Goal: Contribute content

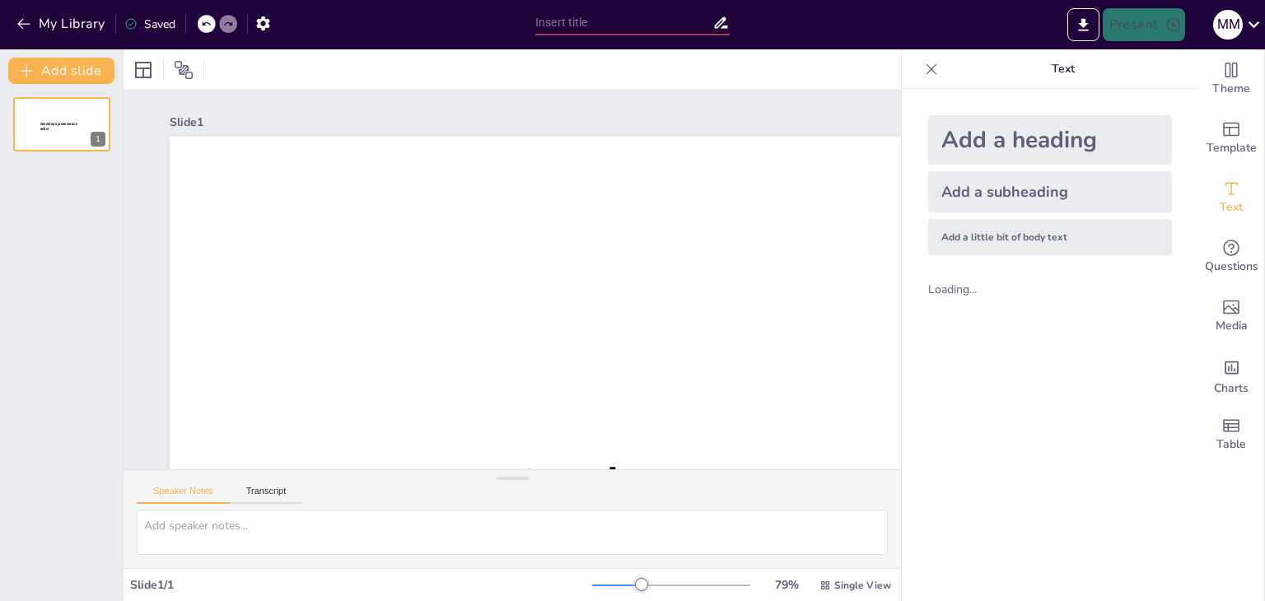
type input "New Sendsteps"
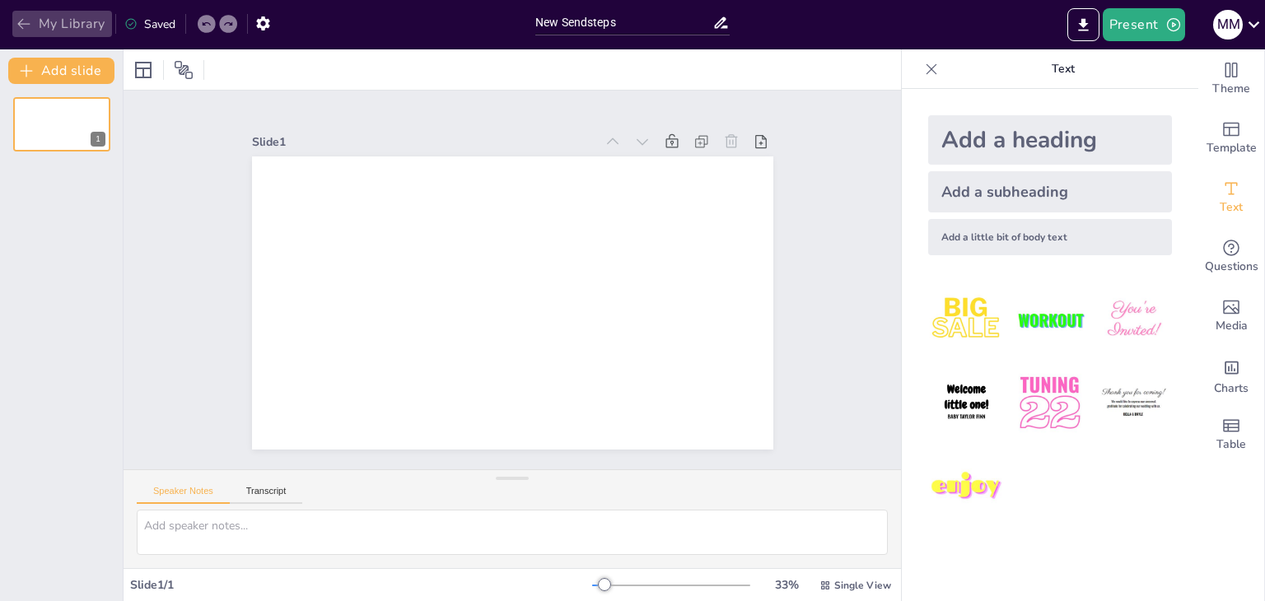
click at [53, 34] on button "My Library" at bounding box center [62, 24] width 100 height 26
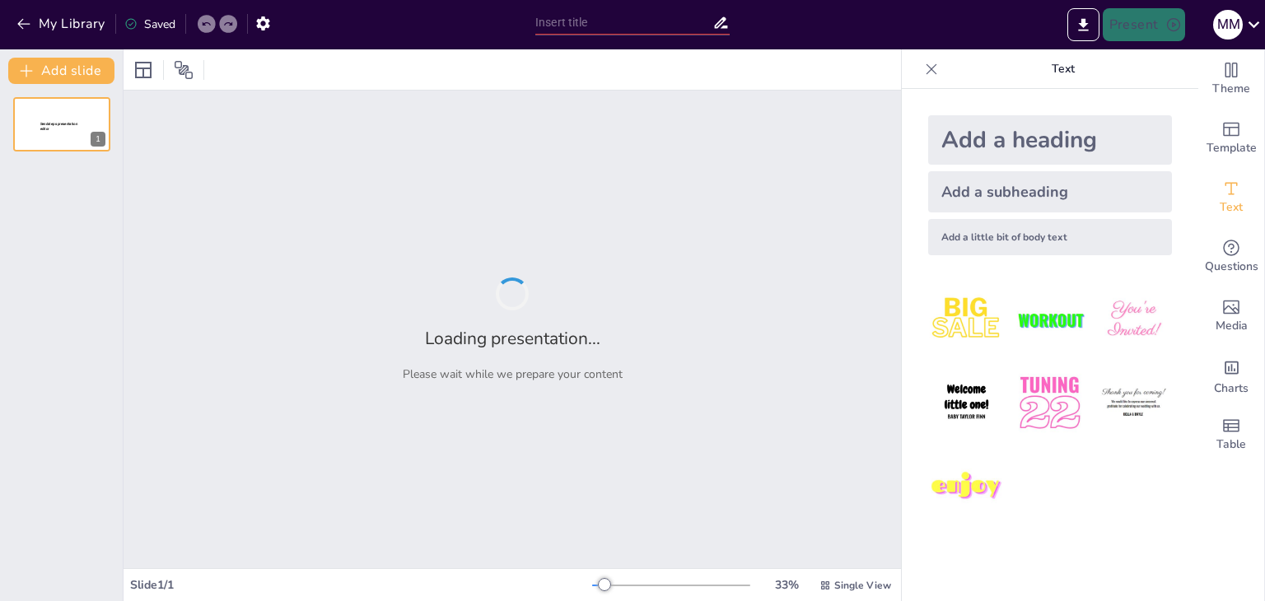
type input "МОВА – ІСТОРІЯ НАРОДУ"
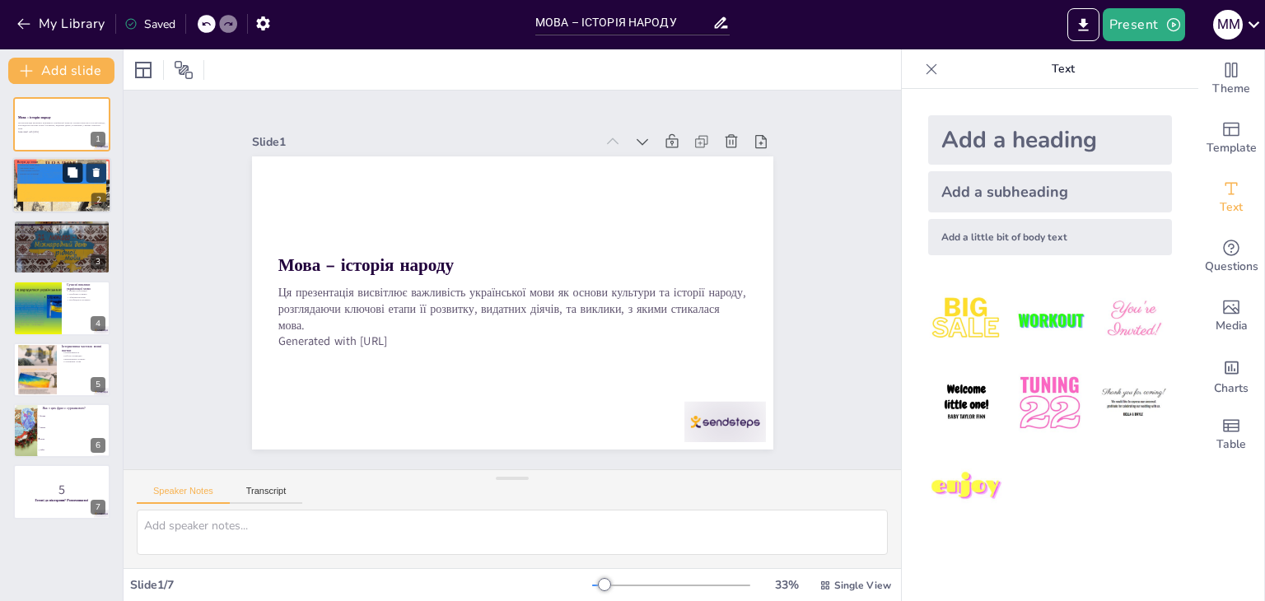
checkbox input "true"
click at [74, 172] on icon at bounding box center [73, 173] width 10 height 10
type textarea "Це свято підкреслює важливість української мови в нашій культурі. Зміна дати св…"
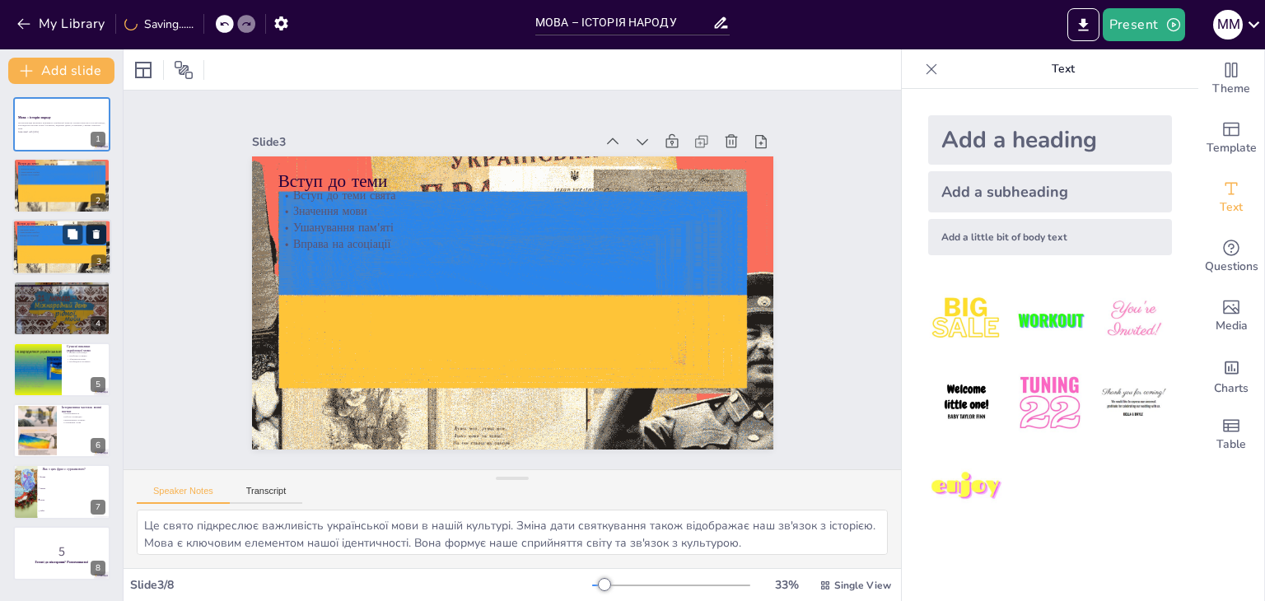
checkbox input "true"
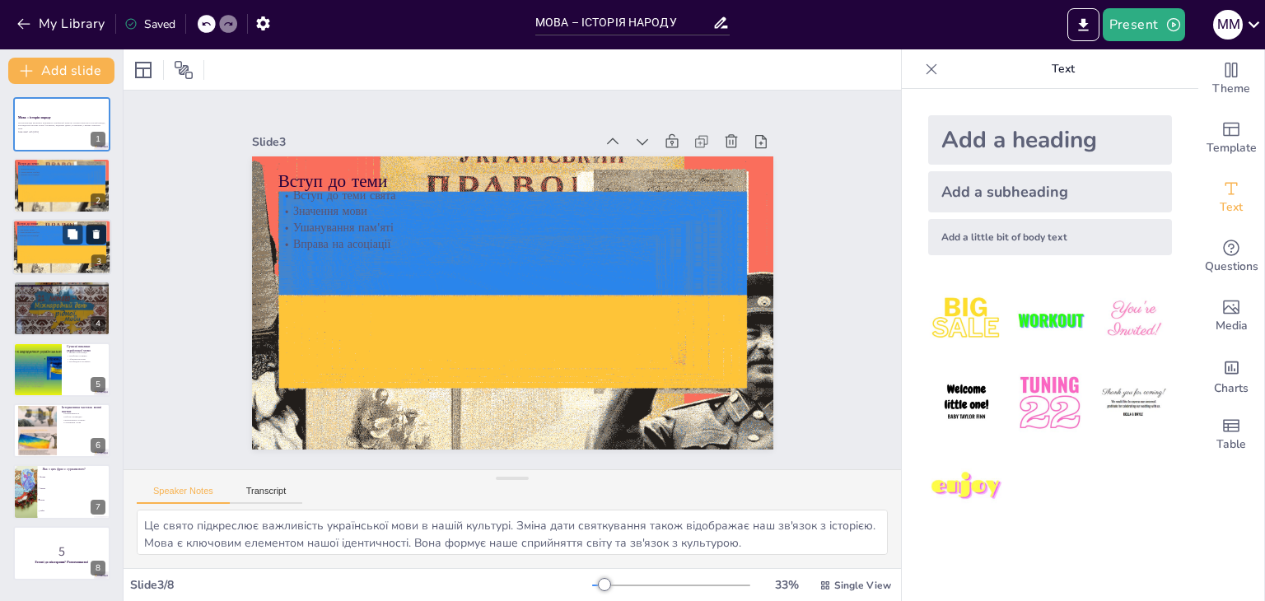
click at [99, 234] on icon at bounding box center [97, 234] width 12 height 12
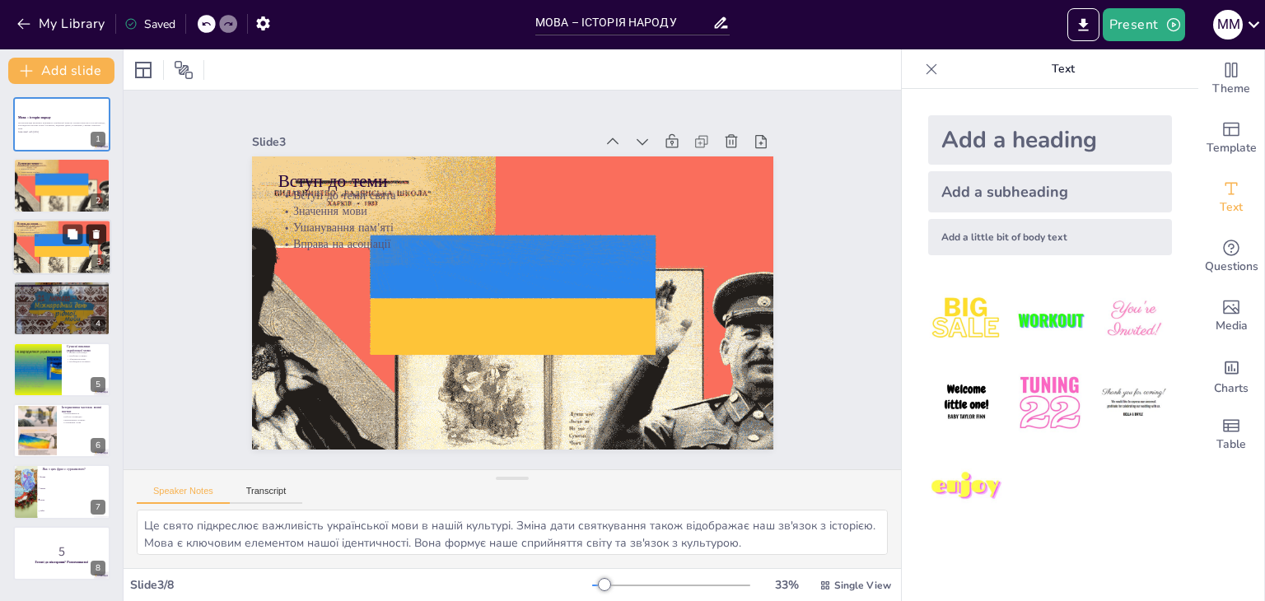
type textarea "Нестор-Літописець є ключовою фігурою в історії української мови. Його праця зак…"
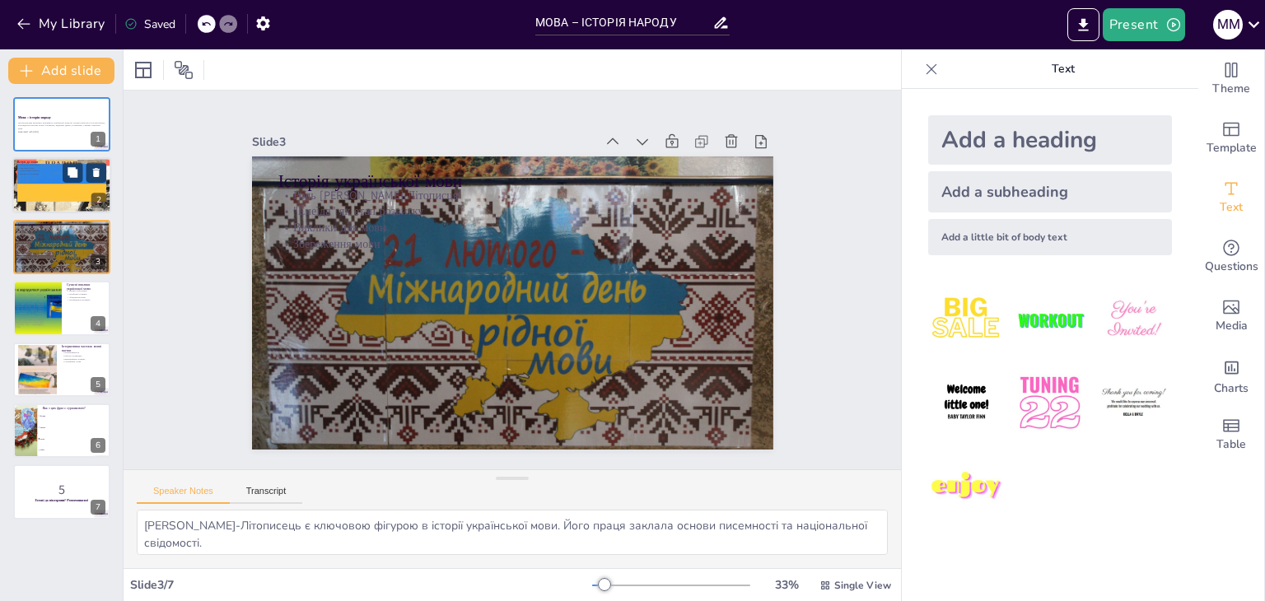
checkbox input "true"
click at [42, 192] on div at bounding box center [62, 186] width 146 height 56
type textarea "Це свято підкреслює важливість української мови в нашій культурі. Зміна дати св…"
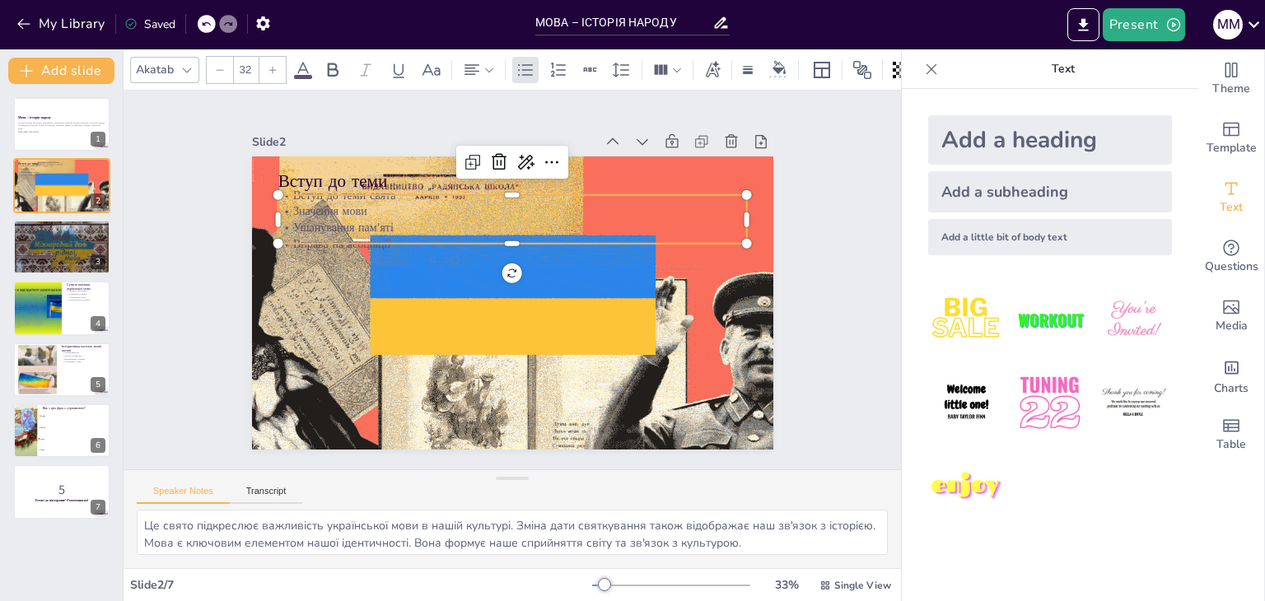
click at [375, 242] on div "Вступ до теми Вступ до теми свята Значення мови Ушанування пам'яті Вправа на ас…" at bounding box center [502, 259] width 595 height 480
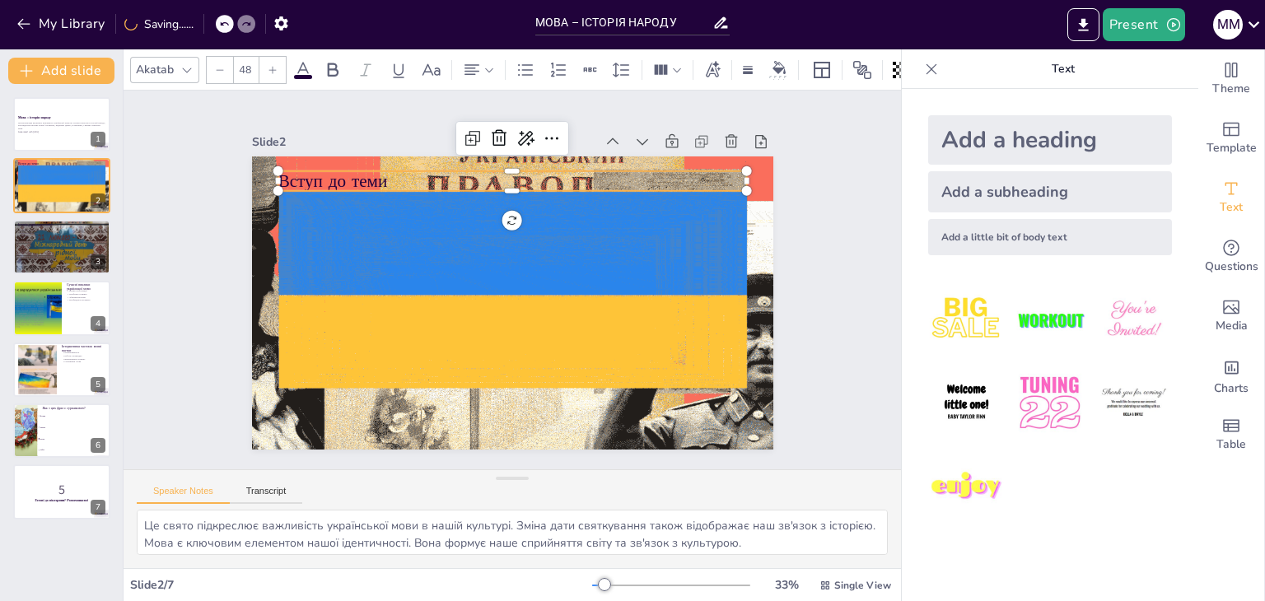
click at [327, 343] on p "Вступ до теми" at bounding box center [502, 379] width 469 height 72
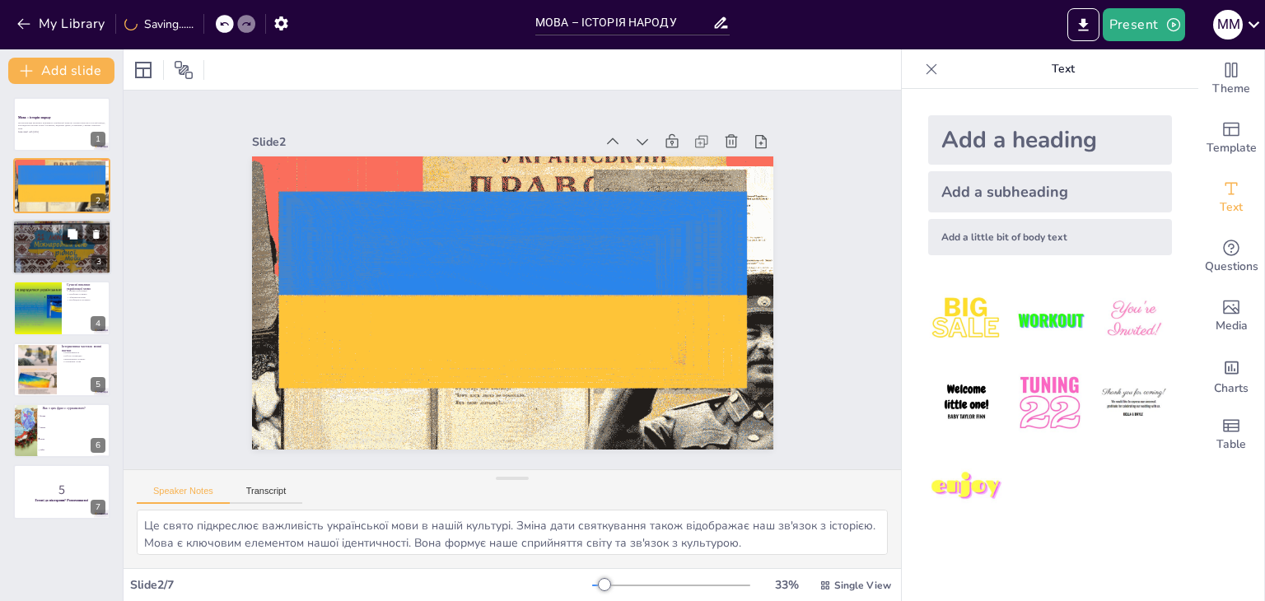
checkbox input "true"
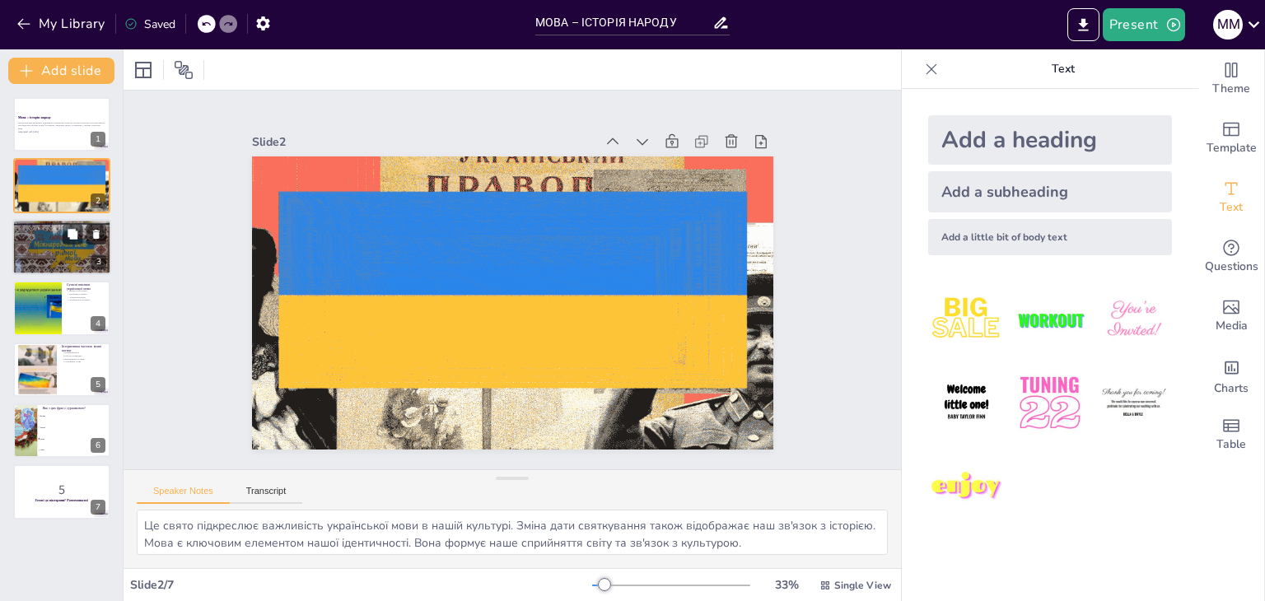
click at [39, 250] on div at bounding box center [61, 247] width 99 height 66
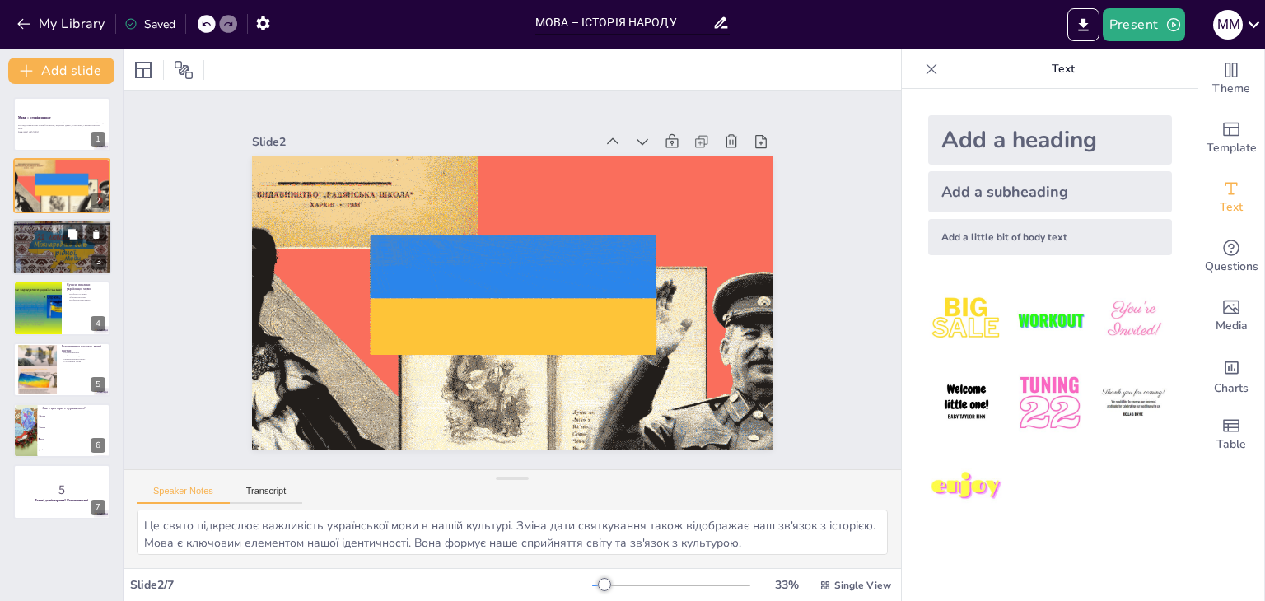
type textarea "Нестор-Літописець є ключовою фігурою в історії української мови. Його праця зак…"
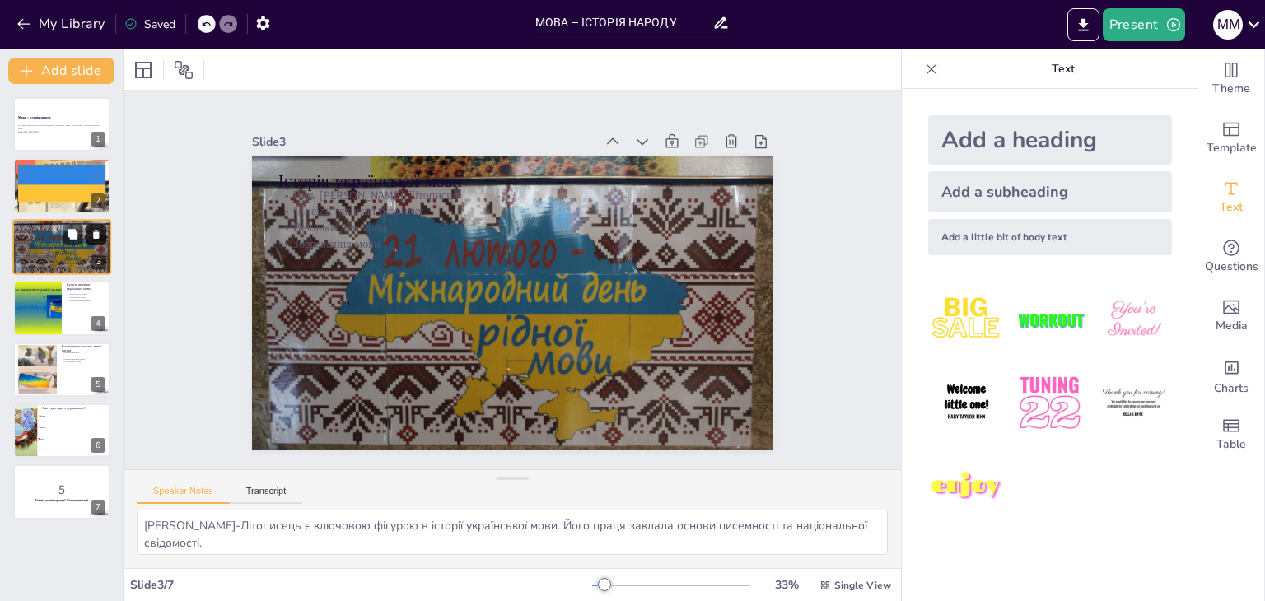
checkbox input "true"
click at [89, 240] on button at bounding box center [96, 234] width 20 height 20
type textarea "Глобалізація негативно впливає на вжиток української мови, оскільки англійська …"
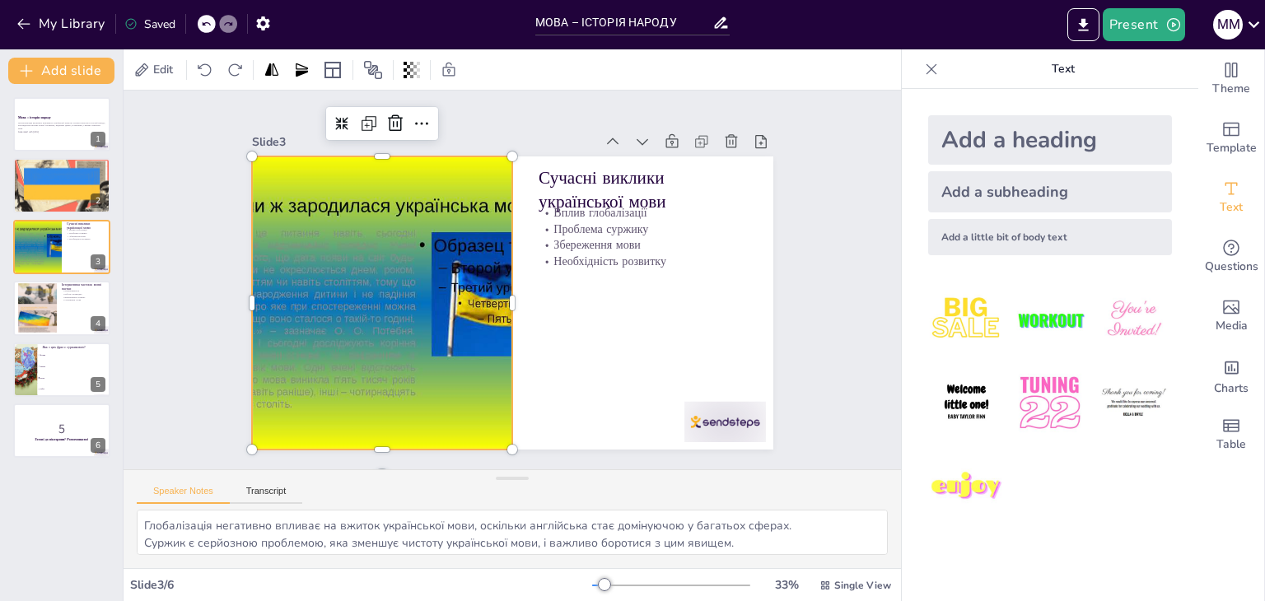
click at [418, 360] on div at bounding box center [517, 148] width 368 height 444
checkbox input "true"
click at [30, 308] on div at bounding box center [37, 308] width 40 height 53
type textarea "Інтерактивна частина сприяє залученню учнів до активної участі та покращує їхнє…"
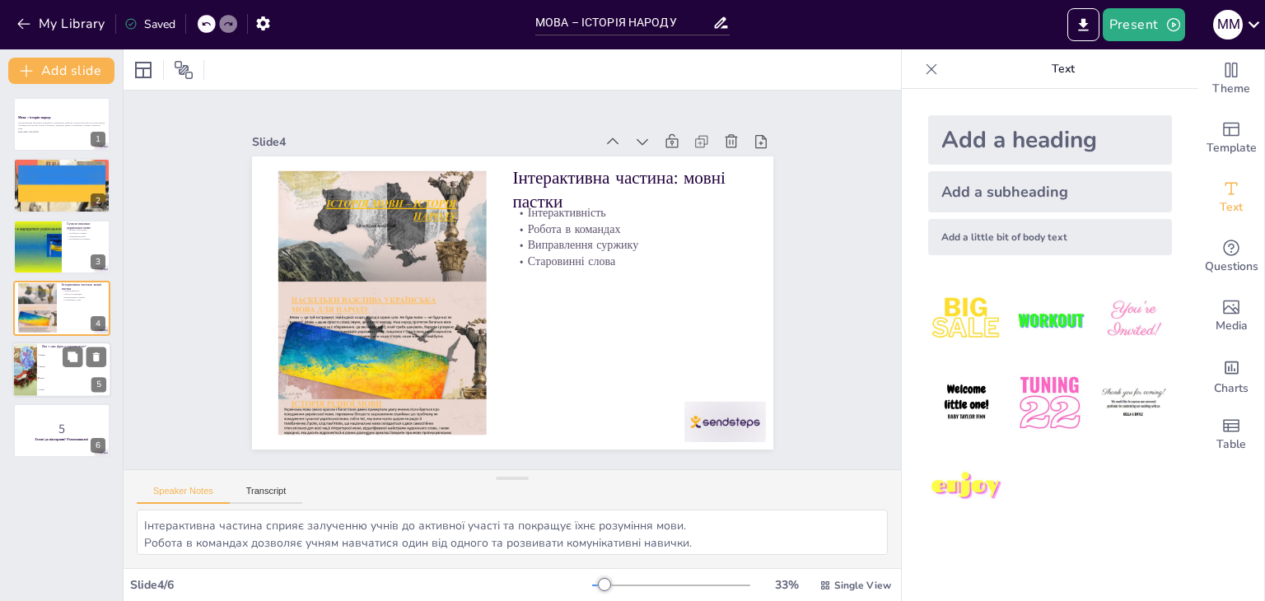
checkbox input "true"
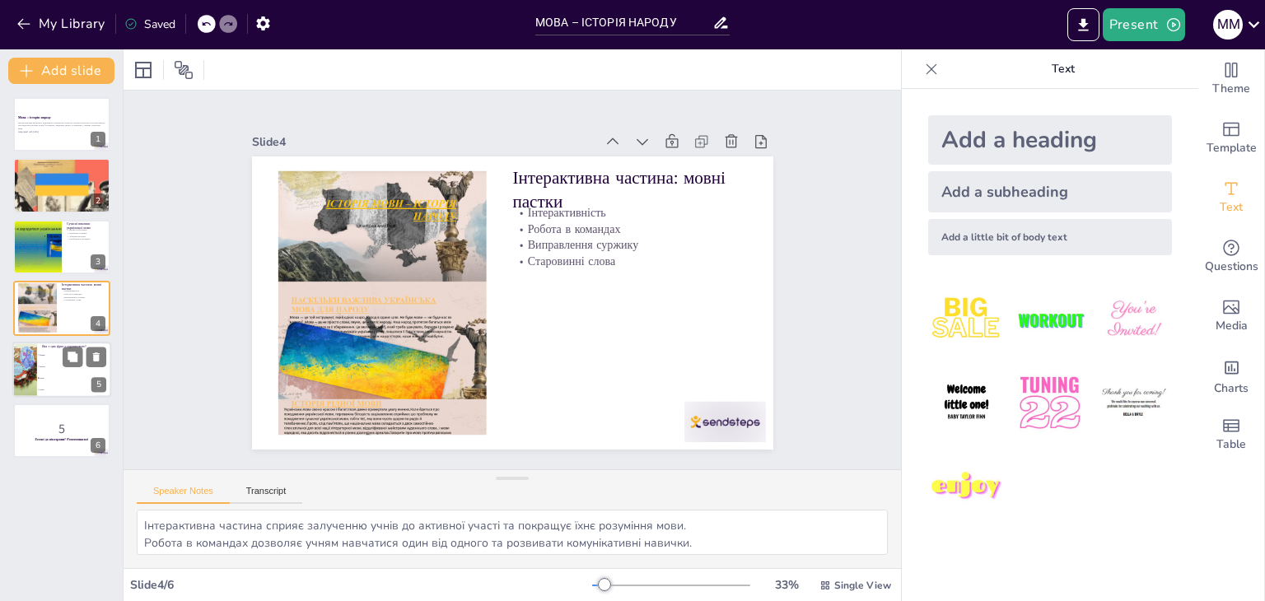
checkbox input "true"
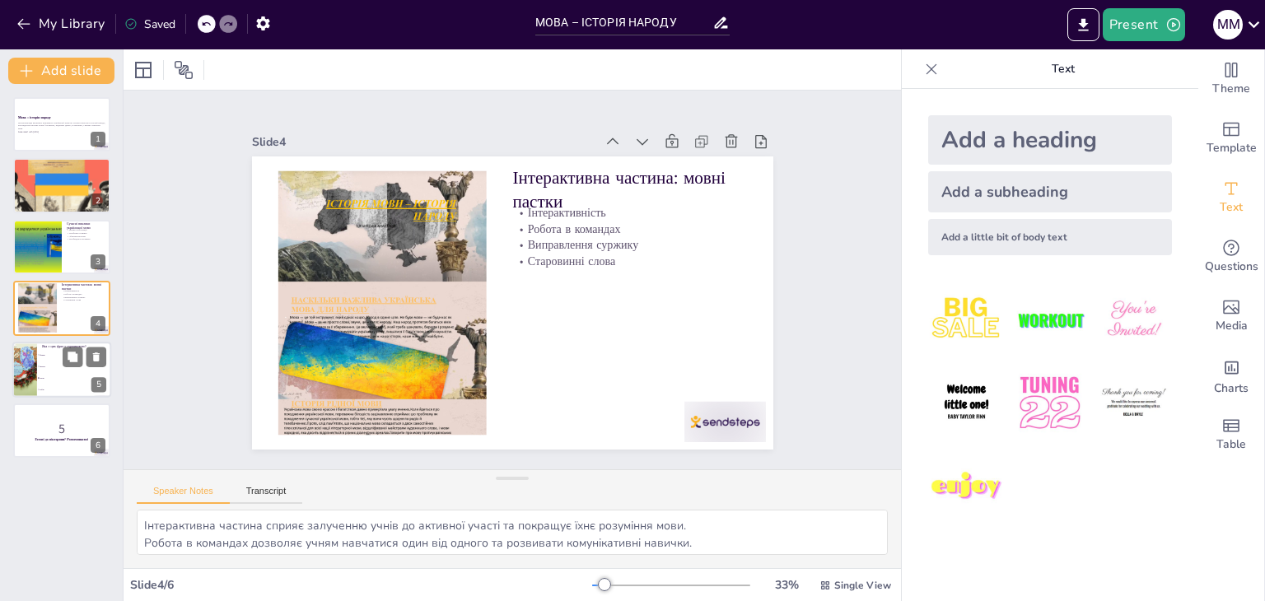
checkbox input "true"
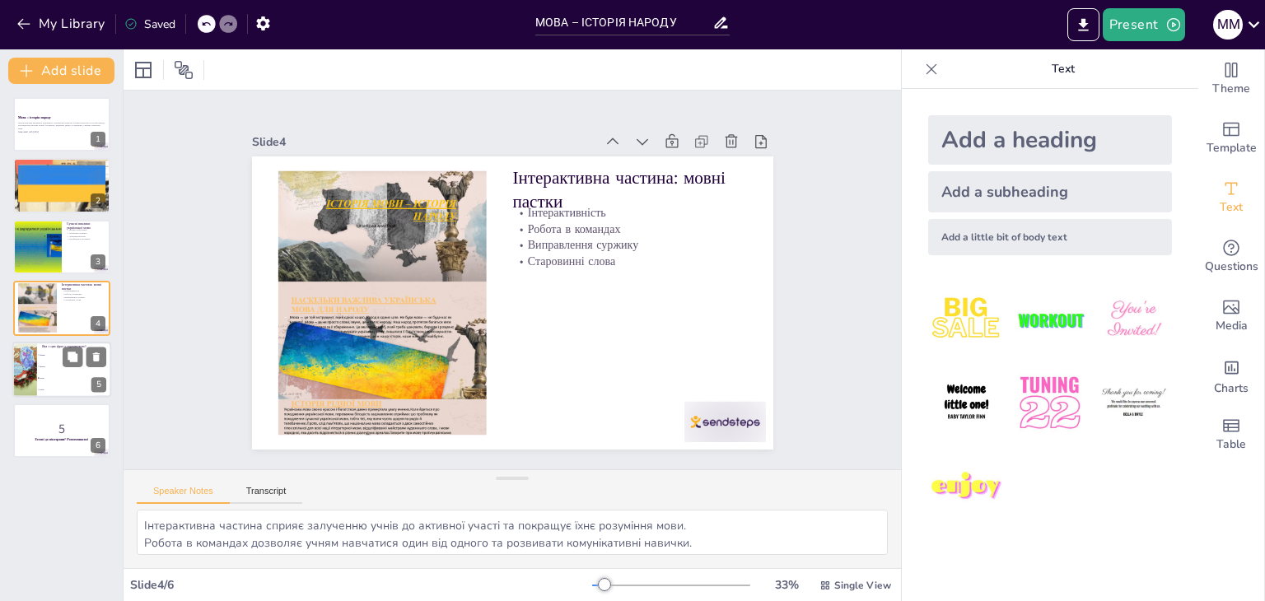
checkbox input "true"
click at [43, 385] on li "Табір" at bounding box center [74, 390] width 74 height 12
type textarea "Правильна відповідь - "Лагер". Ця фраза є суржиковою, оскільки правильний літер…"
checkbox input "true"
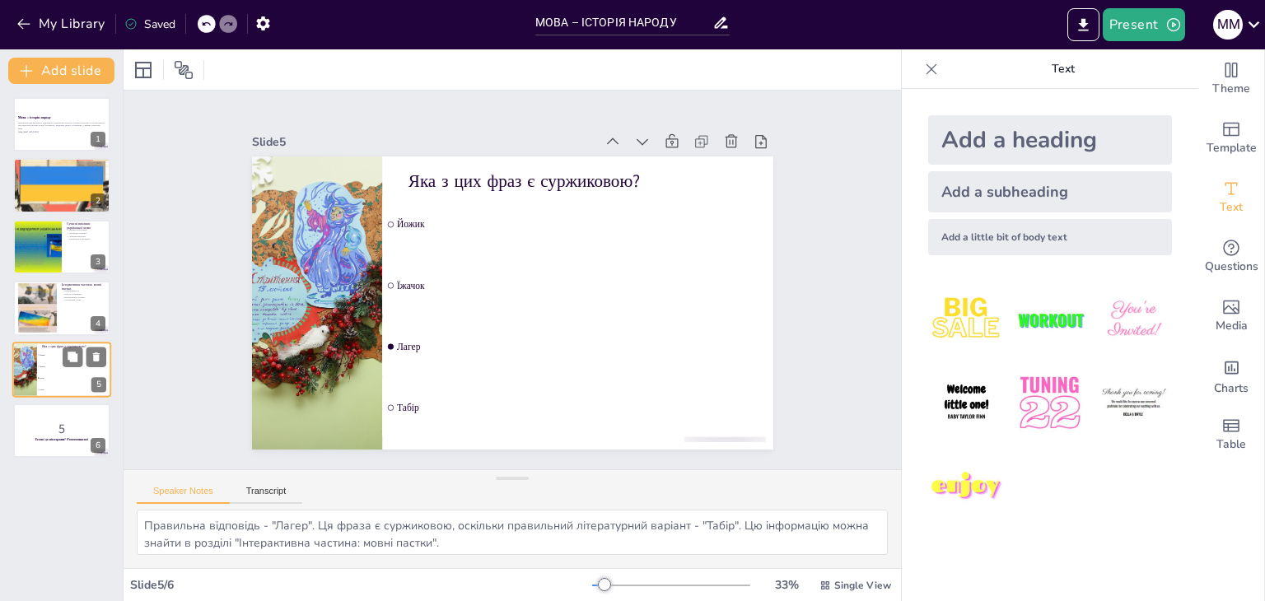
checkbox input "true"
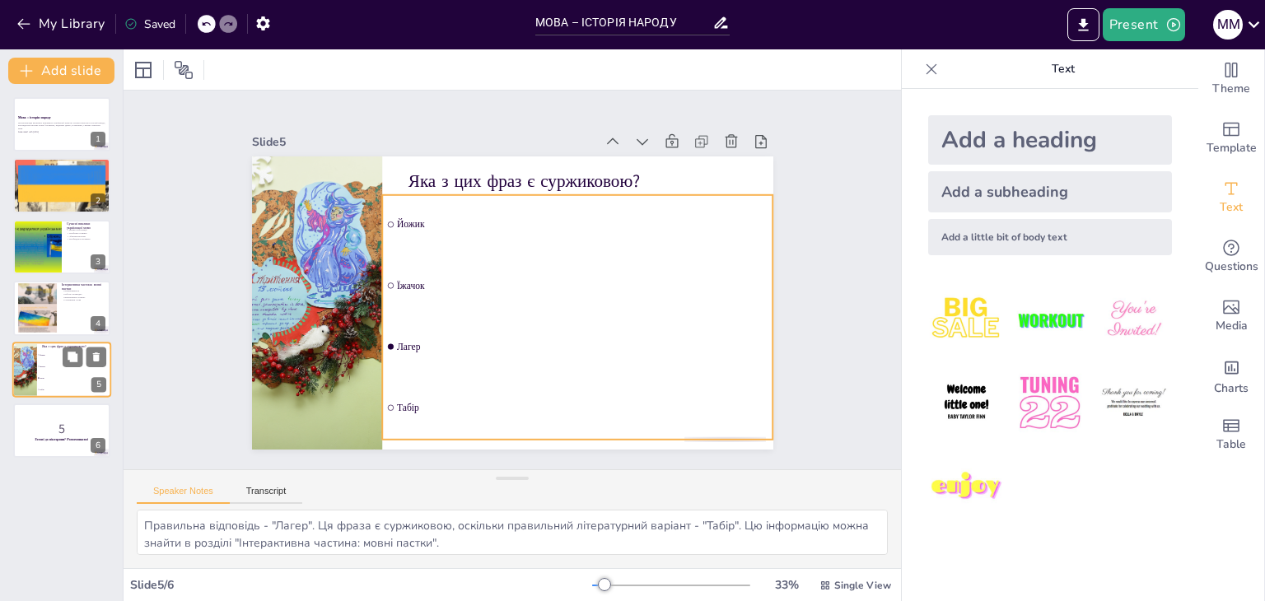
checkbox input "true"
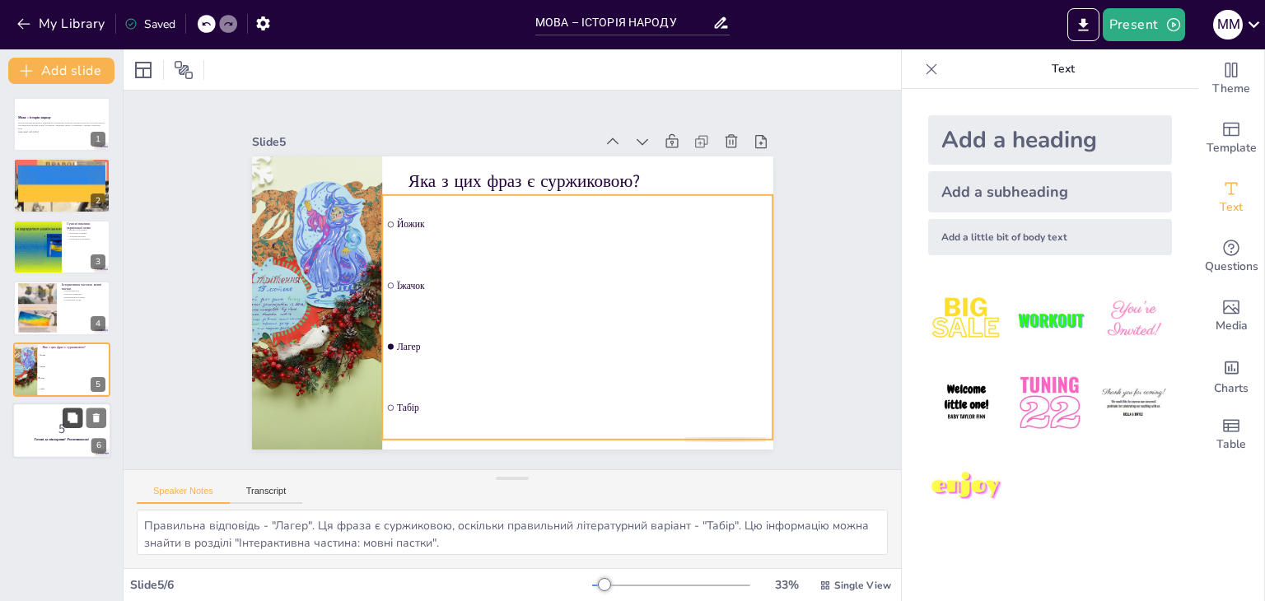
checkbox input "true"
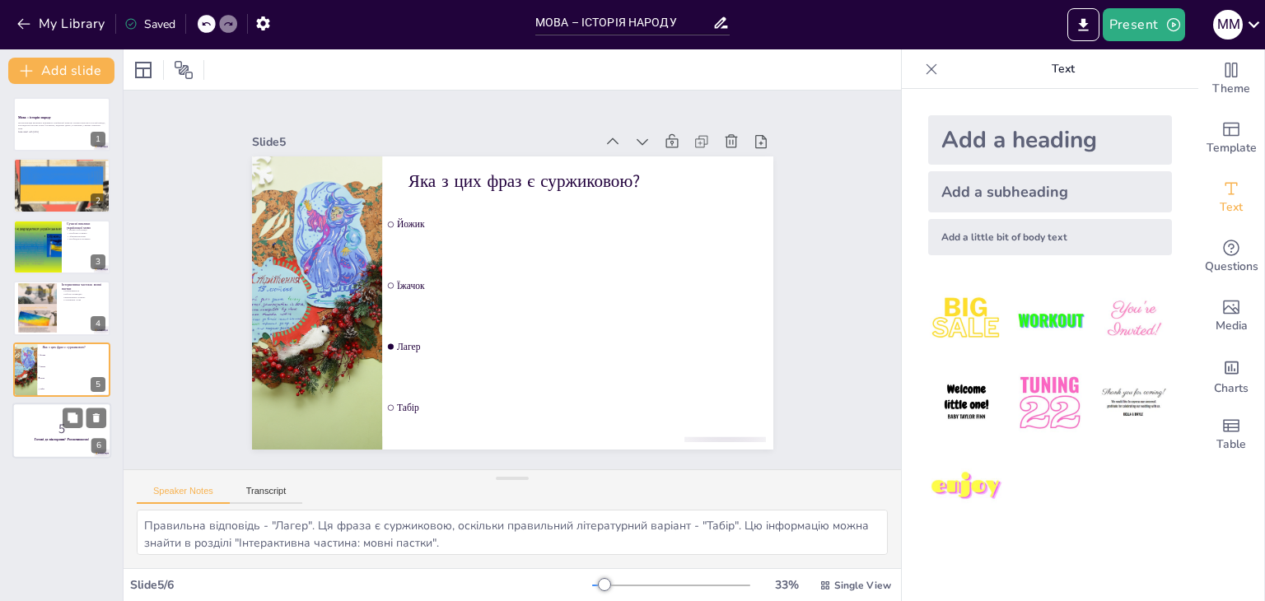
checkbox input "true"
click at [38, 437] on strong "Готові до вікторини? Розпочинаємо!" at bounding box center [62, 439] width 54 height 4
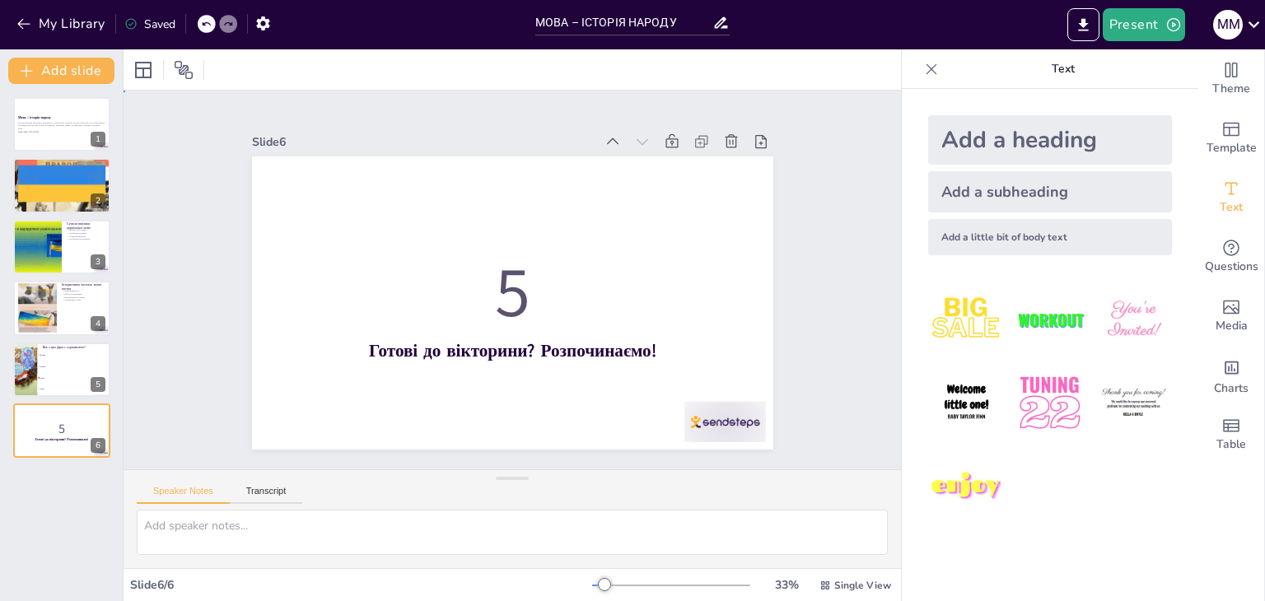
click at [807, 304] on div "Slide 1 Мова – історія народу Ця презентація висвітлює важливість української м…" at bounding box center [512, 280] width 777 height 379
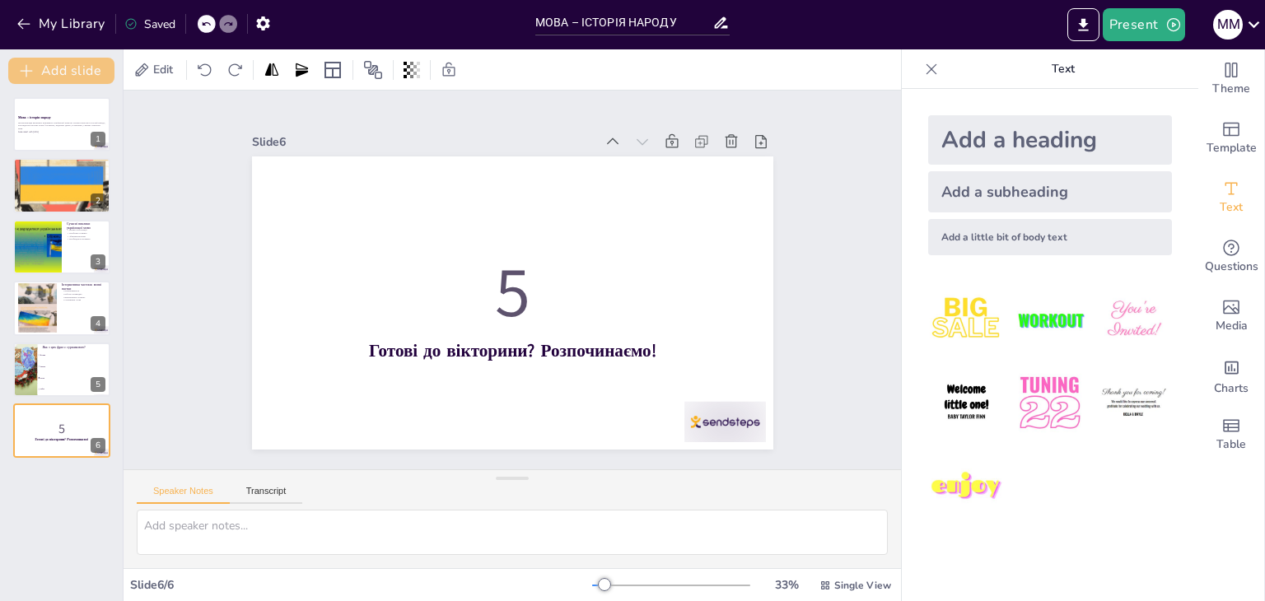
checkbox input "true"
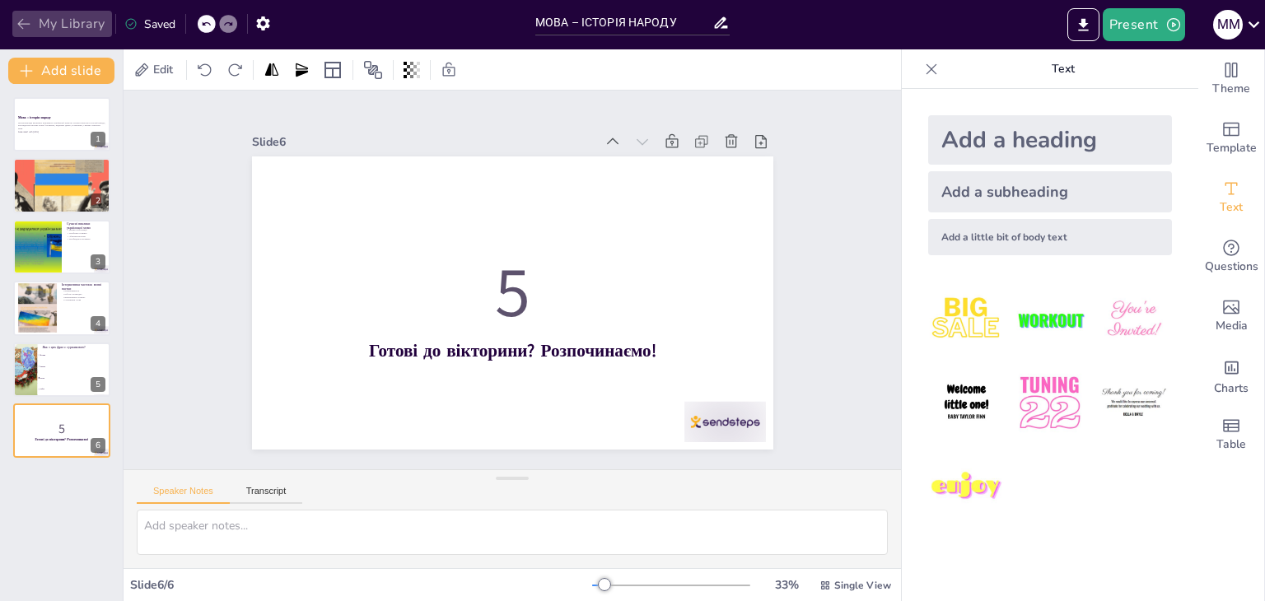
click at [26, 18] on icon "button" at bounding box center [24, 24] width 16 height 16
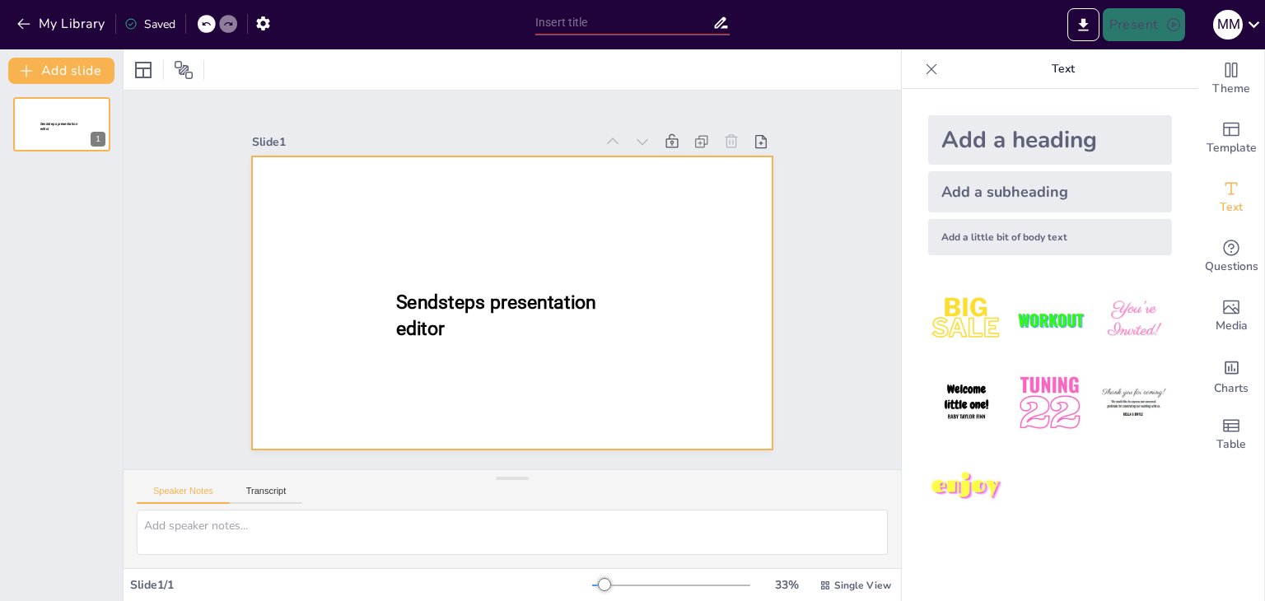
type input "МОВА – ІСТОРІЯ НАРОДУ"
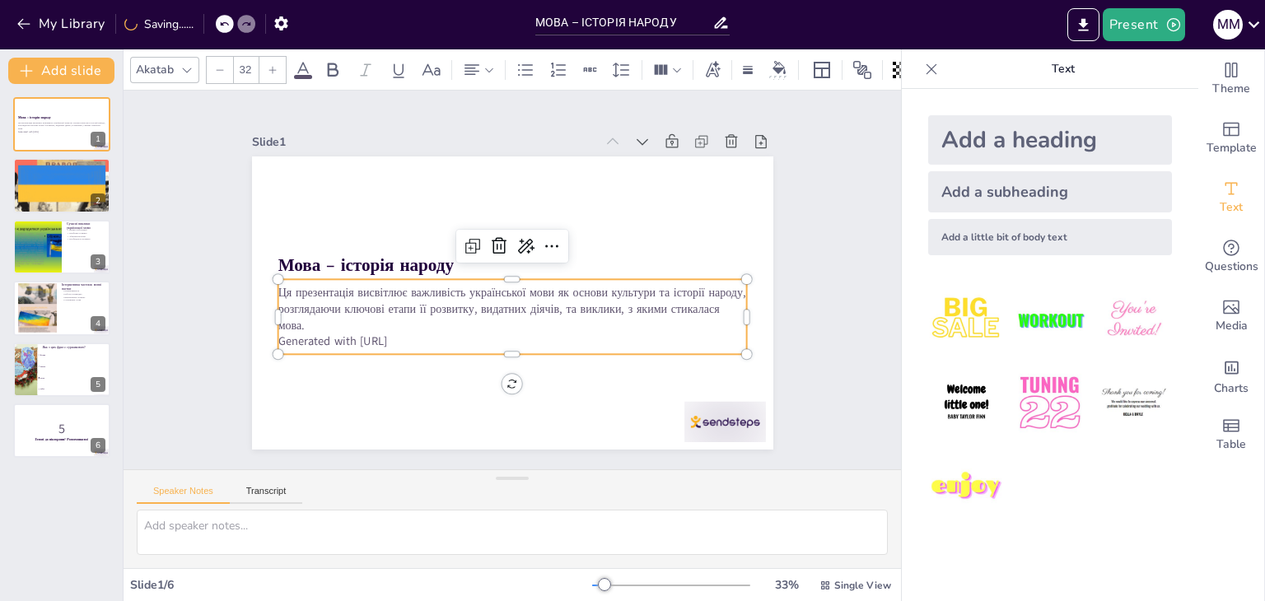
click at [408, 288] on p "Ця презентація висвітлює важливість української мови як основи культури та істо…" at bounding box center [512, 309] width 469 height 49
click at [492, 239] on icon at bounding box center [499, 246] width 15 height 16
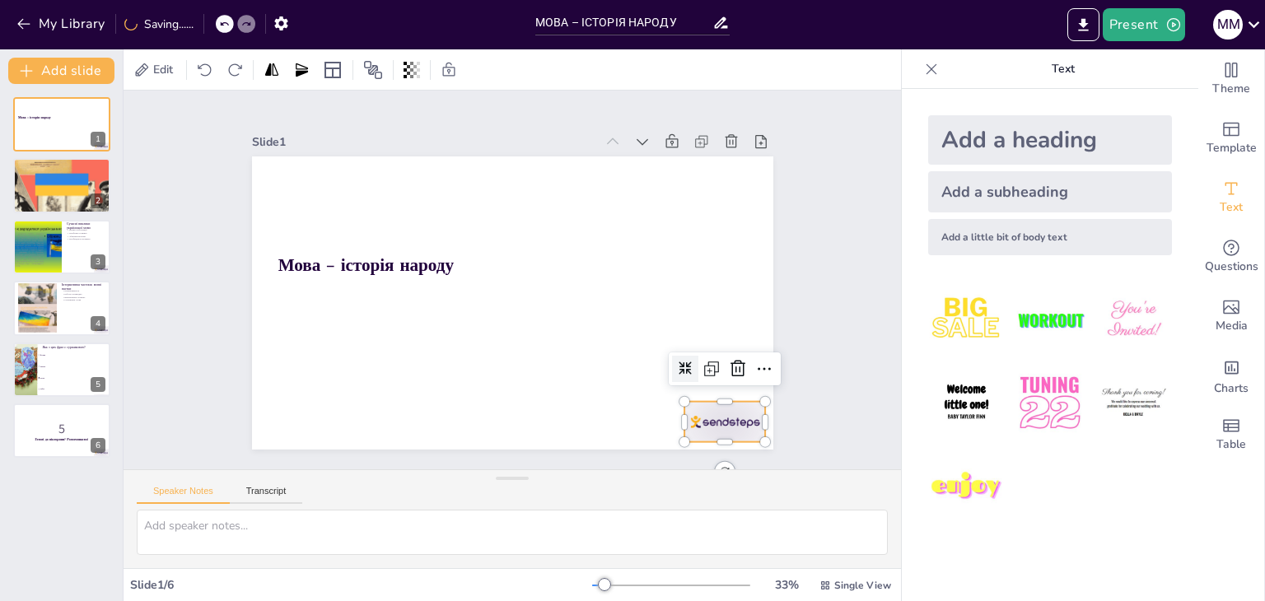
click at [696, 408] on div at bounding box center [725, 422] width 82 height 40
click at [730, 365] on icon at bounding box center [737, 368] width 15 height 16
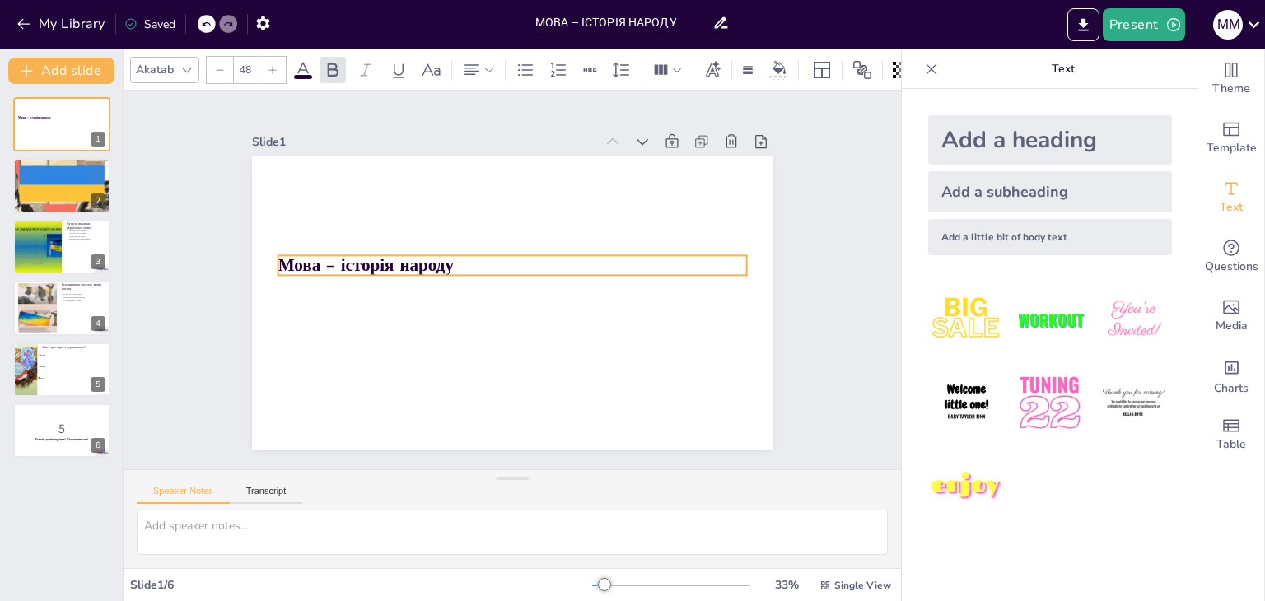
click at [399, 264] on strong "Мова – історія народу" at bounding box center [365, 266] width 175 height 24
click at [543, 219] on icon at bounding box center [552, 222] width 20 height 20
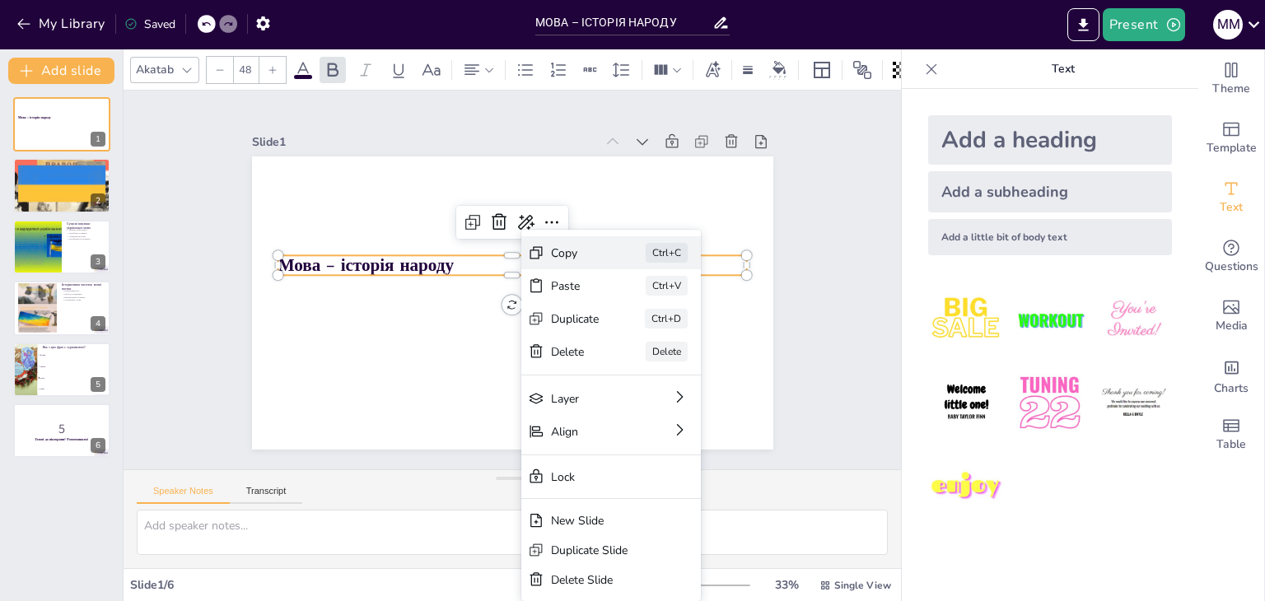
click at [553, 267] on div "Copy Ctrl+C" at bounding box center [611, 252] width 180 height 33
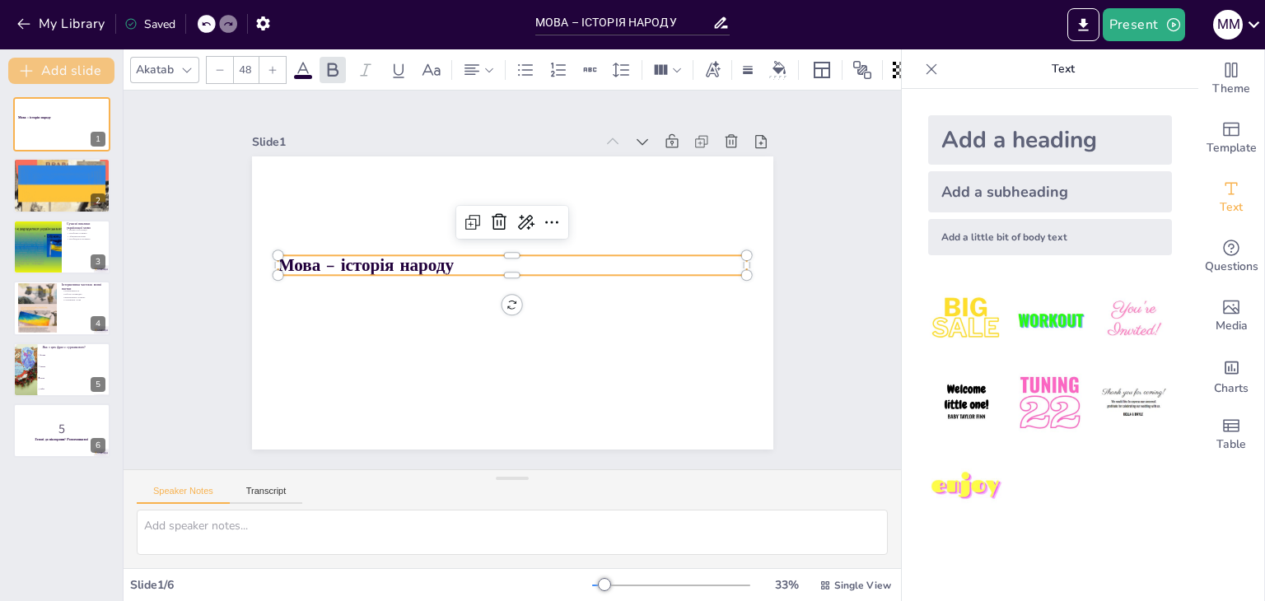
checkbox input "true"
click at [100, 115] on icon at bounding box center [97, 112] width 12 height 12
type textarea "Це свято підкреслює важливість української мови в нашій культурі. Зміна дати св…"
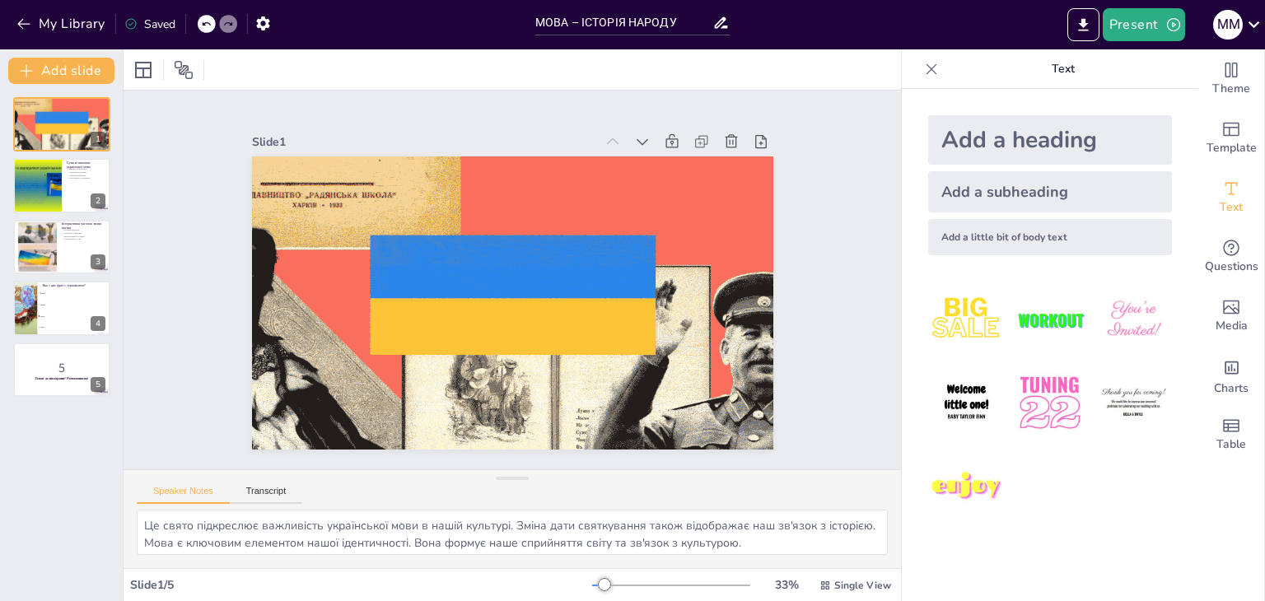
click at [1065, 155] on div "Add a heading" at bounding box center [1050, 139] width 244 height 49
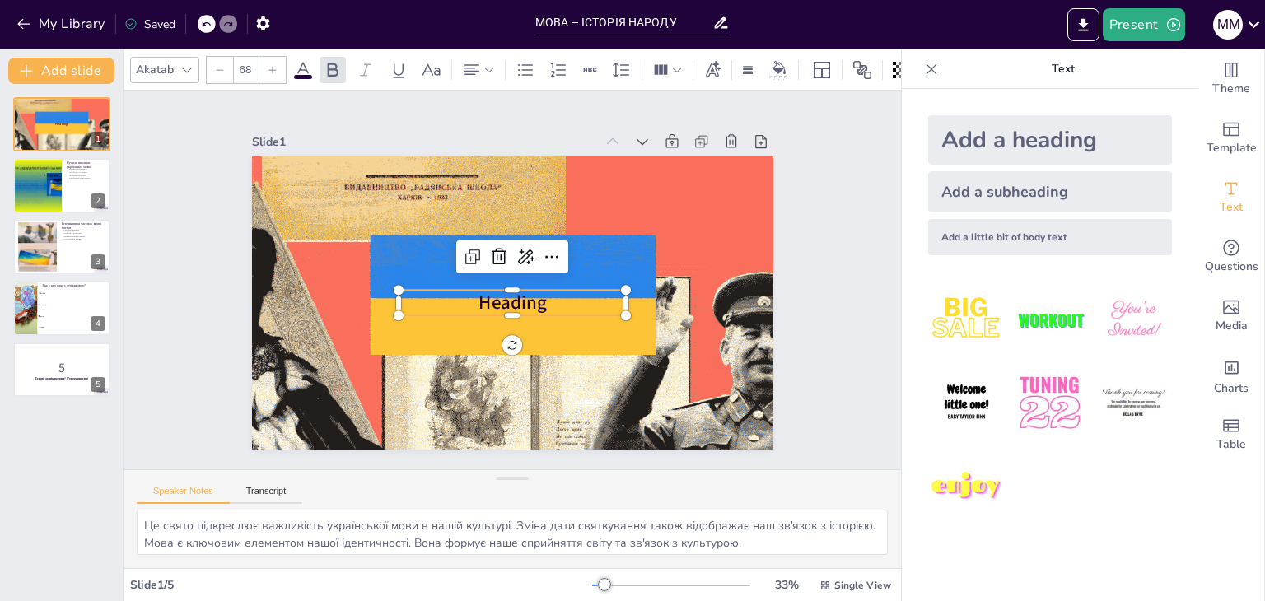
click at [545, 294] on p "Heading" at bounding box center [513, 303] width 228 height 26
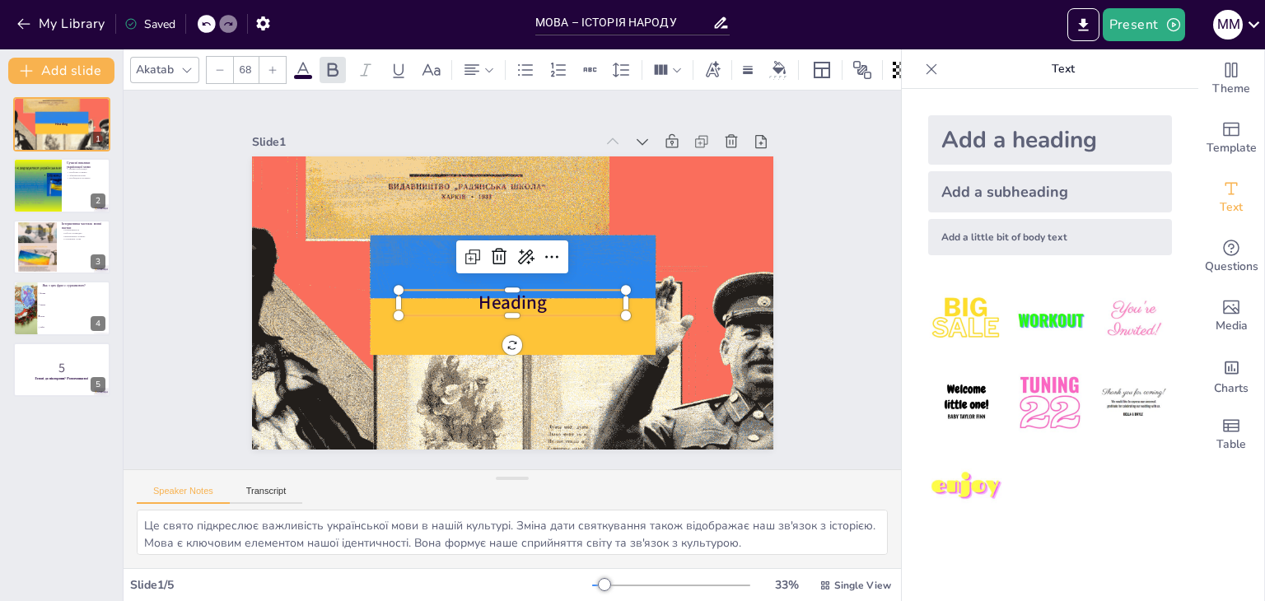
click at [545, 294] on p "Heading" at bounding box center [513, 303] width 228 height 26
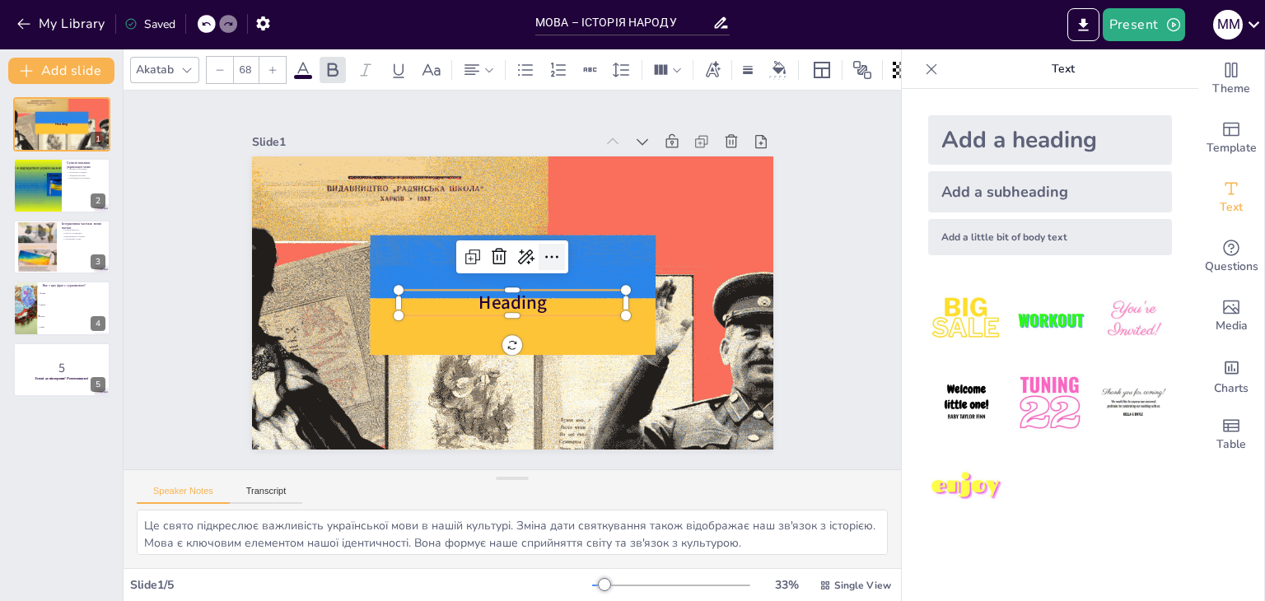
click at [547, 258] on icon at bounding box center [552, 257] width 20 height 20
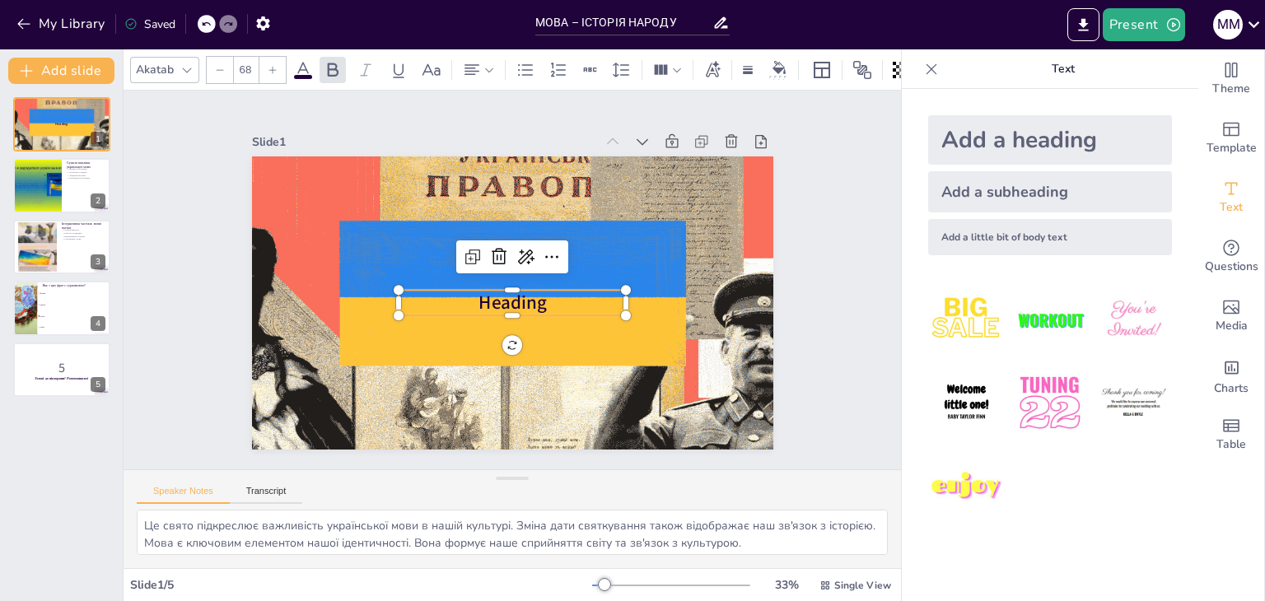
click at [1099, 515] on div at bounding box center [1050, 403] width 270 height 270
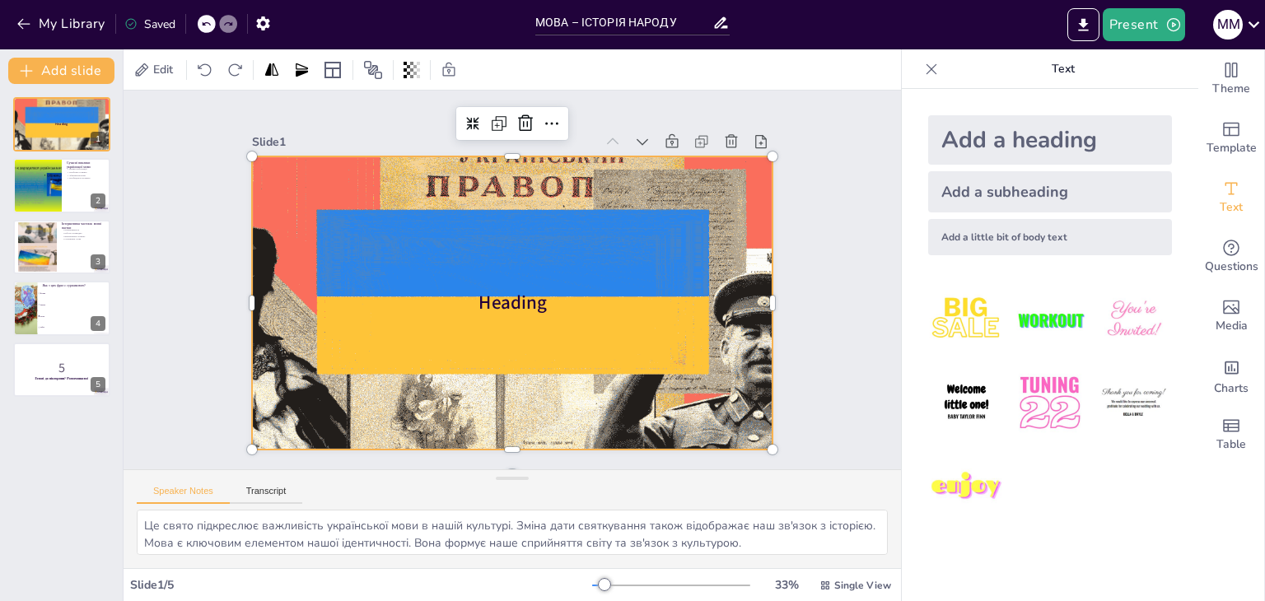
click at [524, 320] on div at bounding box center [512, 302] width 766 height 293
click at [520, 310] on div at bounding box center [512, 302] width 766 height 293
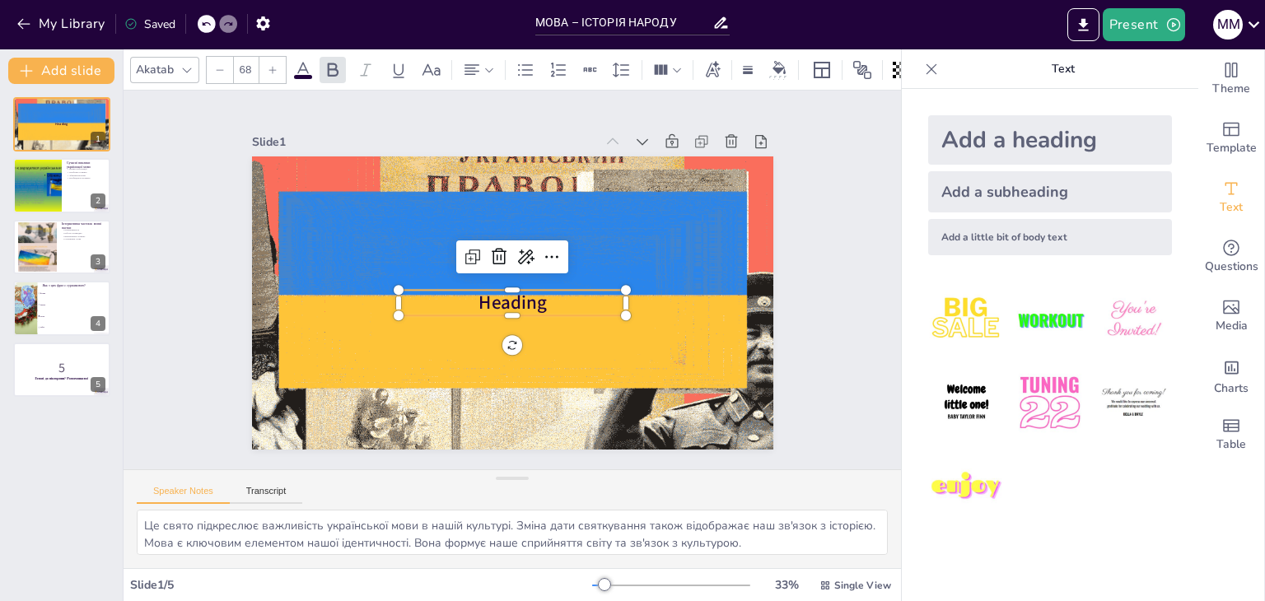
click at [507, 294] on span "Heading" at bounding box center [512, 304] width 68 height 26
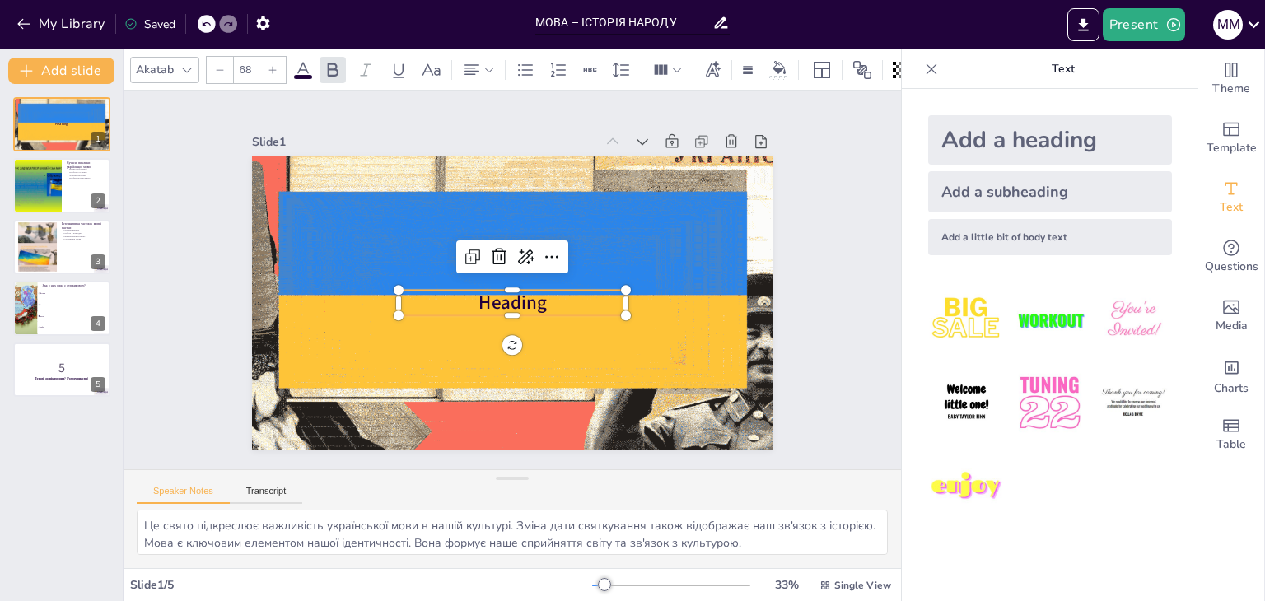
click at [507, 294] on span "Heading" at bounding box center [512, 304] width 68 height 26
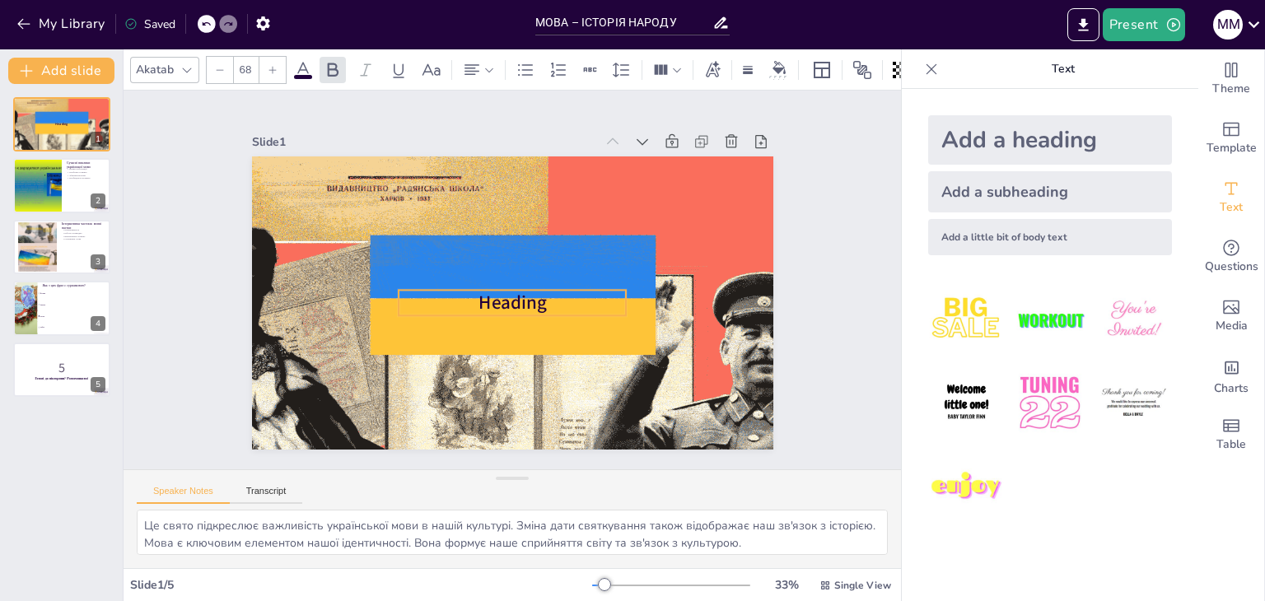
click at [507, 294] on span "Heading" at bounding box center [512, 304] width 68 height 26
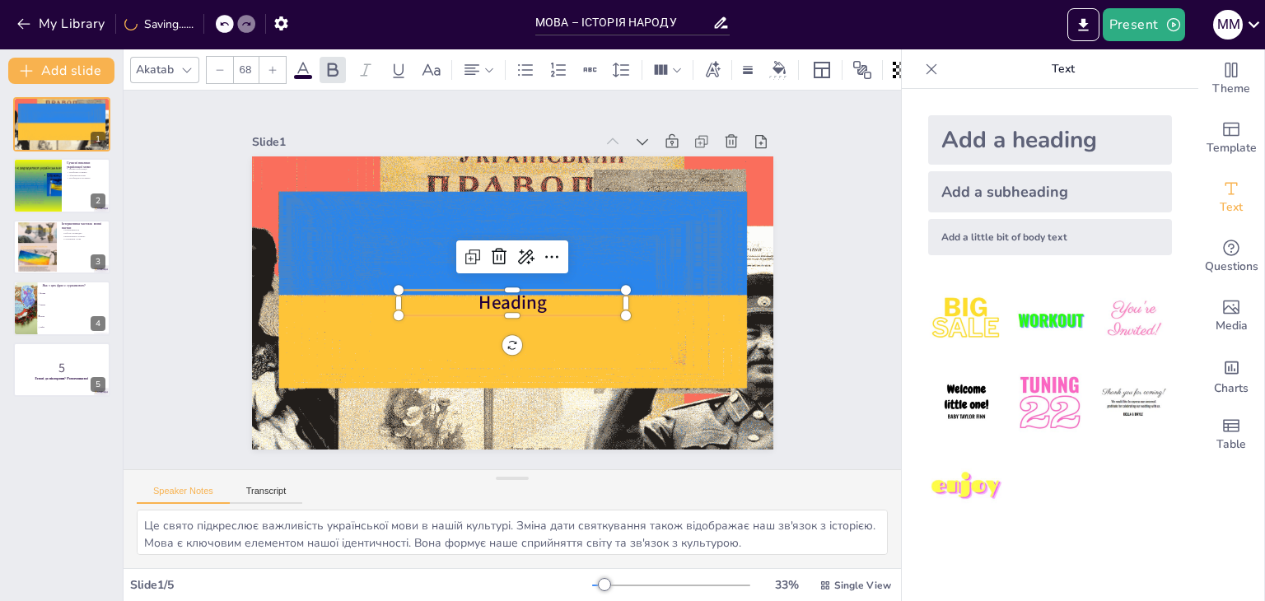
checkbox input "true"
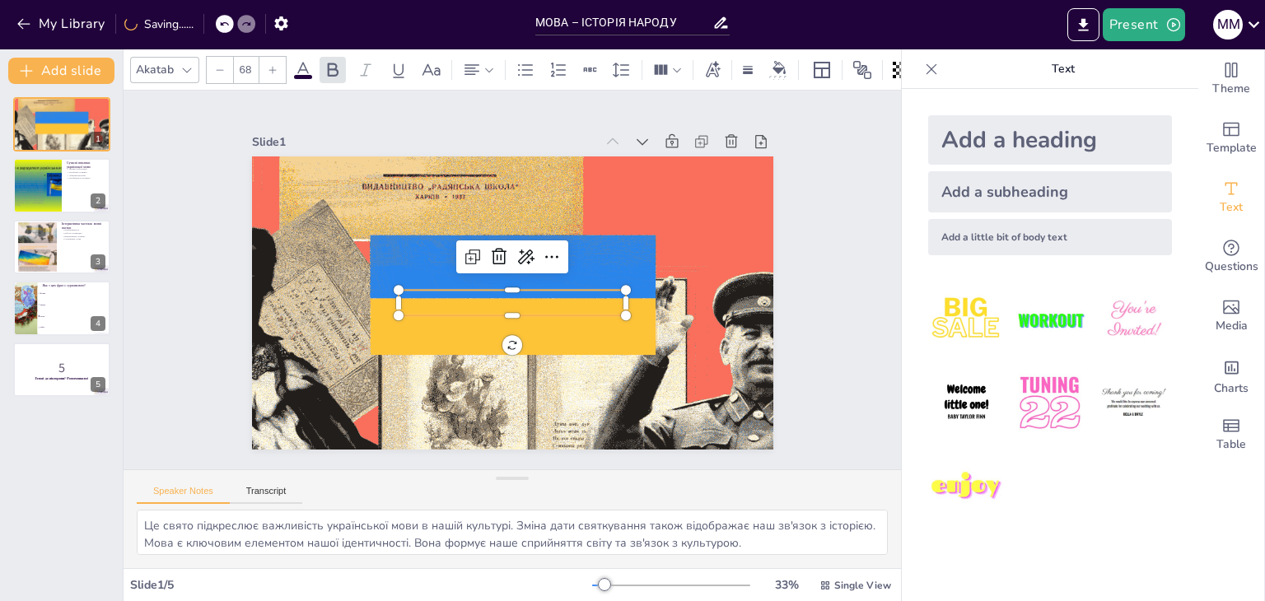
scroll to position [369, 0]
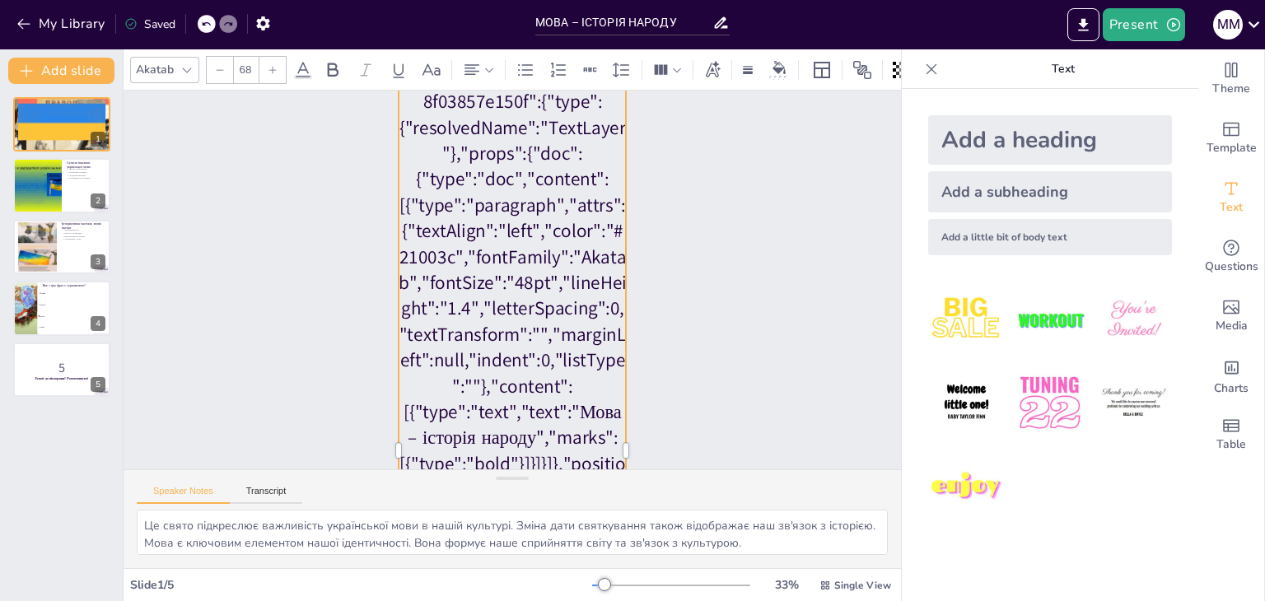
click at [550, 287] on p "[{"rootId":"13cb6fa9-99df-4d6a-a2a1-8f03857e150f","layers":{"13cb6fa9-99df-4d6a…" at bounding box center [513, 451] width 228 height 931
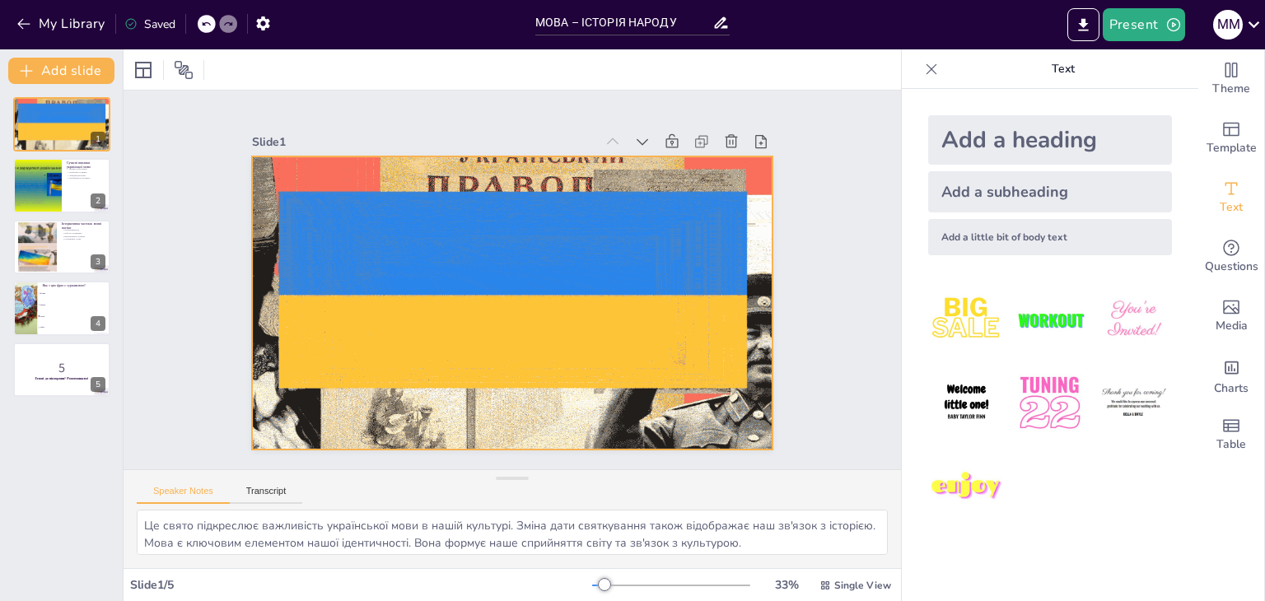
scroll to position [0, 0]
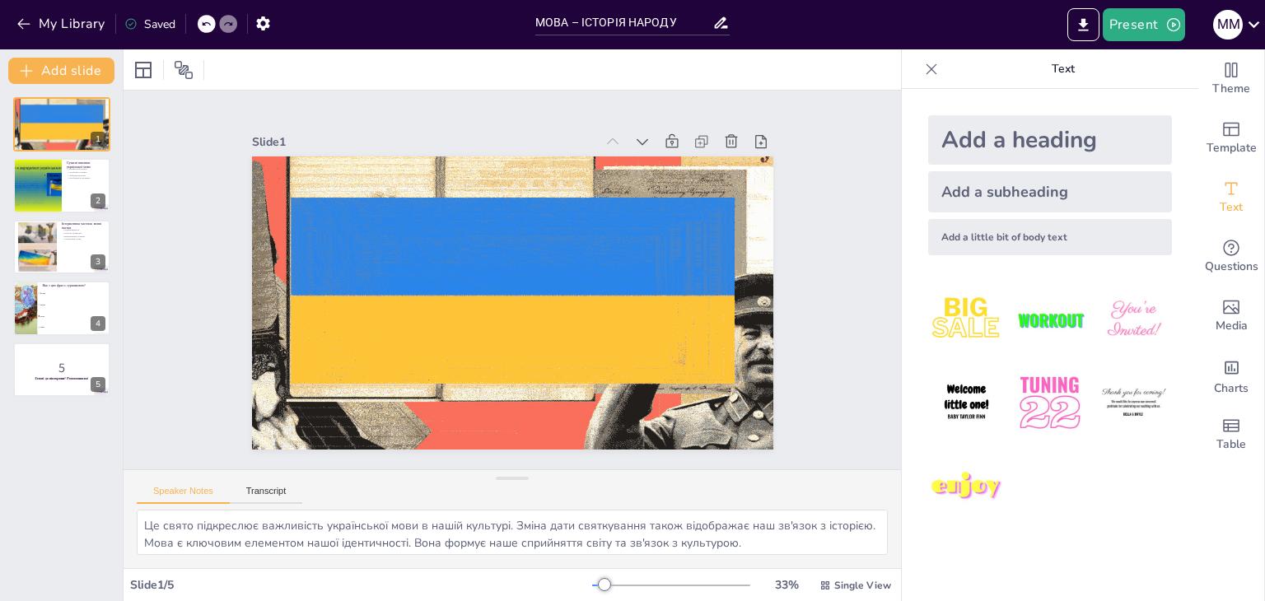
click at [990, 144] on div "Add a heading" at bounding box center [1050, 139] width 244 height 49
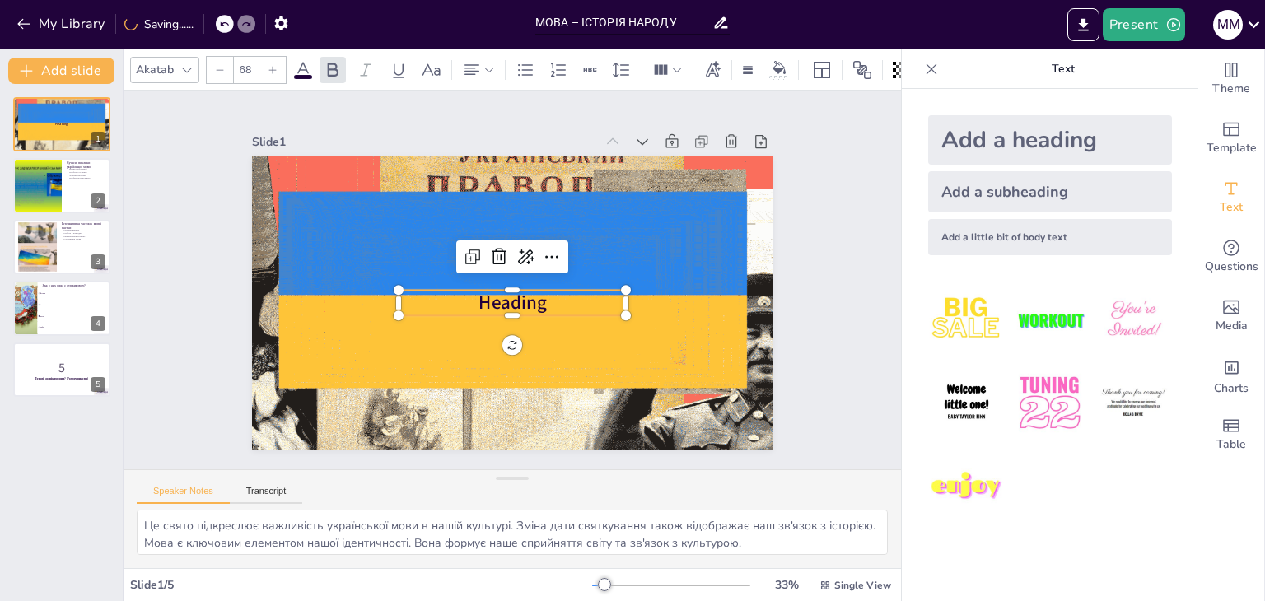
click at [521, 301] on span "Heading" at bounding box center [512, 304] width 68 height 26
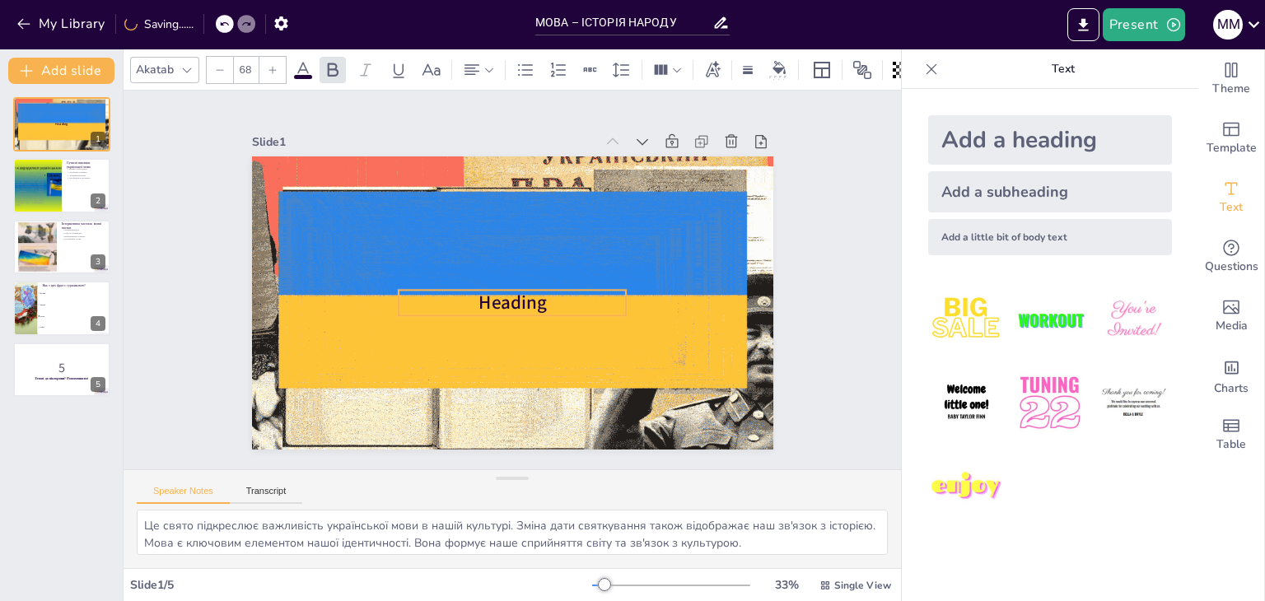
click at [521, 301] on span "Heading" at bounding box center [512, 304] width 68 height 26
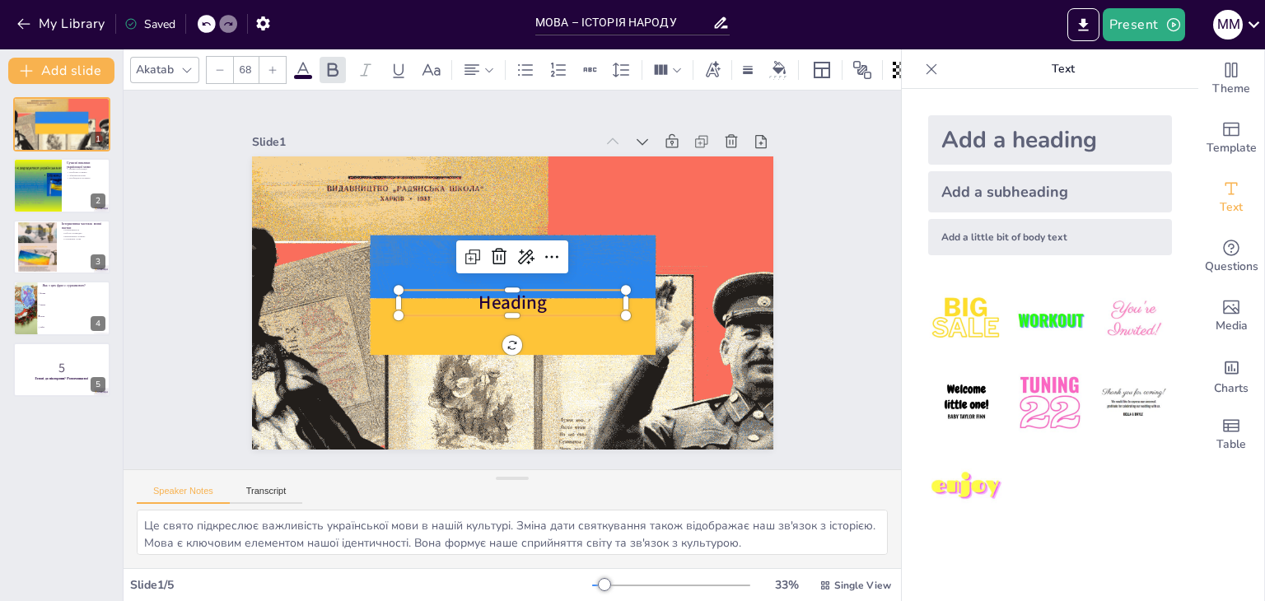
checkbox input "true"
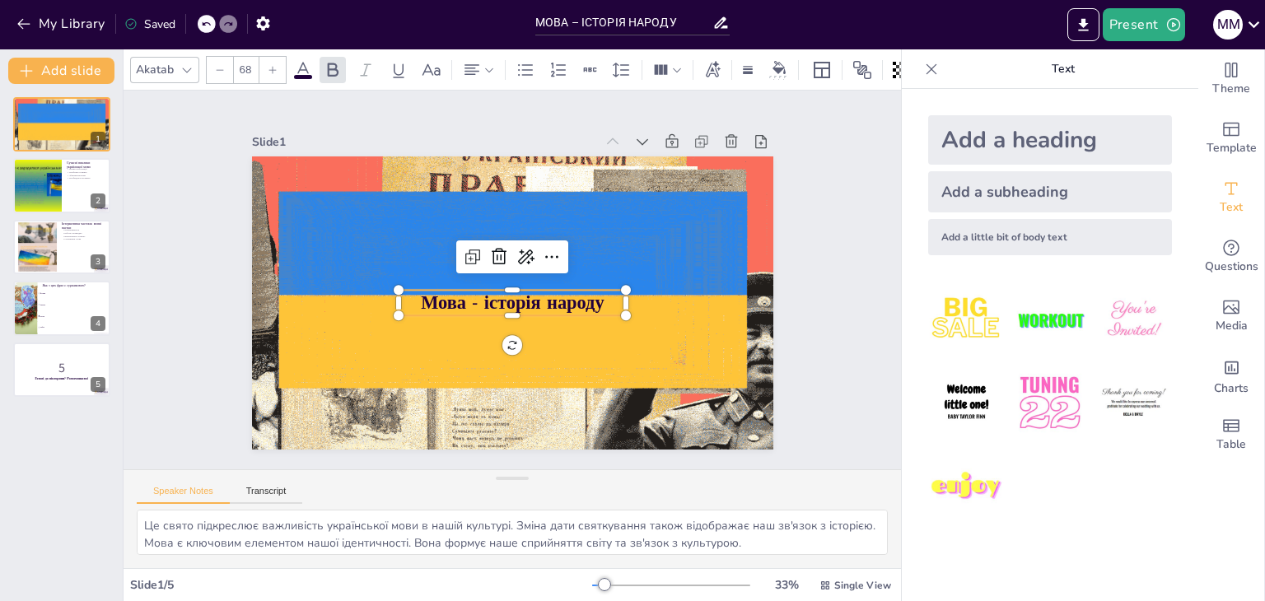
click at [268, 65] on icon at bounding box center [273, 70] width 10 height 10
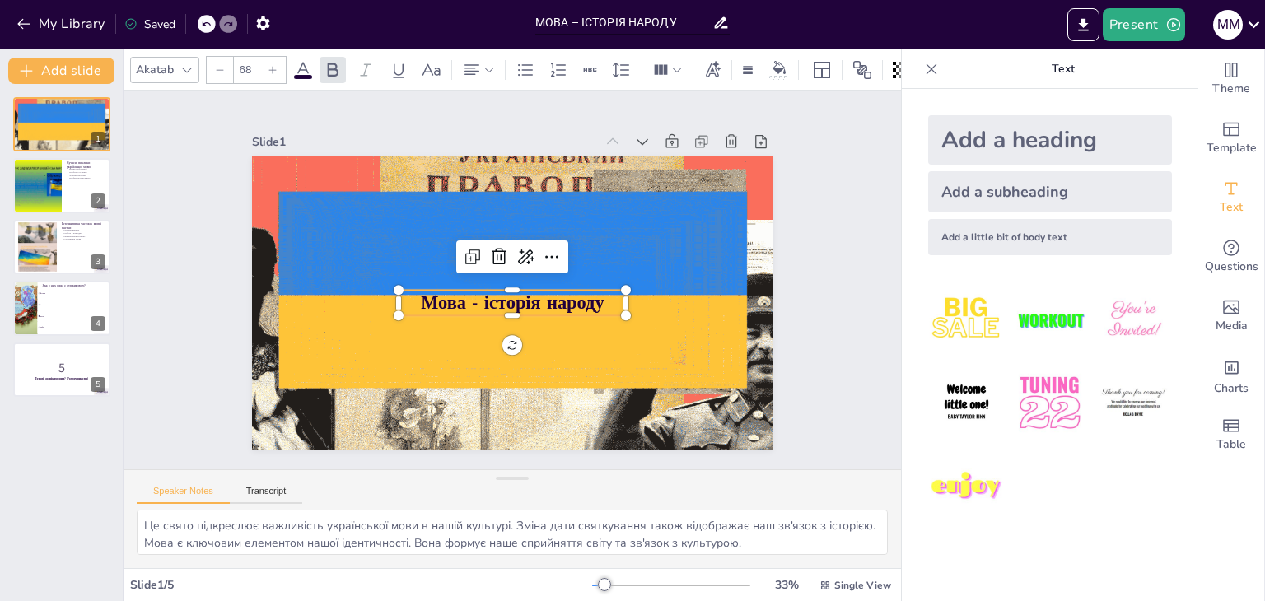
checkbox input "true"
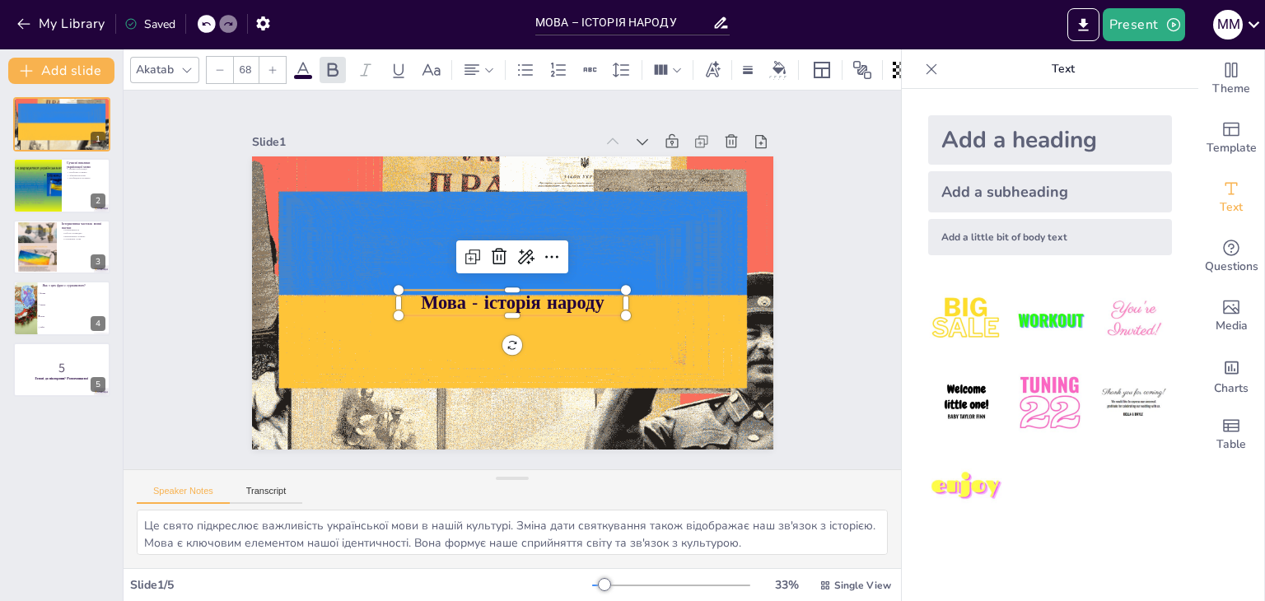
type input "69"
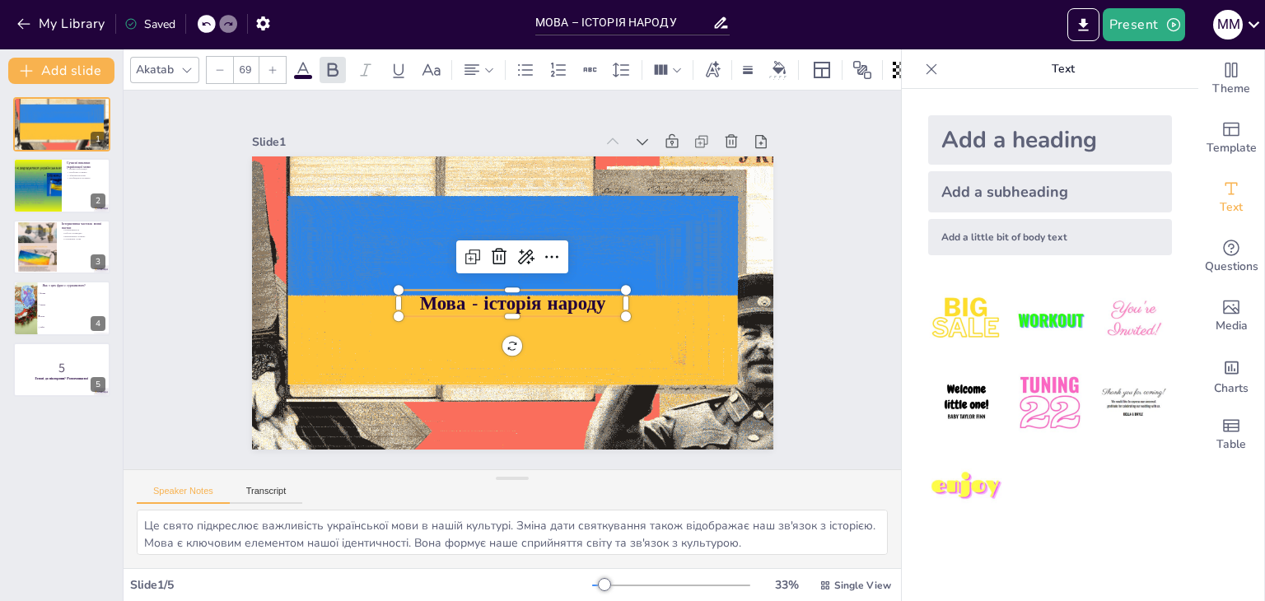
click at [268, 65] on icon at bounding box center [273, 70] width 10 height 10
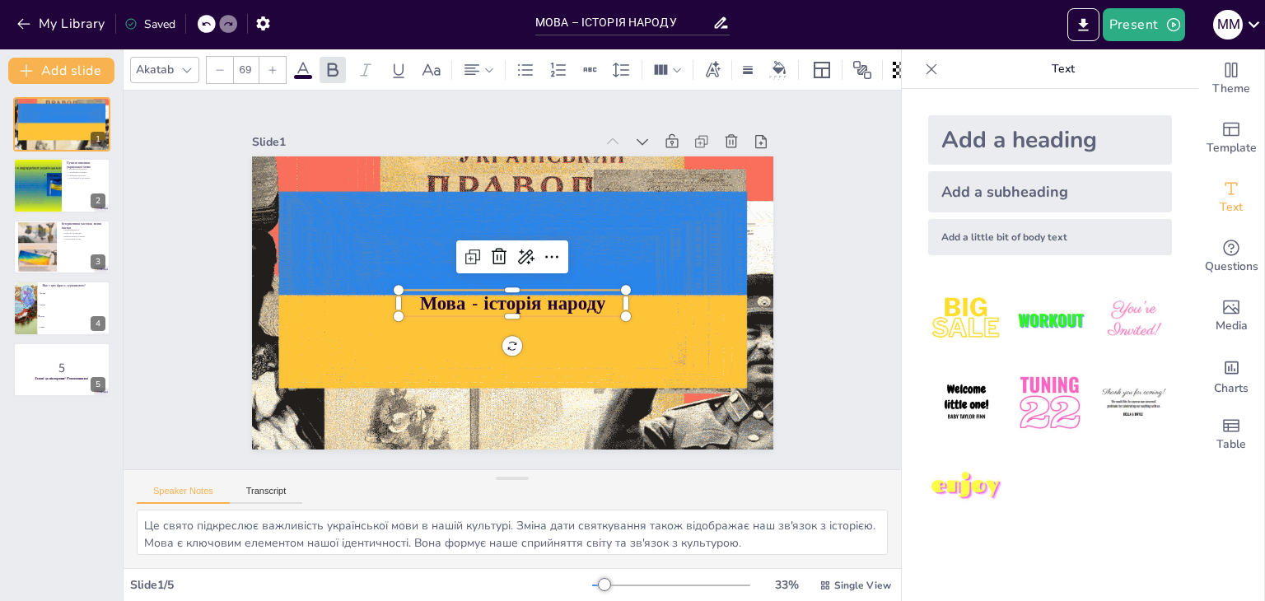
checkbox input "true"
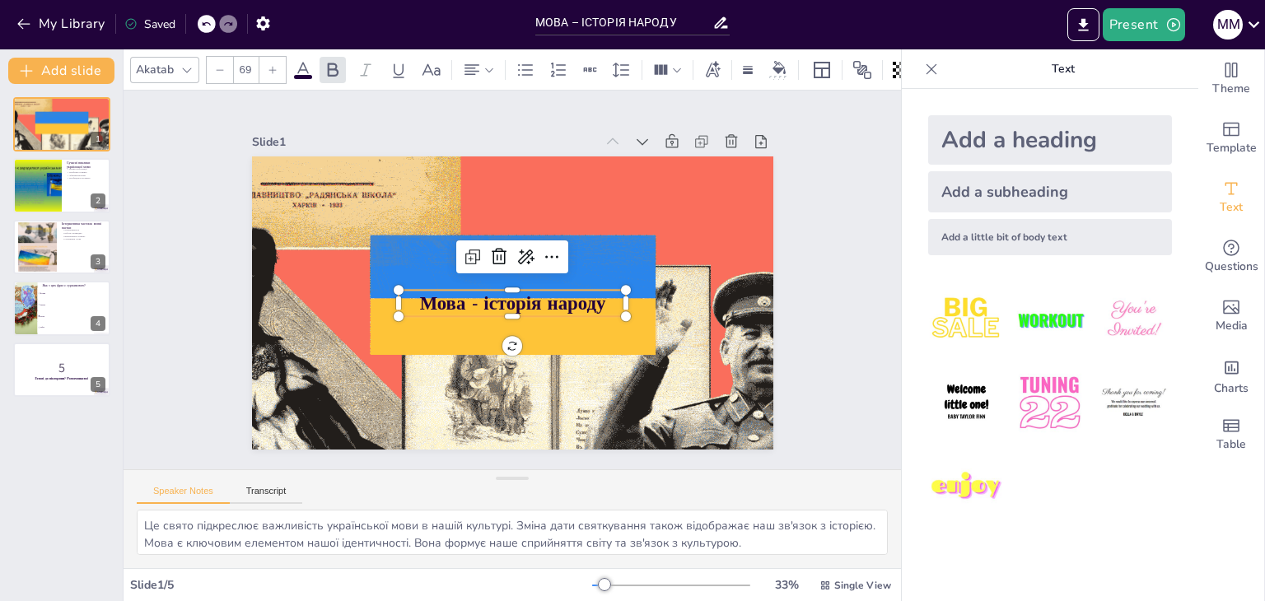
type input "70"
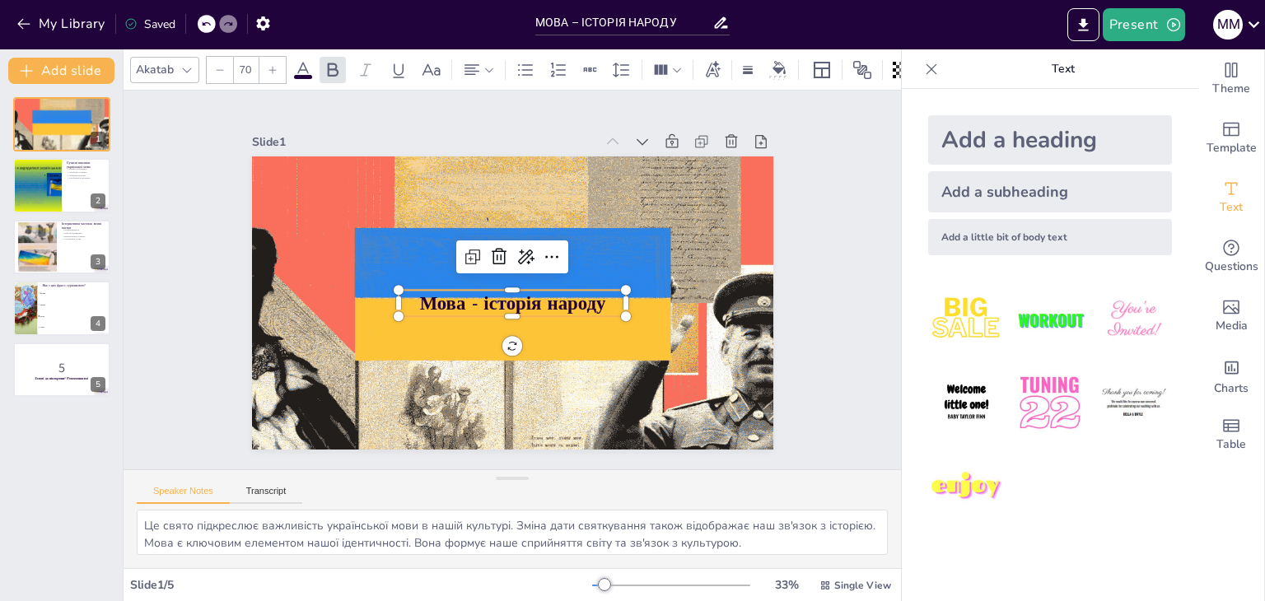
click at [268, 65] on icon at bounding box center [273, 70] width 10 height 10
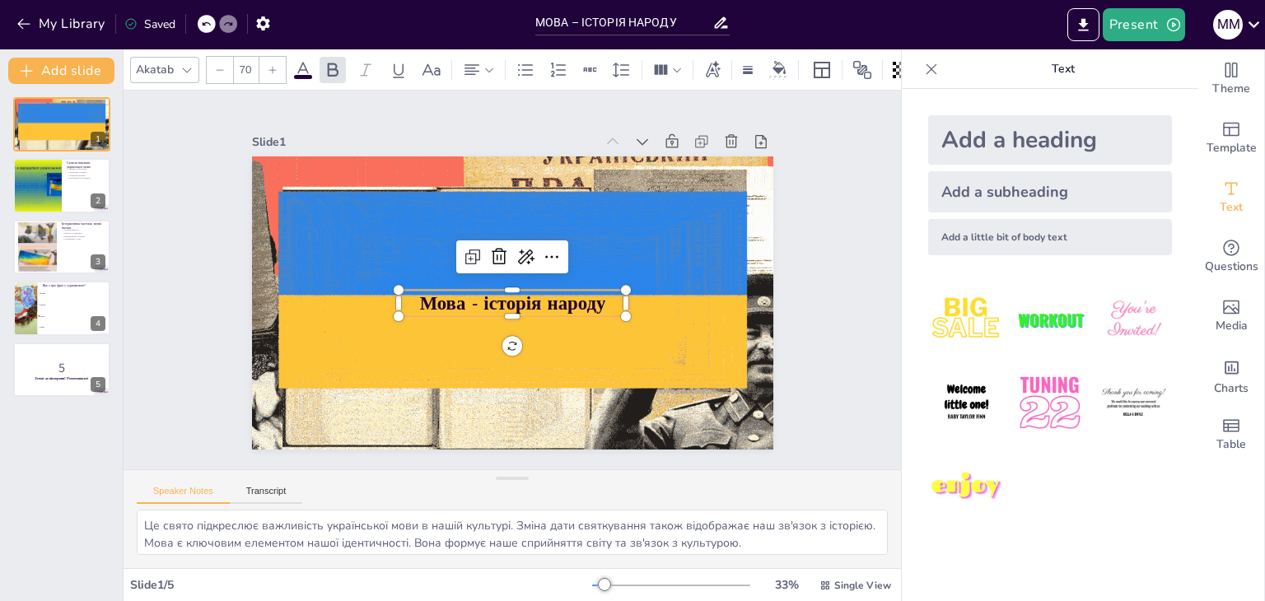
checkbox input "true"
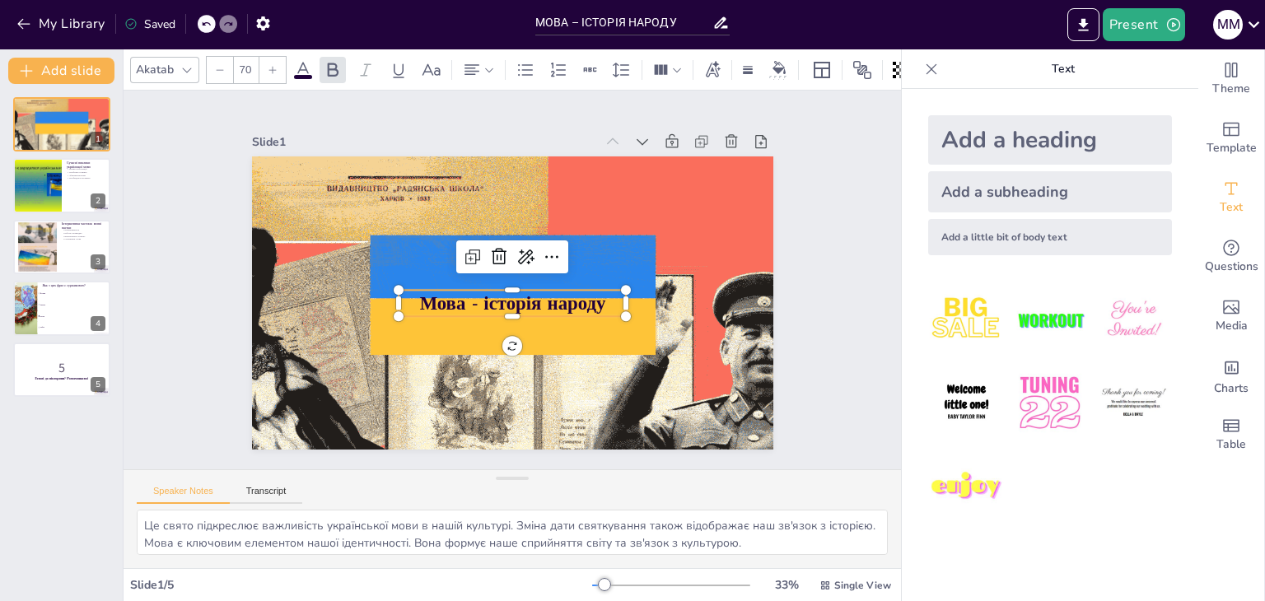
type input "71"
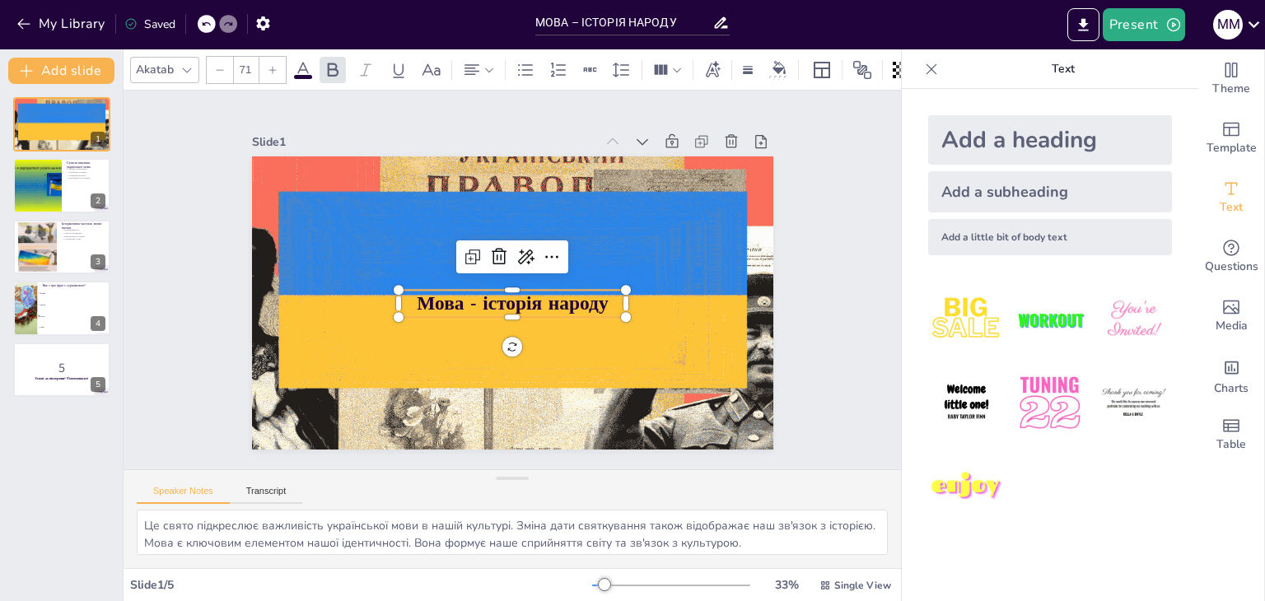
click at [268, 65] on icon at bounding box center [273, 70] width 10 height 10
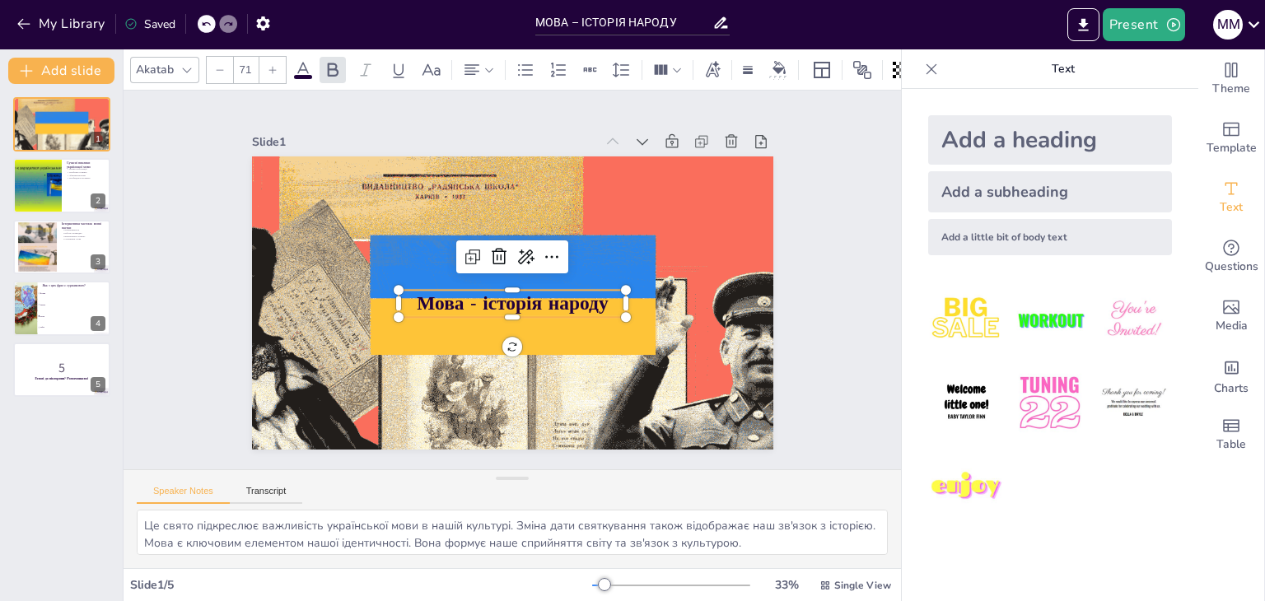
checkbox input "true"
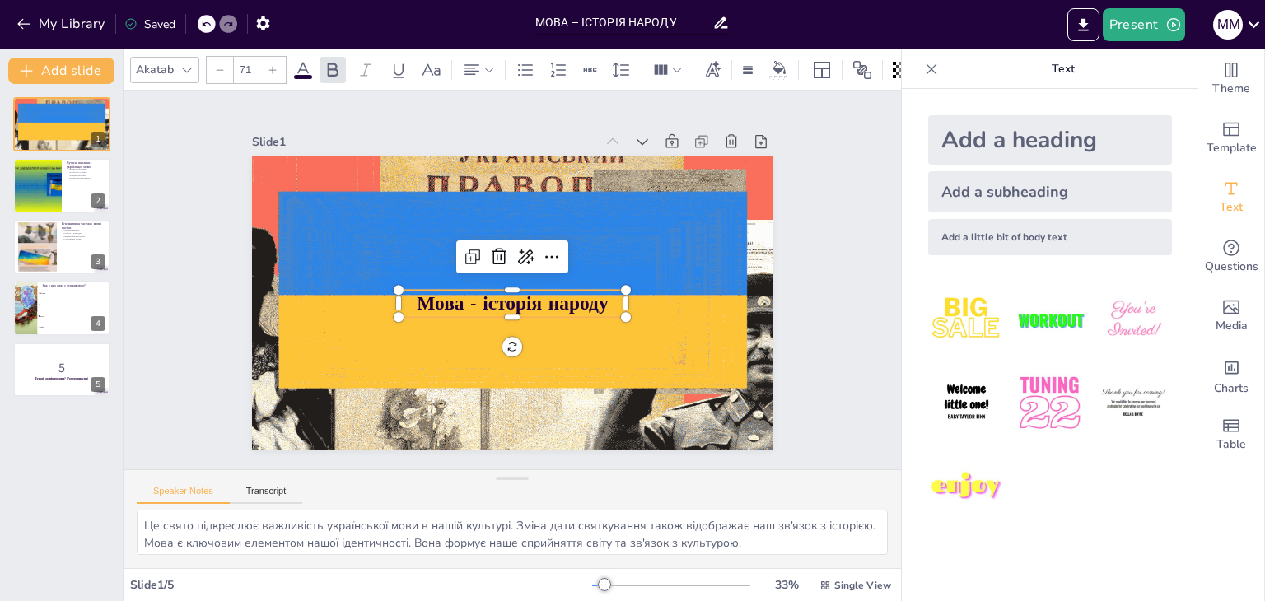
type input "72"
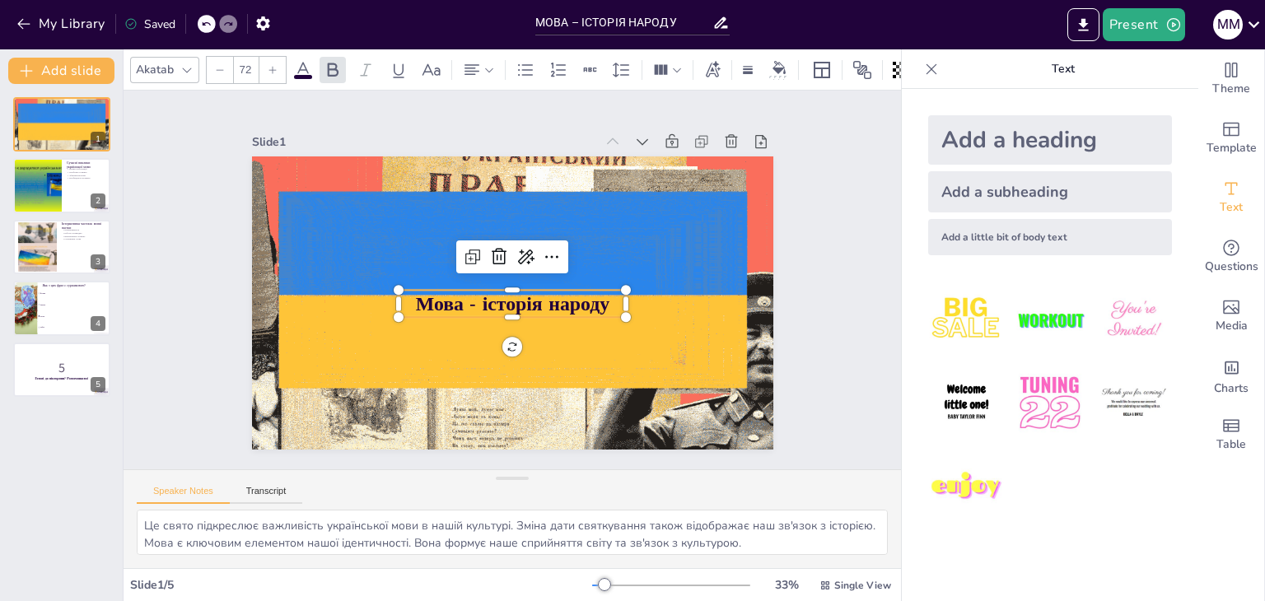
click at [268, 65] on icon at bounding box center [273, 70] width 10 height 10
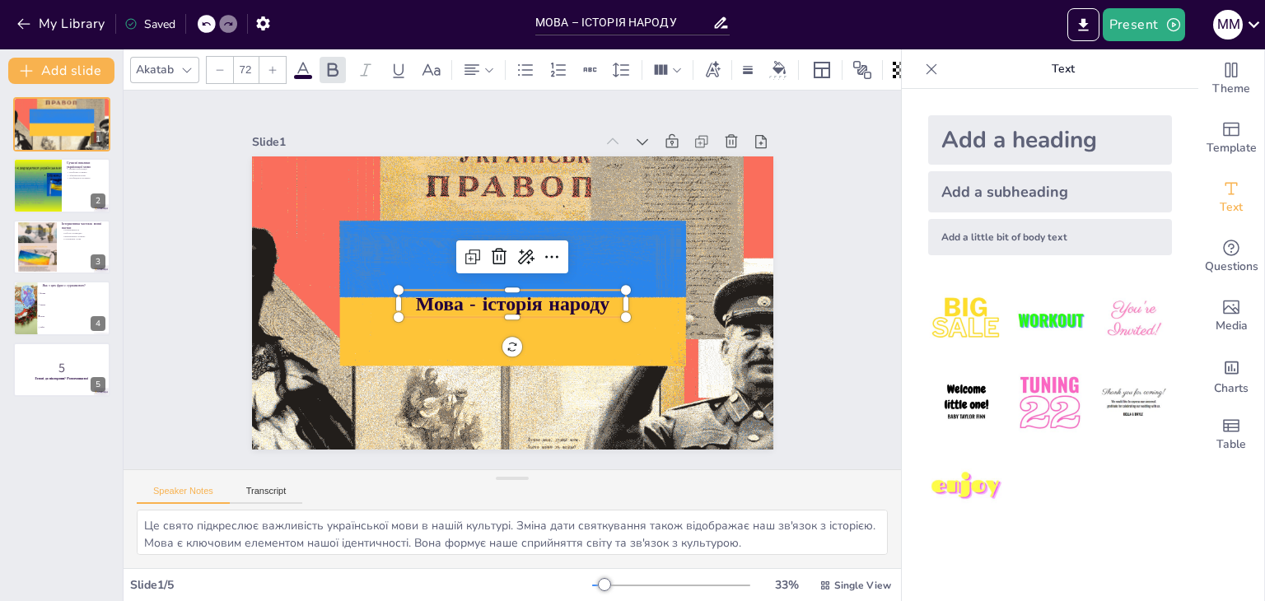
checkbox input "true"
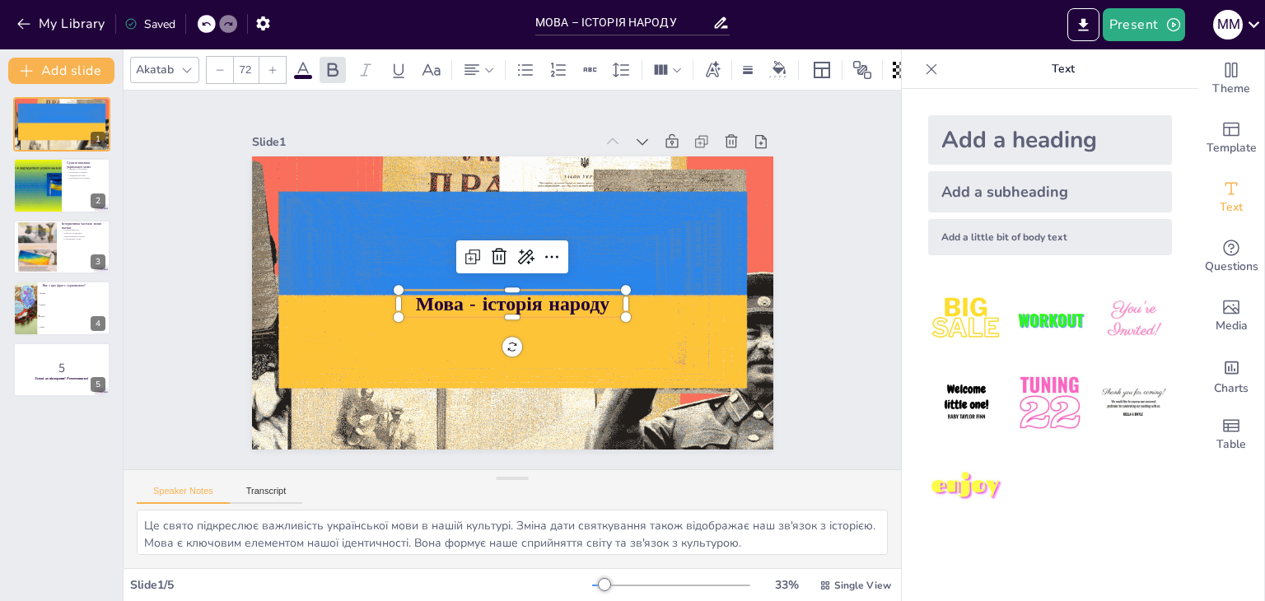
type input "73"
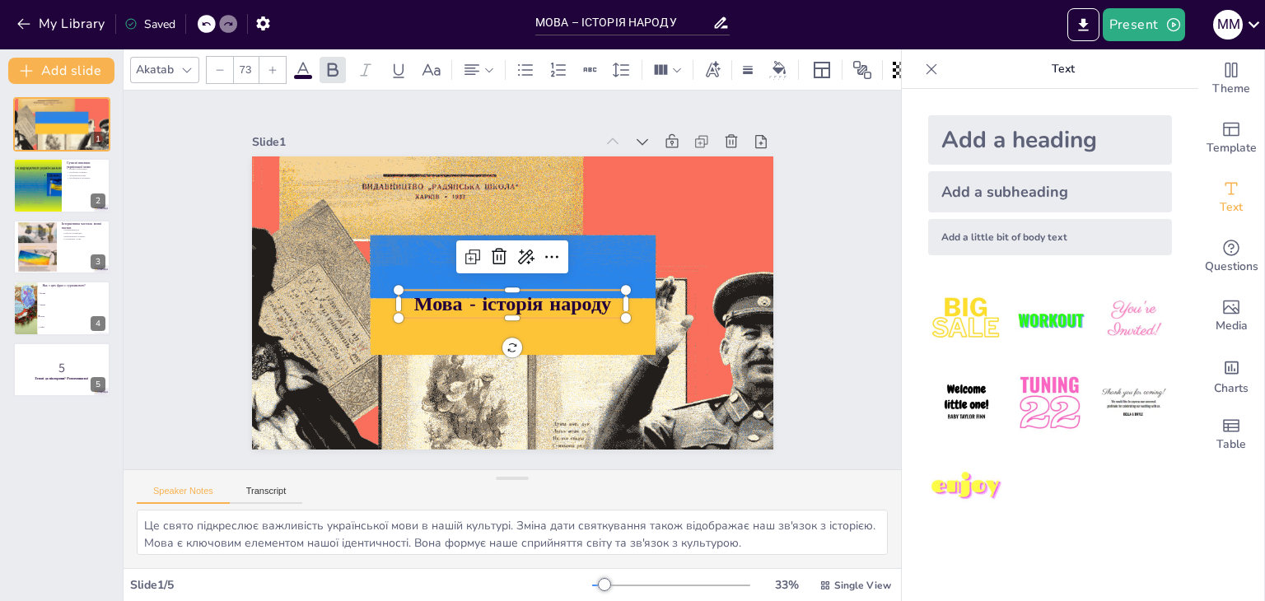
click at [268, 65] on icon at bounding box center [273, 70] width 10 height 10
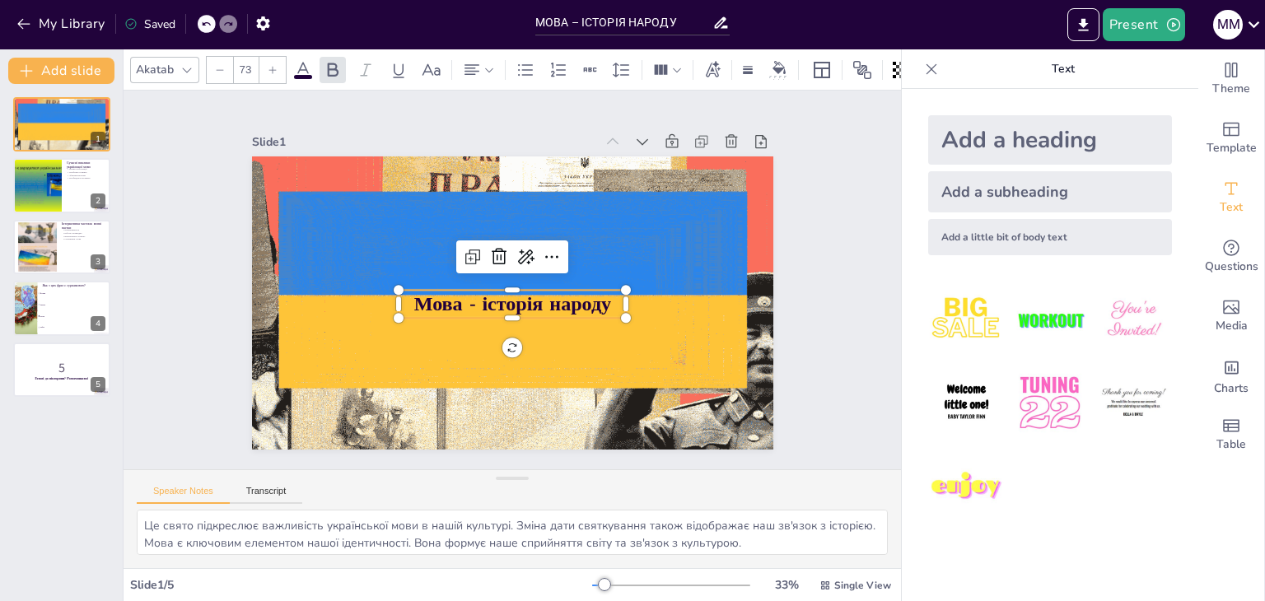
click at [268, 65] on icon at bounding box center [273, 70] width 10 height 10
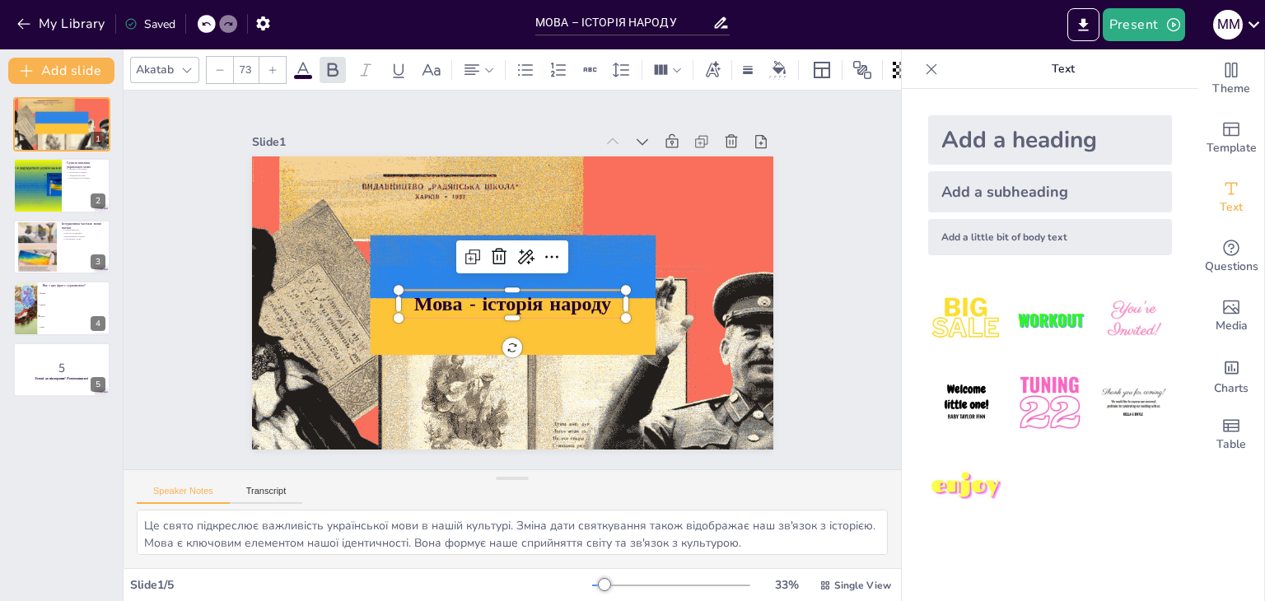
click at [268, 65] on icon at bounding box center [273, 70] width 10 height 10
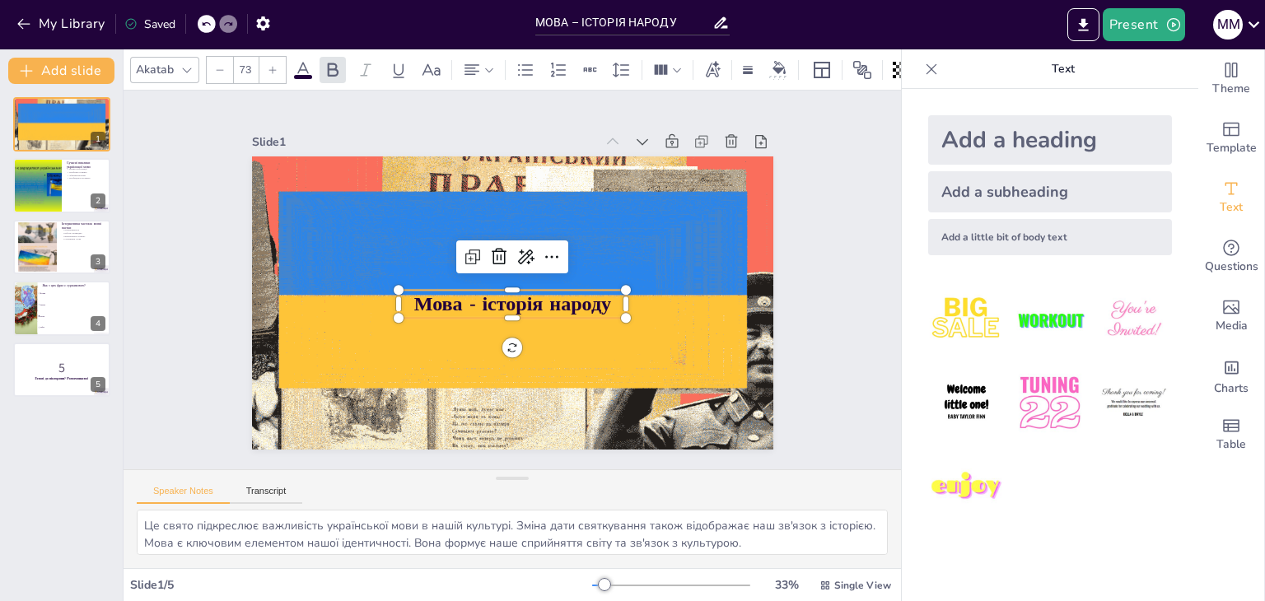
click at [268, 65] on icon at bounding box center [273, 70] width 10 height 10
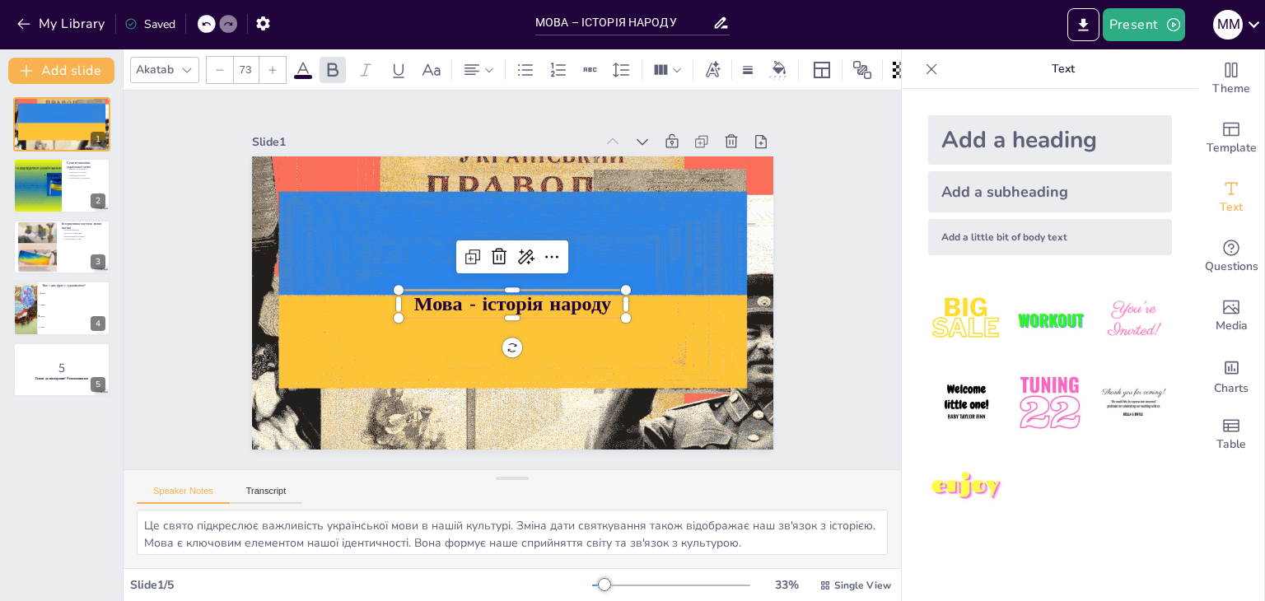
checkbox input "true"
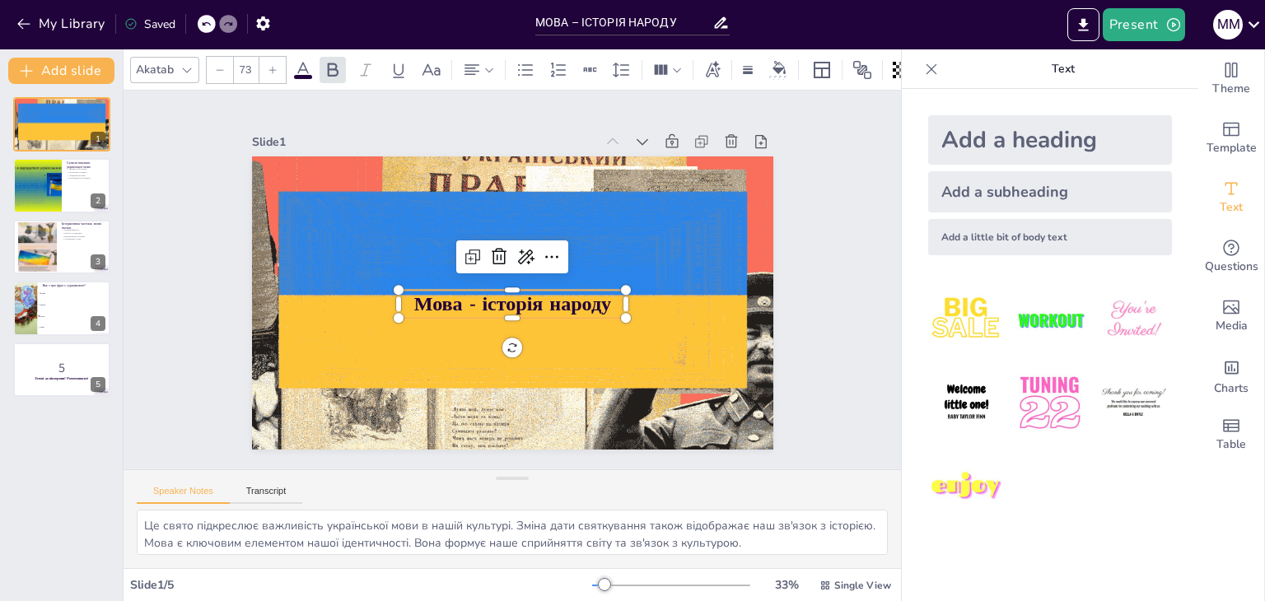
type input "77"
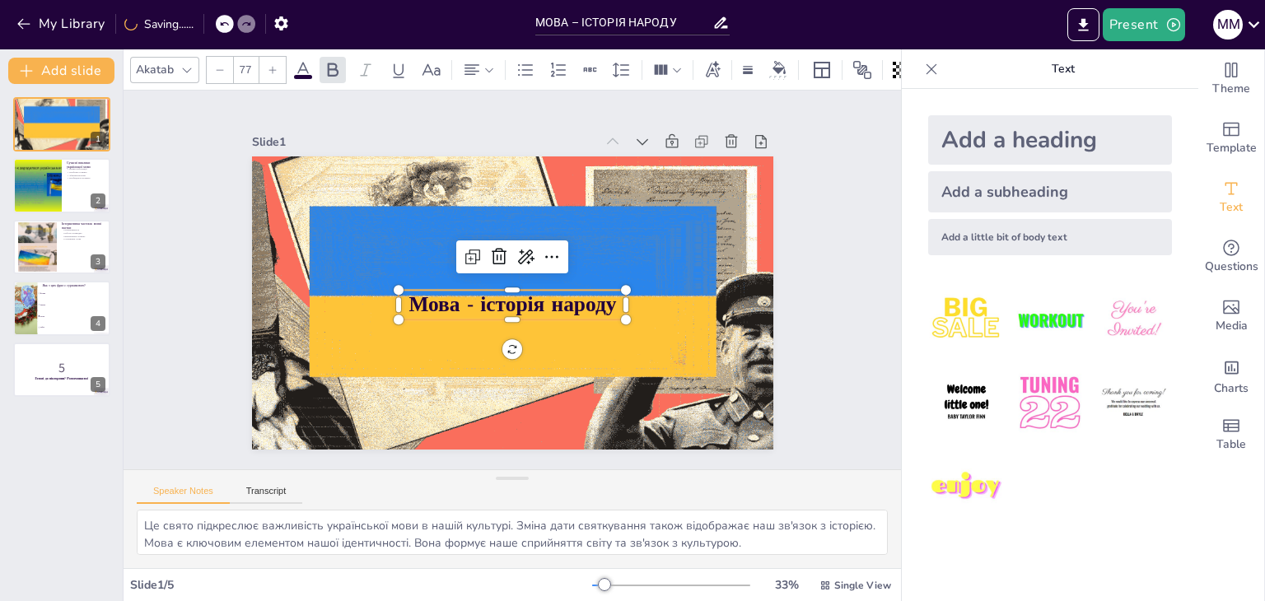
click at [268, 65] on icon at bounding box center [273, 70] width 10 height 10
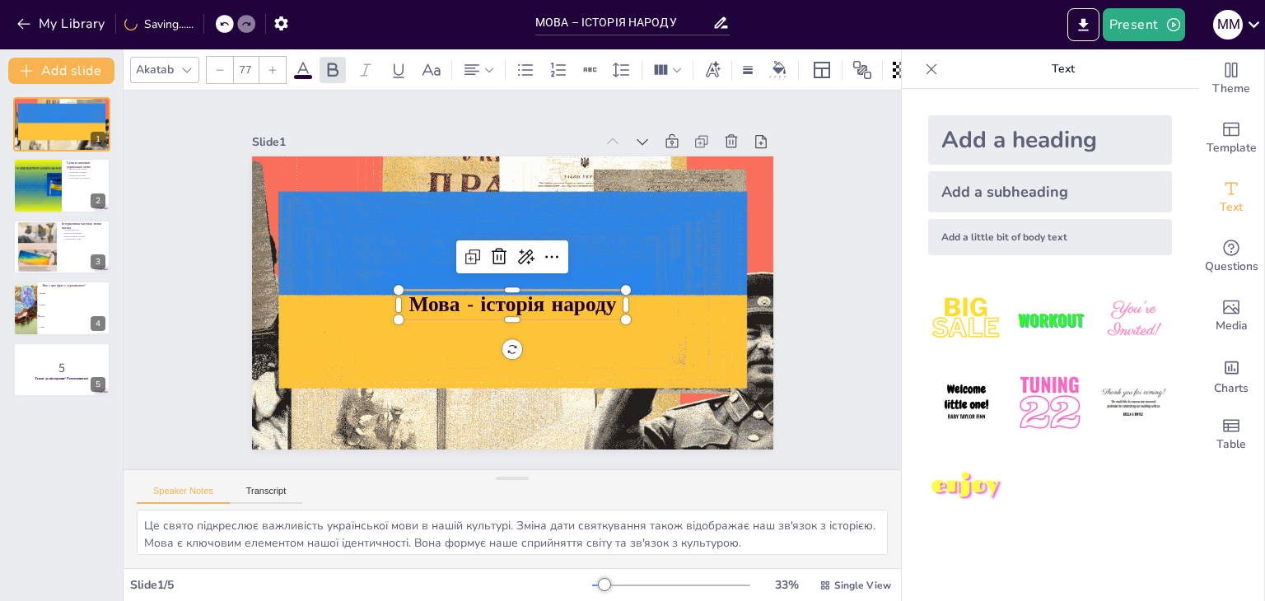
checkbox input "true"
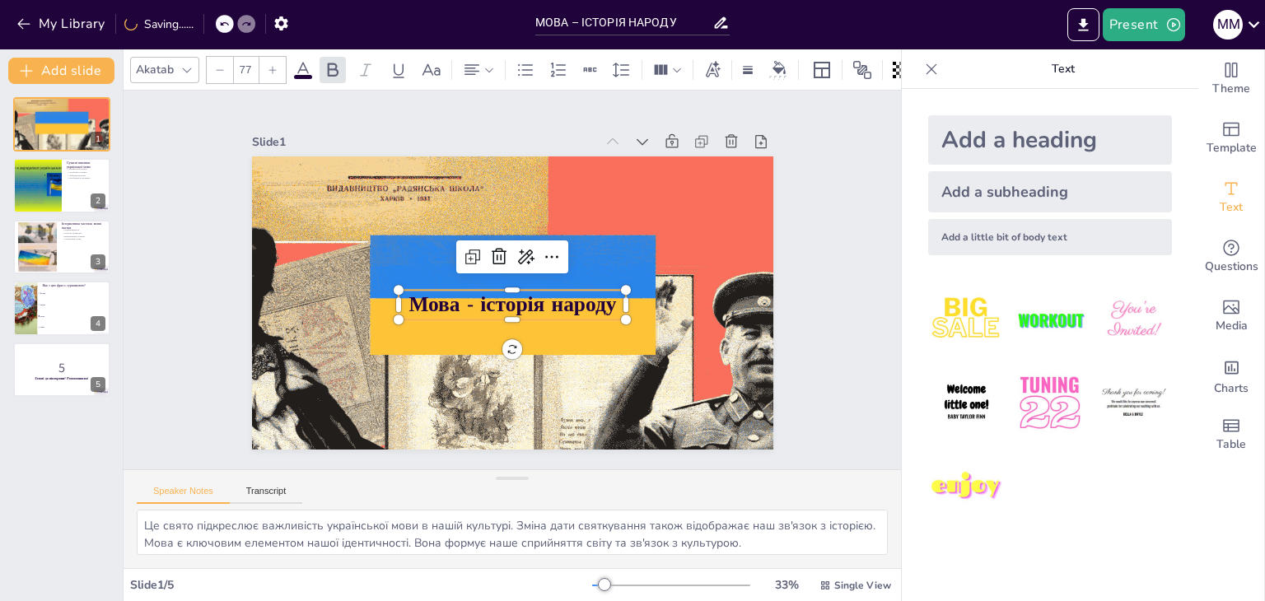
type input "78"
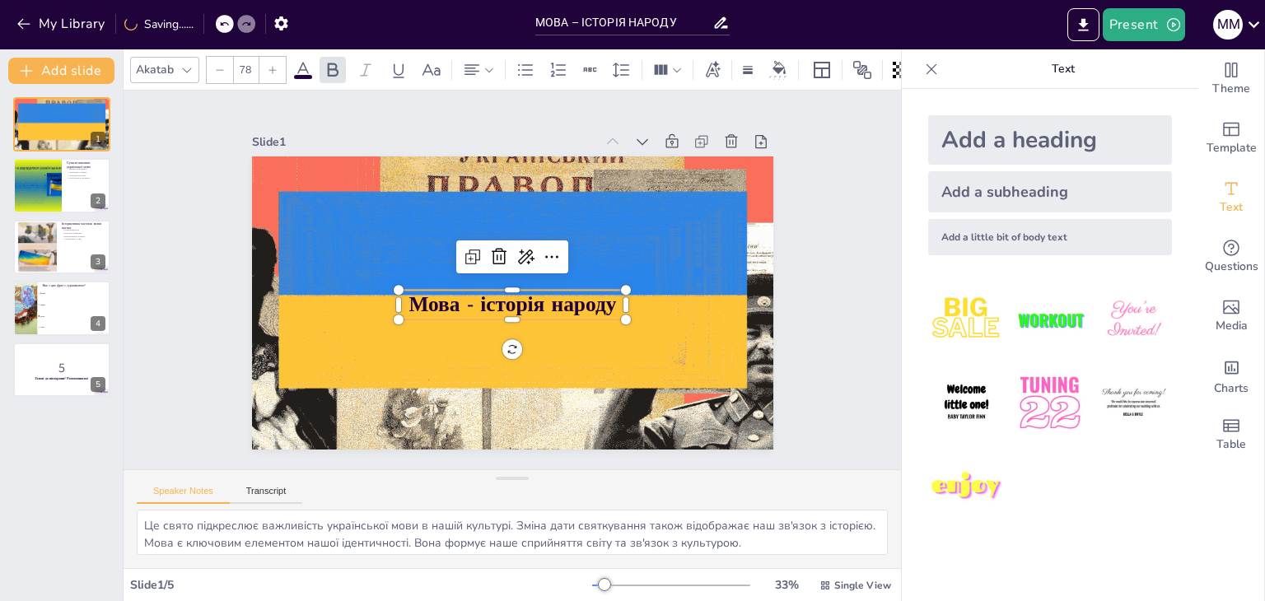
click at [268, 65] on icon at bounding box center [273, 70] width 10 height 10
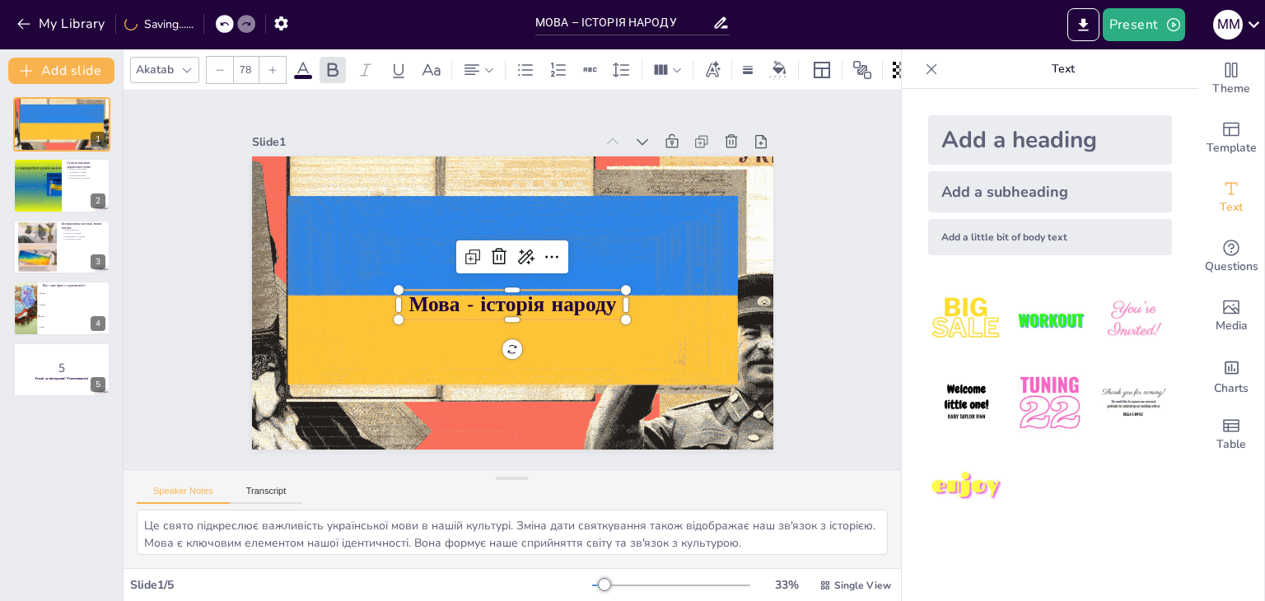
checkbox input "true"
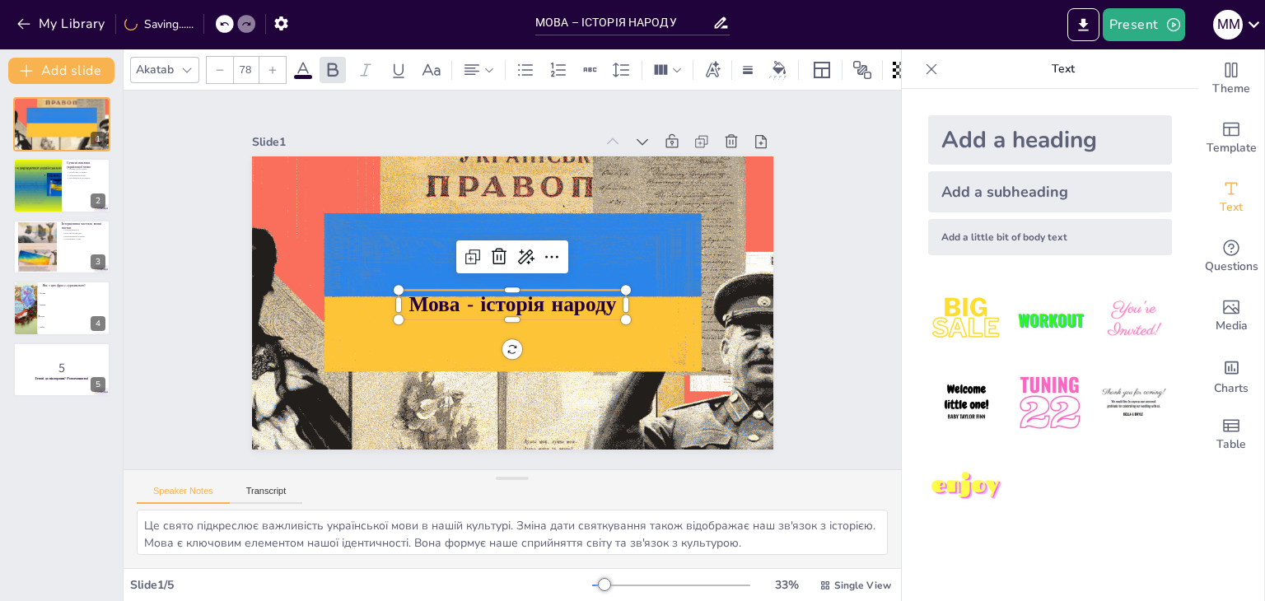
type input "79"
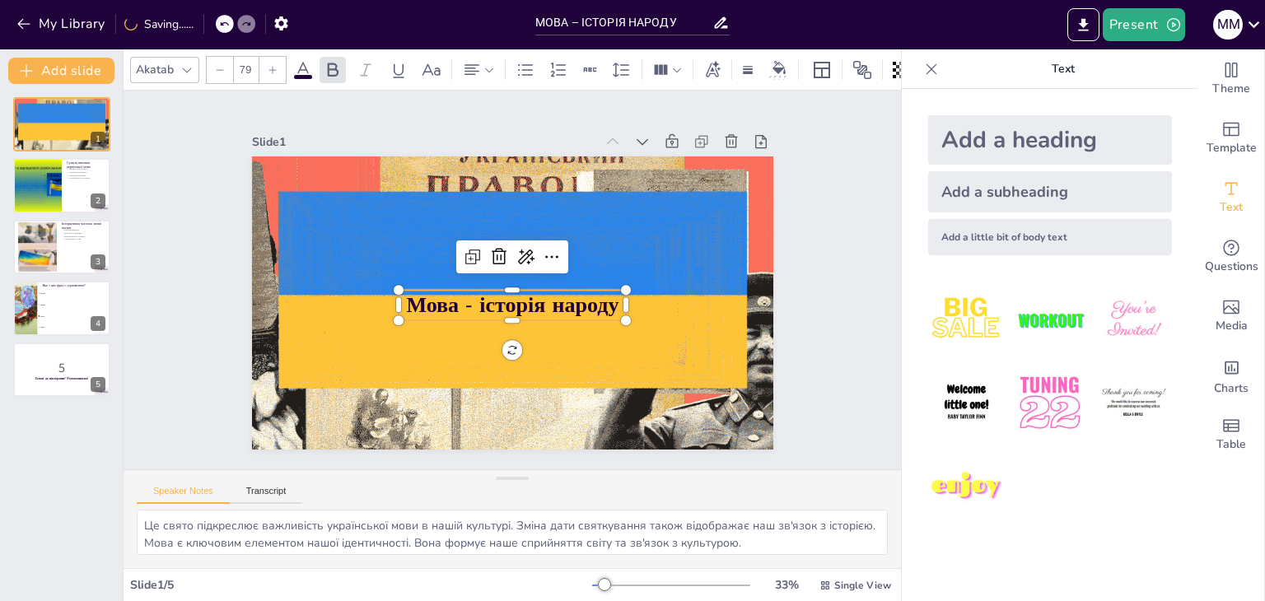
click at [268, 65] on icon at bounding box center [273, 70] width 10 height 10
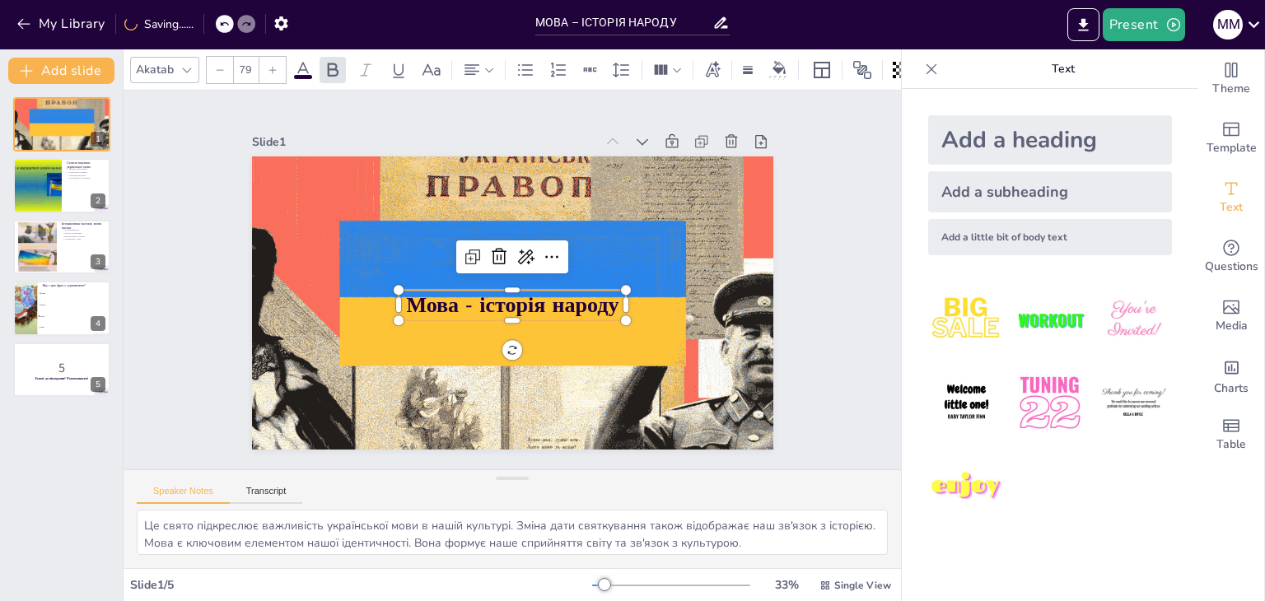
checkbox input "true"
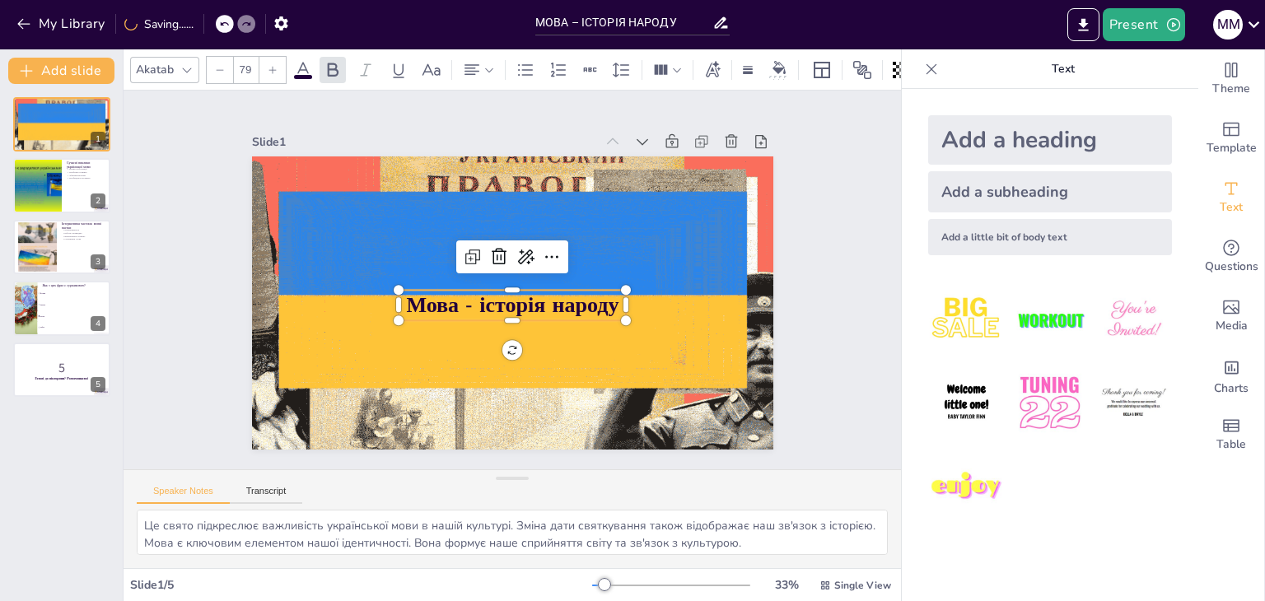
type input "80"
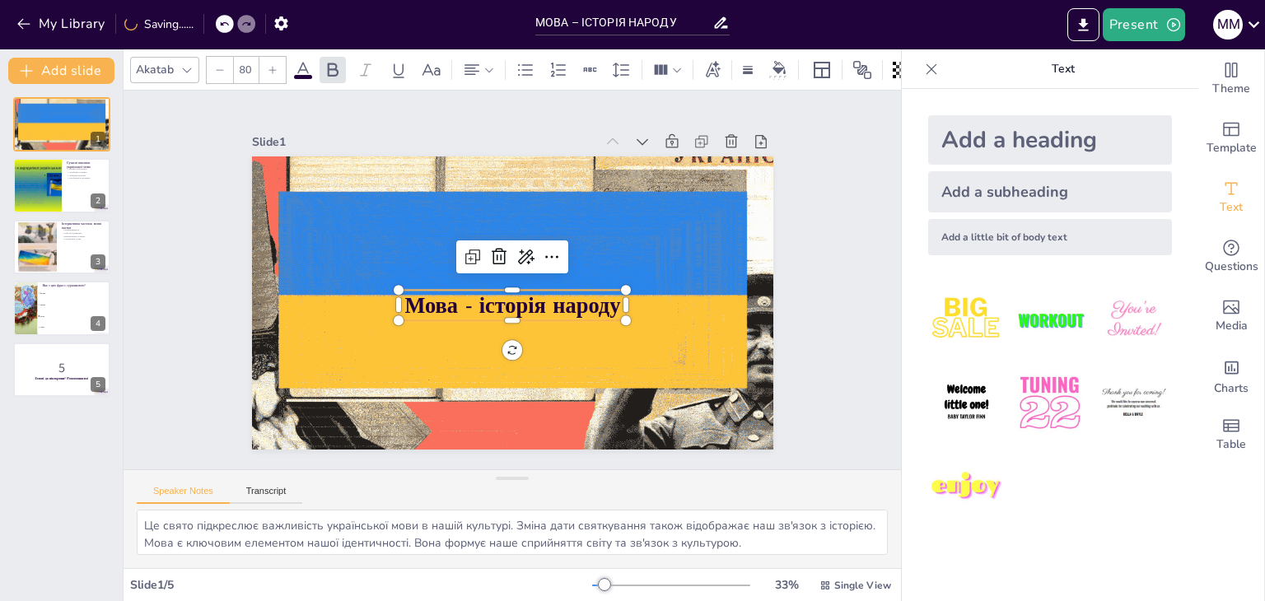
click at [268, 65] on icon at bounding box center [273, 70] width 10 height 10
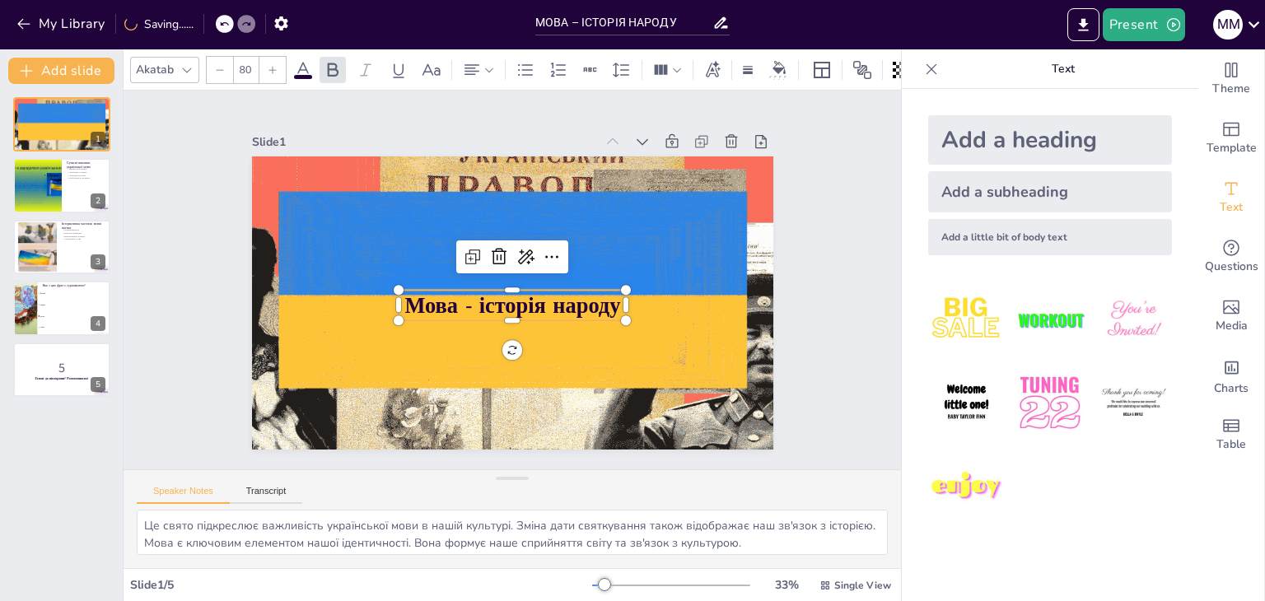
checkbox input "true"
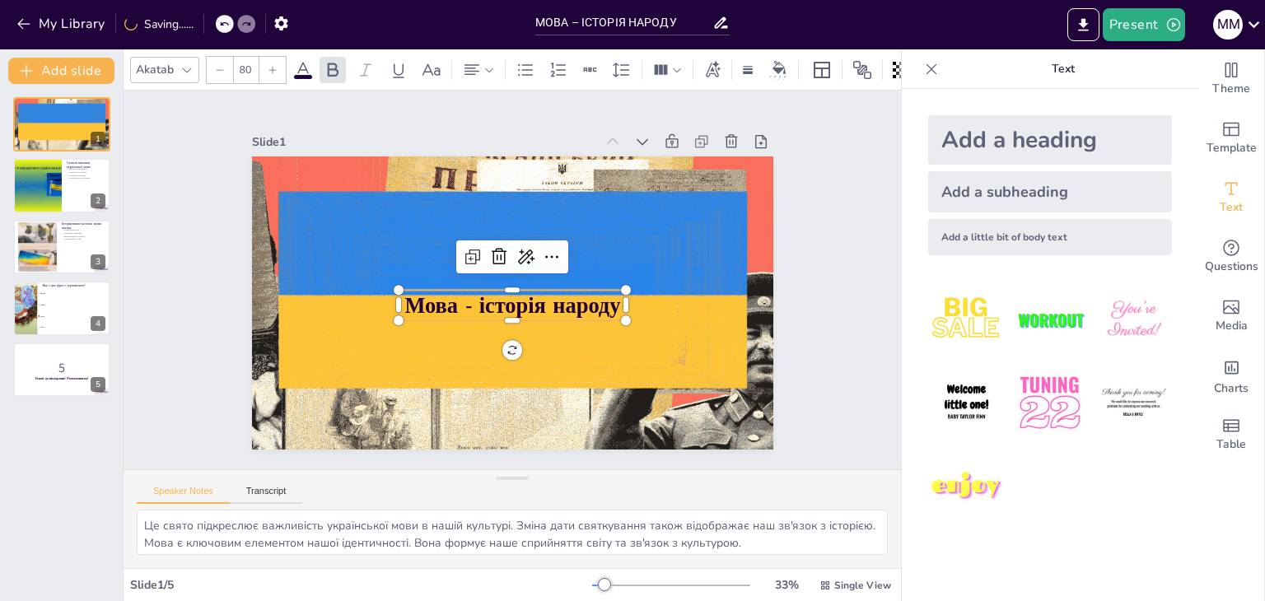
type input "81"
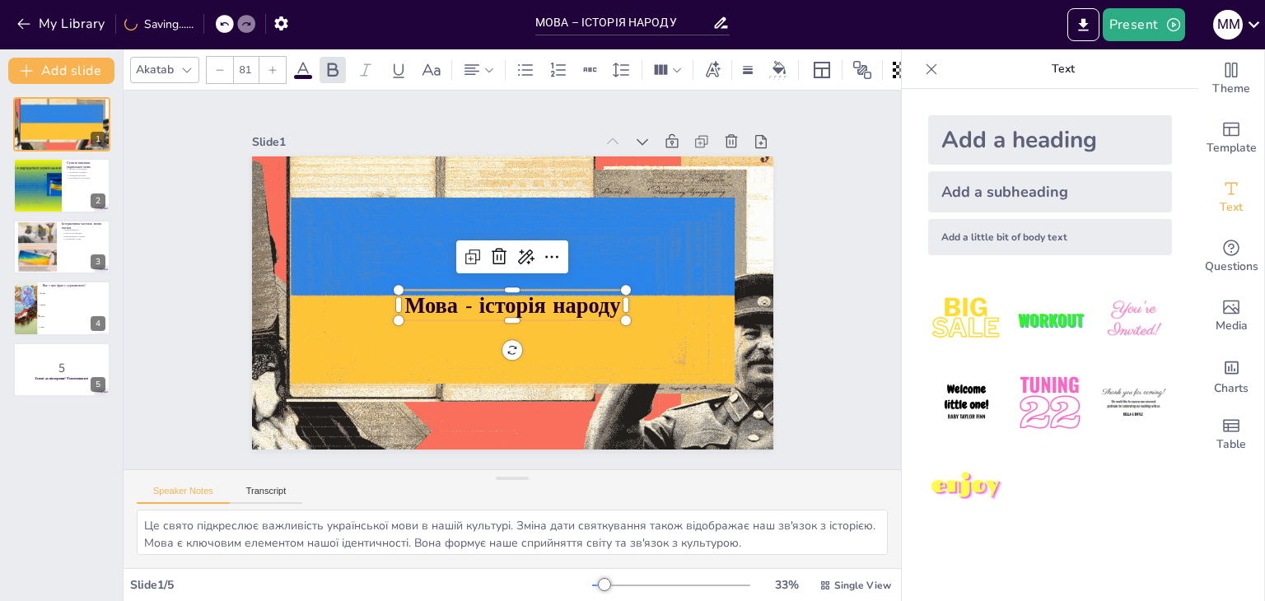
click at [268, 65] on icon at bounding box center [273, 70] width 10 height 10
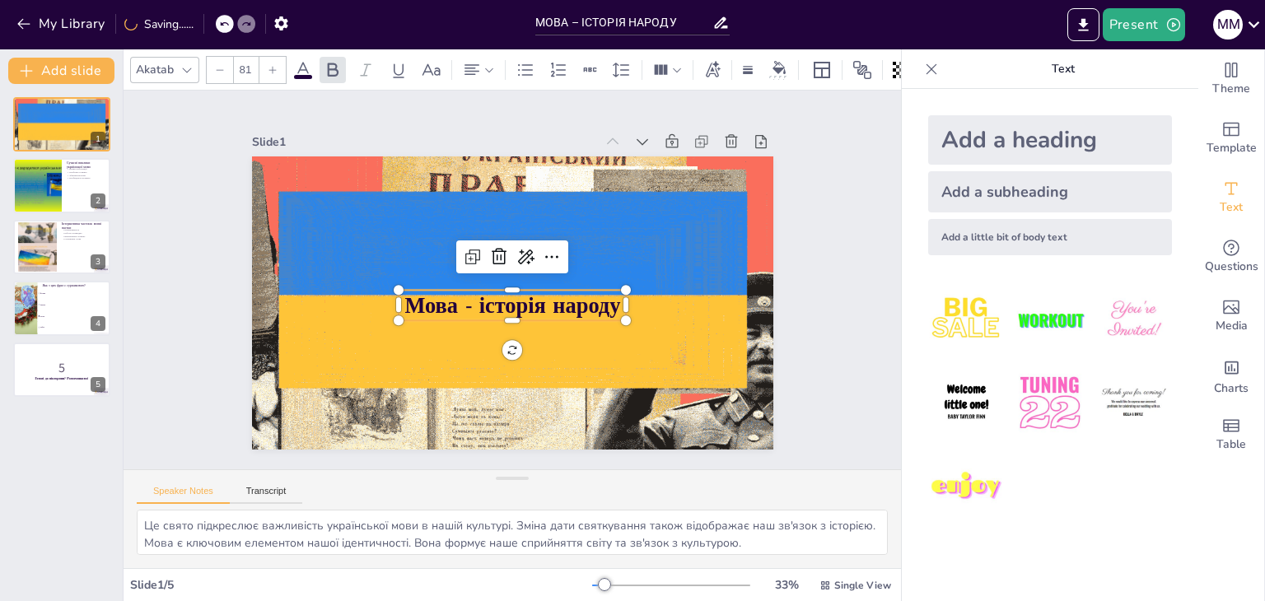
checkbox input "true"
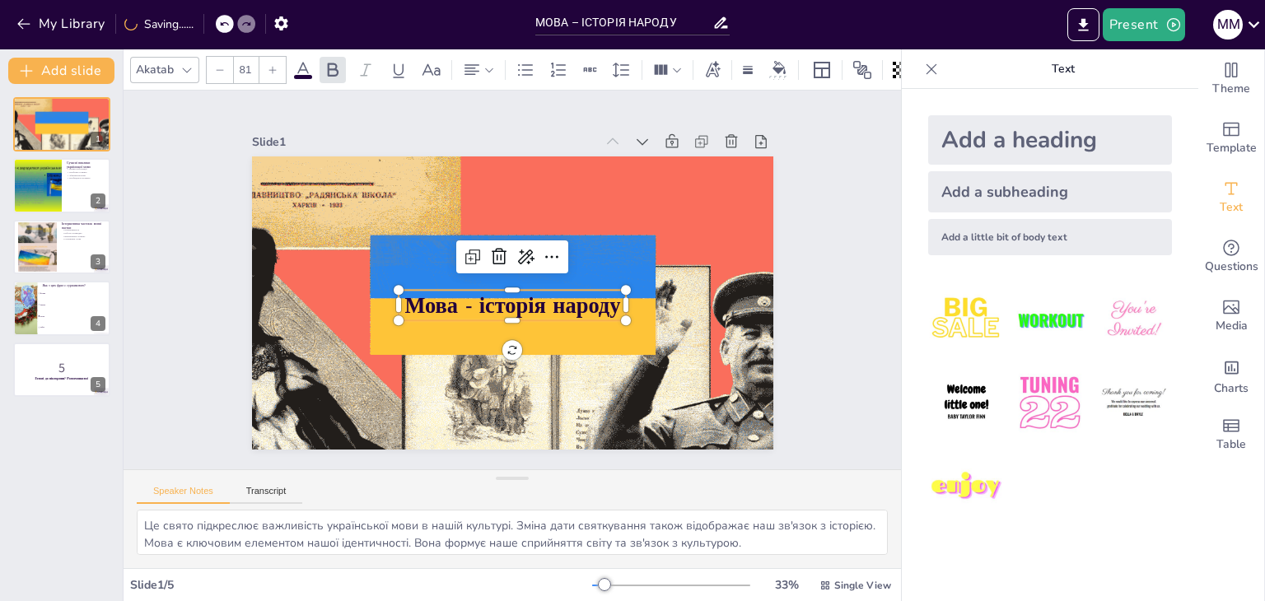
type input "82"
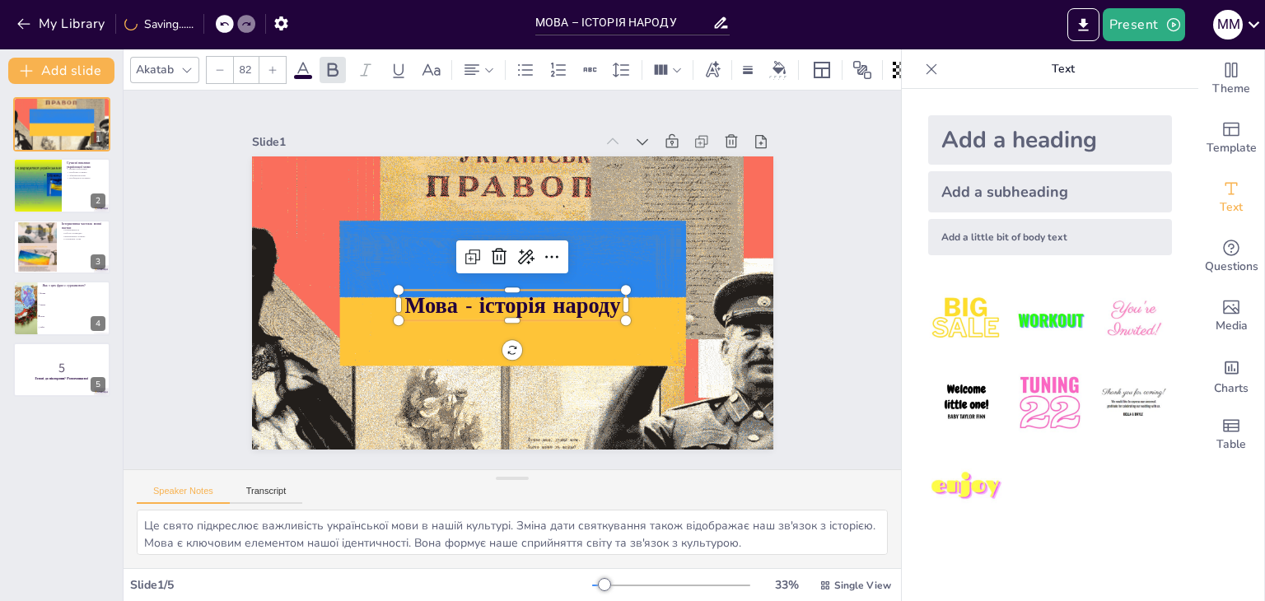
click at [268, 65] on icon at bounding box center [273, 70] width 10 height 10
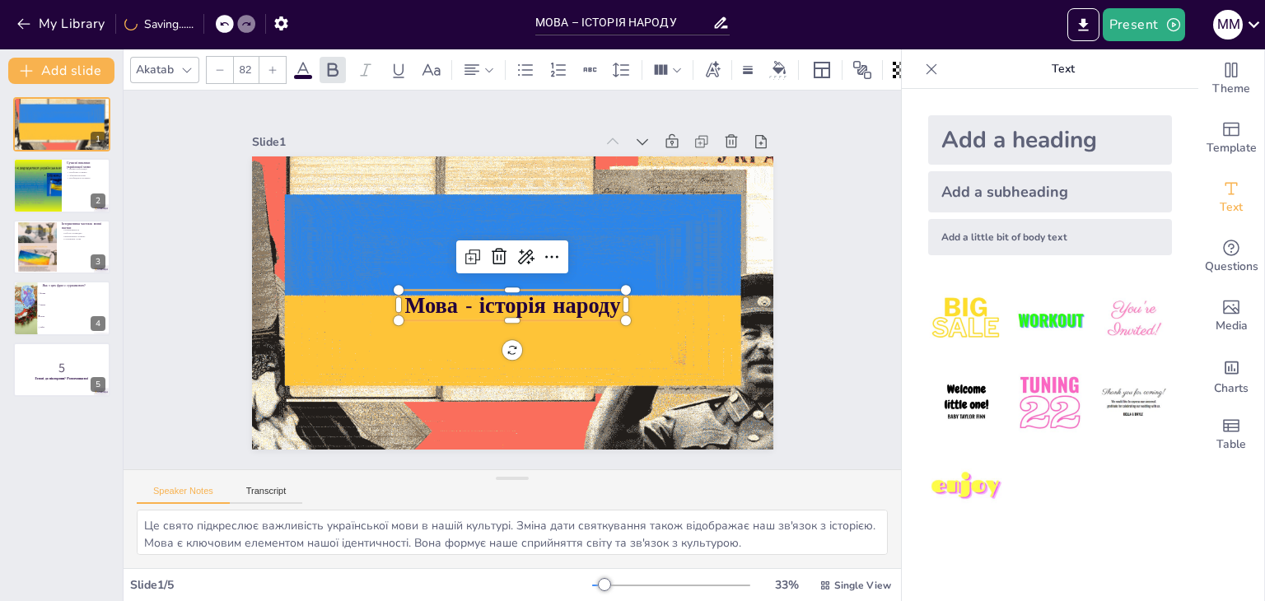
checkbox input "true"
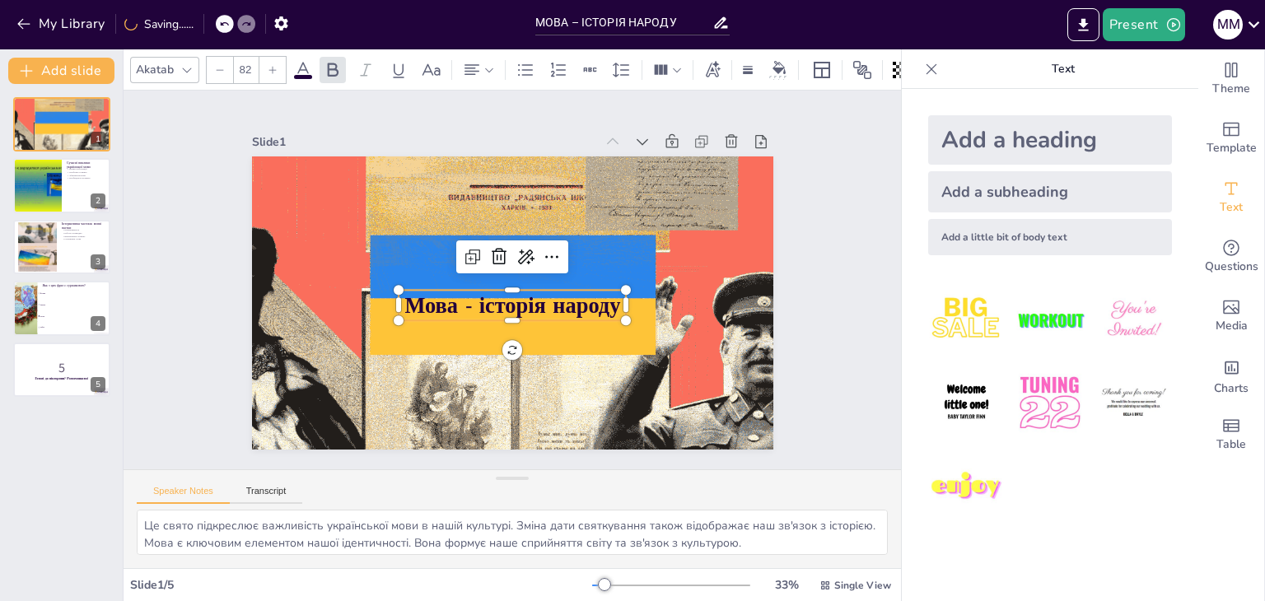
type input "83"
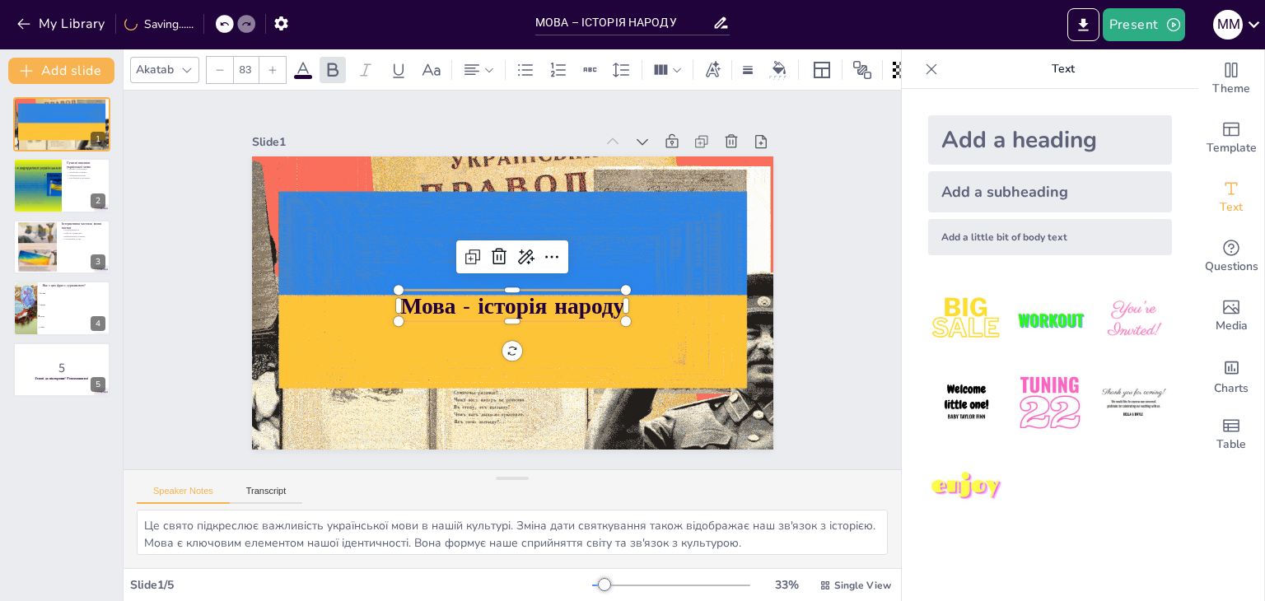
click at [268, 65] on icon at bounding box center [273, 70] width 10 height 10
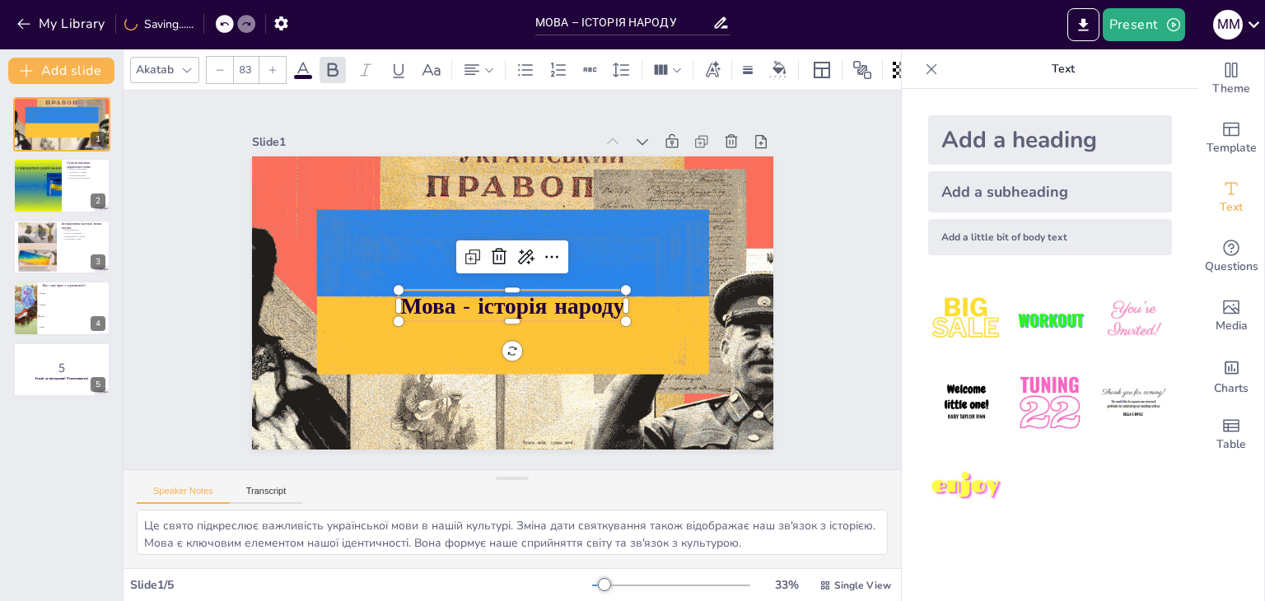
checkbox input "true"
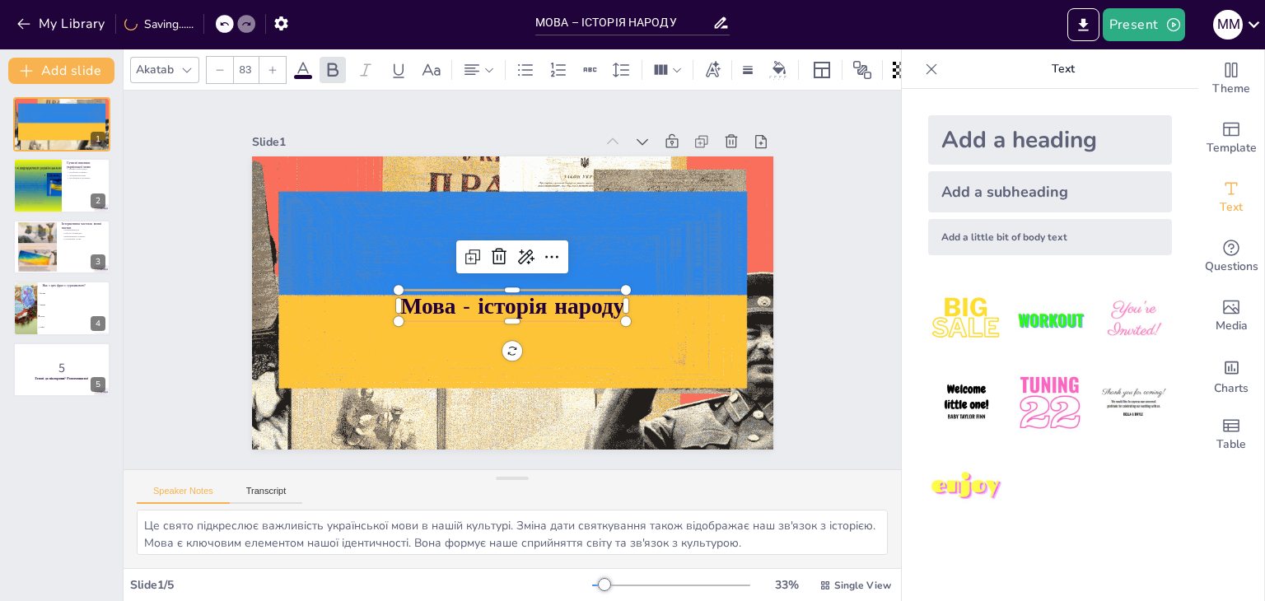
type input "84"
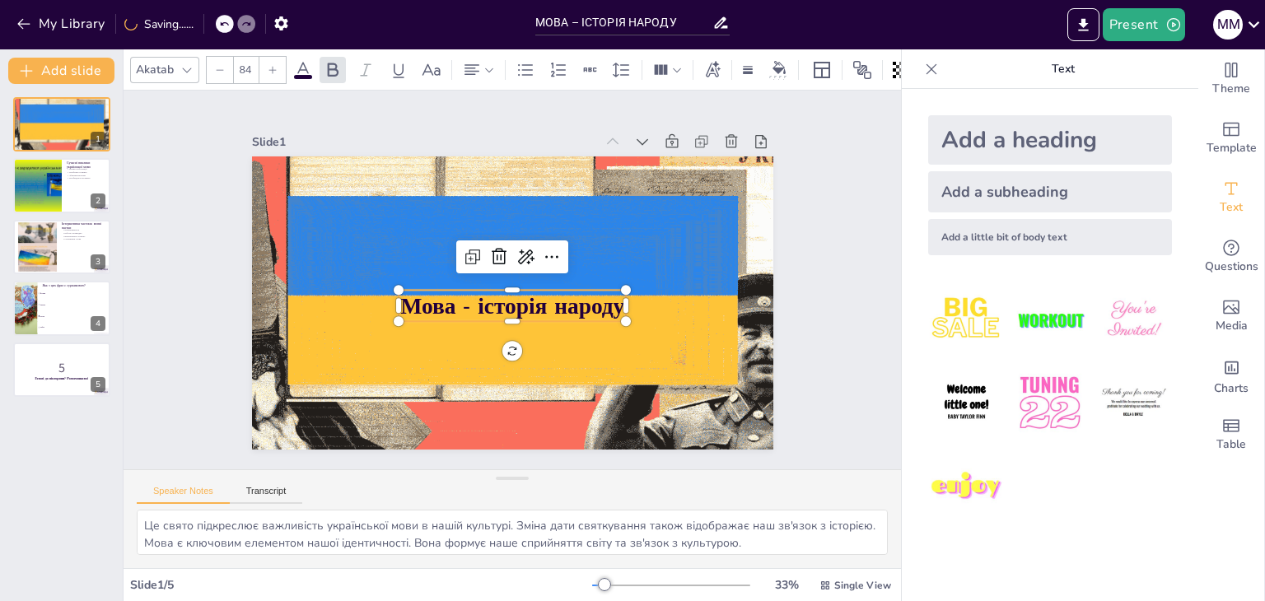
click at [268, 65] on icon at bounding box center [273, 70] width 10 height 10
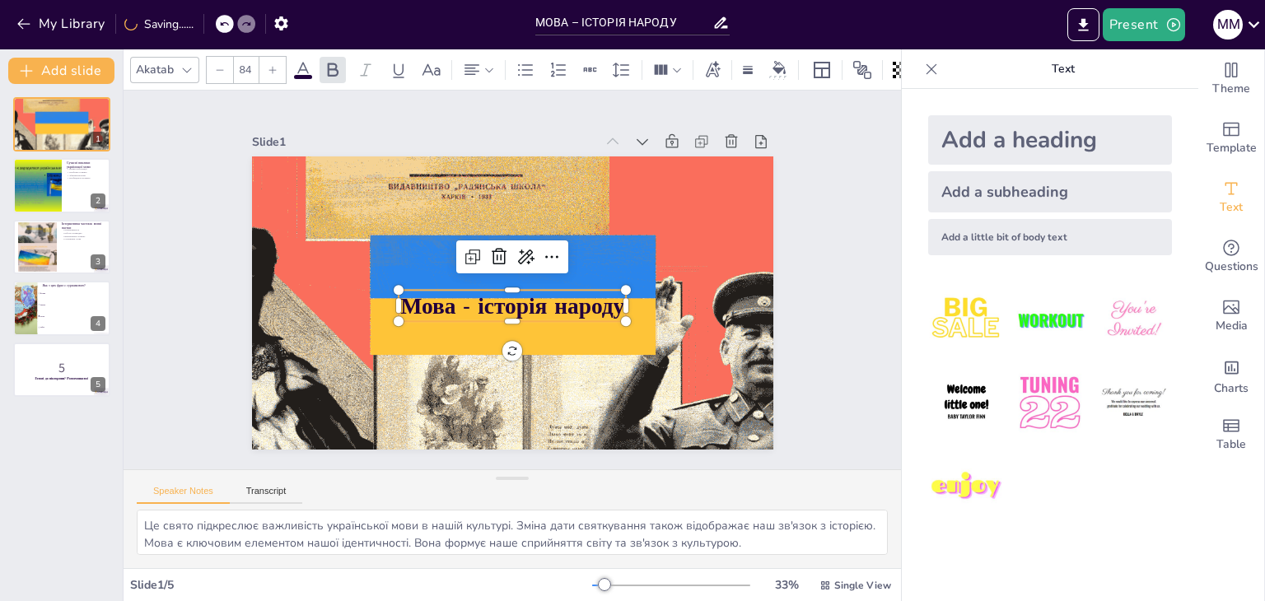
checkbox input "true"
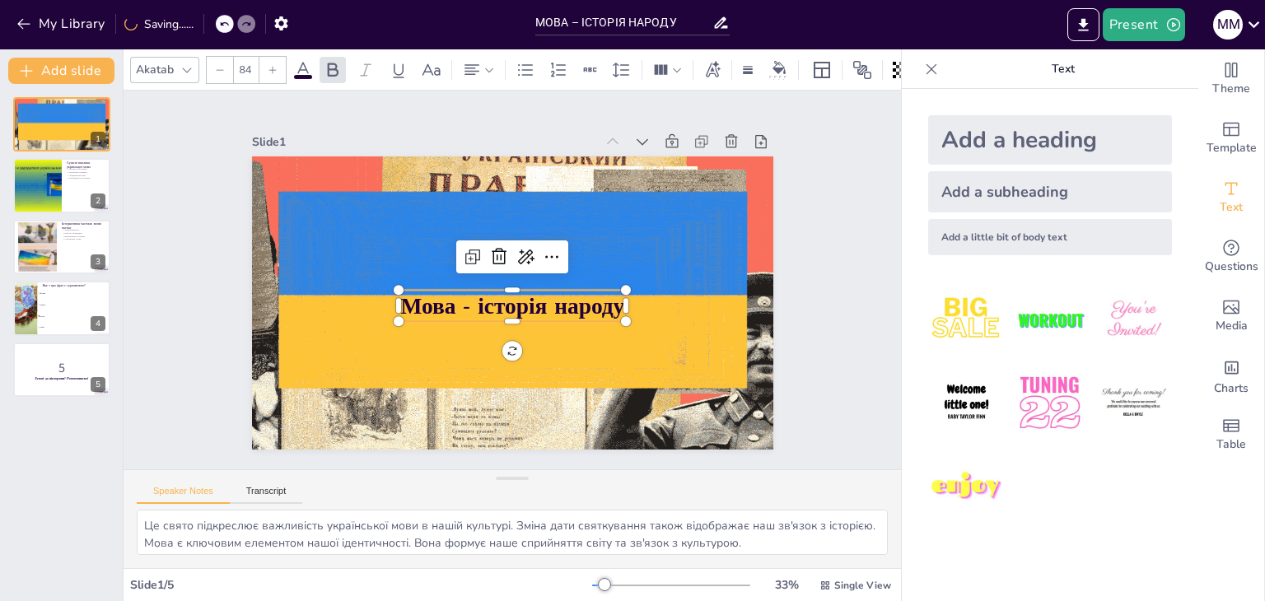
type input "85"
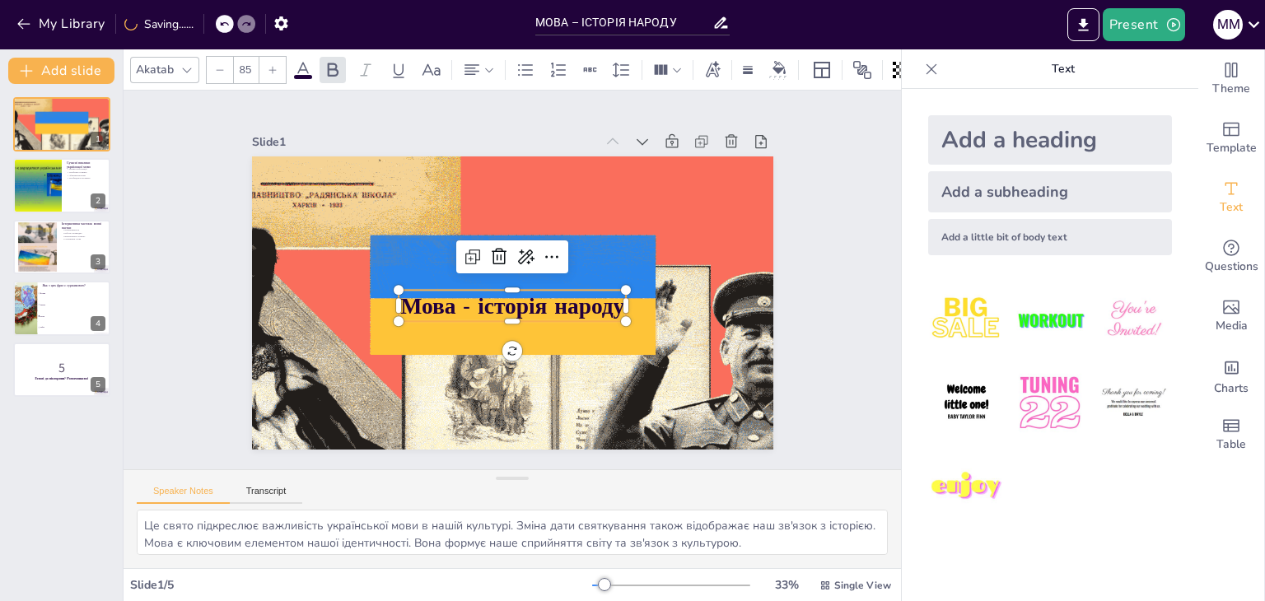
click at [268, 65] on icon at bounding box center [273, 70] width 10 height 10
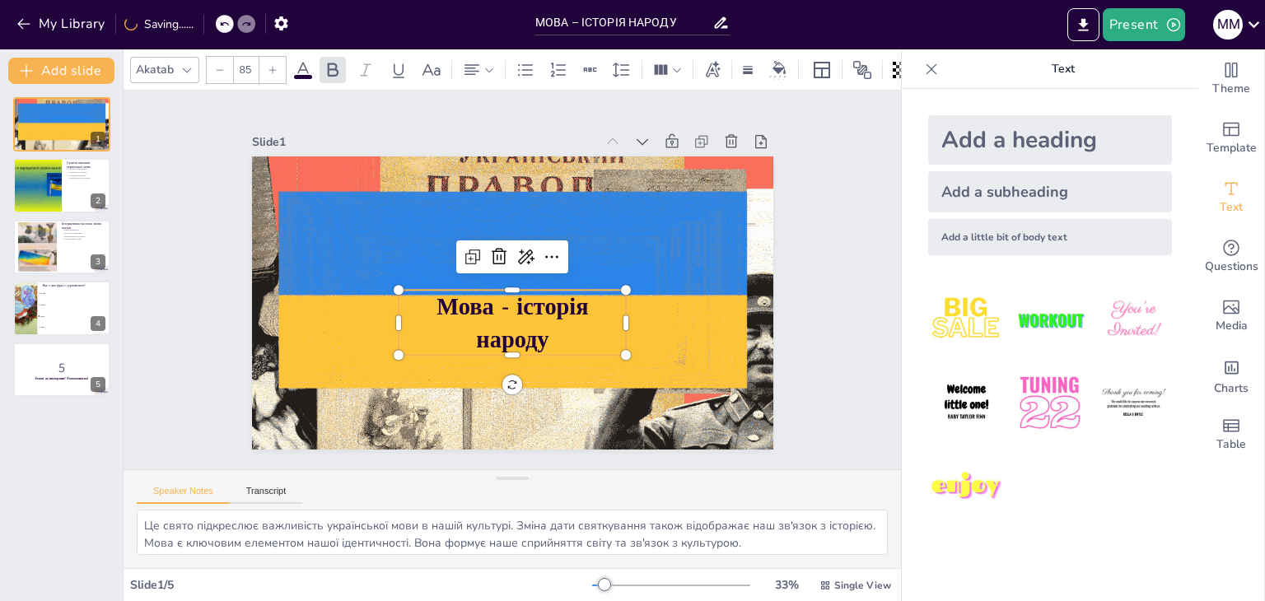
checkbox input "true"
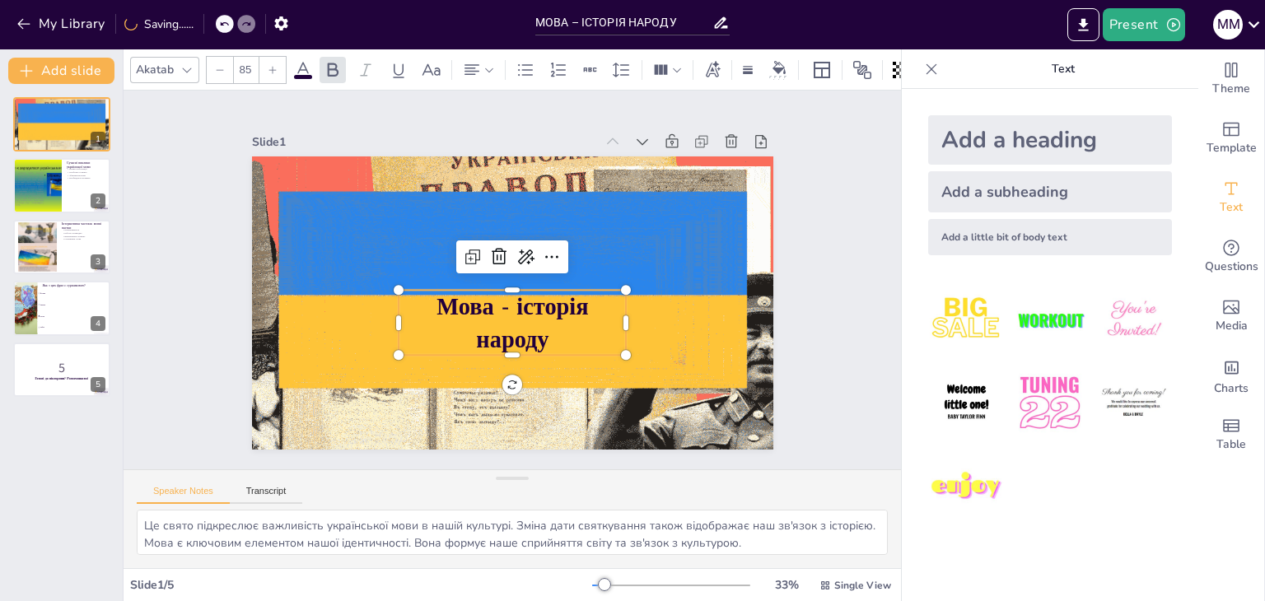
type input "86"
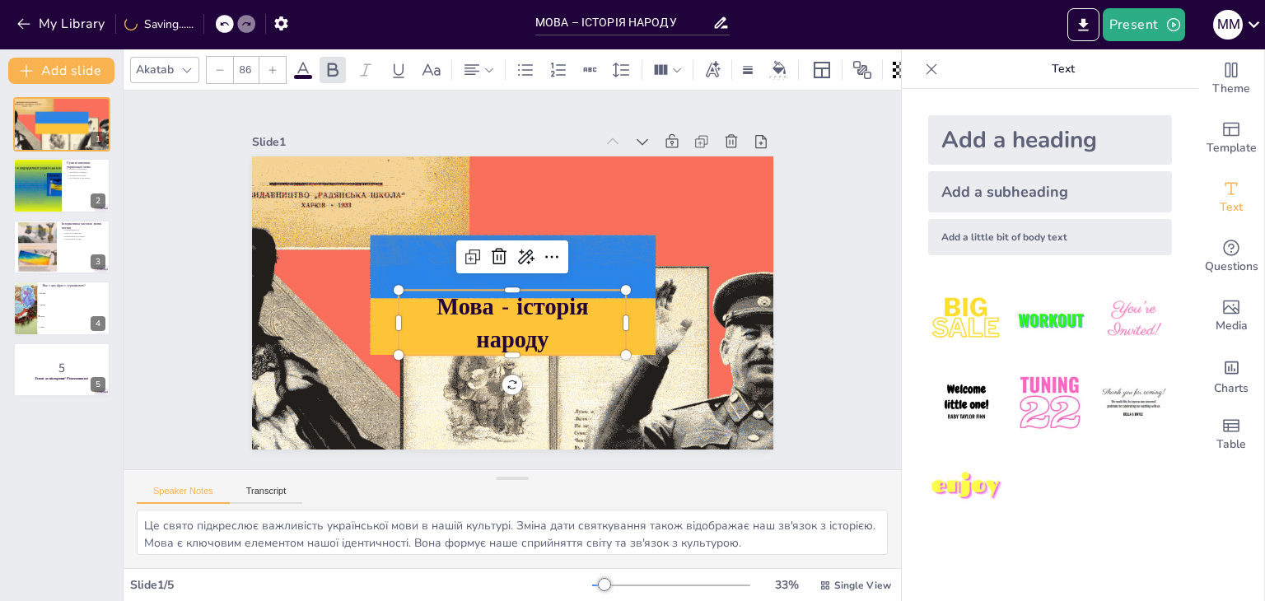
click at [268, 65] on icon at bounding box center [273, 70] width 10 height 10
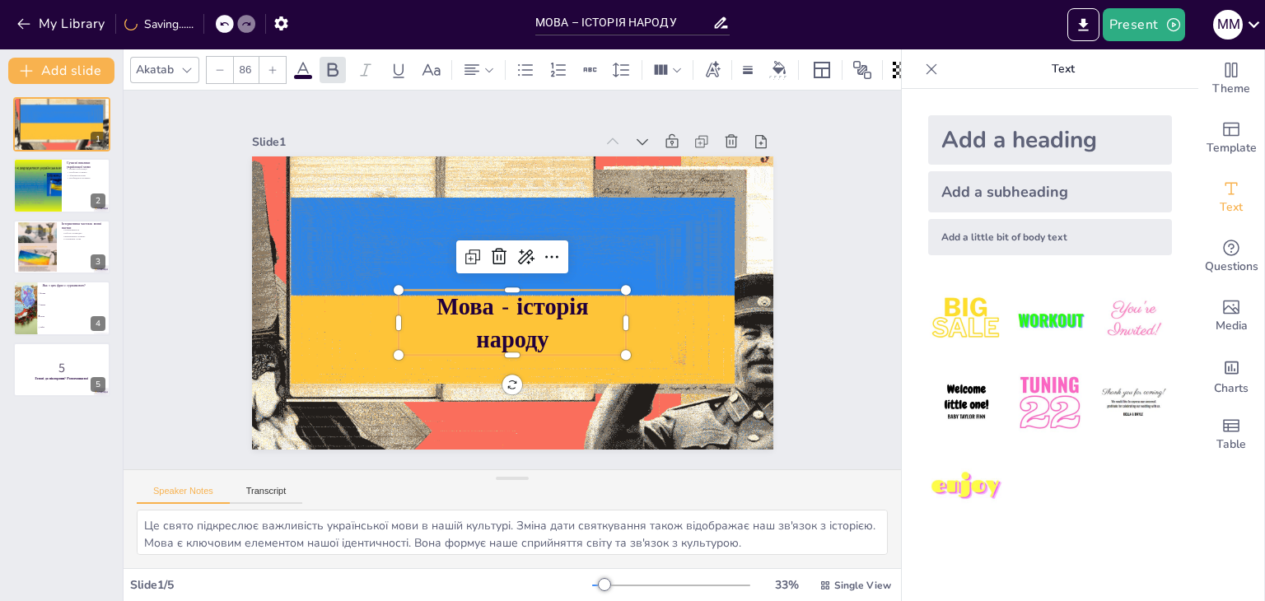
checkbox input "true"
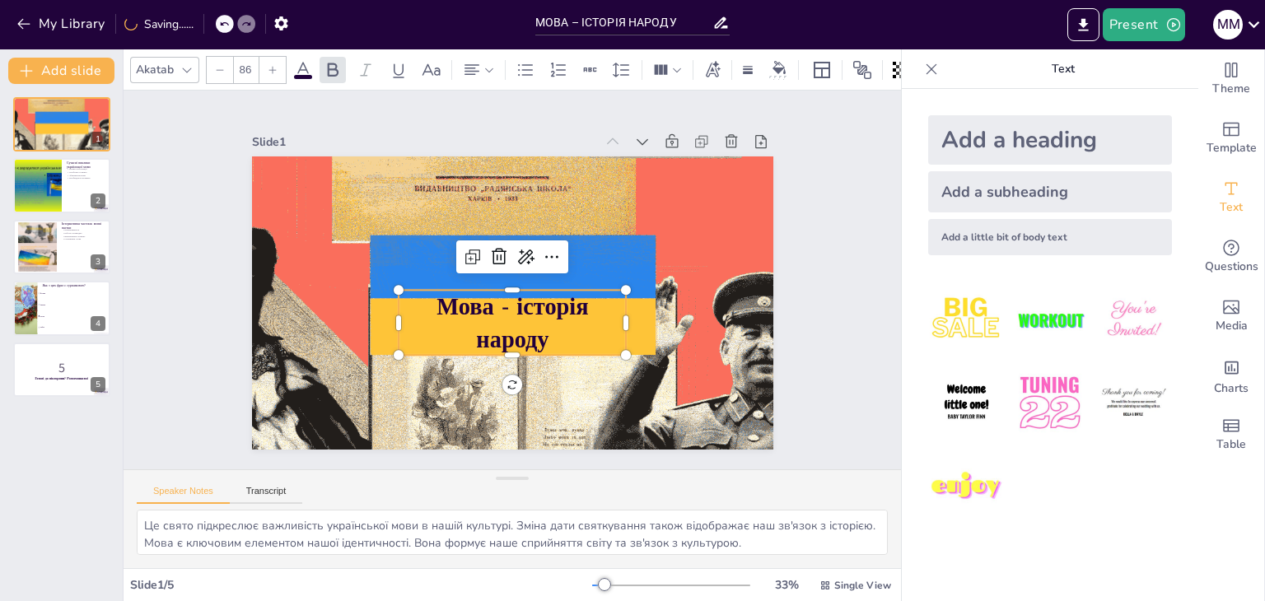
type input "87"
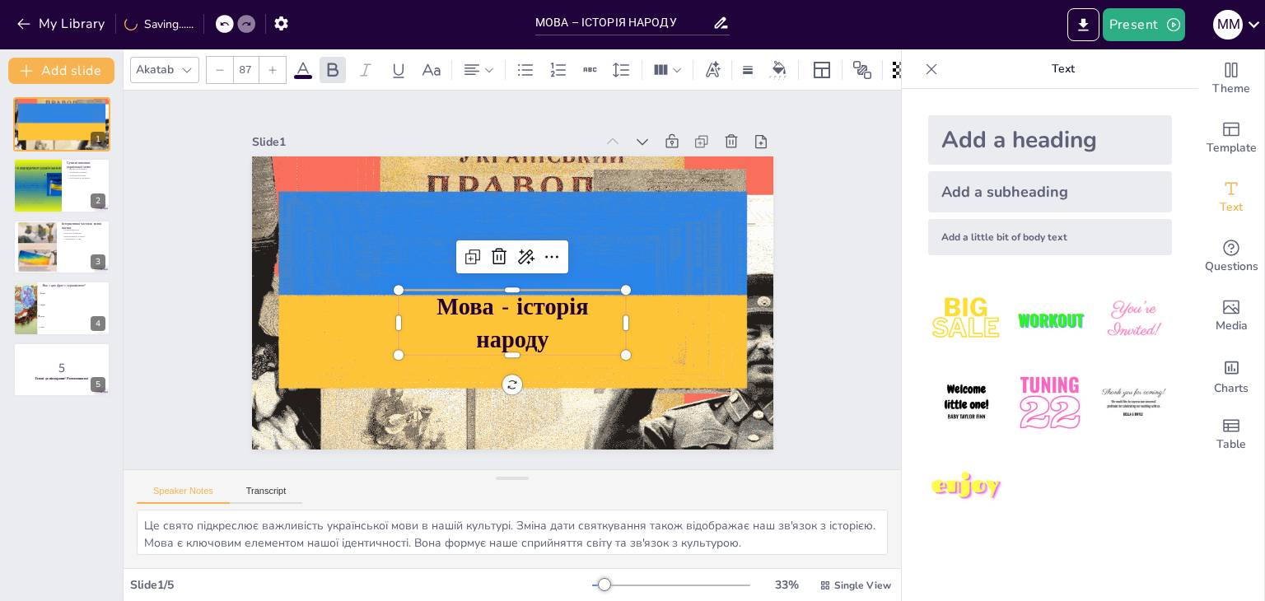
click at [268, 65] on icon at bounding box center [273, 70] width 10 height 10
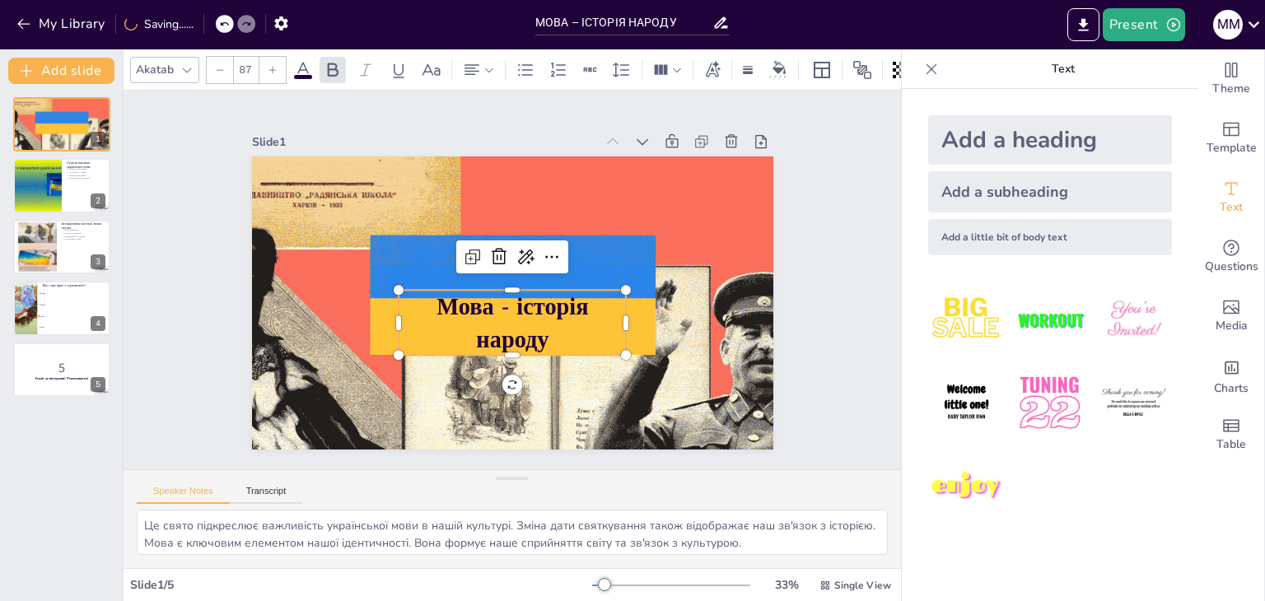
checkbox input "true"
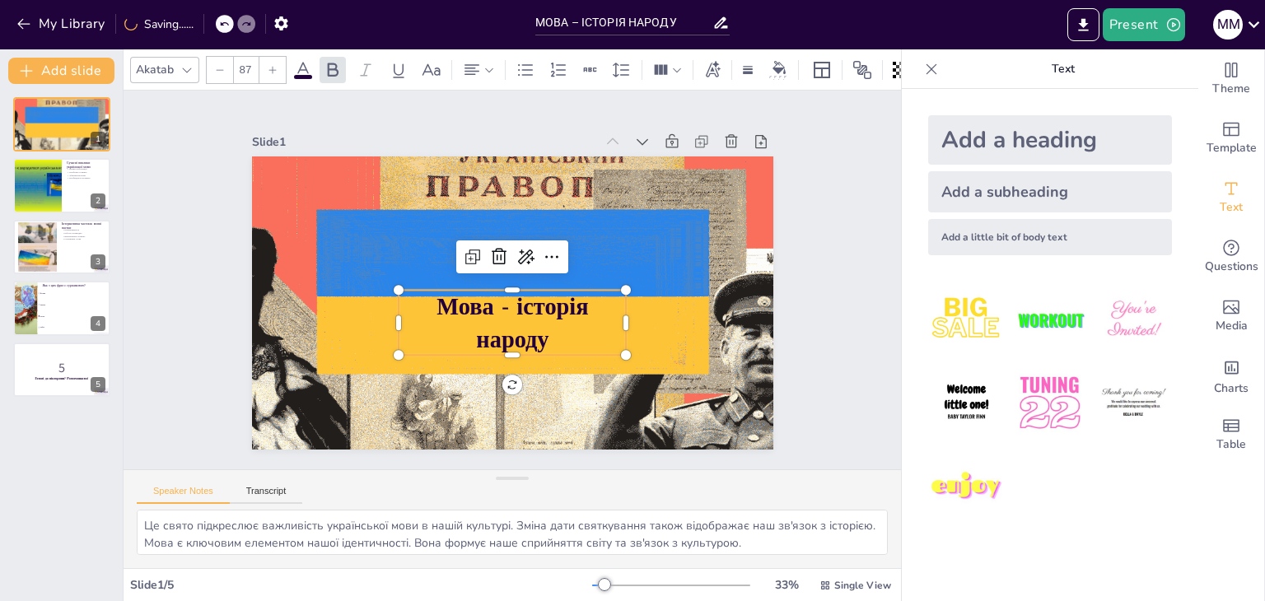
type input "88"
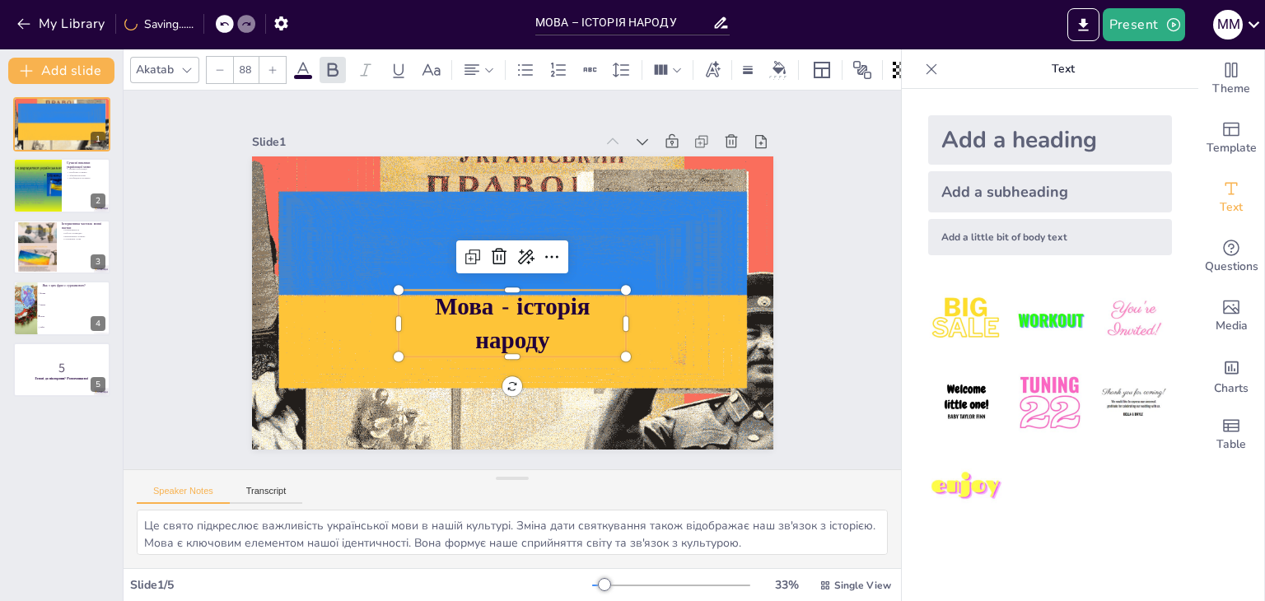
click at [268, 65] on icon at bounding box center [273, 70] width 10 height 10
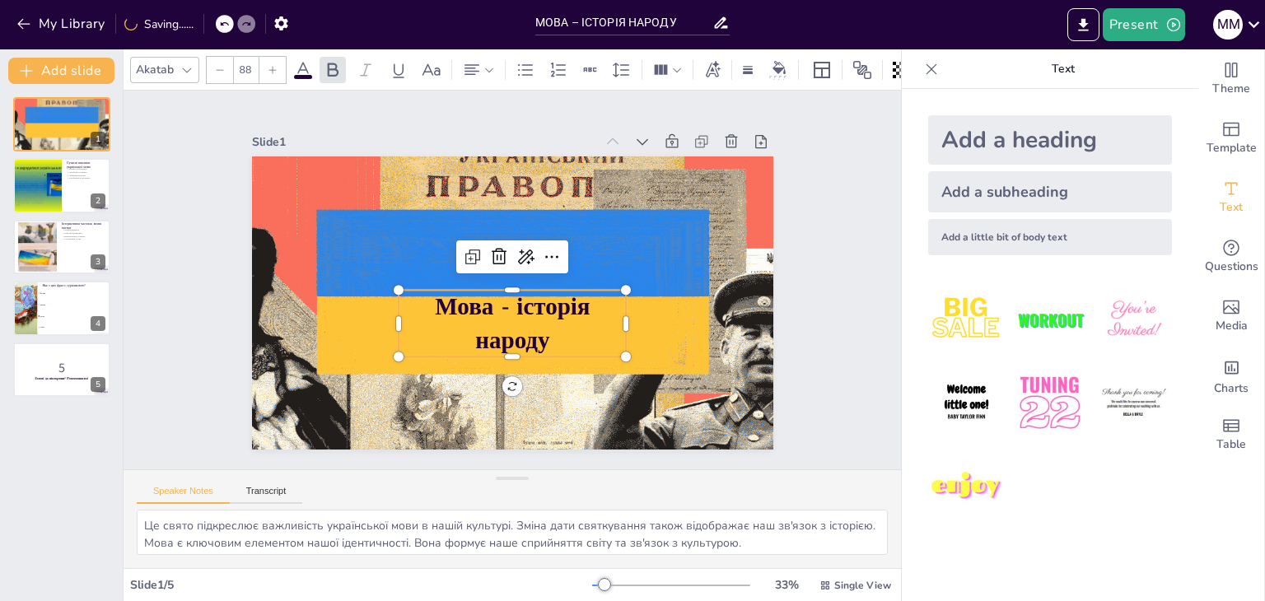
checkbox input "true"
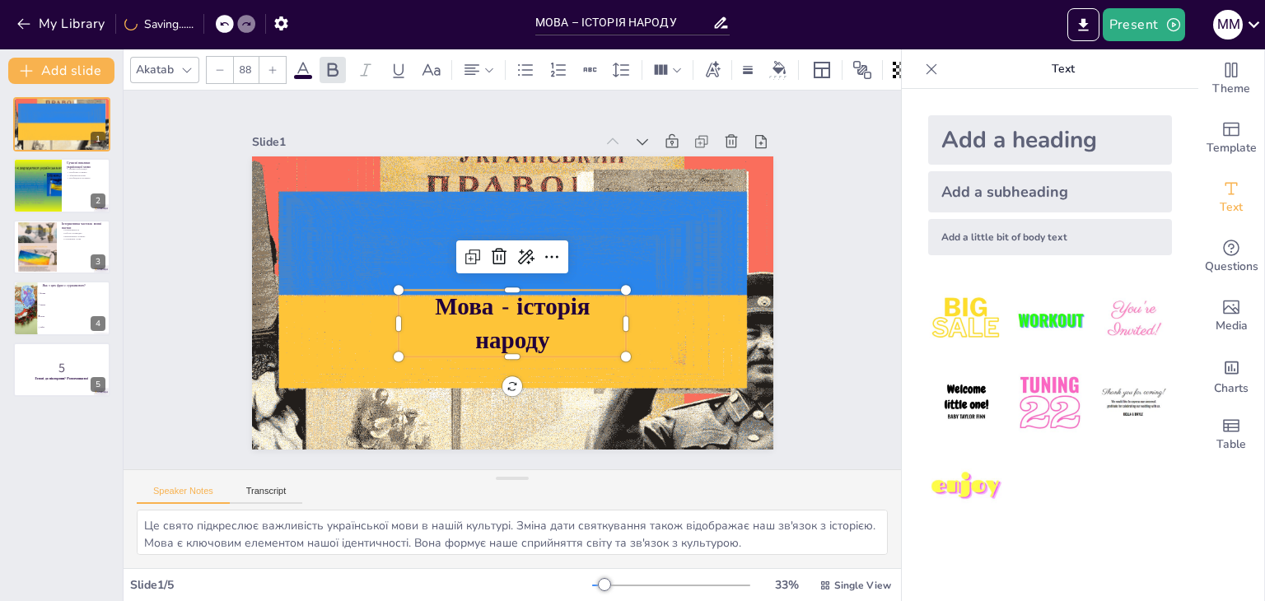
type input "89"
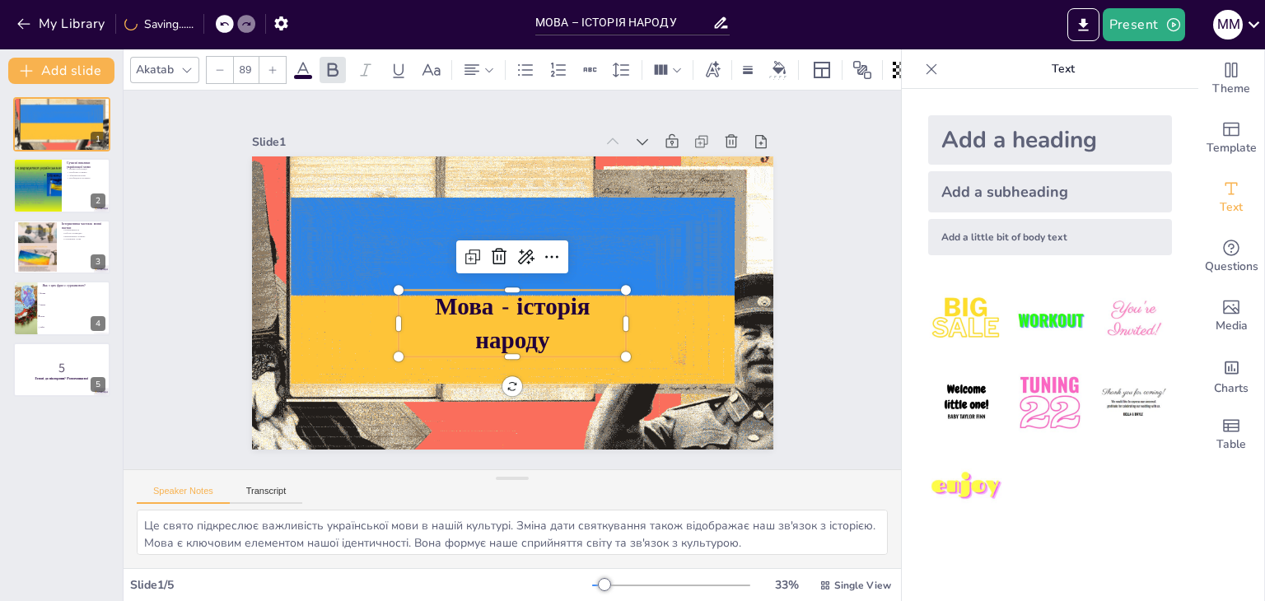
click at [268, 65] on icon at bounding box center [273, 70] width 10 height 10
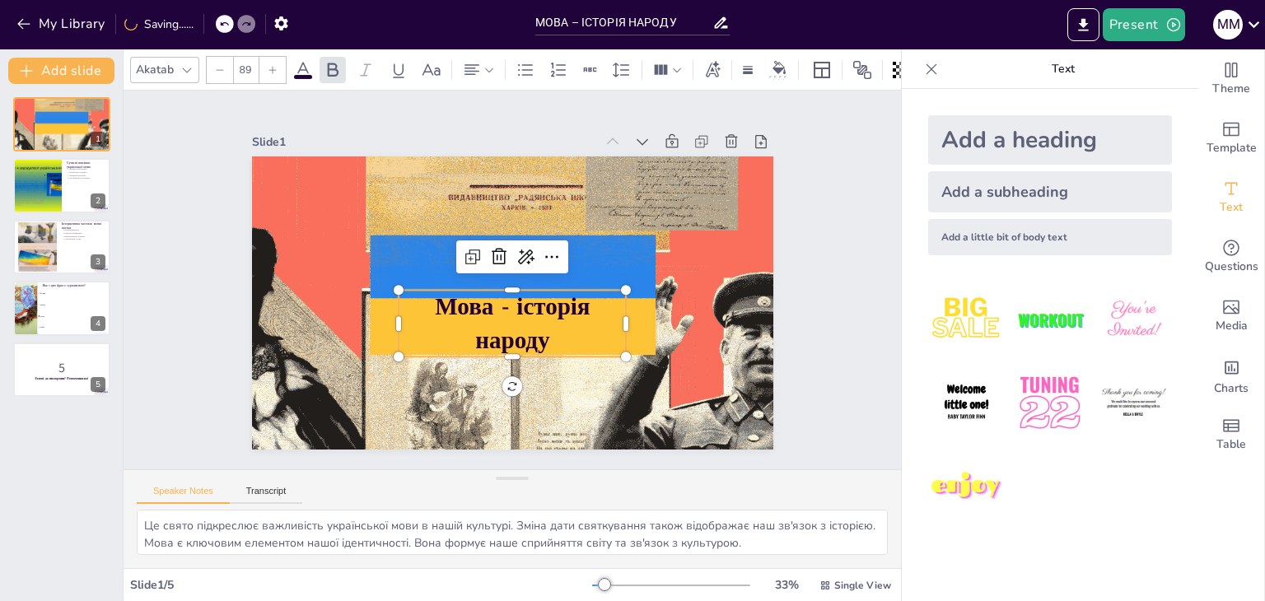
checkbox input "true"
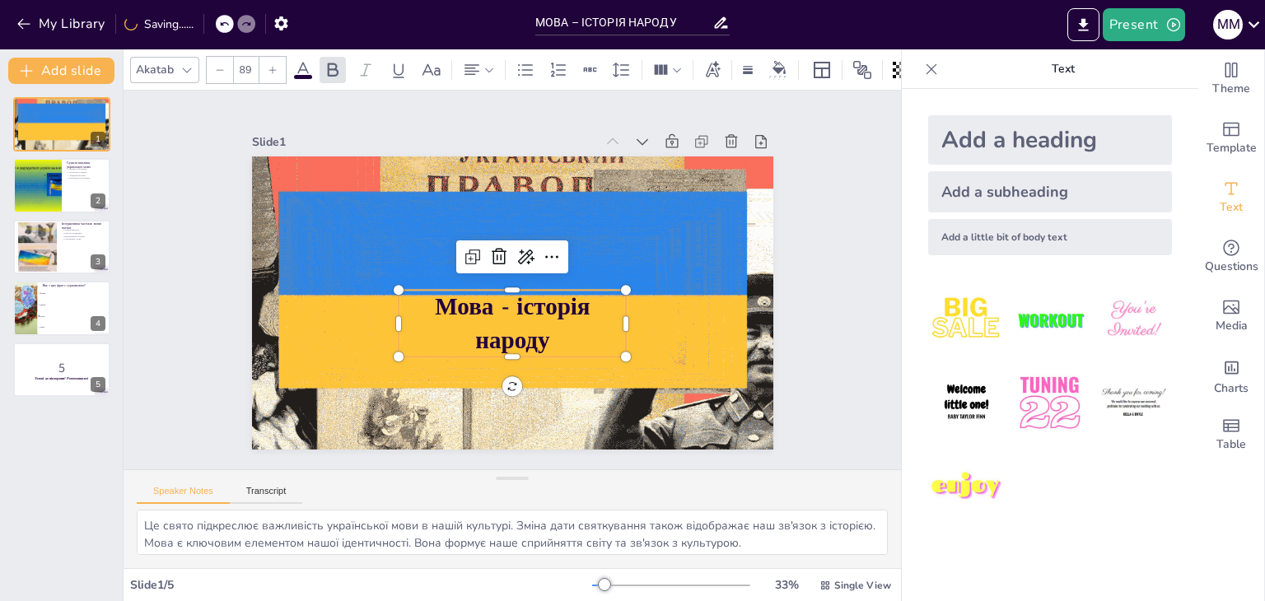
type input "90"
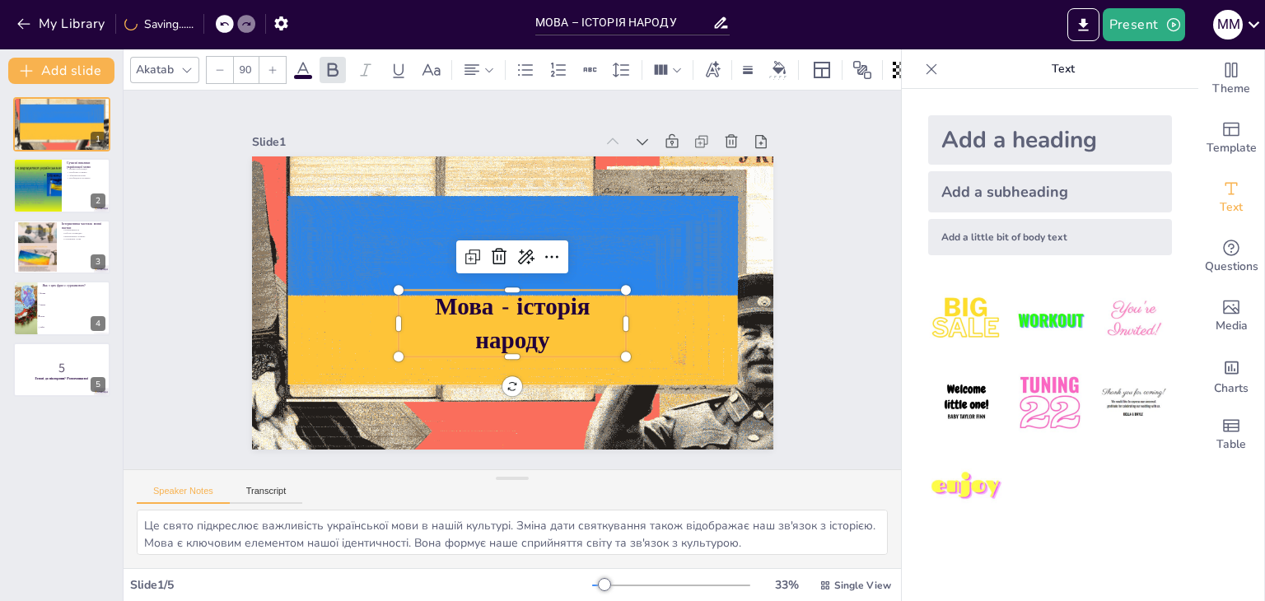
click at [268, 65] on icon at bounding box center [273, 70] width 10 height 10
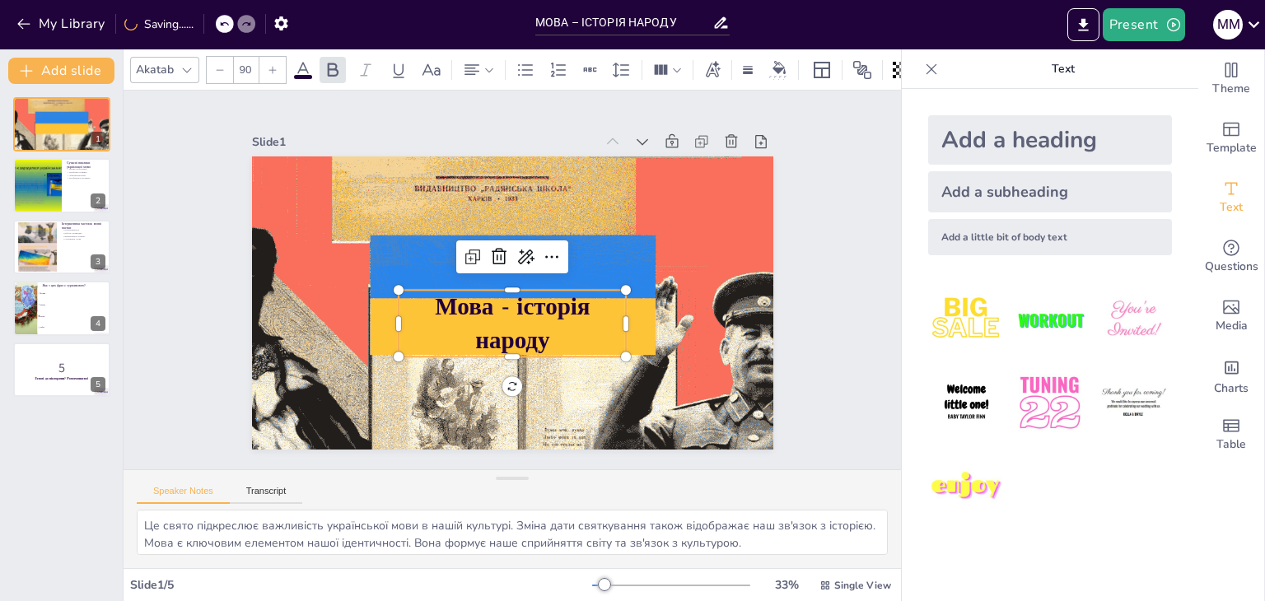
checkbox input "true"
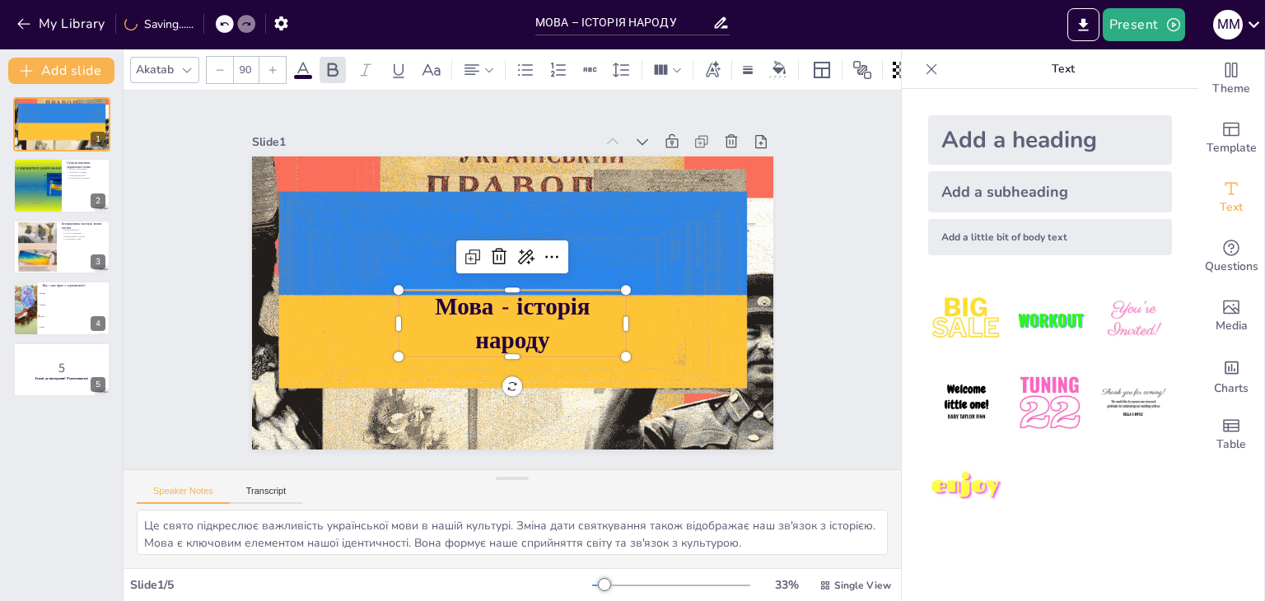
type input "91"
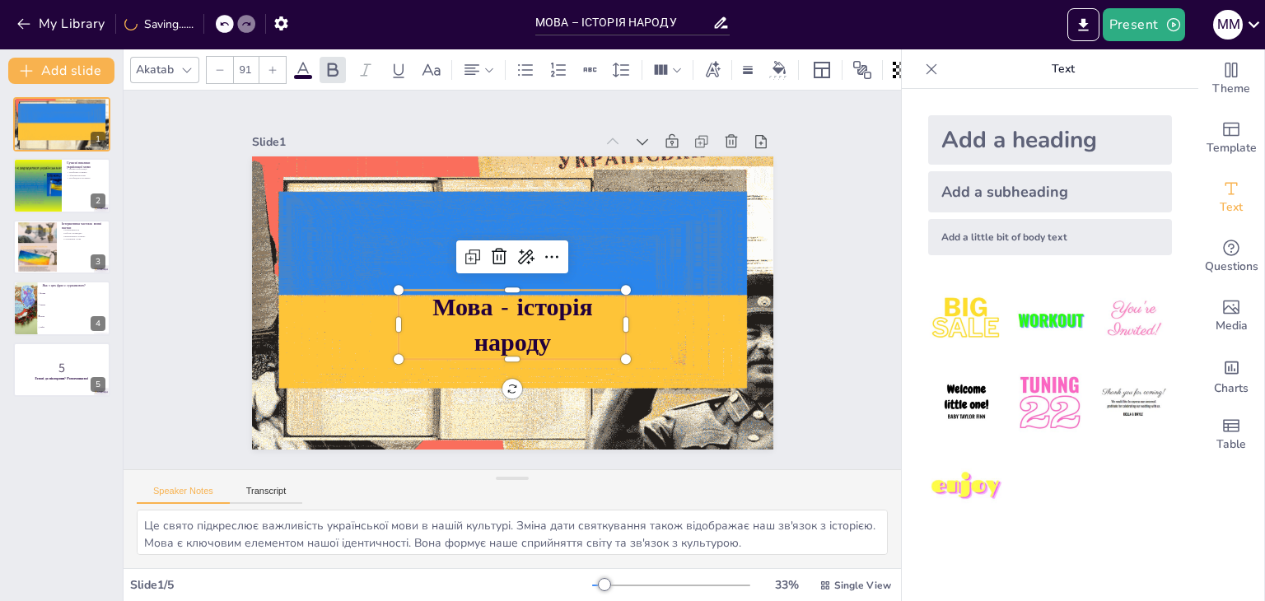
click at [268, 65] on icon at bounding box center [273, 70] width 10 height 10
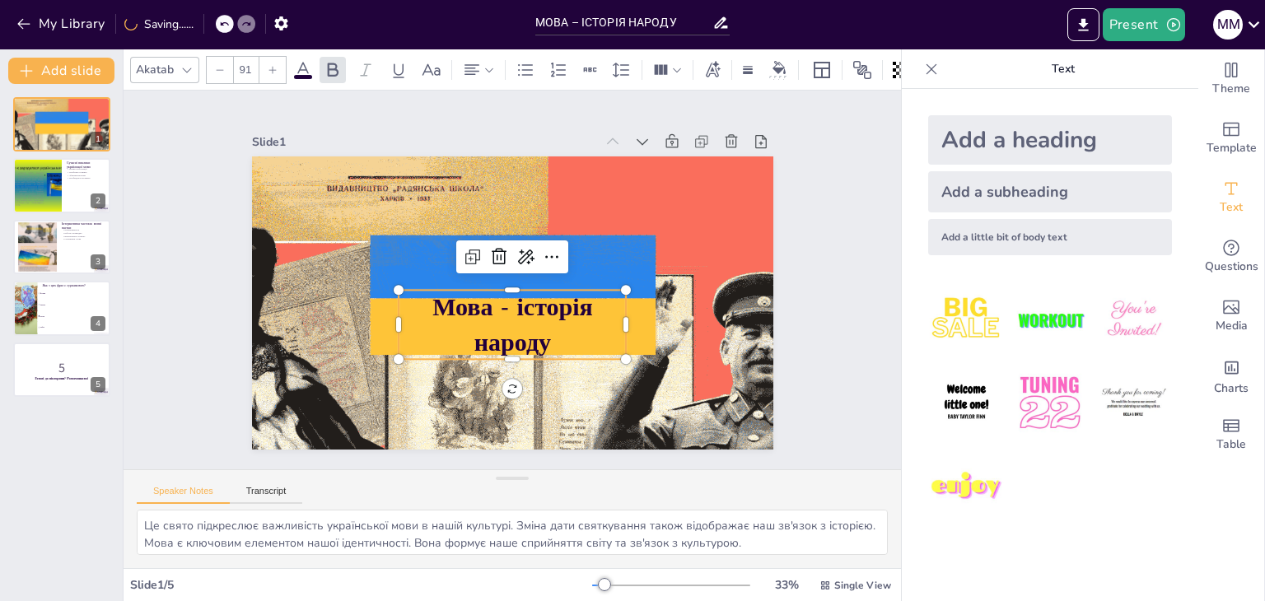
checkbox input "true"
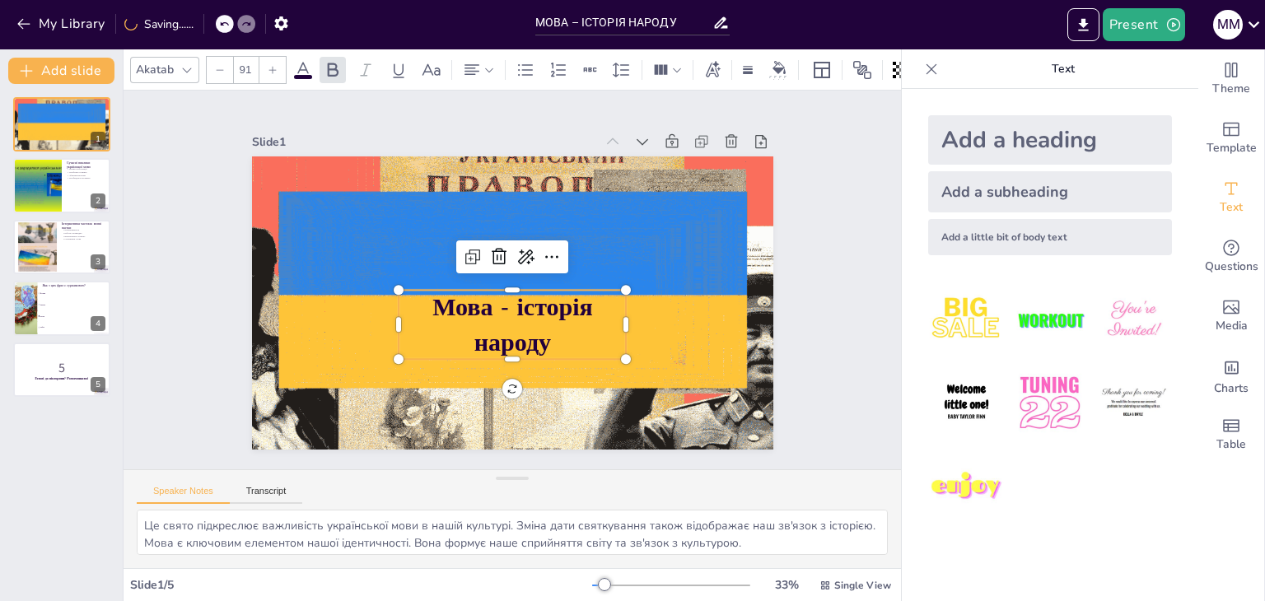
type input "92"
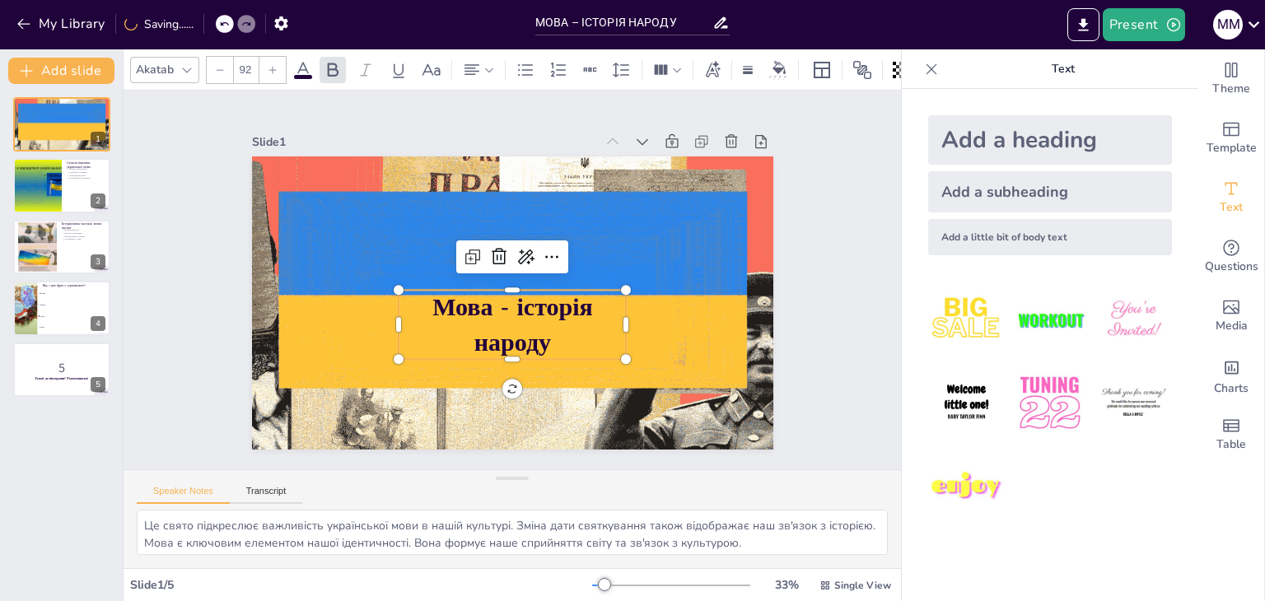
click at [268, 65] on icon at bounding box center [273, 70] width 10 height 10
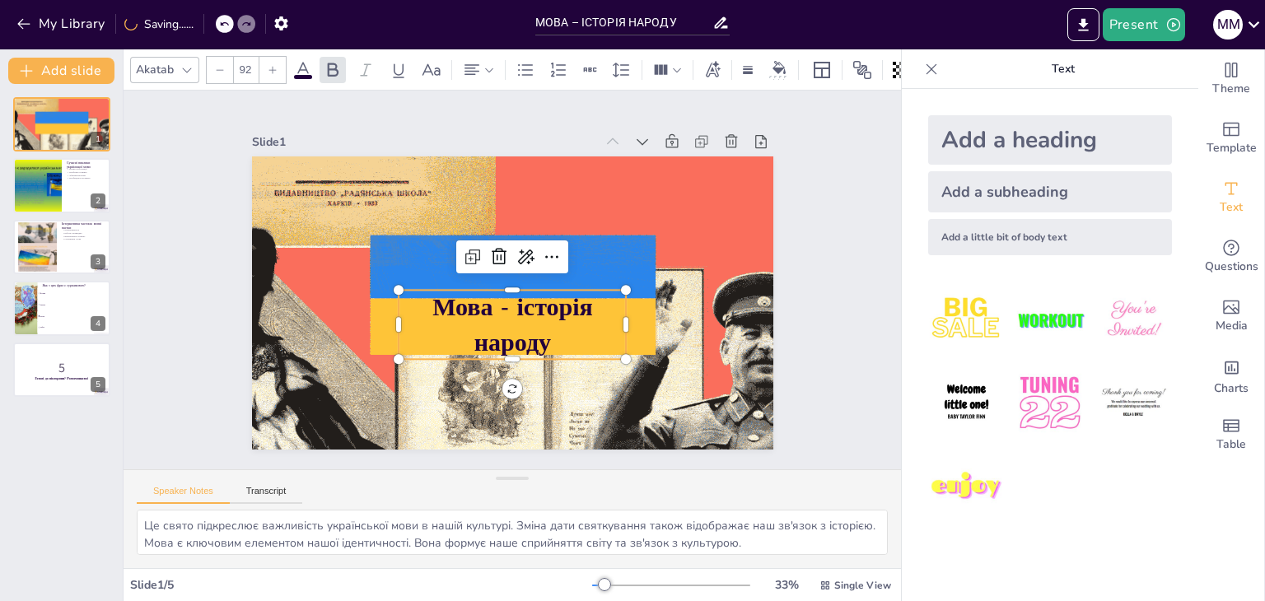
checkbox input "true"
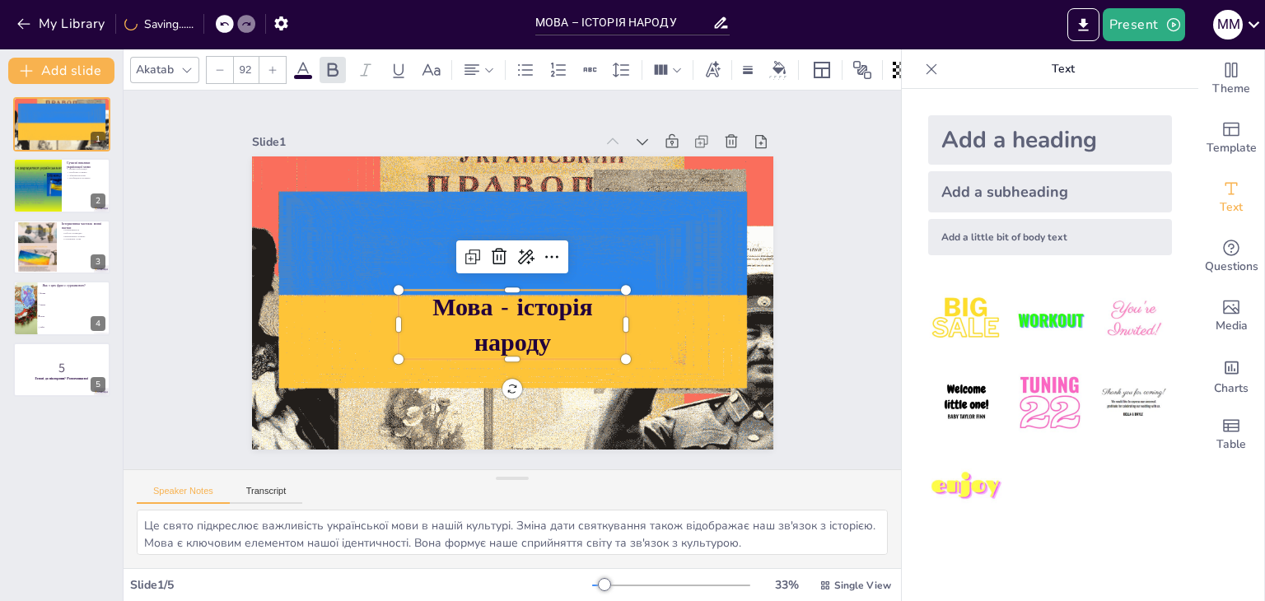
type input "93"
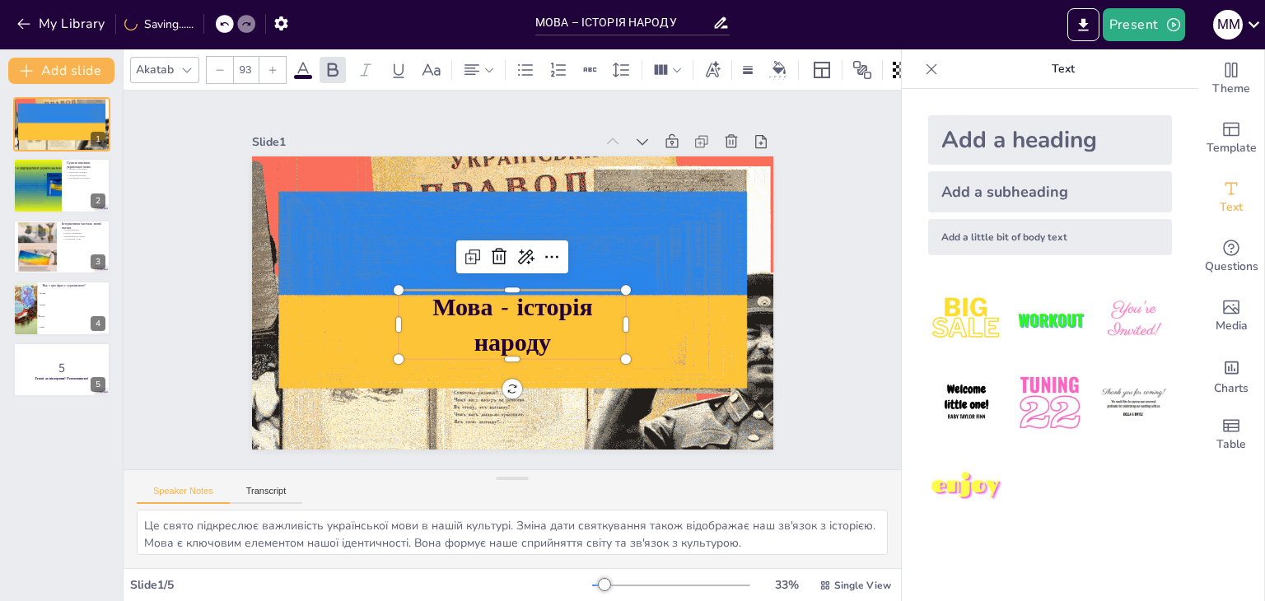
click at [268, 65] on icon at bounding box center [273, 70] width 10 height 10
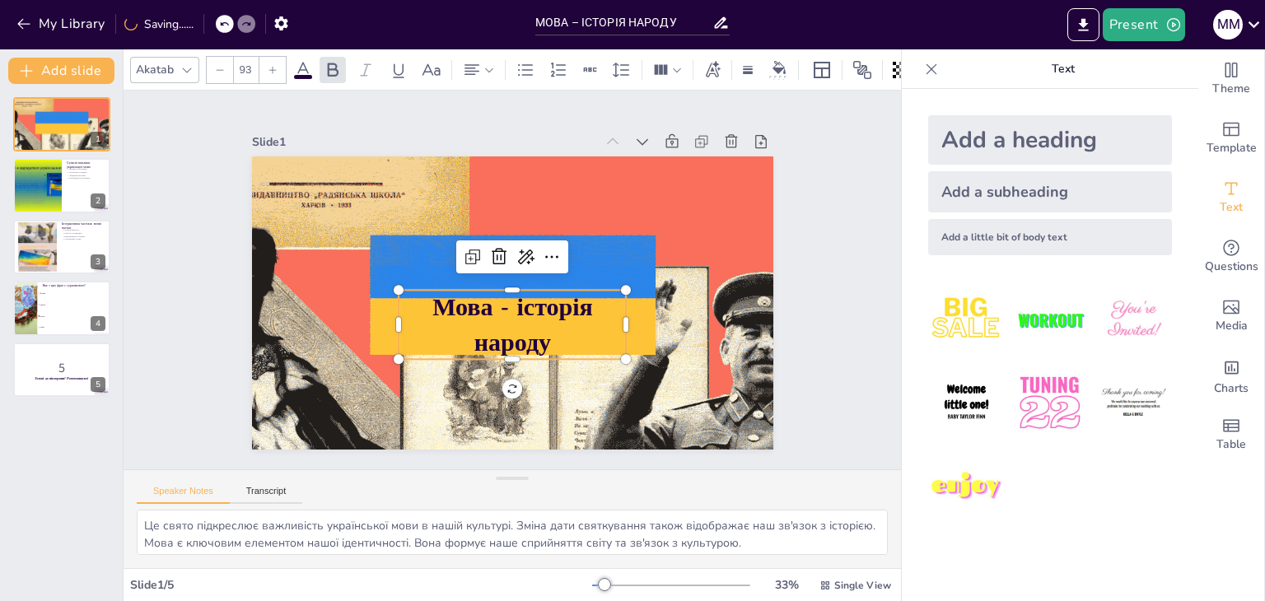
checkbox input "true"
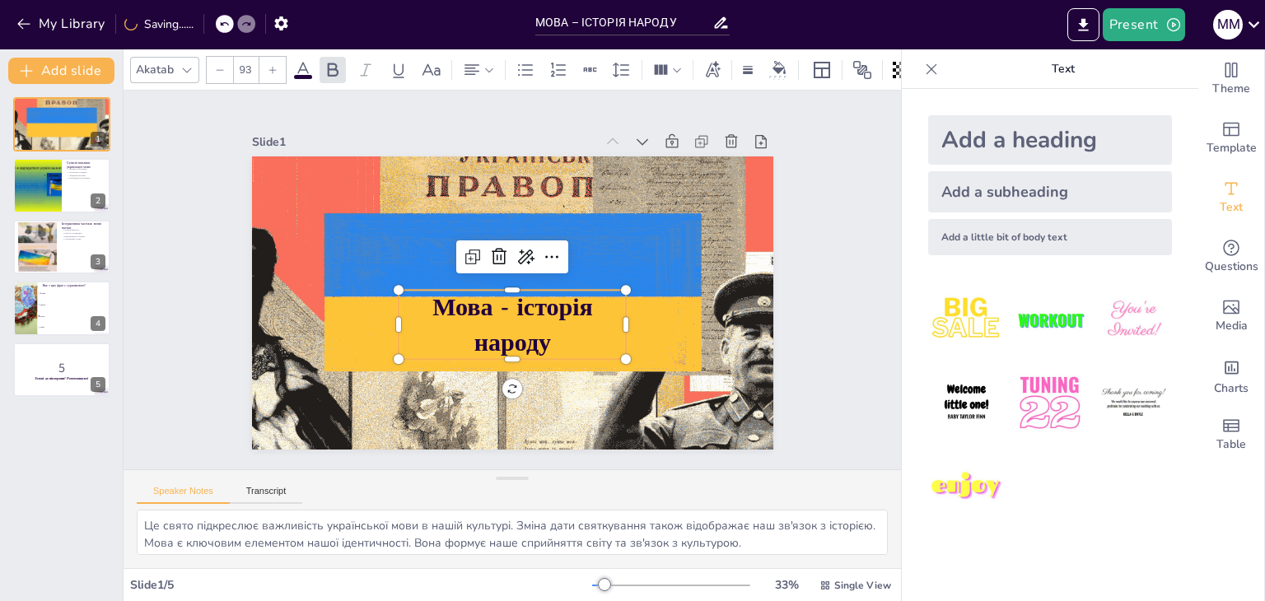
type input "94"
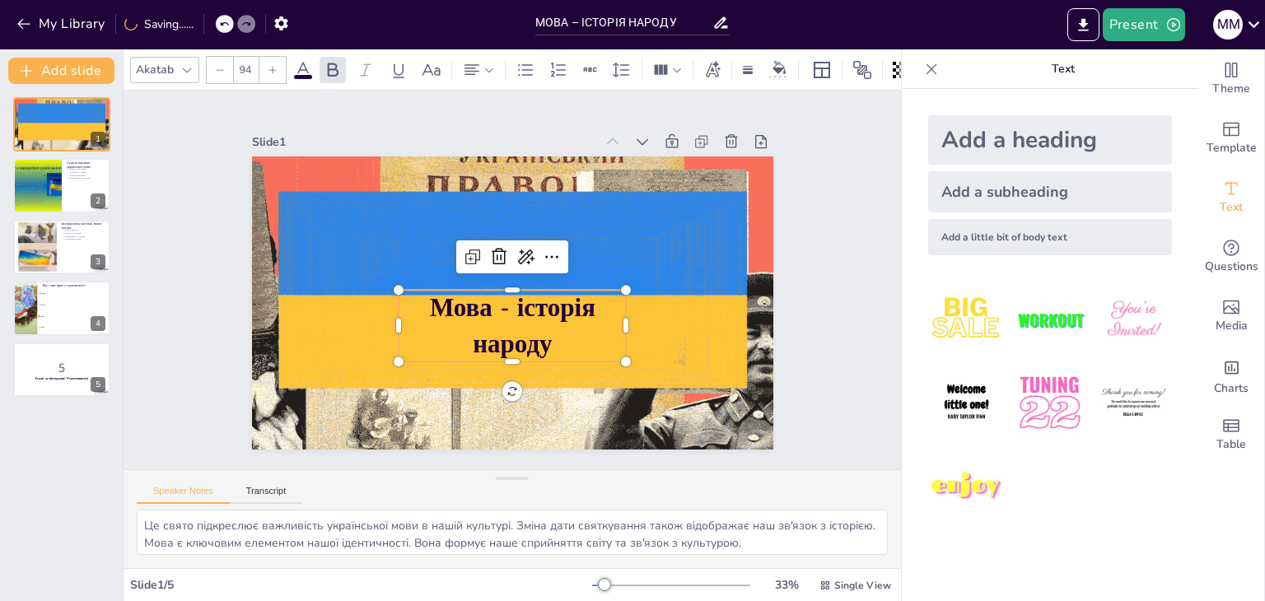
click at [268, 65] on icon at bounding box center [273, 70] width 10 height 10
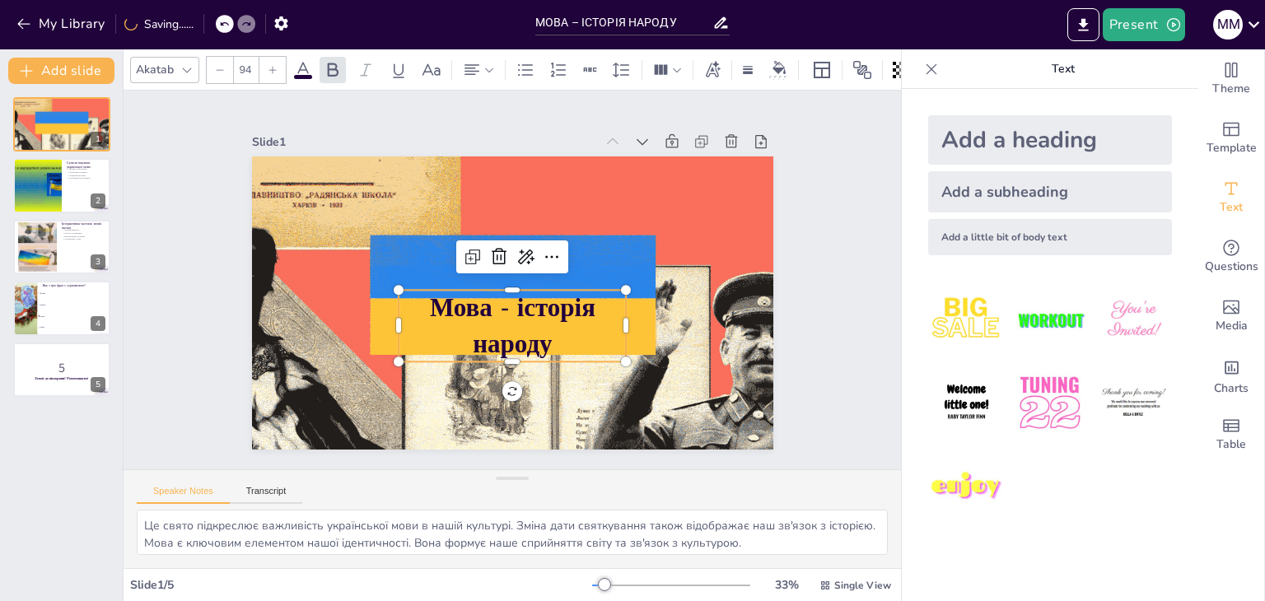
checkbox input "true"
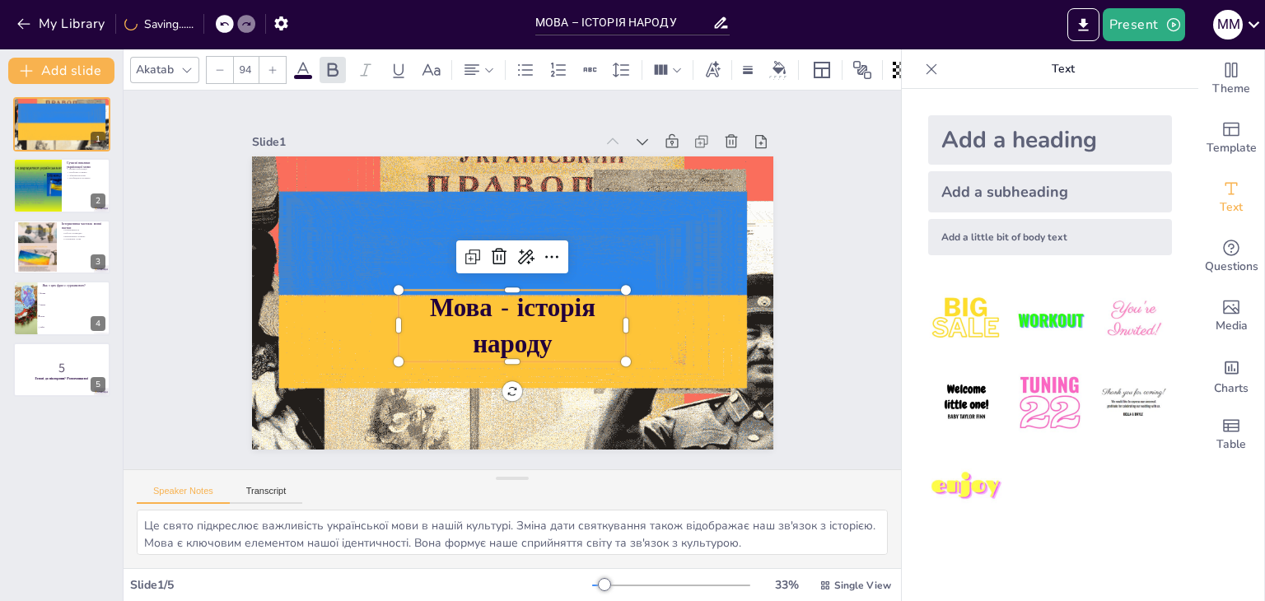
type input "95"
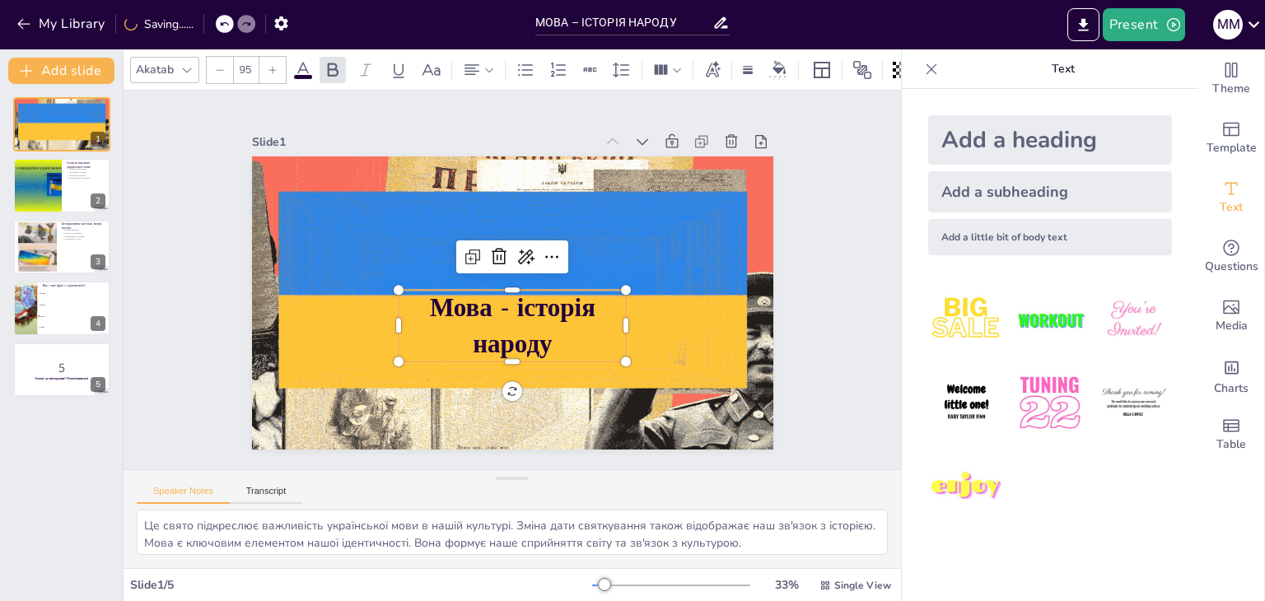
click at [268, 65] on icon at bounding box center [273, 70] width 10 height 10
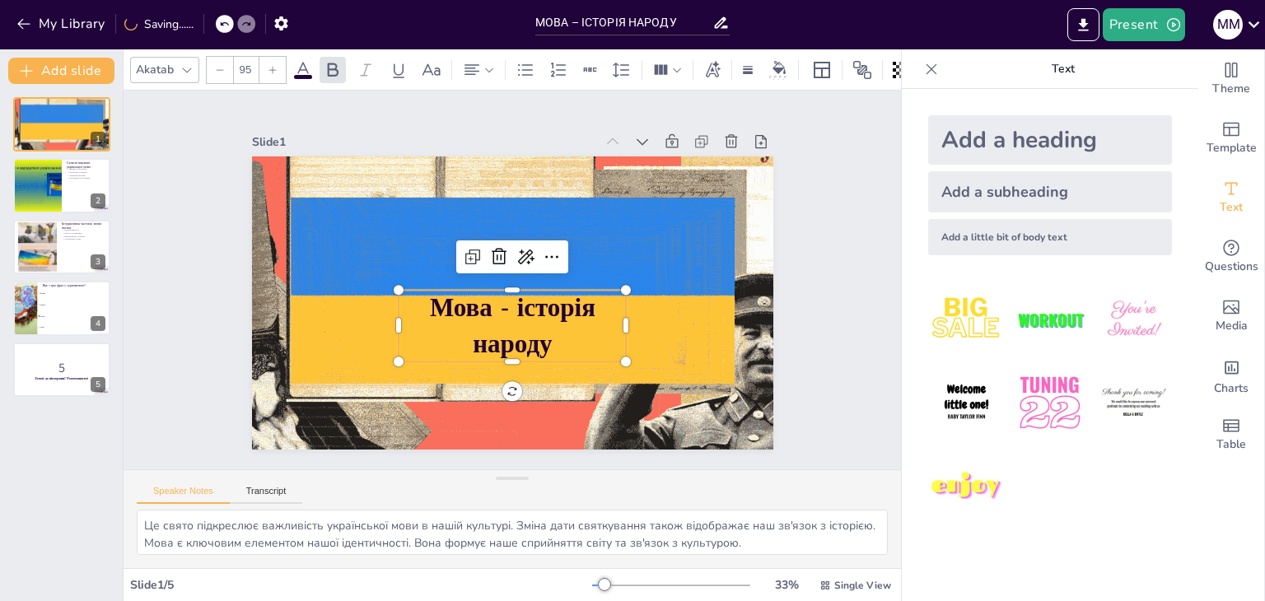
checkbox input "true"
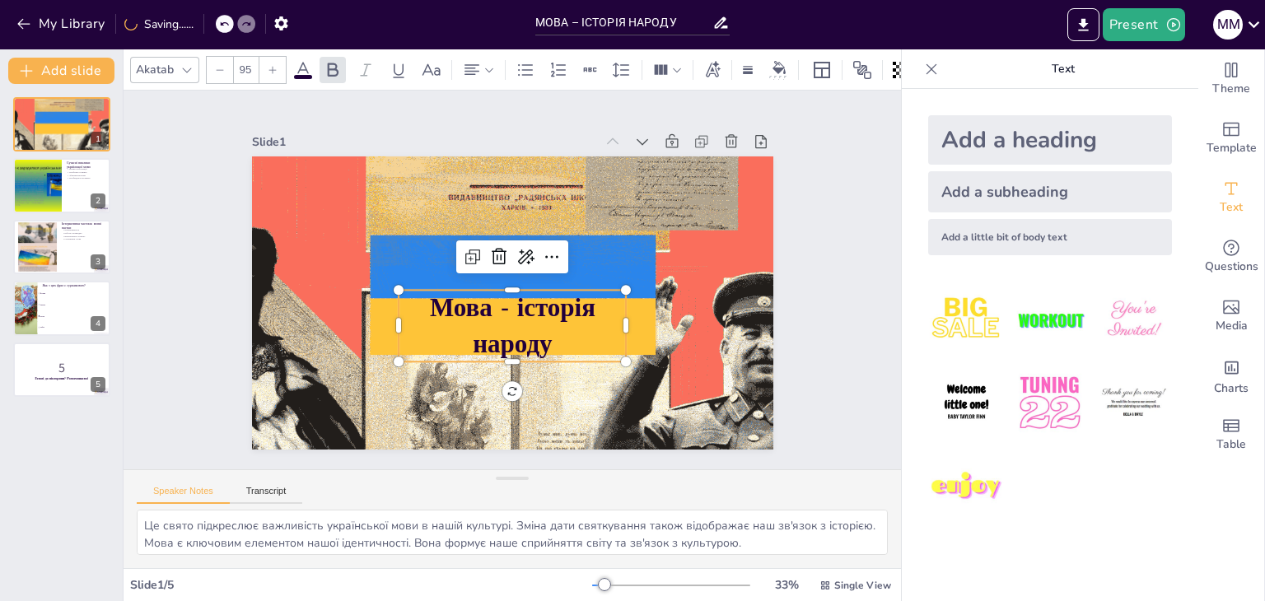
type input "96"
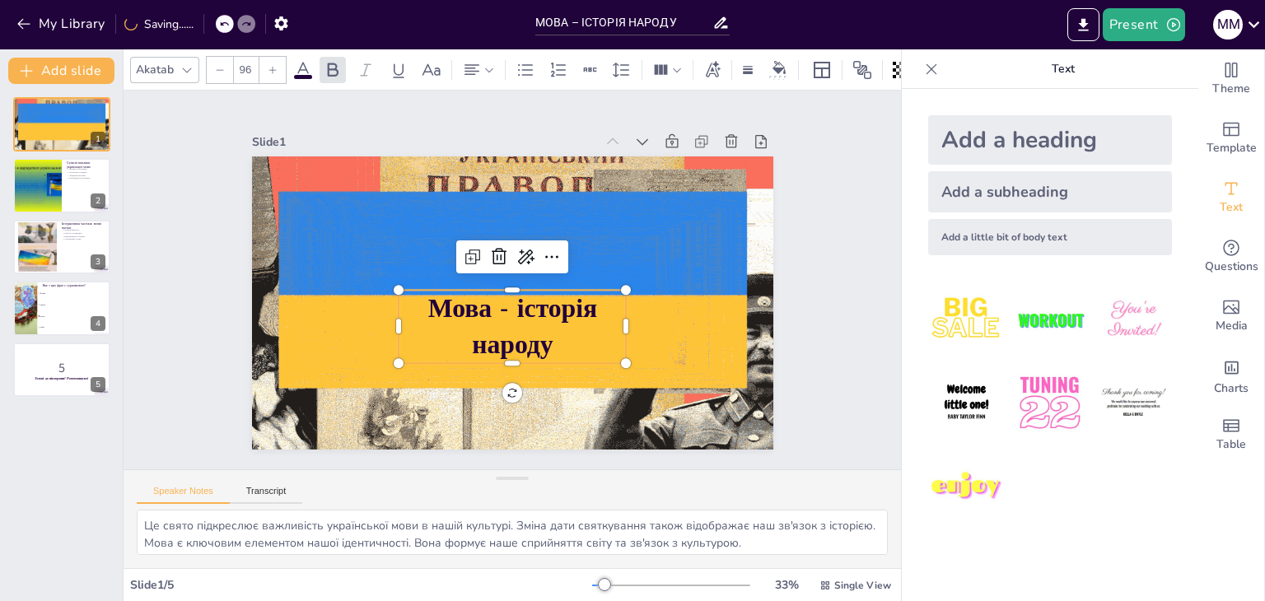
click at [268, 65] on icon at bounding box center [273, 70] width 10 height 10
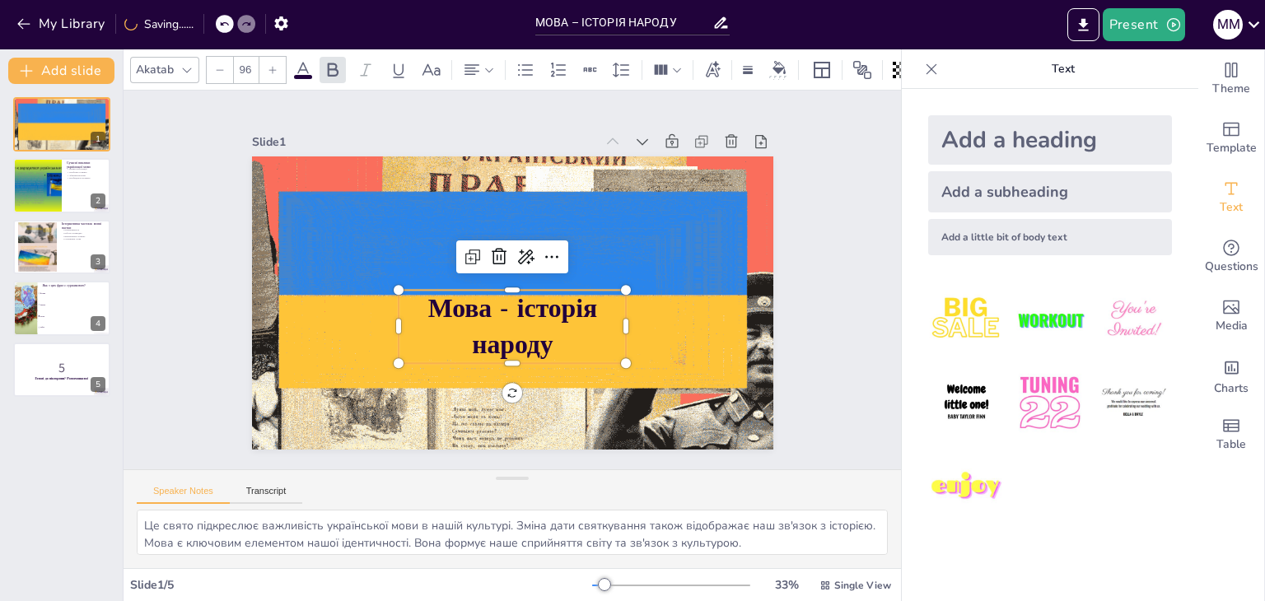
checkbox input "true"
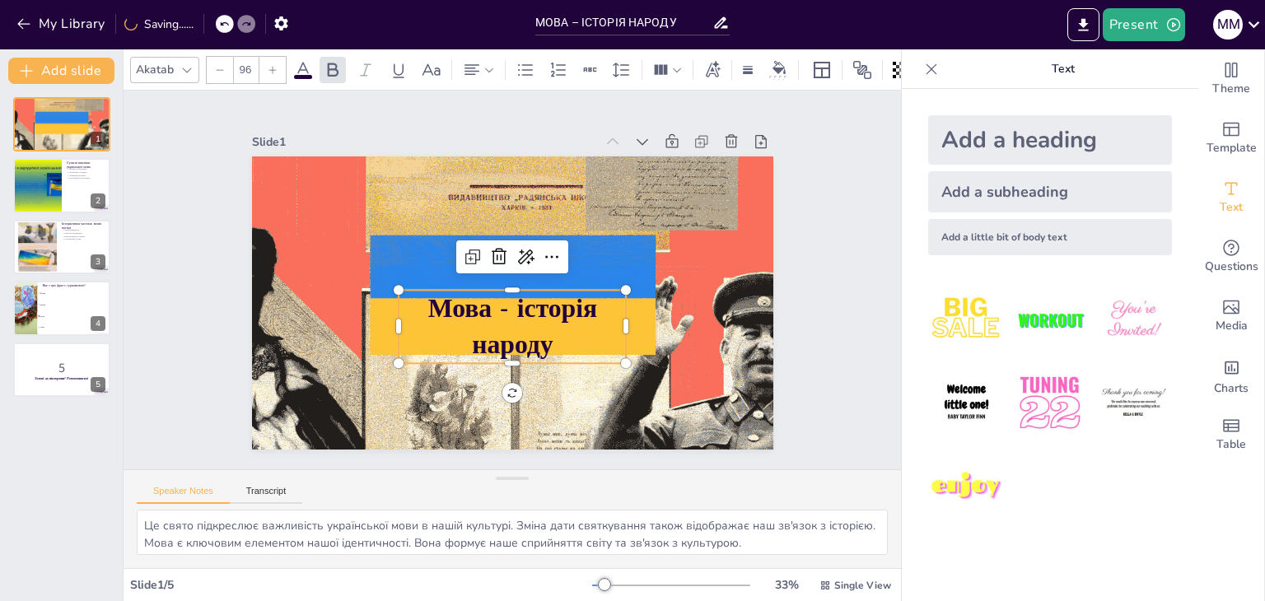
type input "97"
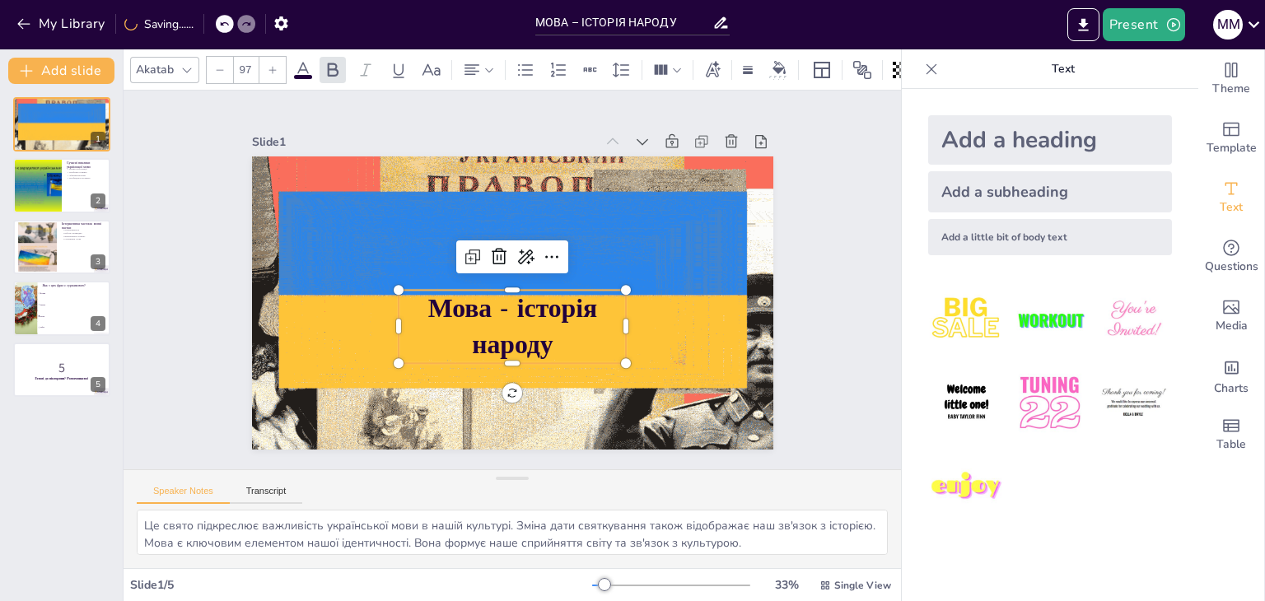
click at [268, 65] on icon at bounding box center [273, 70] width 10 height 10
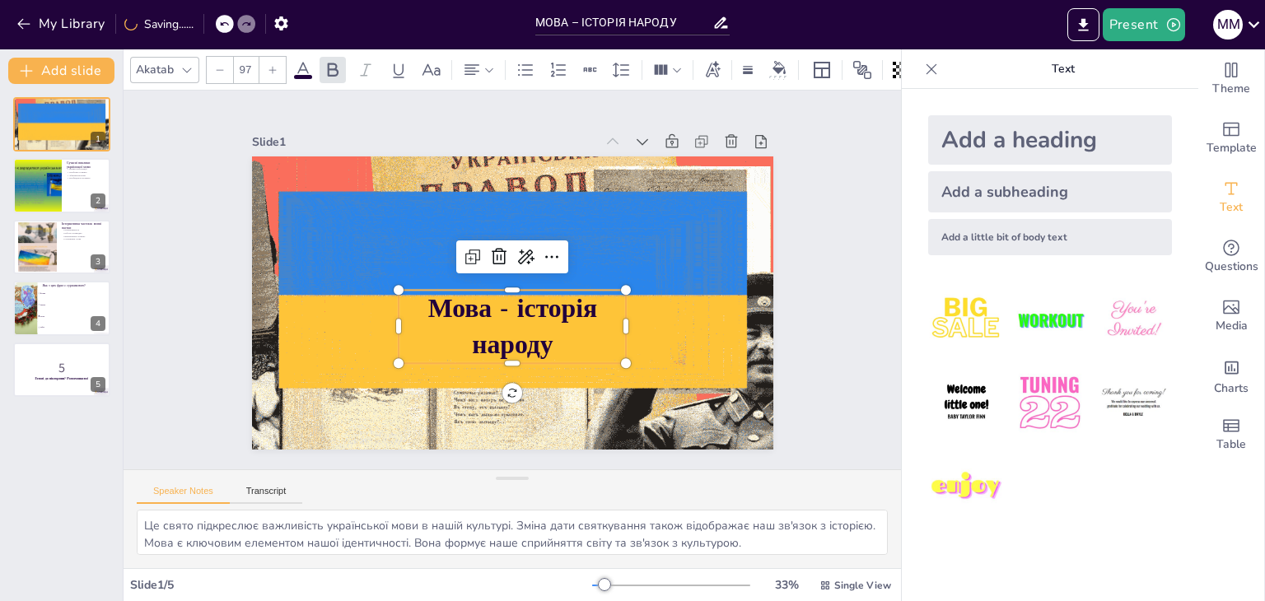
checkbox input "true"
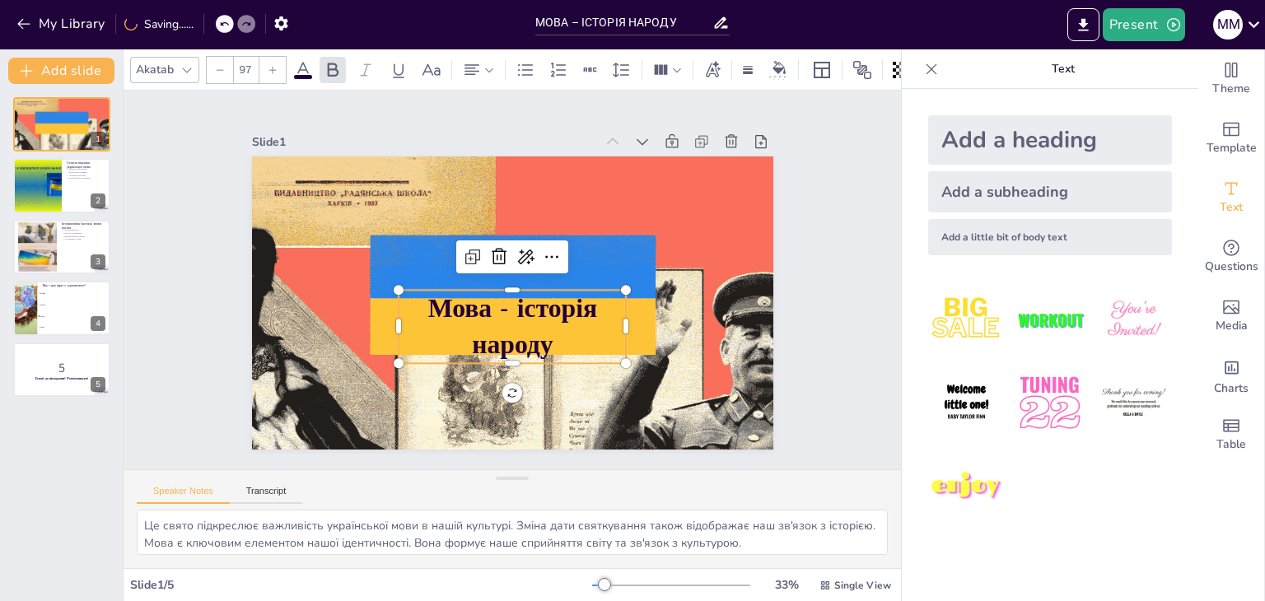
type input "98"
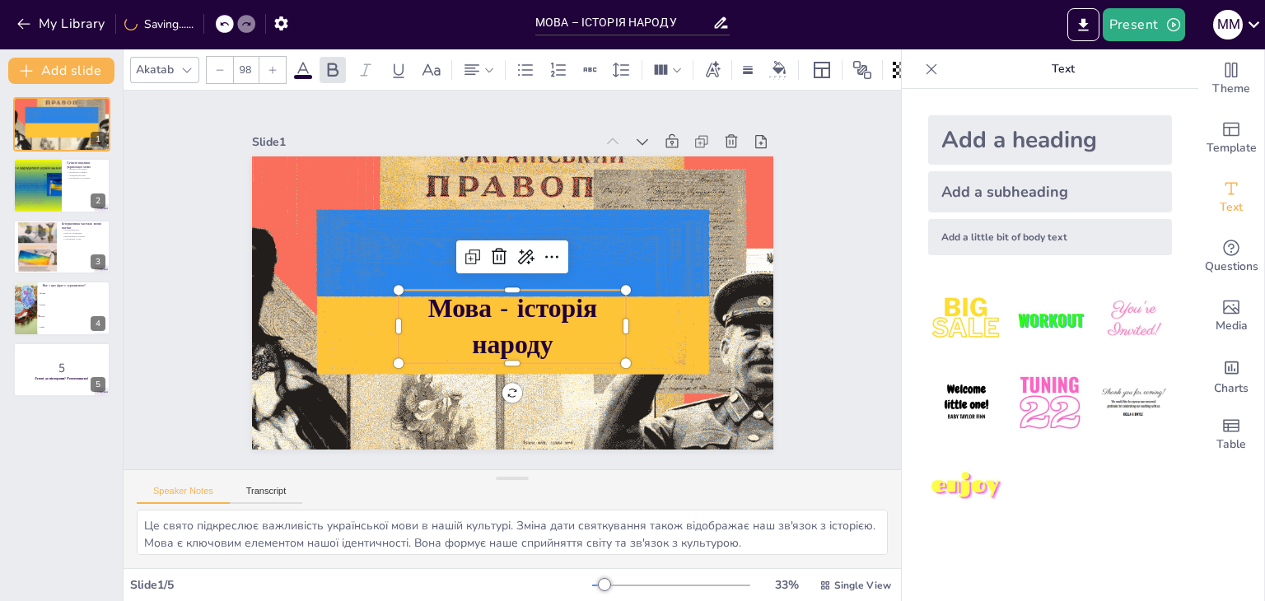
click at [268, 65] on icon at bounding box center [273, 70] width 10 height 10
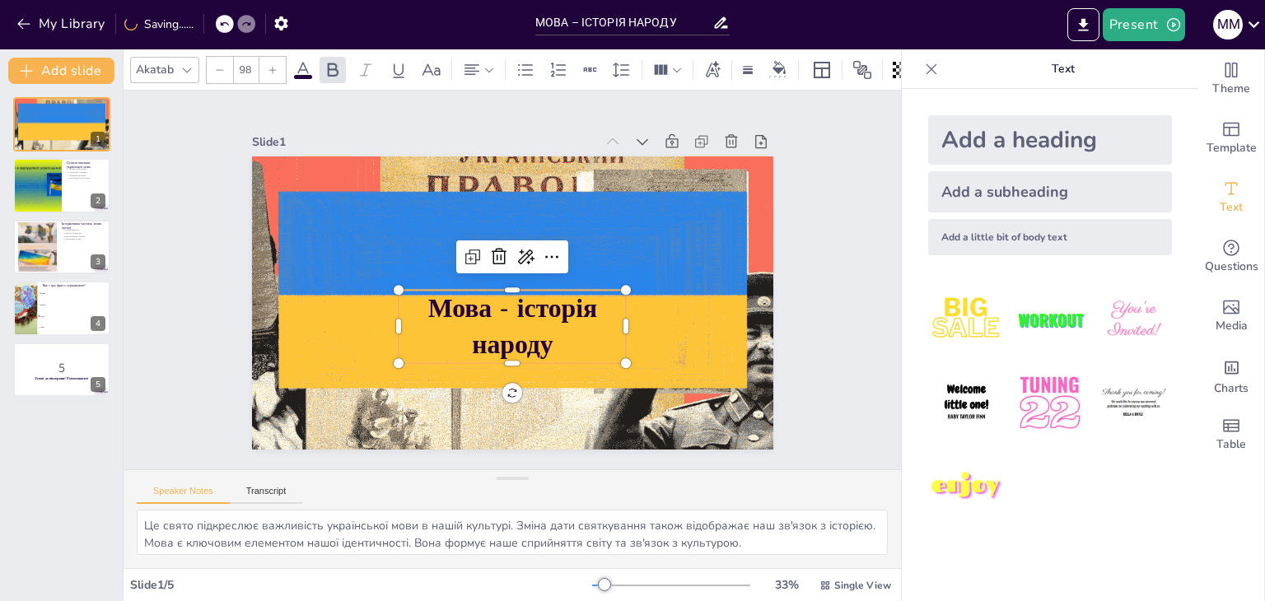
checkbox input "true"
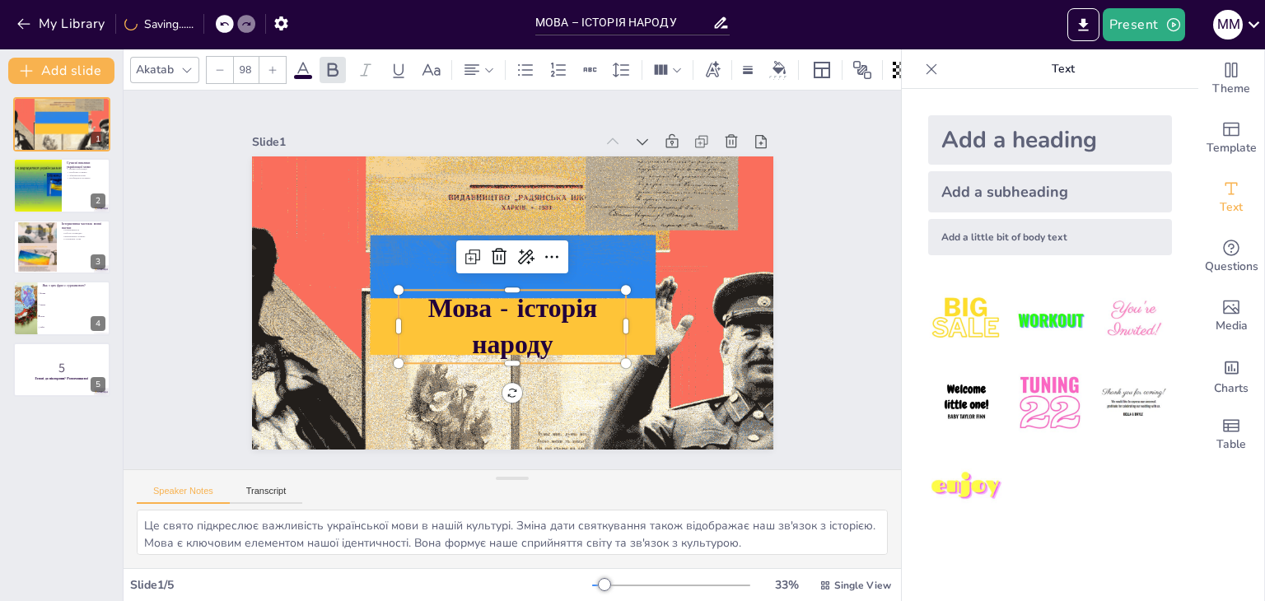
type input "99"
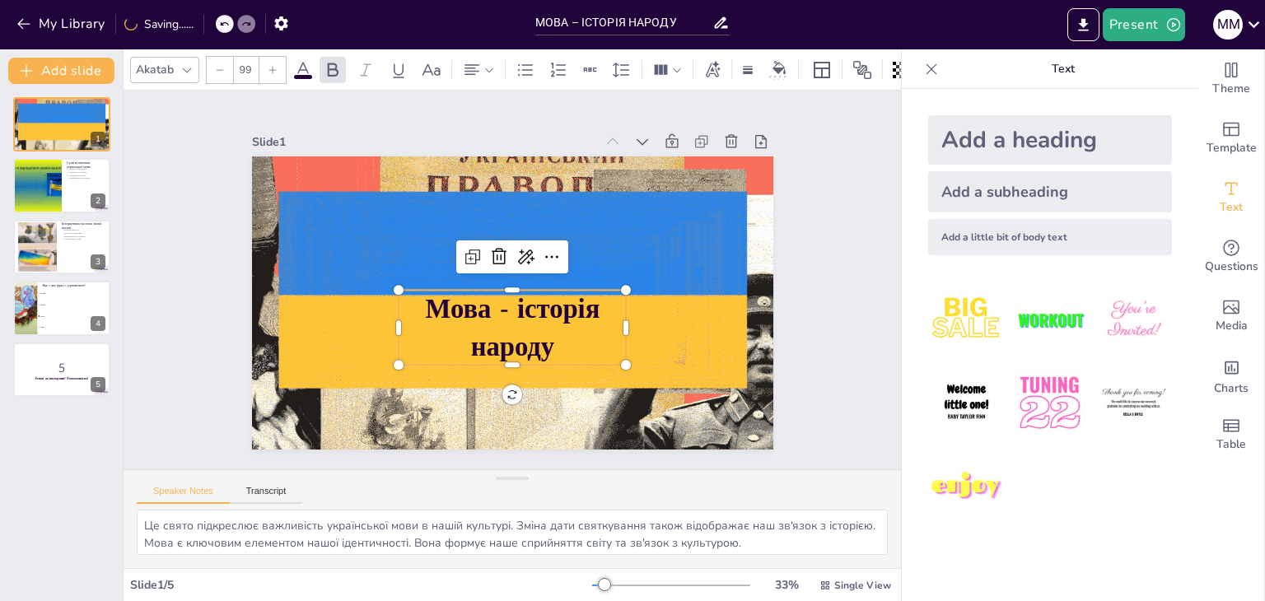
click at [268, 65] on icon at bounding box center [273, 70] width 10 height 10
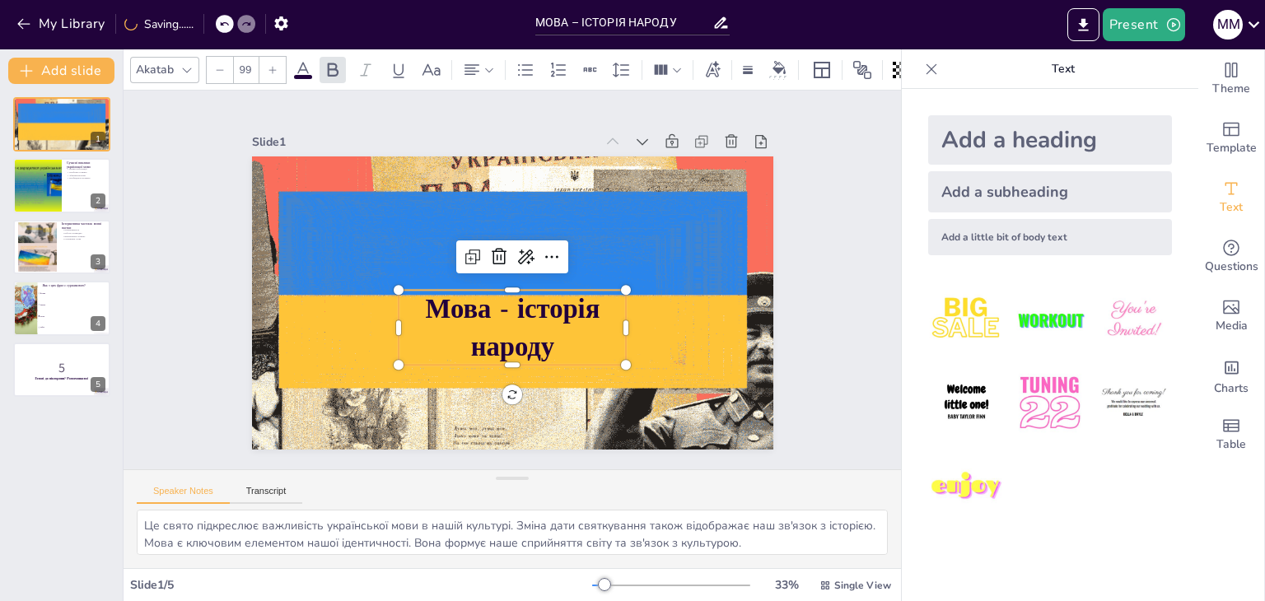
checkbox input "true"
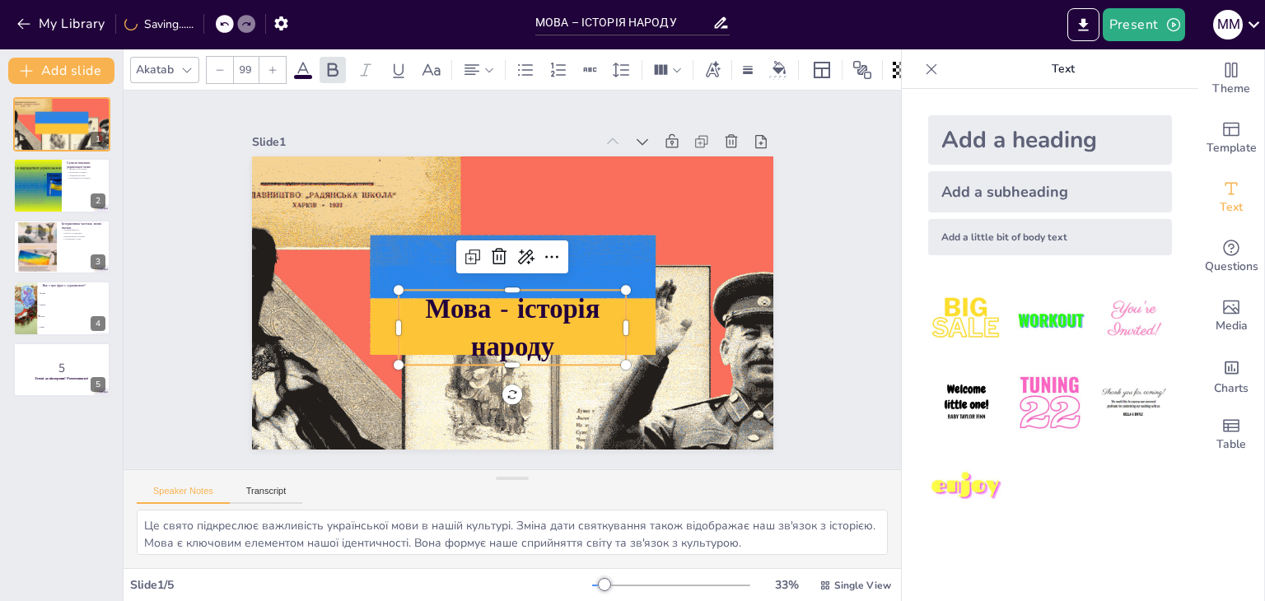
type input "100"
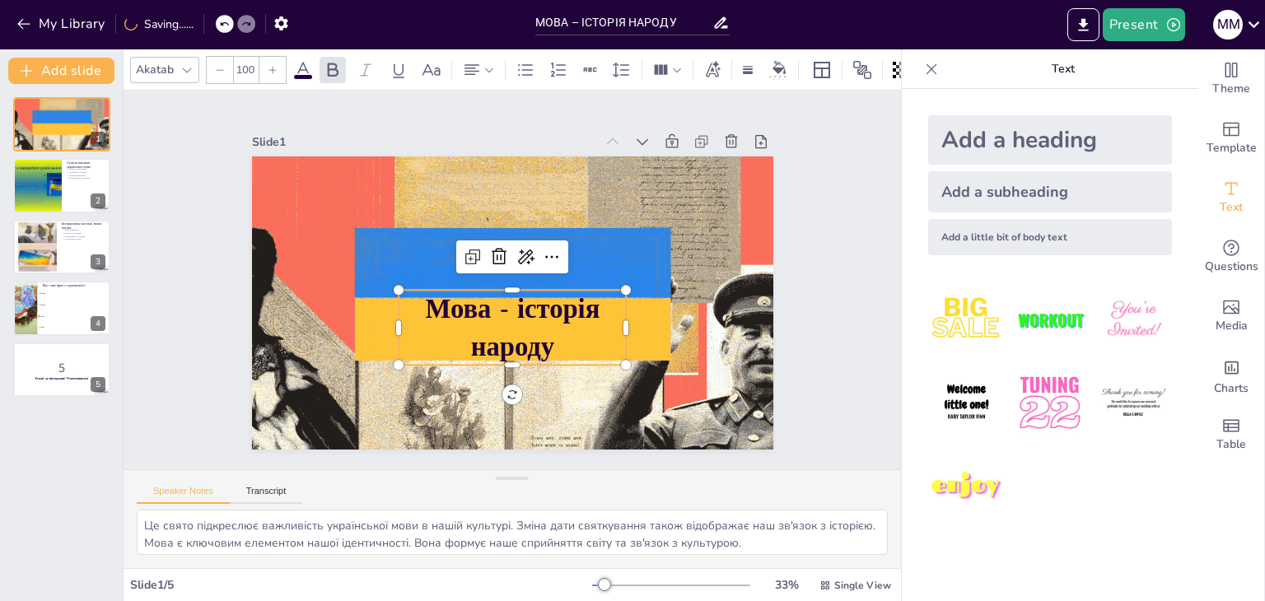
click at [268, 65] on icon at bounding box center [273, 70] width 10 height 10
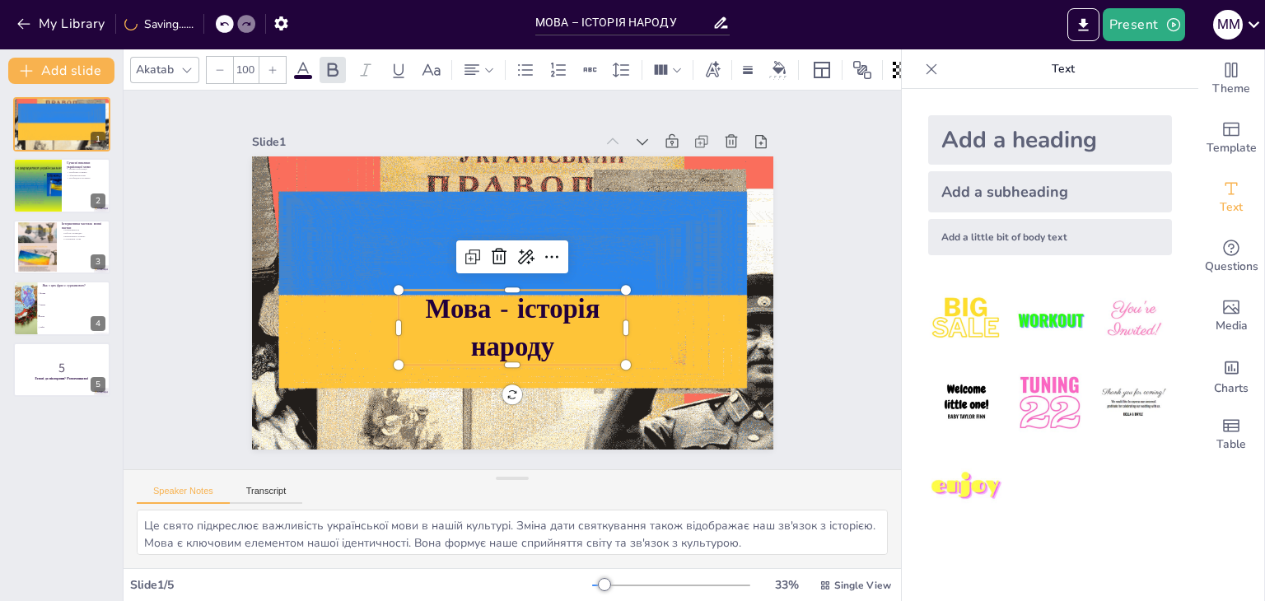
checkbox input "true"
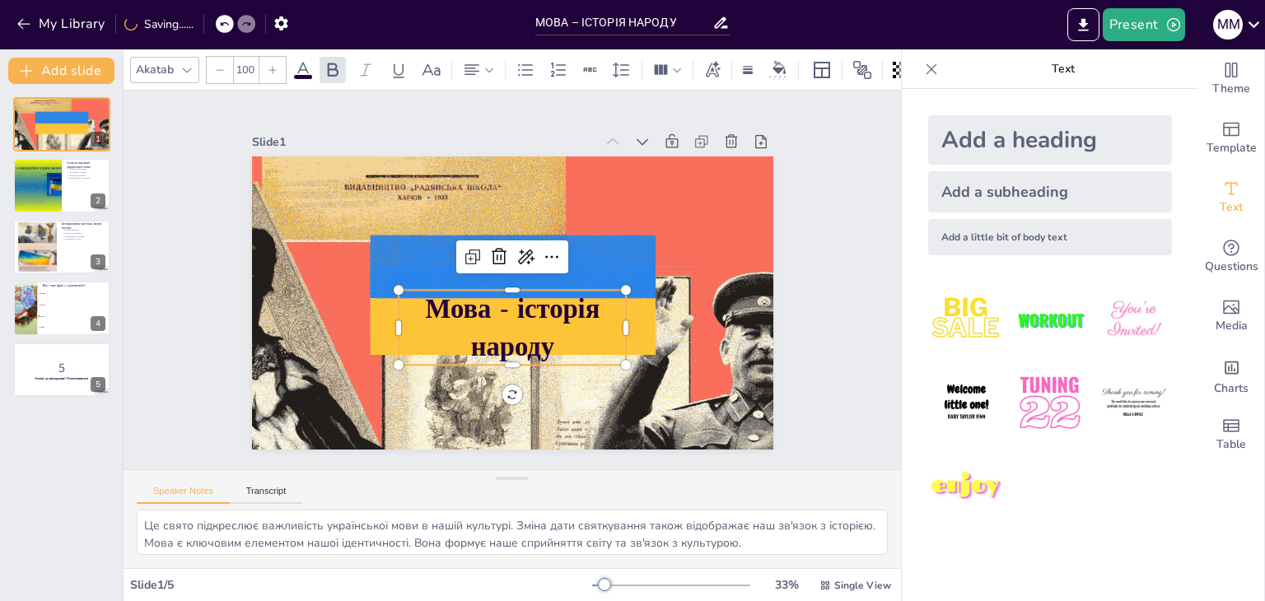
type input "101"
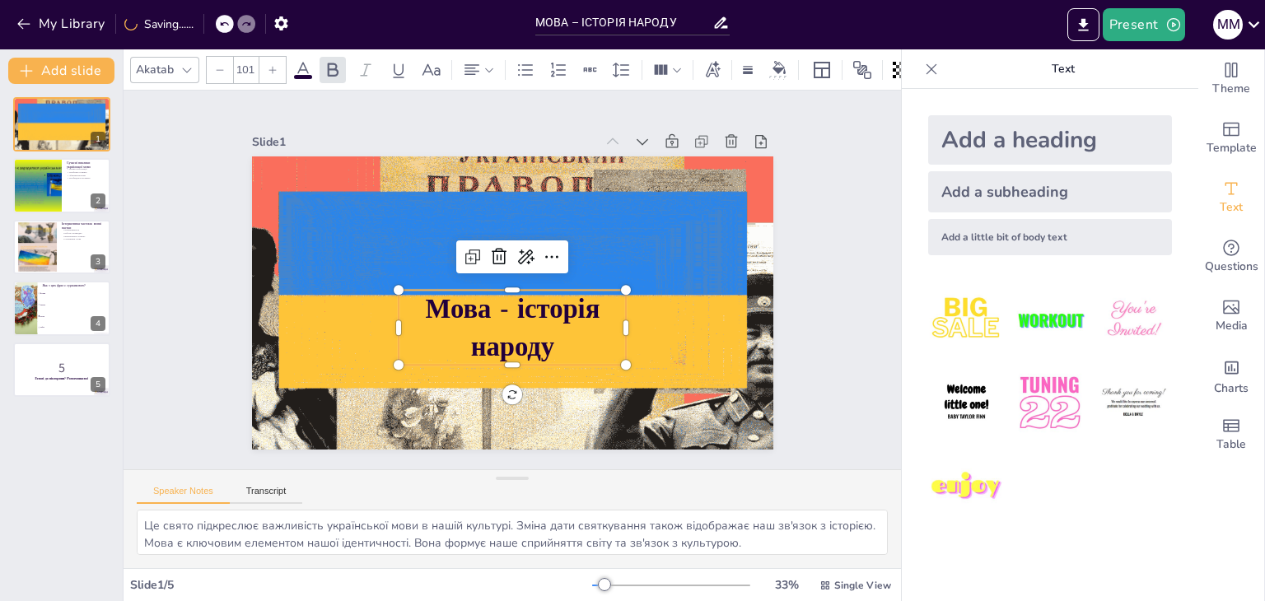
click at [268, 65] on icon at bounding box center [273, 70] width 10 height 10
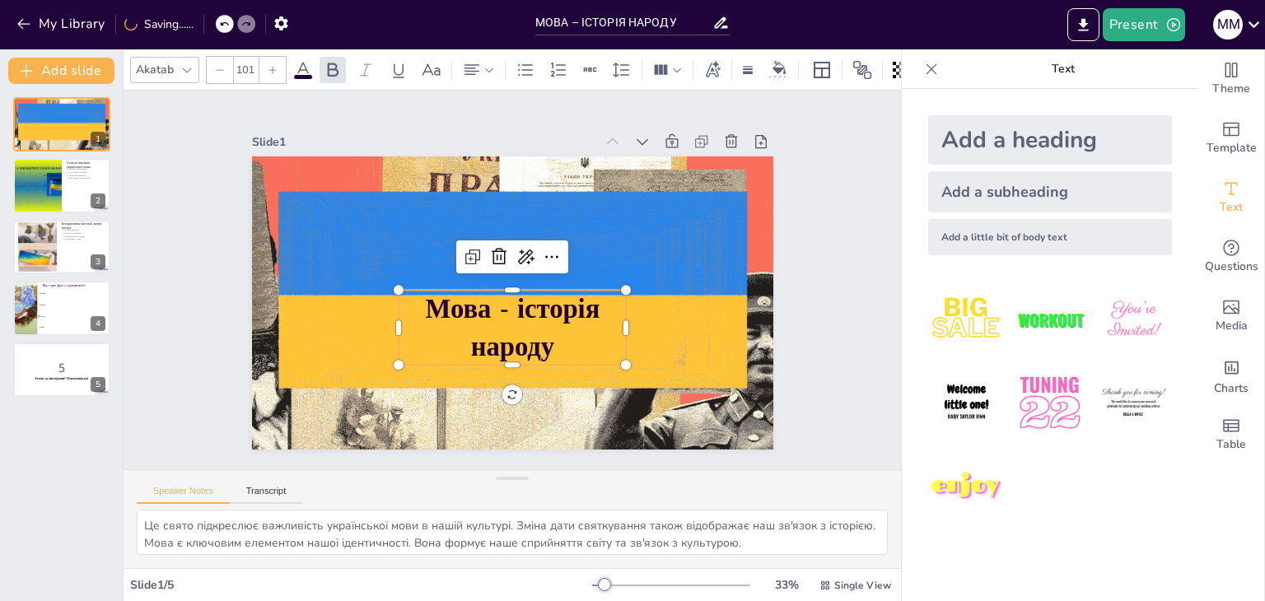
checkbox input "true"
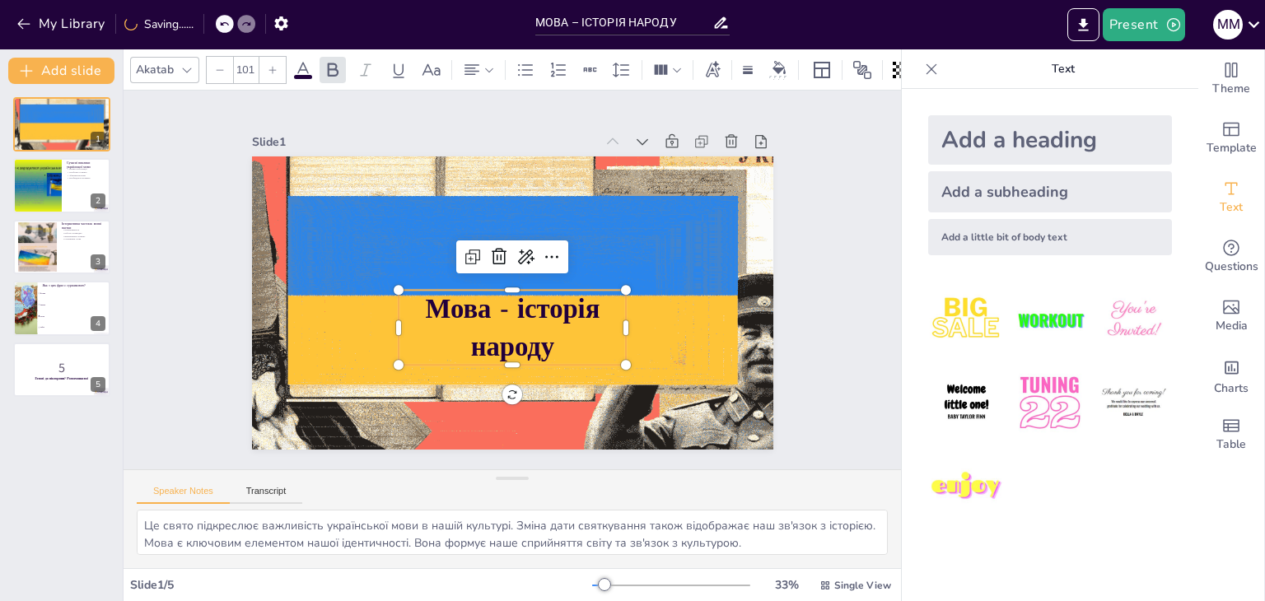
type input "102"
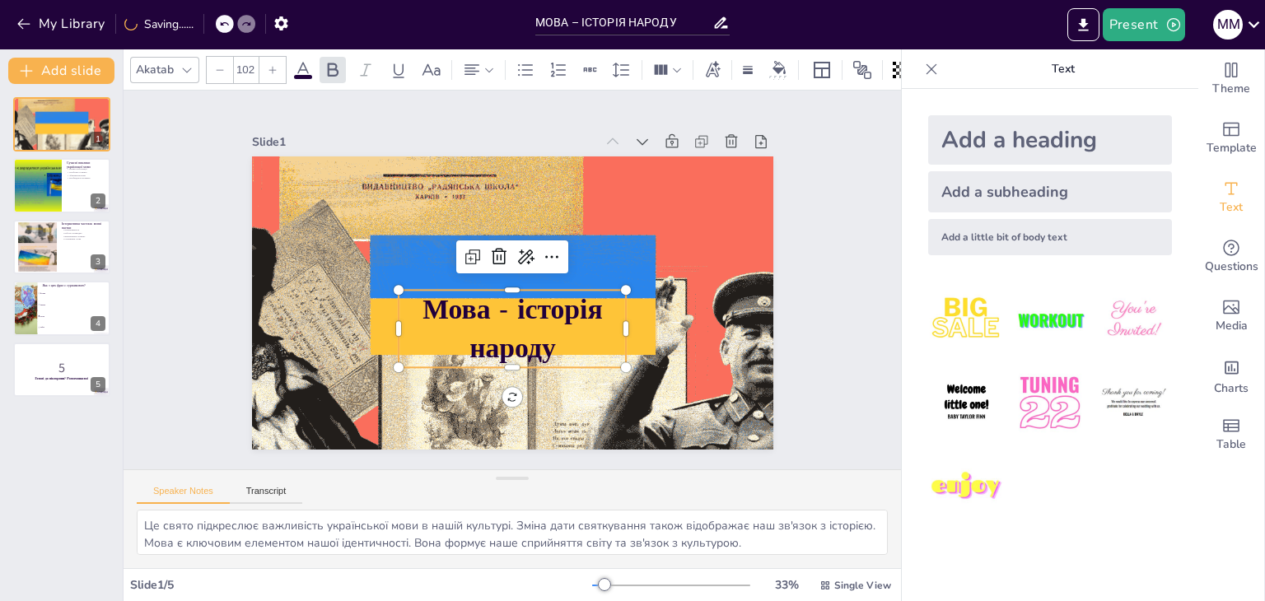
click at [268, 65] on icon at bounding box center [273, 70] width 10 height 10
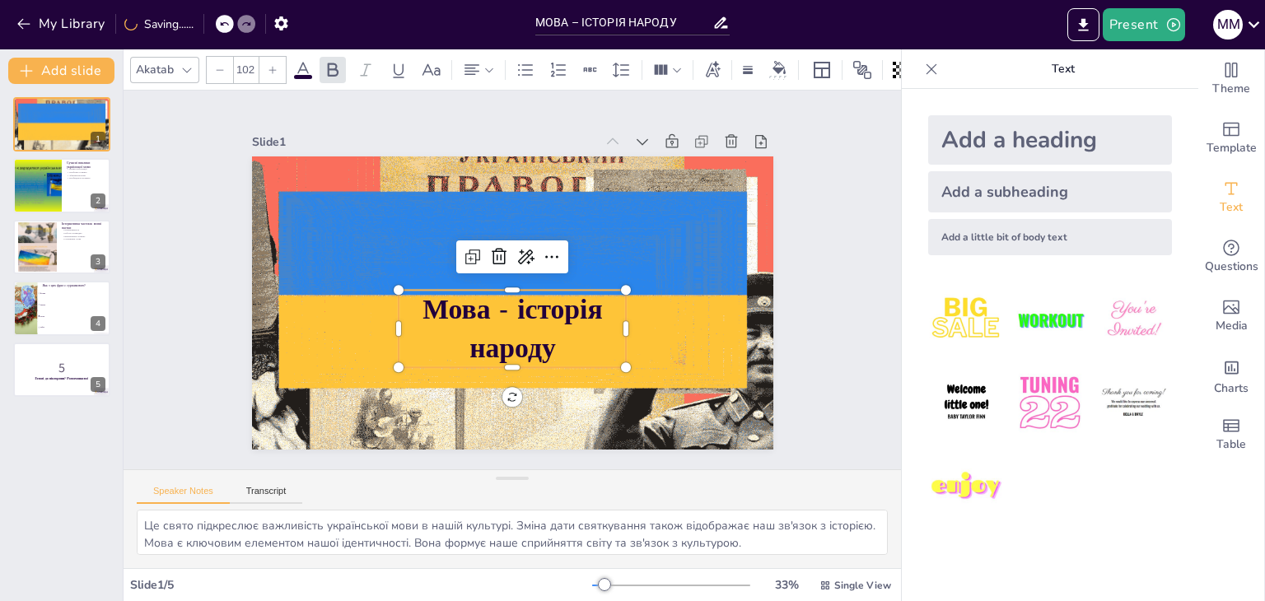
checkbox input "true"
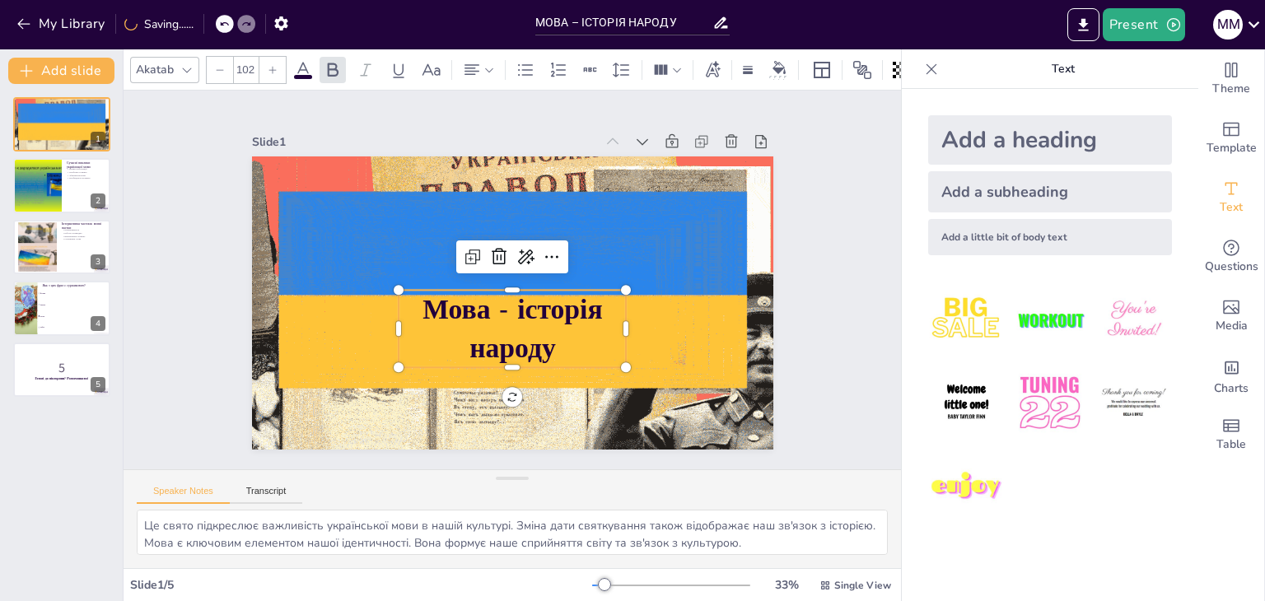
type input "103"
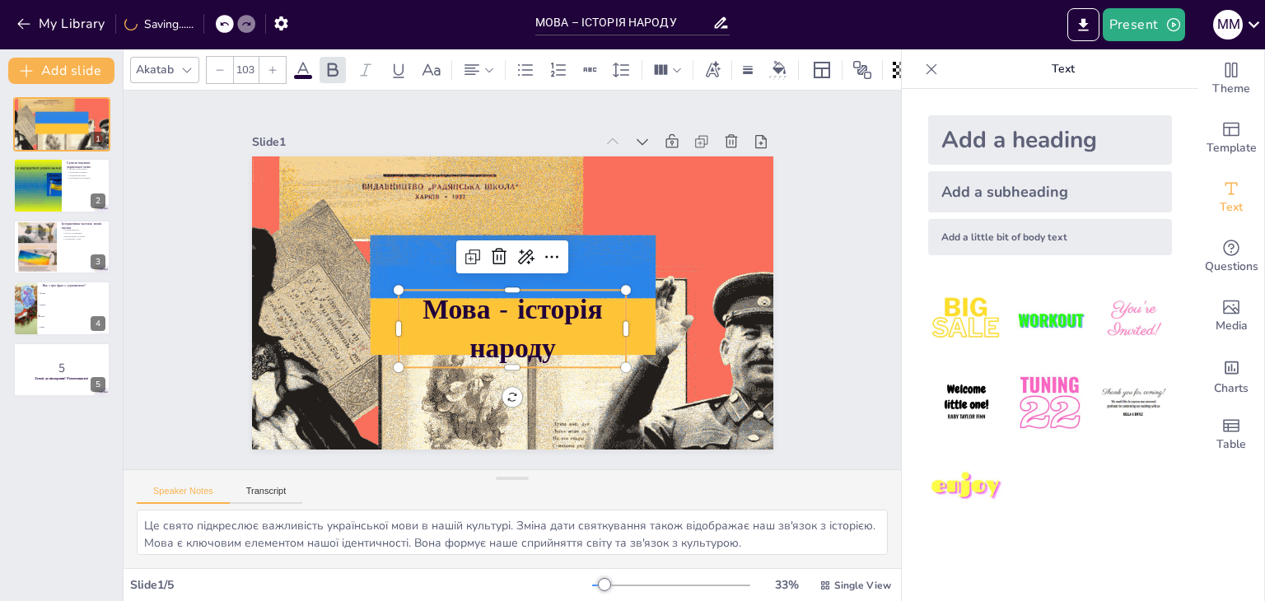
click at [268, 65] on icon at bounding box center [273, 70] width 10 height 10
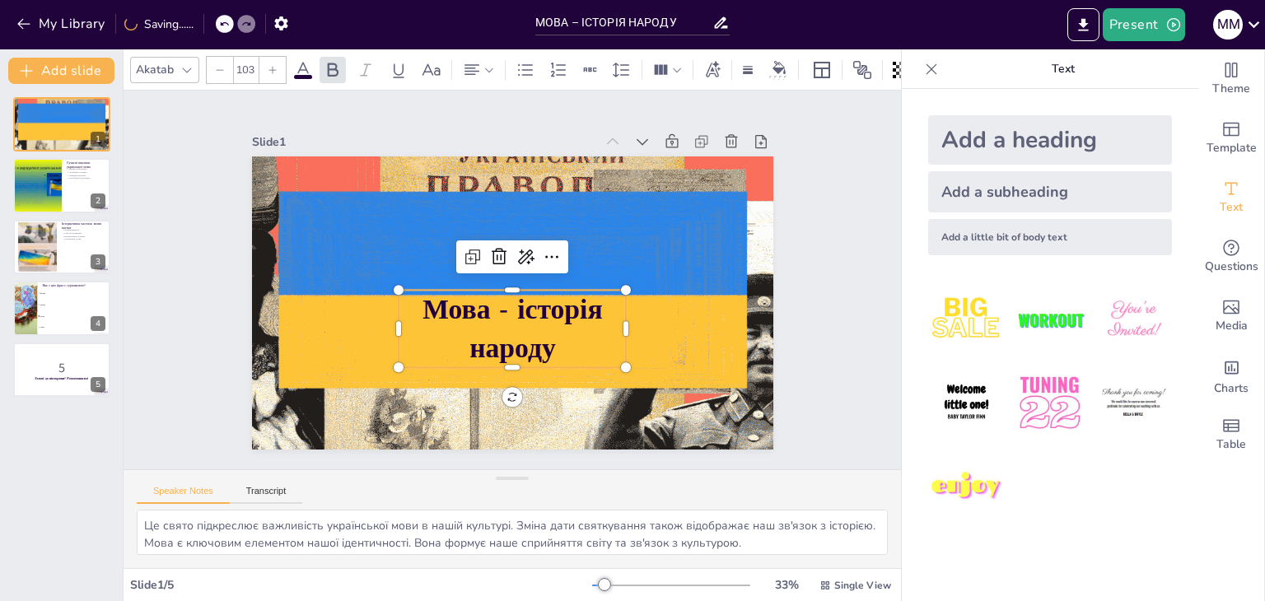
checkbox input "true"
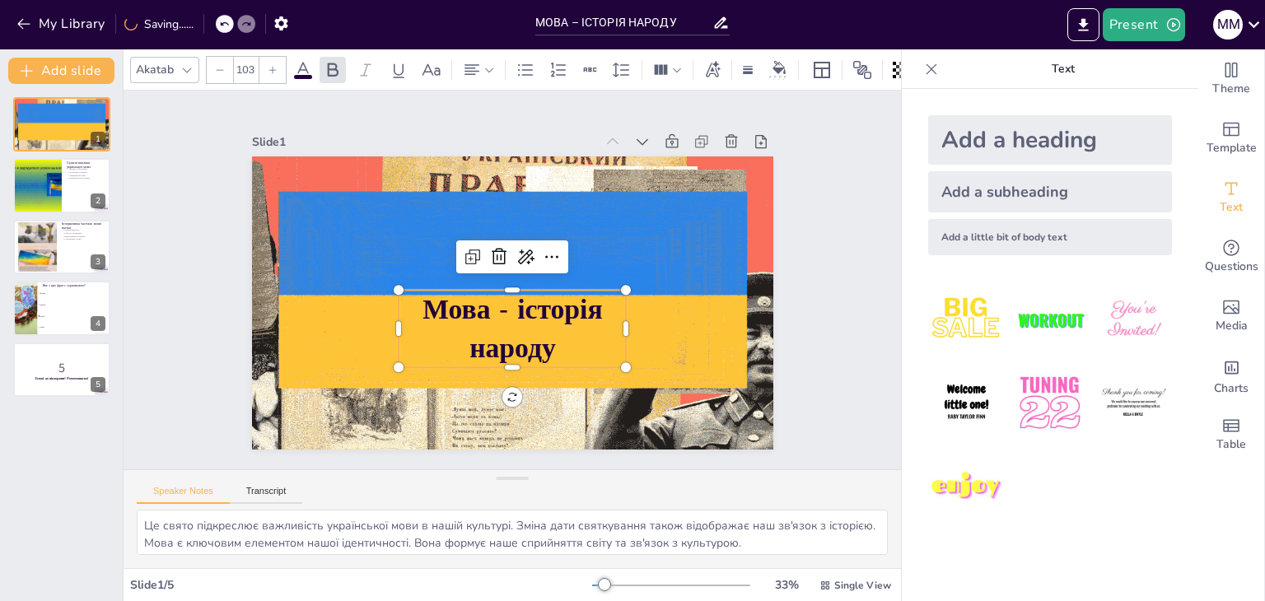
type input "104"
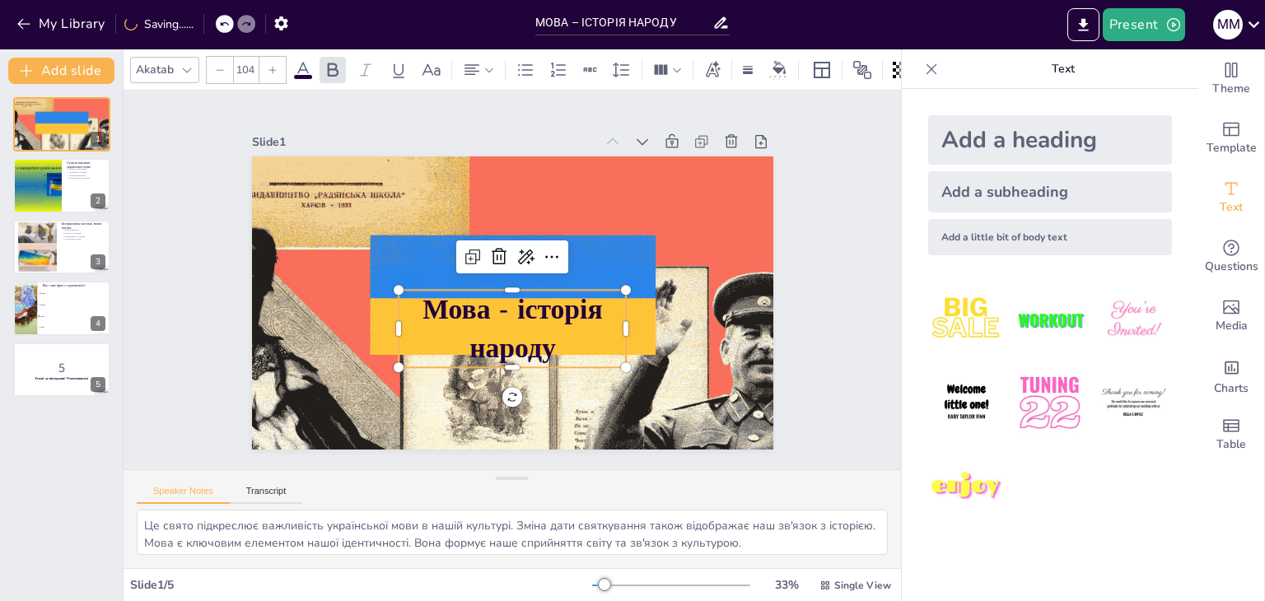
click at [268, 65] on icon at bounding box center [273, 70] width 10 height 10
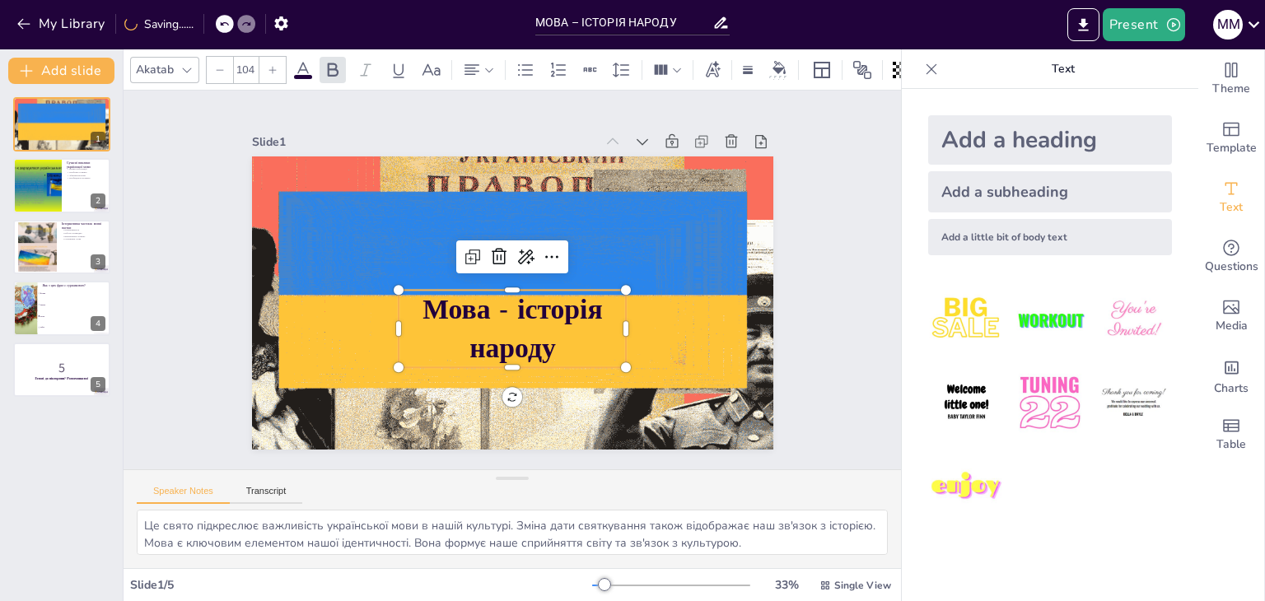
checkbox input "true"
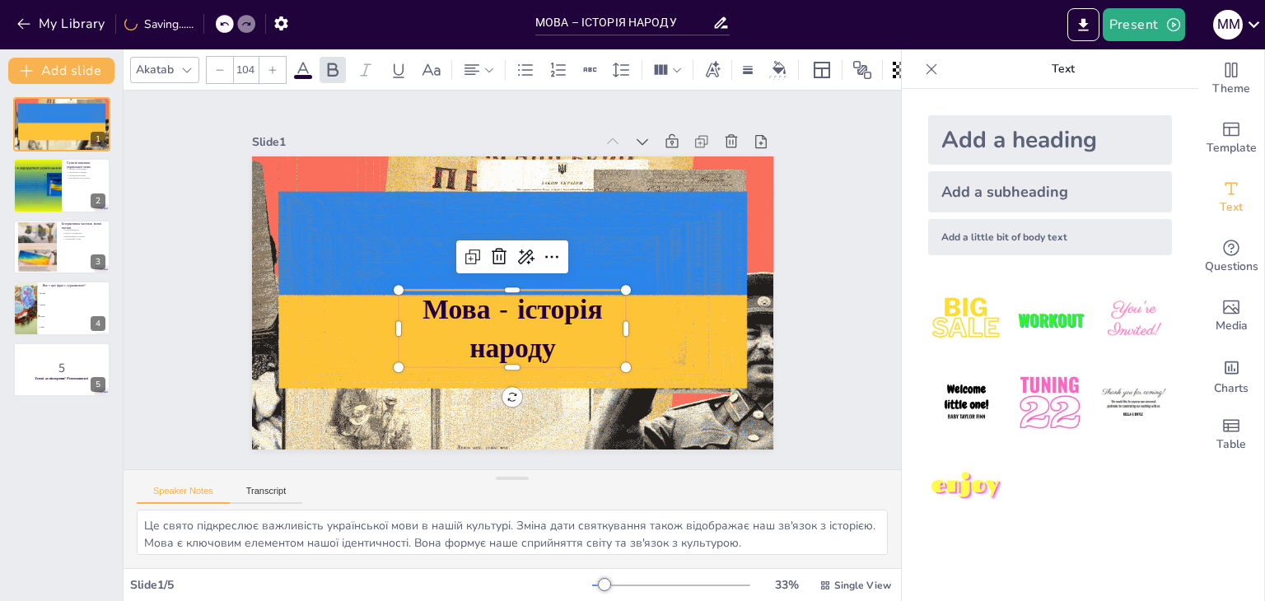
type input "105"
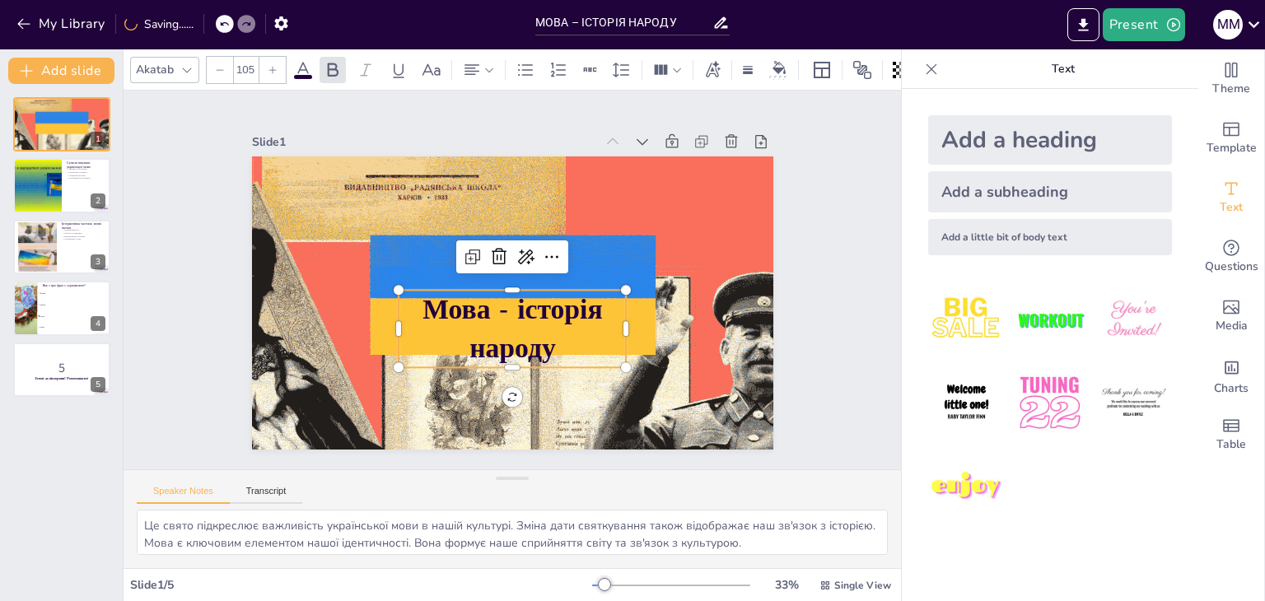
click at [268, 65] on icon at bounding box center [273, 70] width 10 height 10
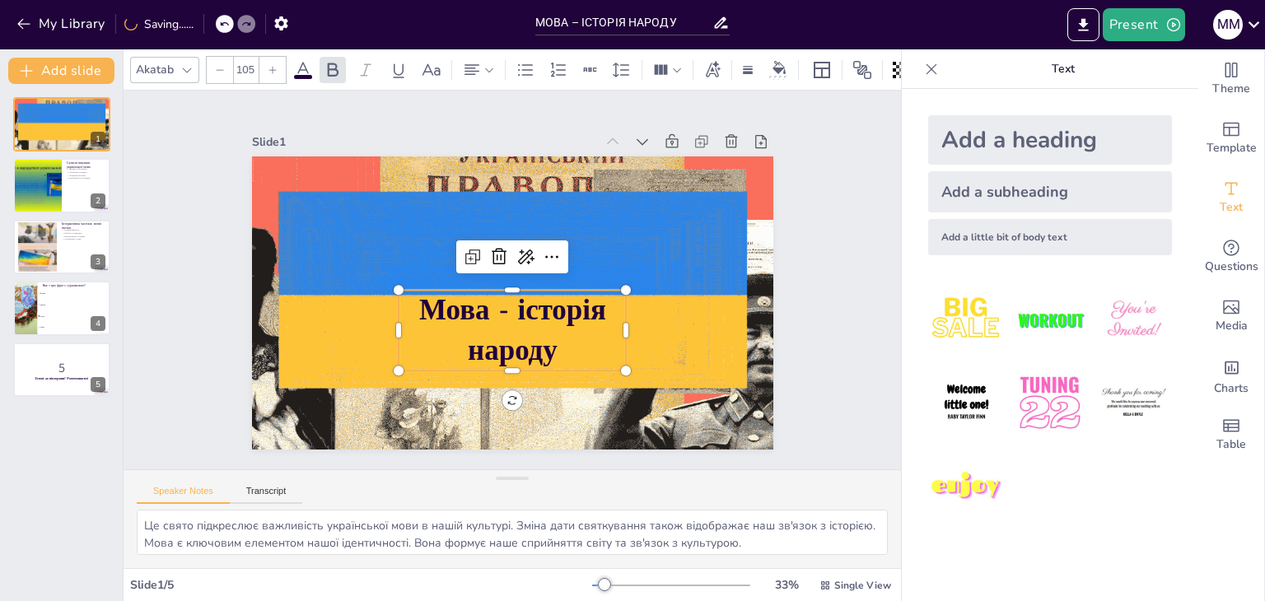
checkbox input "true"
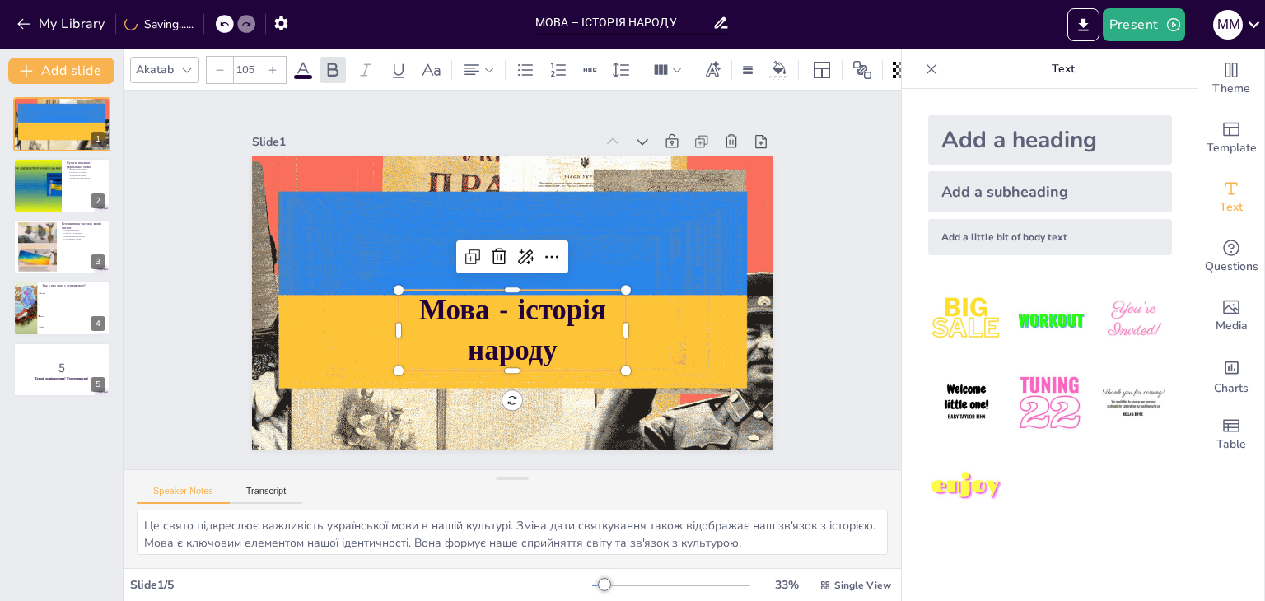
type input "106"
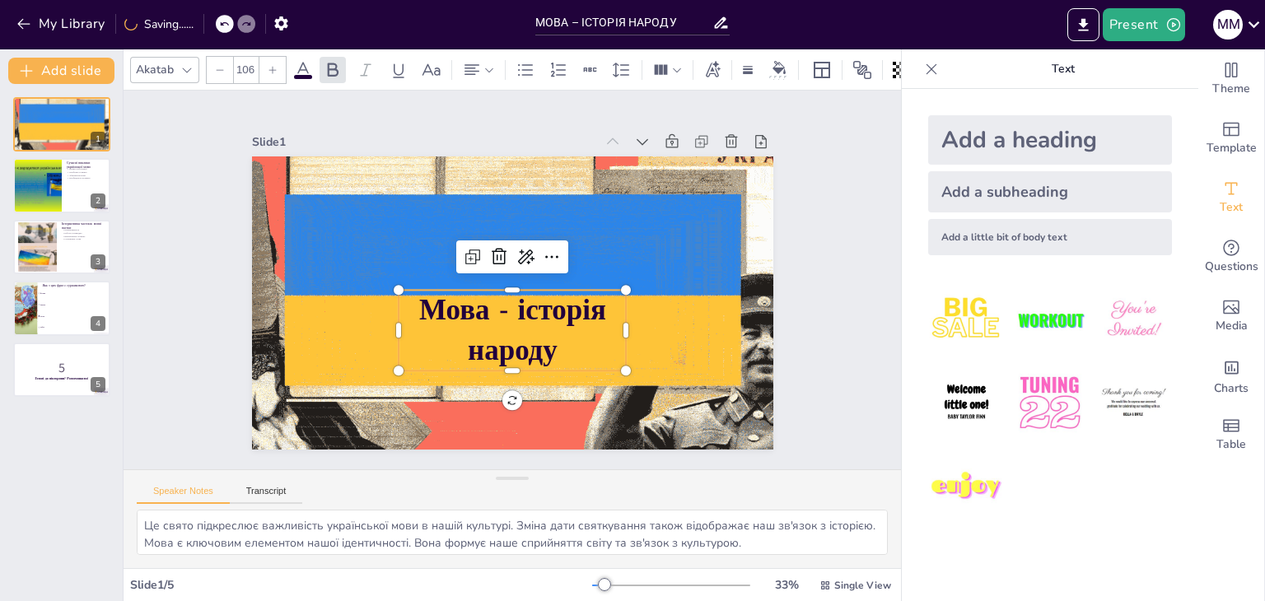
click at [268, 65] on icon at bounding box center [273, 70] width 10 height 10
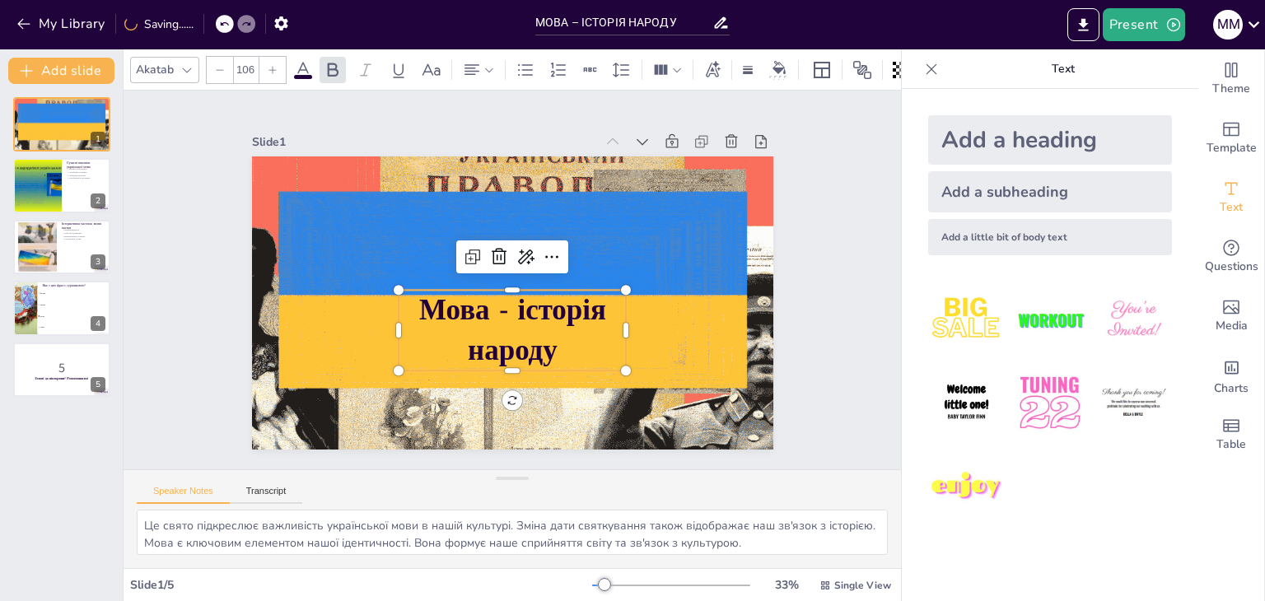
click at [268, 65] on icon at bounding box center [273, 70] width 10 height 10
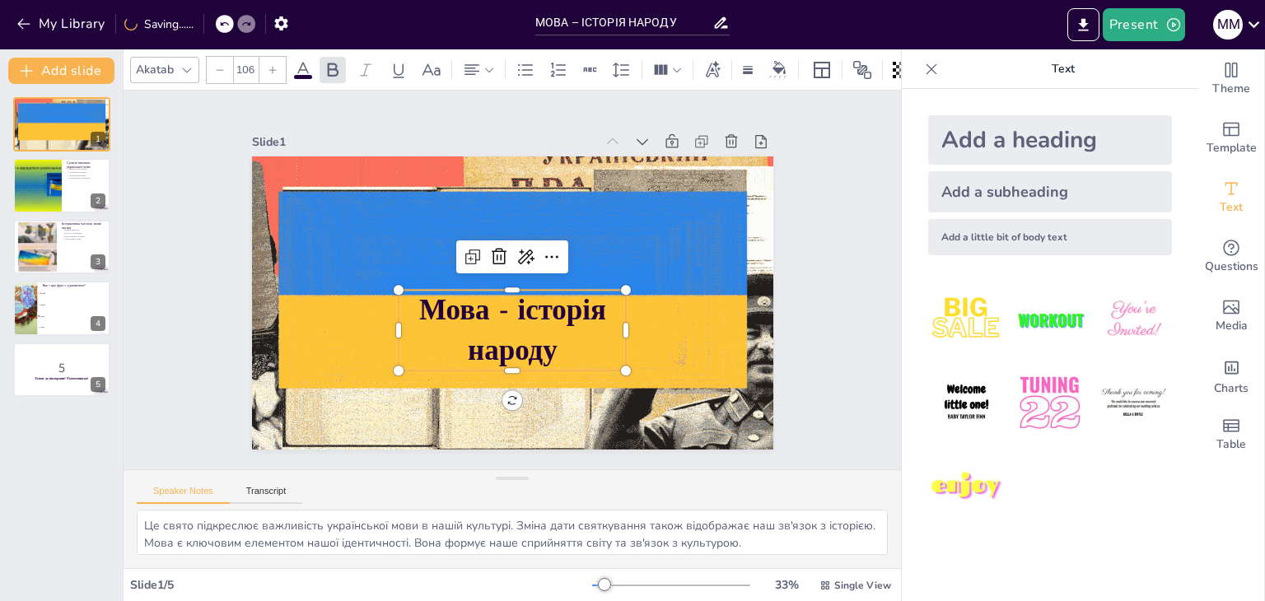
checkbox input "true"
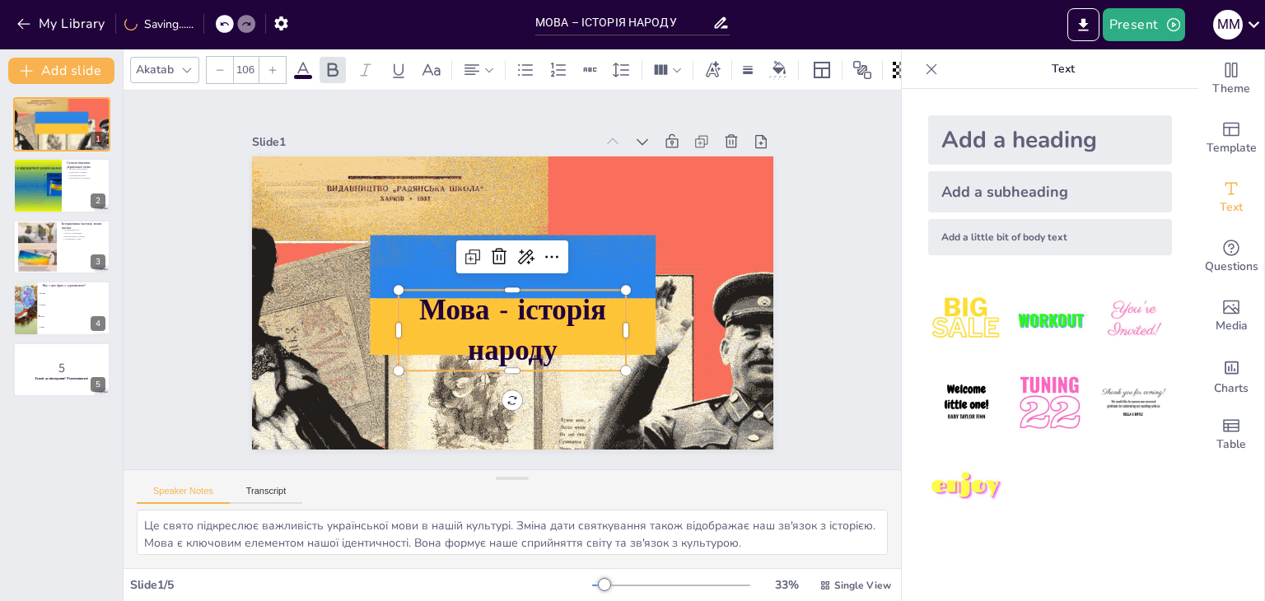
type input "108"
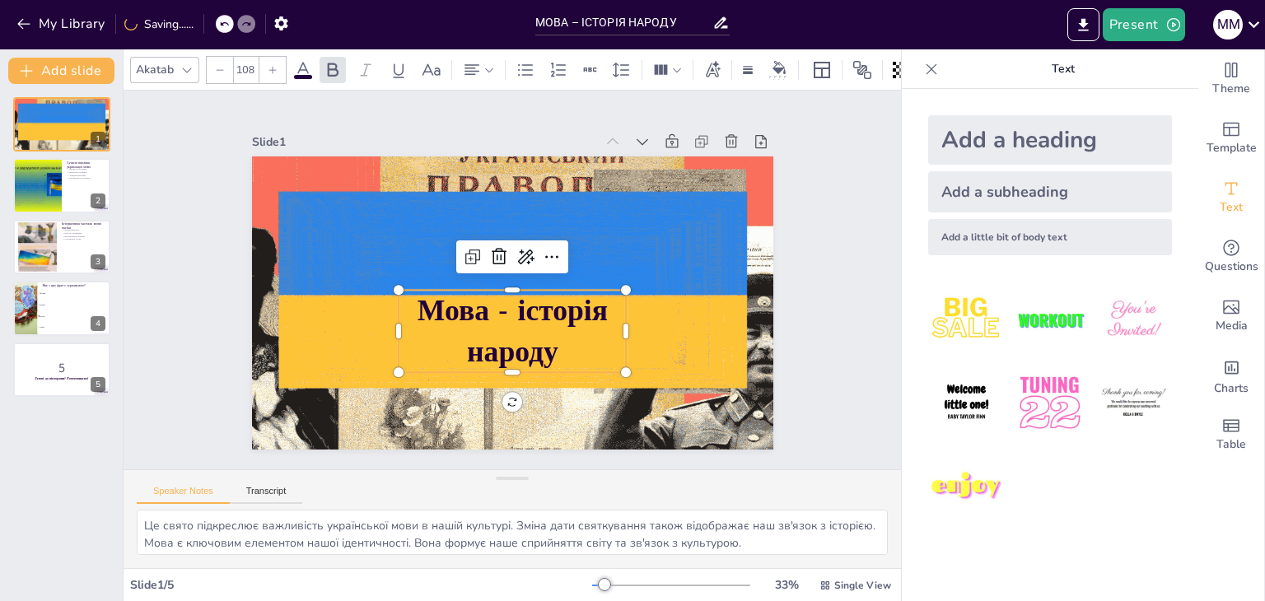
click at [268, 65] on icon at bounding box center [273, 70] width 10 height 10
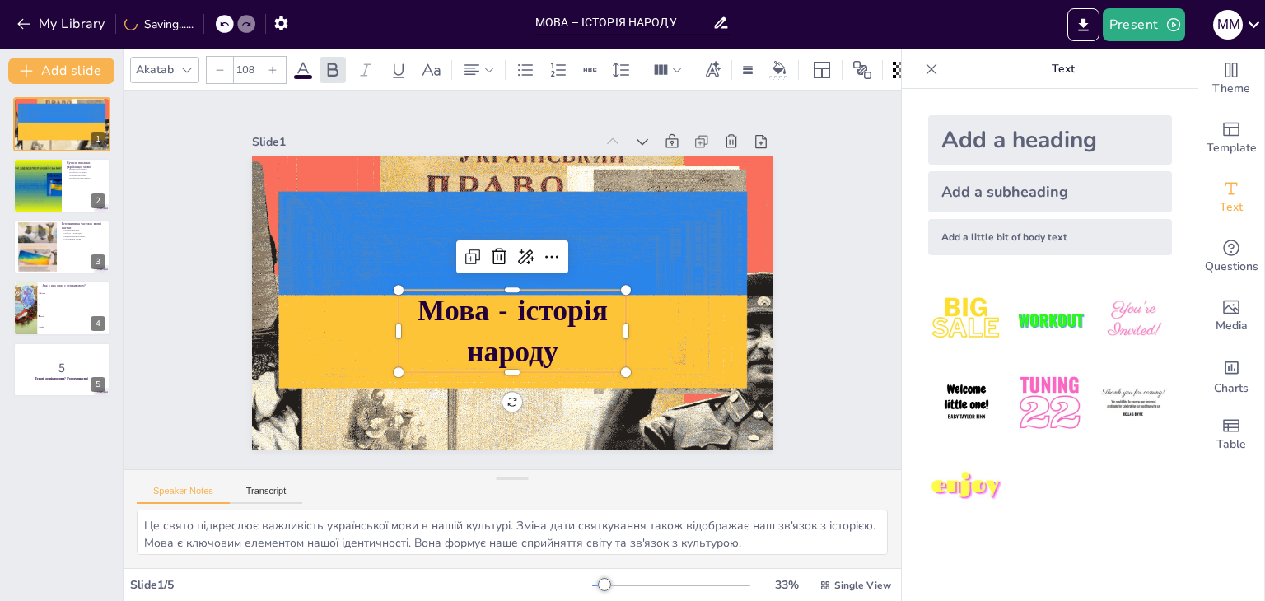
checkbox input "true"
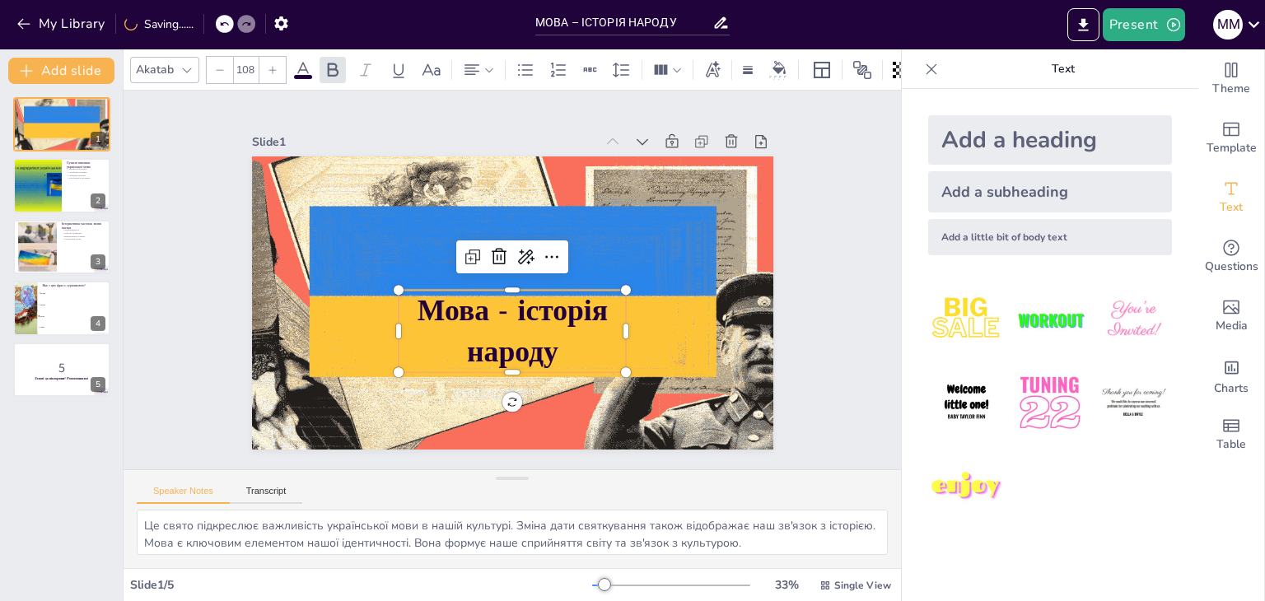
type input "109"
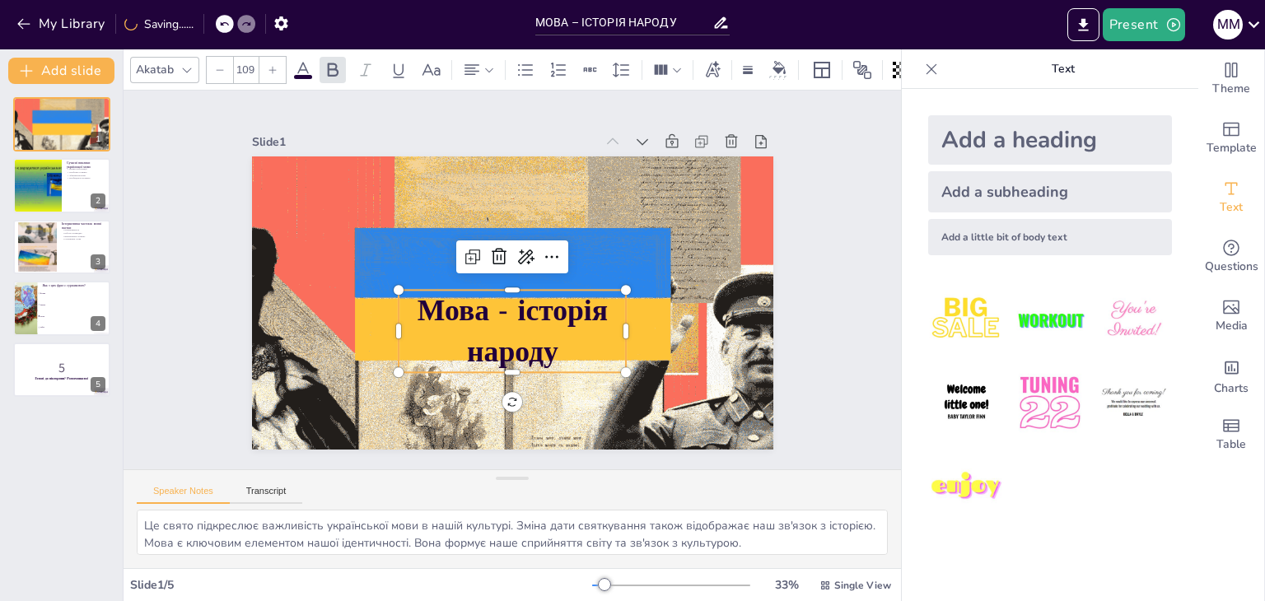
click at [268, 65] on icon at bounding box center [273, 70] width 10 height 10
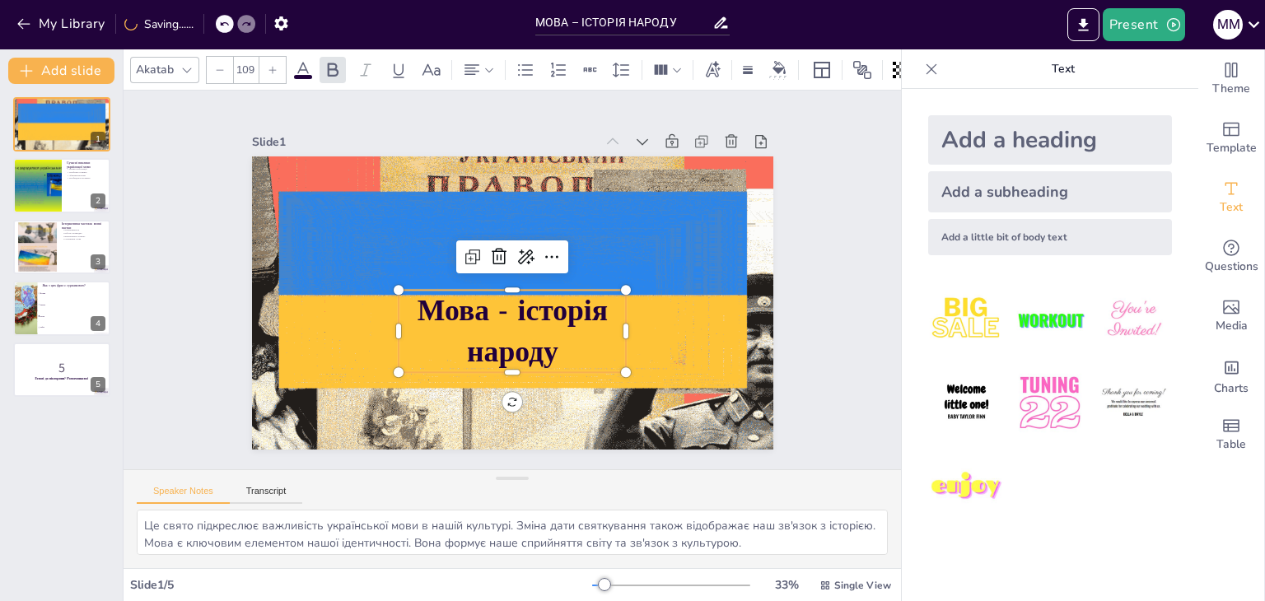
checkbox input "true"
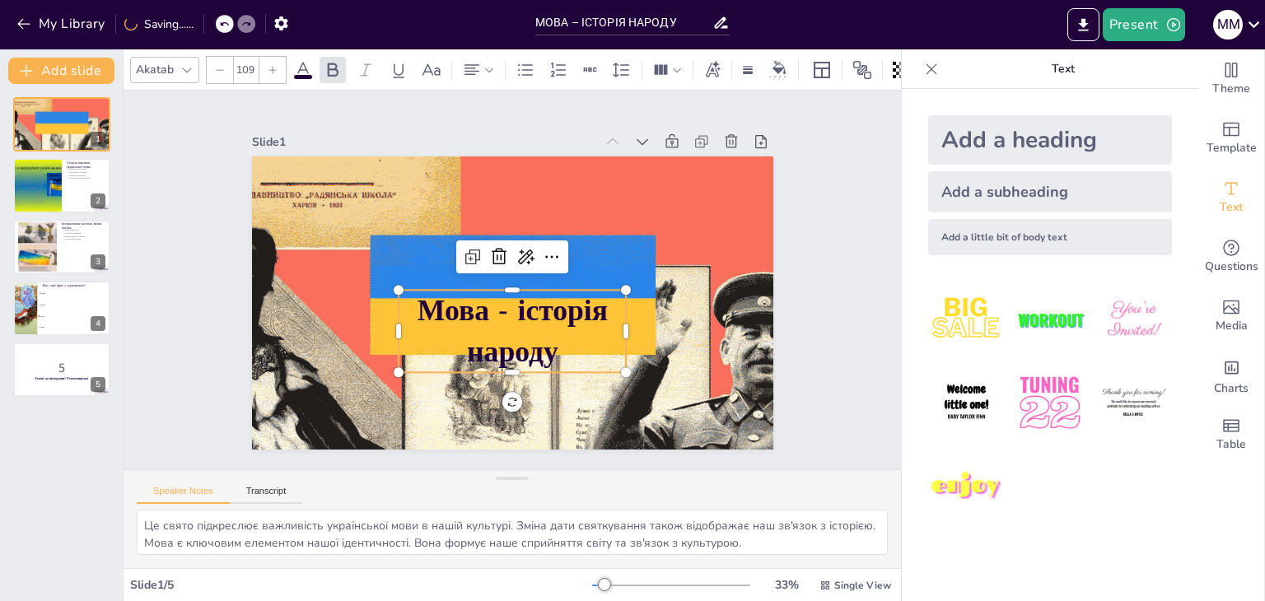
type input "110"
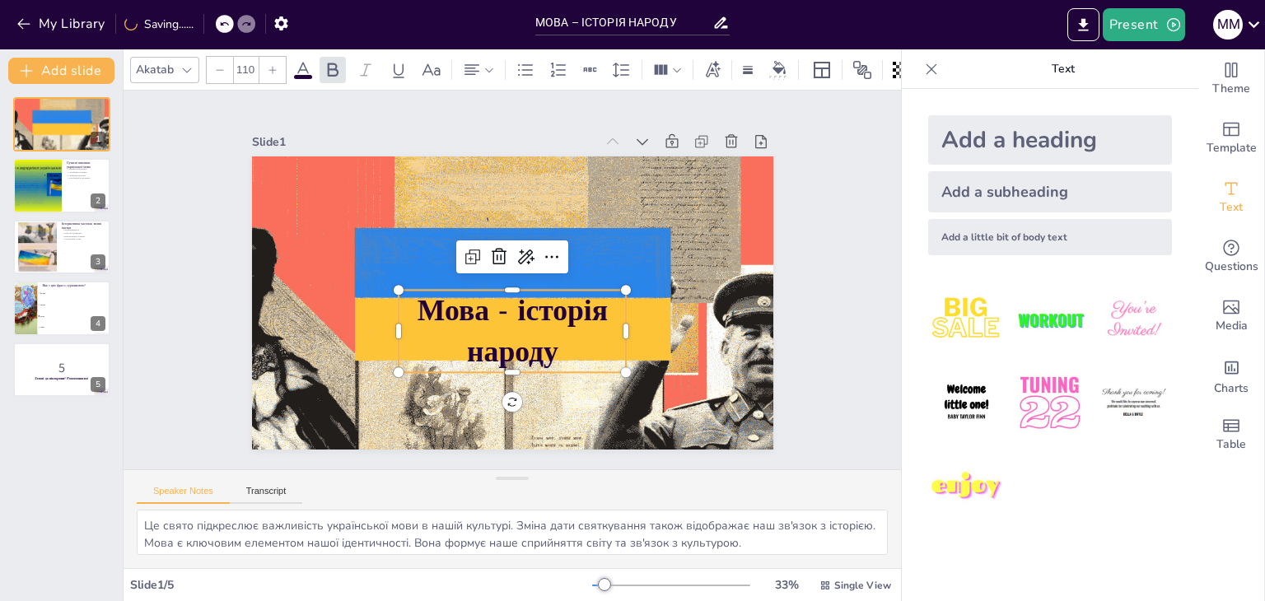
click at [268, 65] on icon at bounding box center [273, 70] width 10 height 10
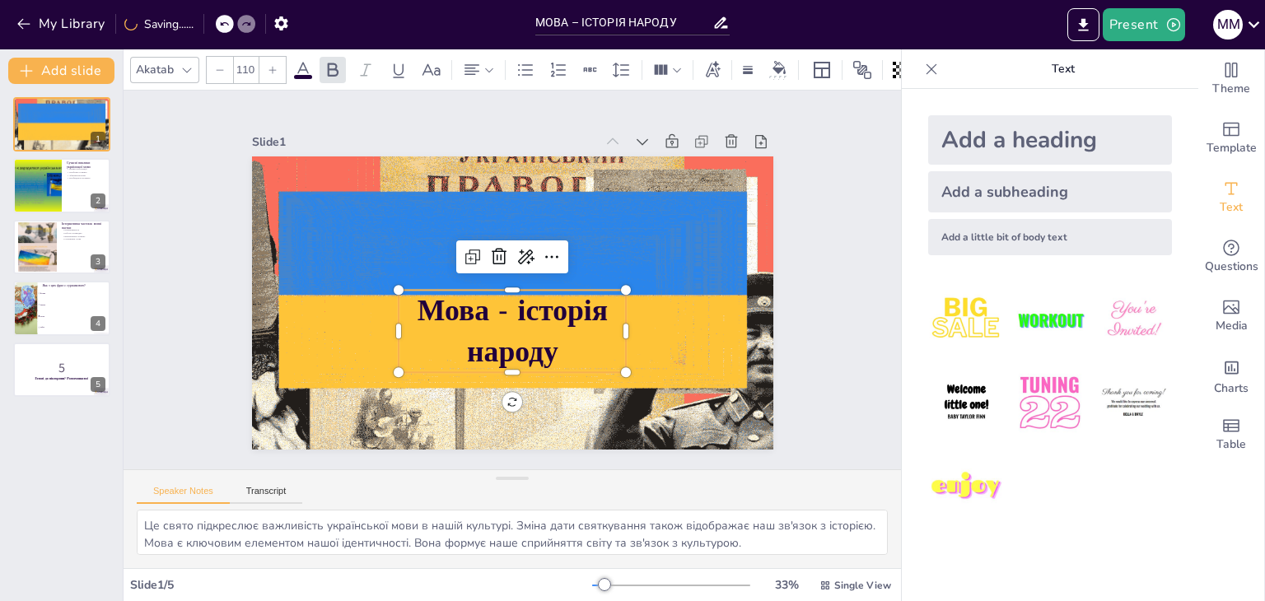
checkbox input "true"
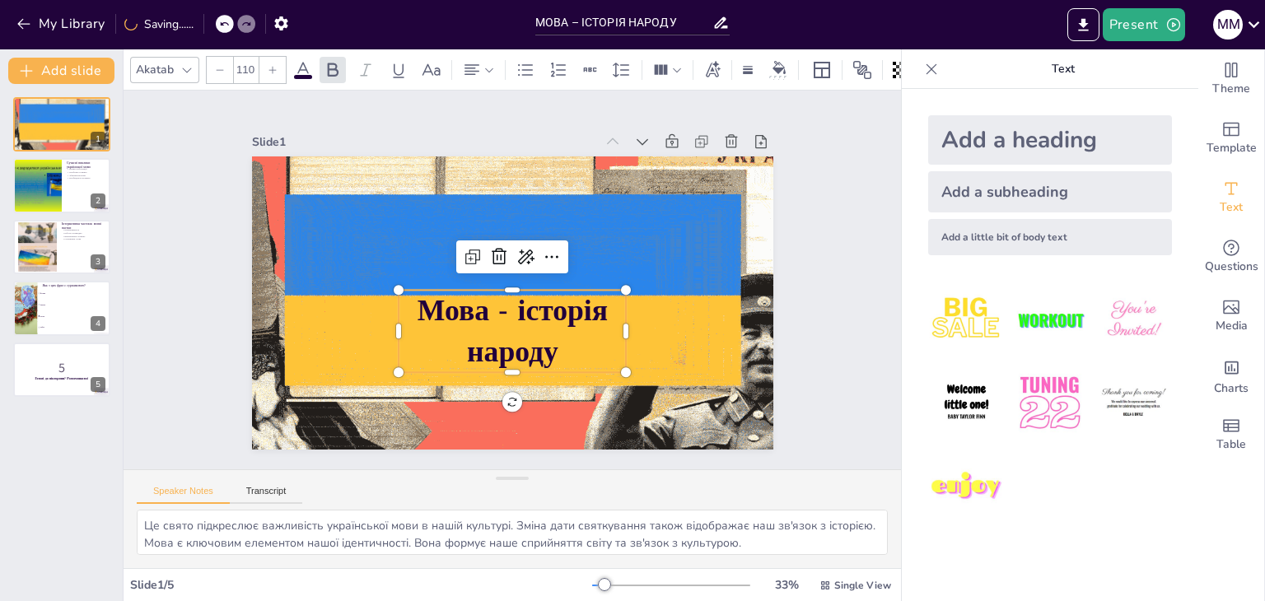
type input "111"
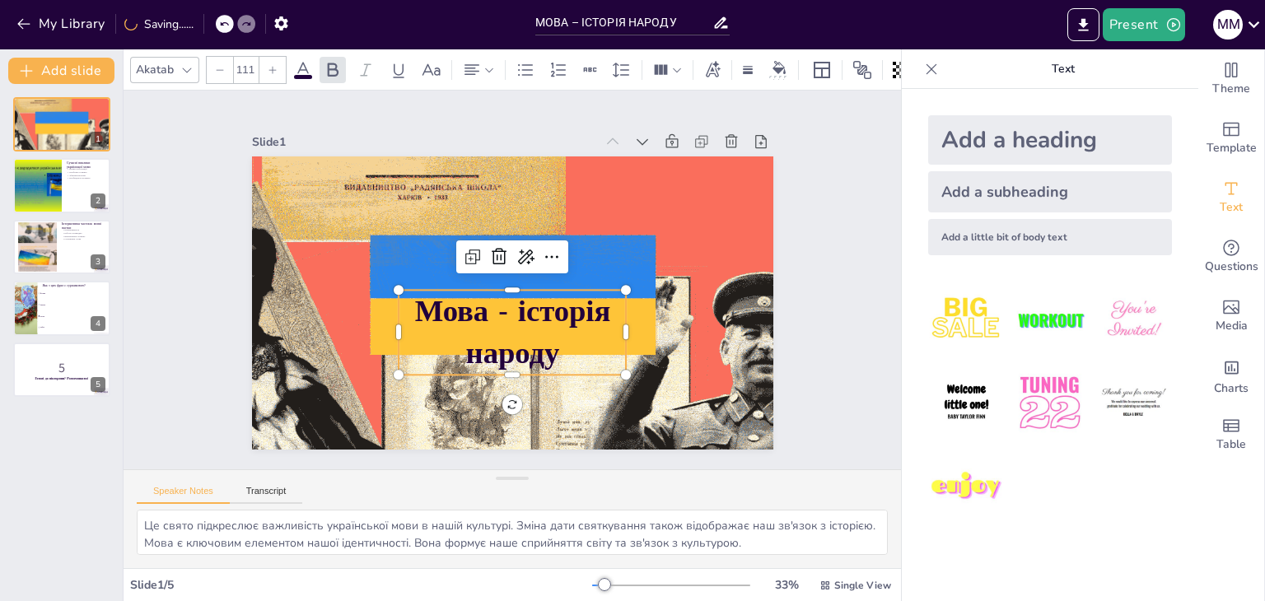
click at [268, 65] on icon at bounding box center [273, 70] width 10 height 10
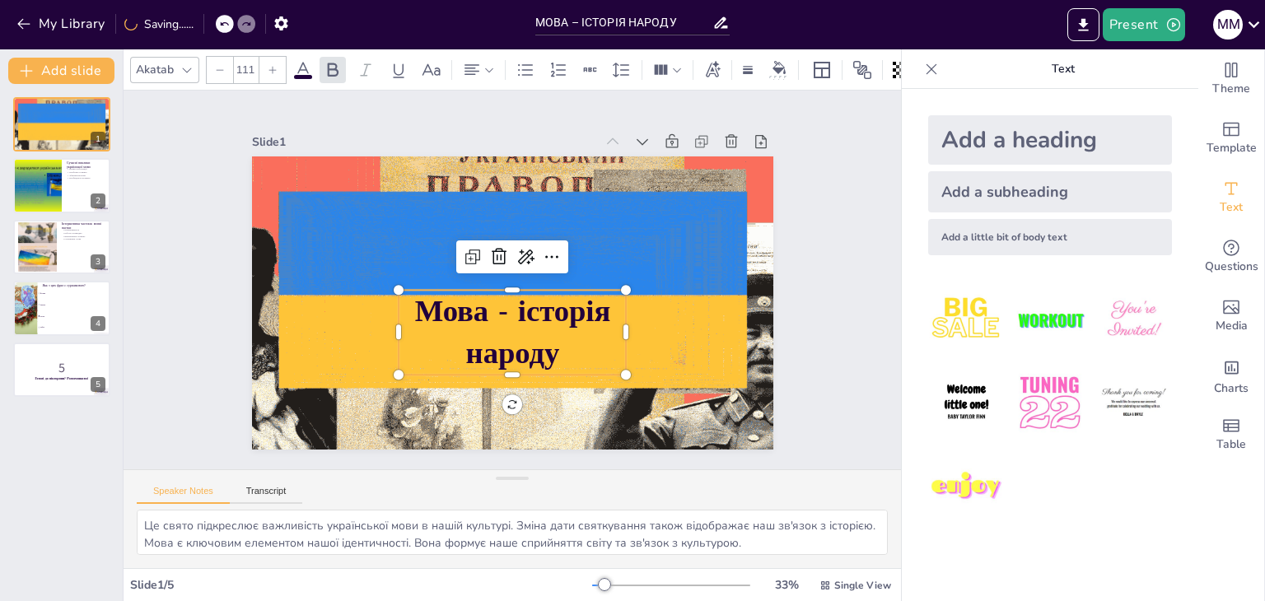
checkbox input "true"
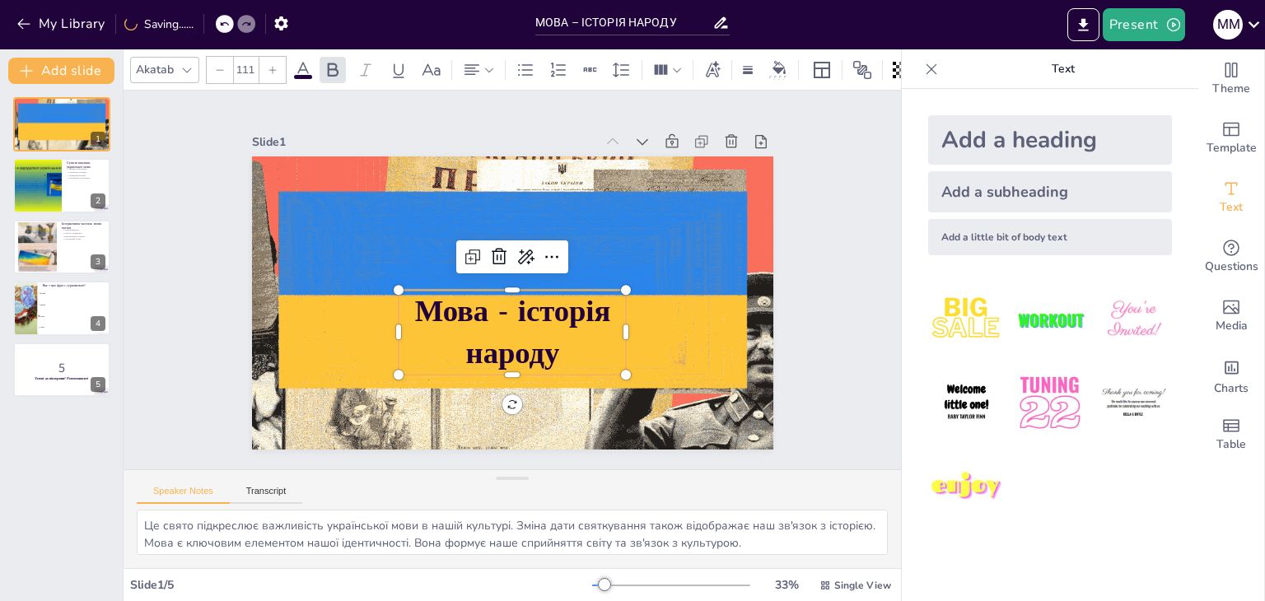
type input "112"
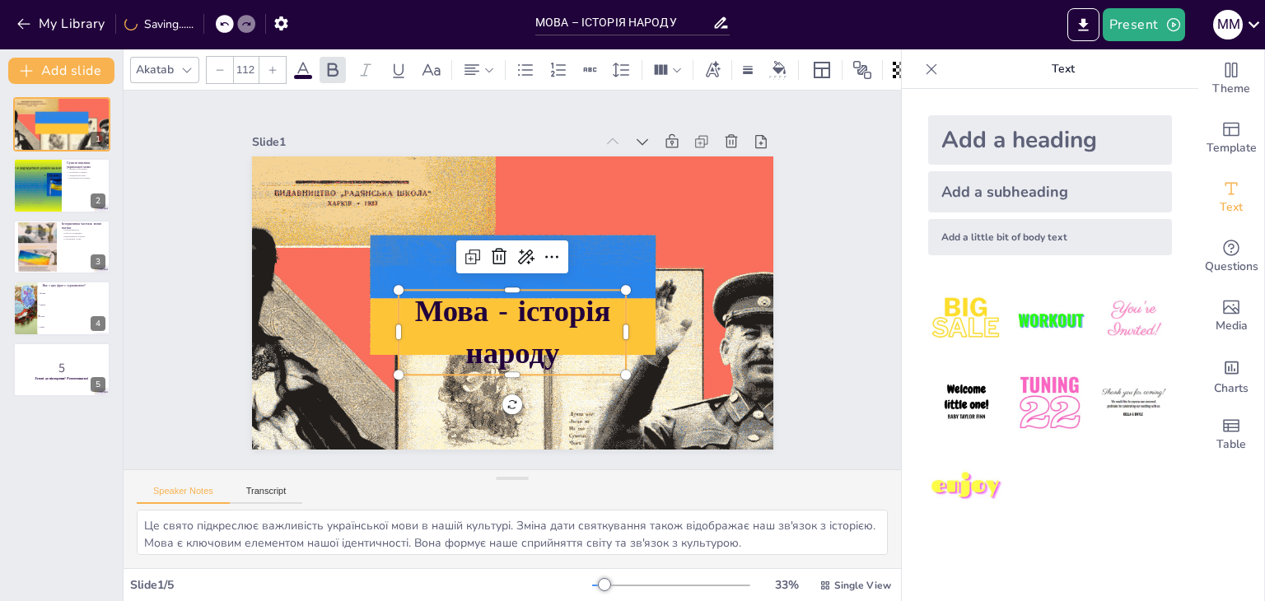
click at [268, 65] on icon at bounding box center [273, 70] width 10 height 10
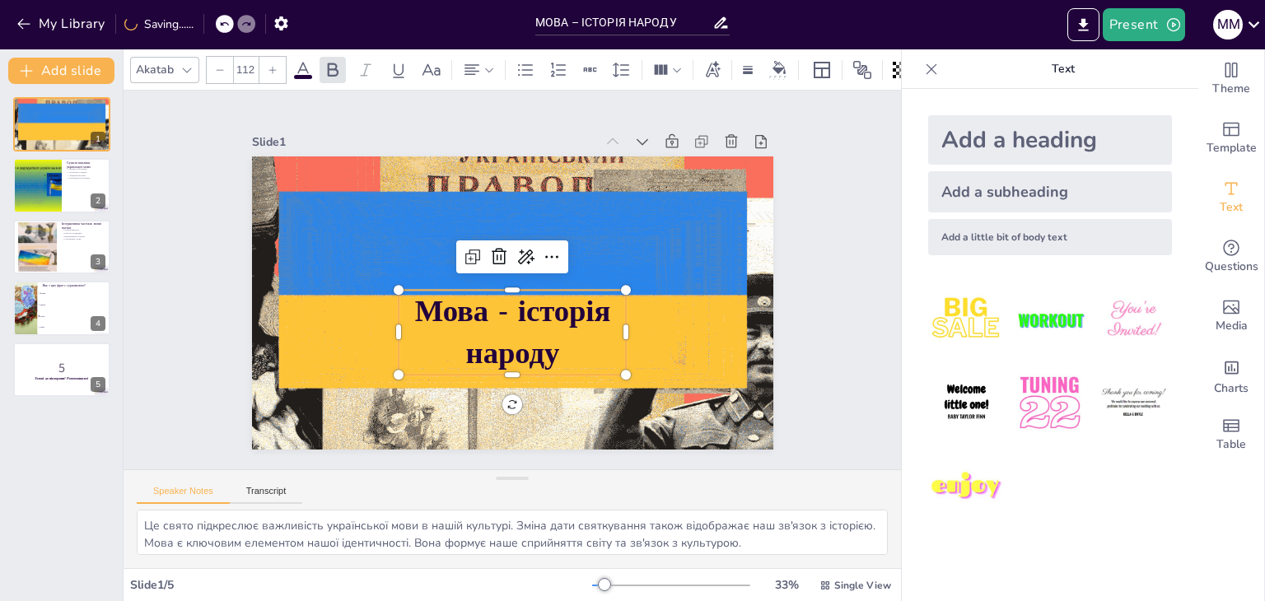
checkbox input "true"
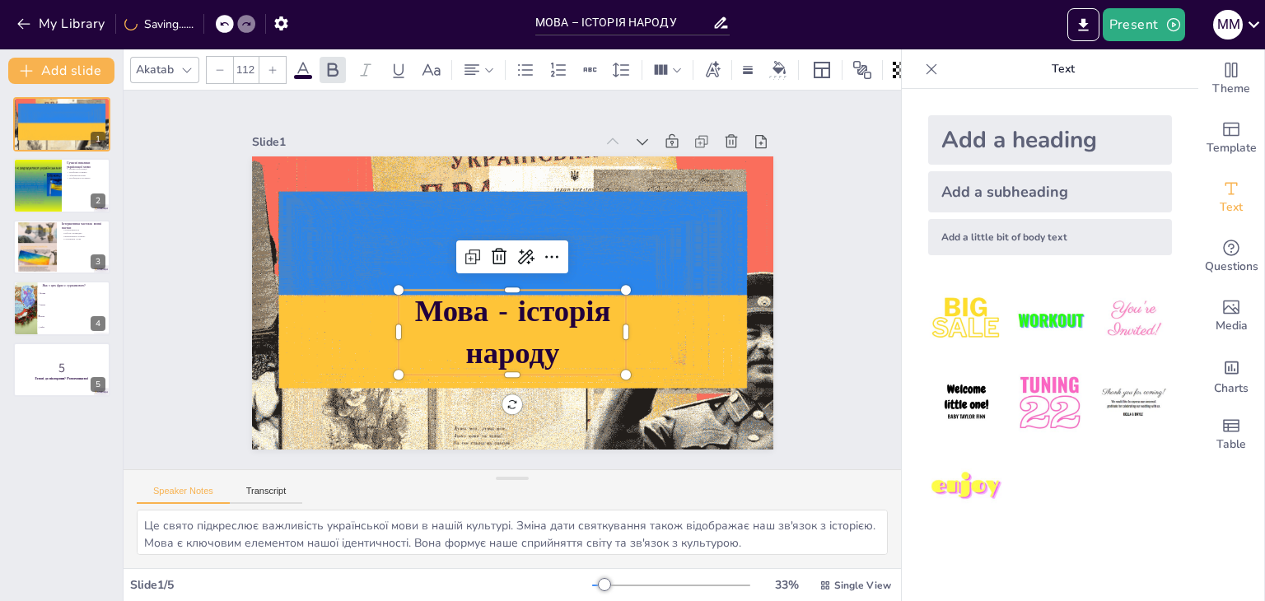
type input "113"
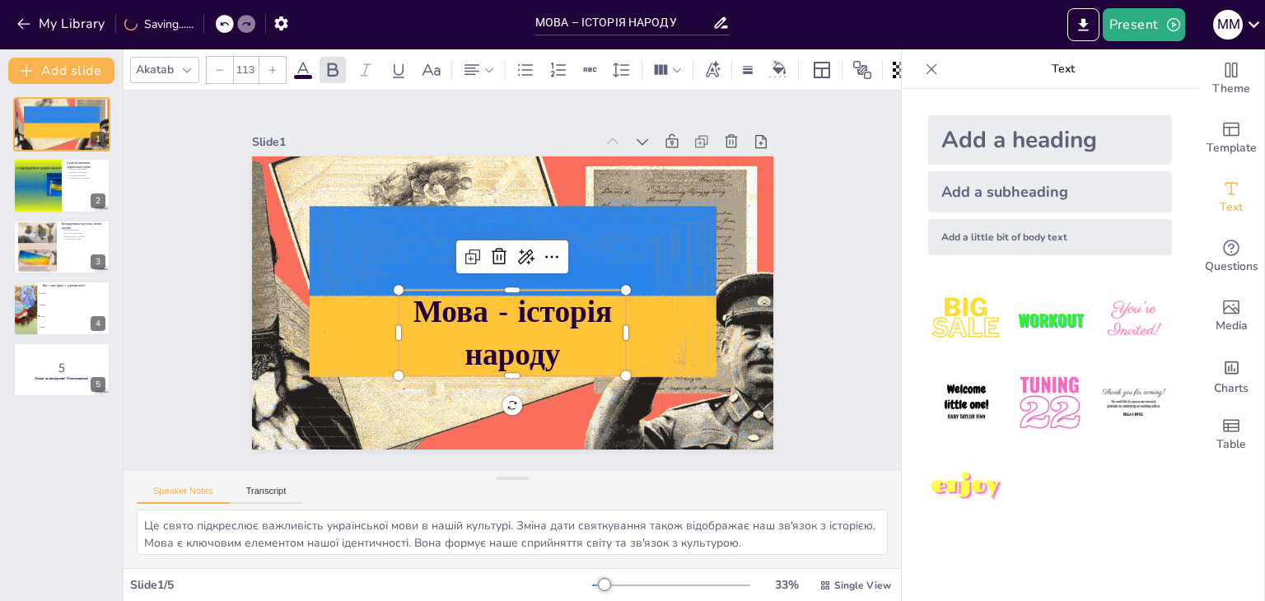
click at [268, 65] on icon at bounding box center [273, 70] width 10 height 10
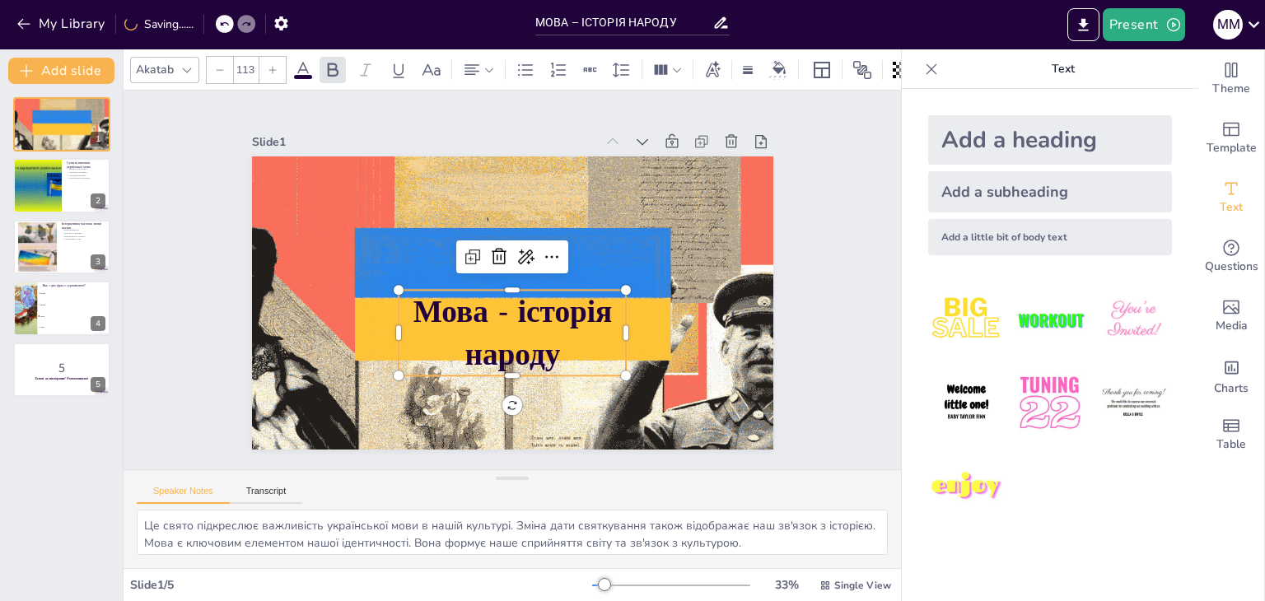
checkbox input "true"
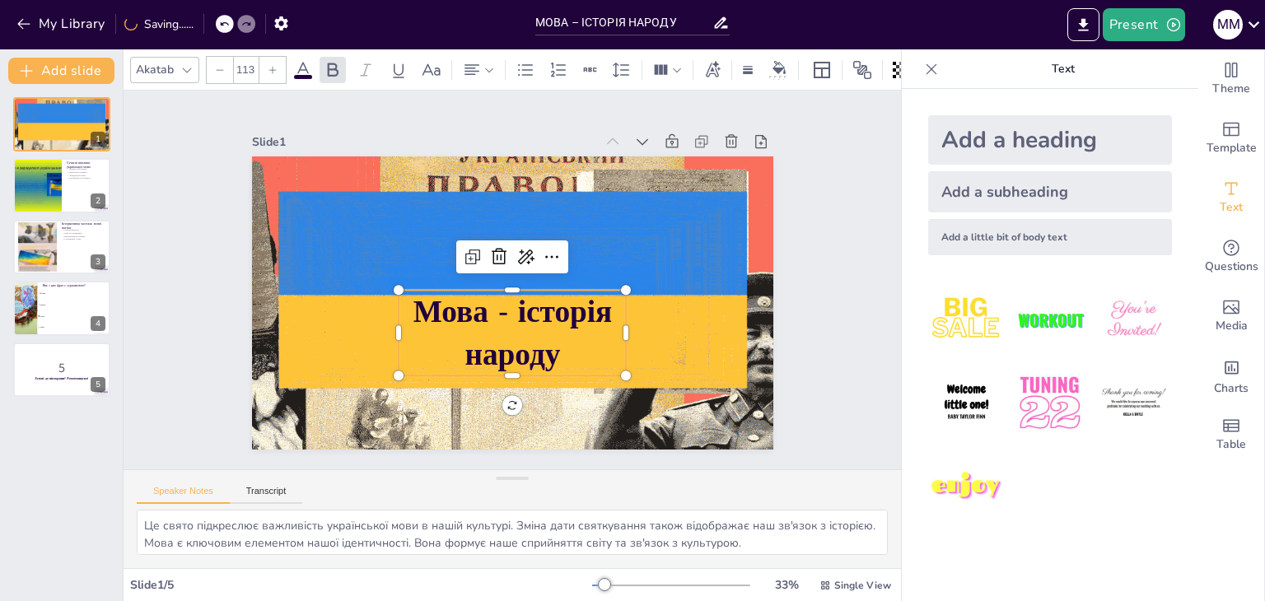
type input "114"
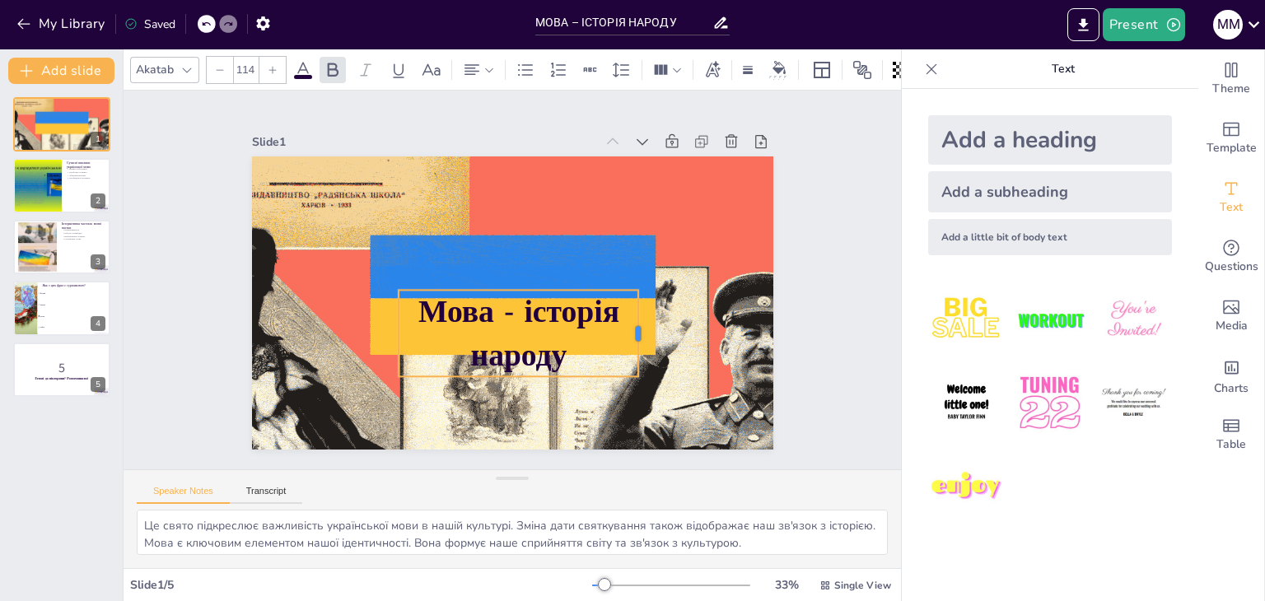
drag, startPoint x: 616, startPoint y: 329, endPoint x: 628, endPoint y: 328, distance: 12.4
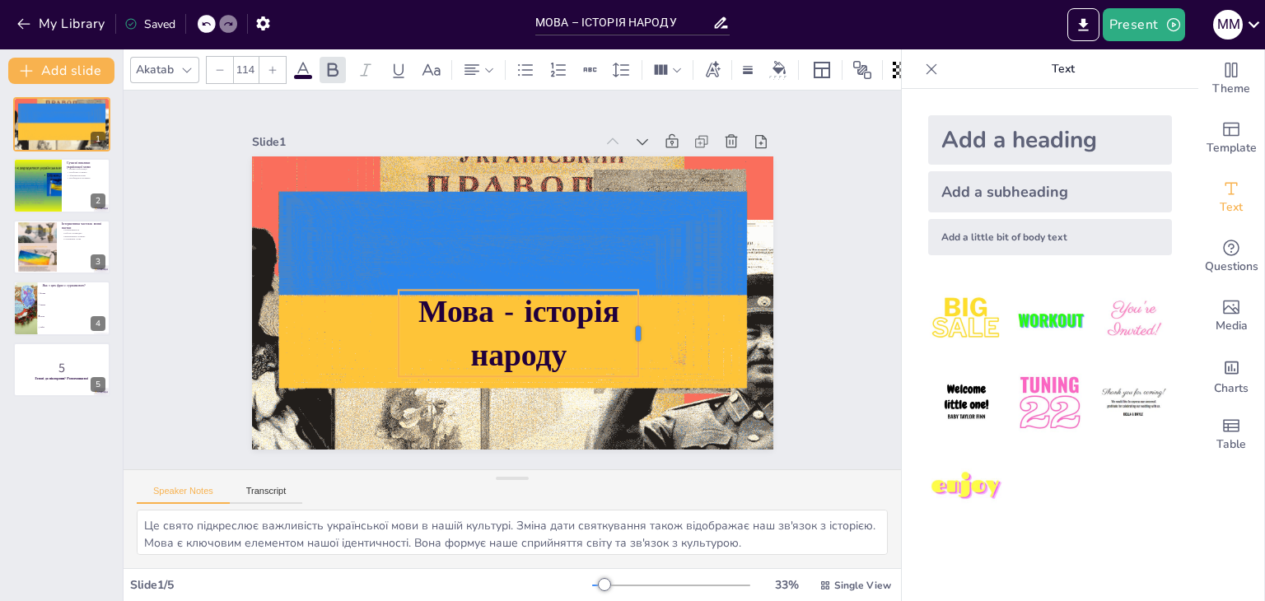
click at [638, 328] on div at bounding box center [644, 333] width 13 height 86
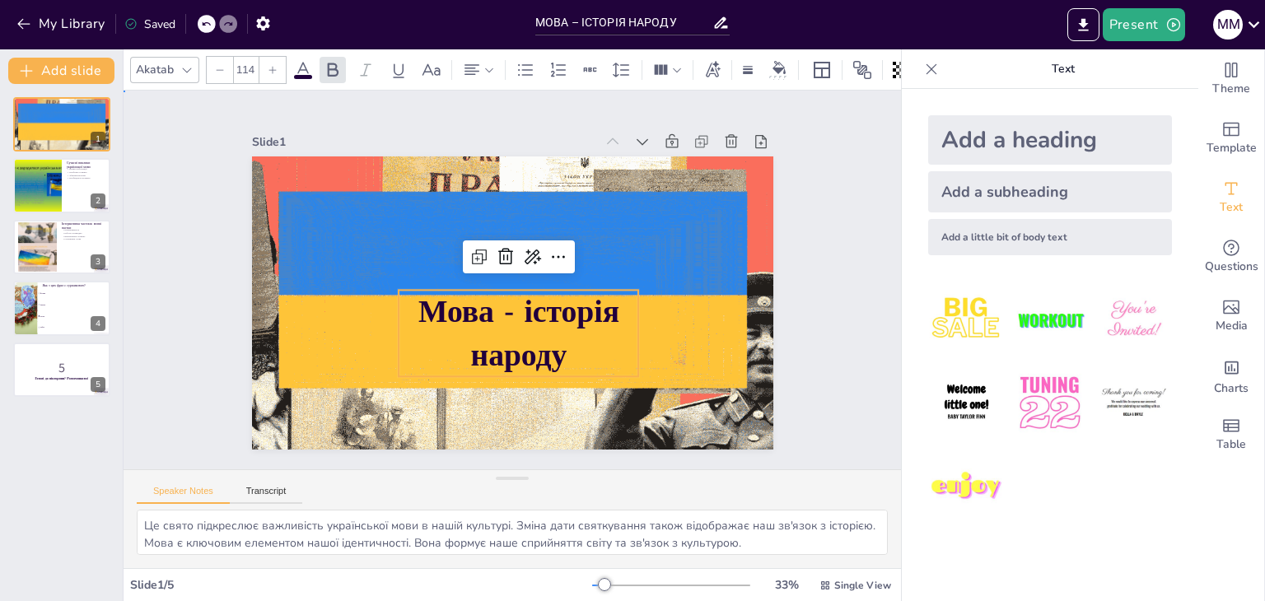
click at [833, 375] on div "Slide 1 Мова - історія народу Slide 2 Сучасні виклики української мови Вплив гл…" at bounding box center [512, 280] width 777 height 379
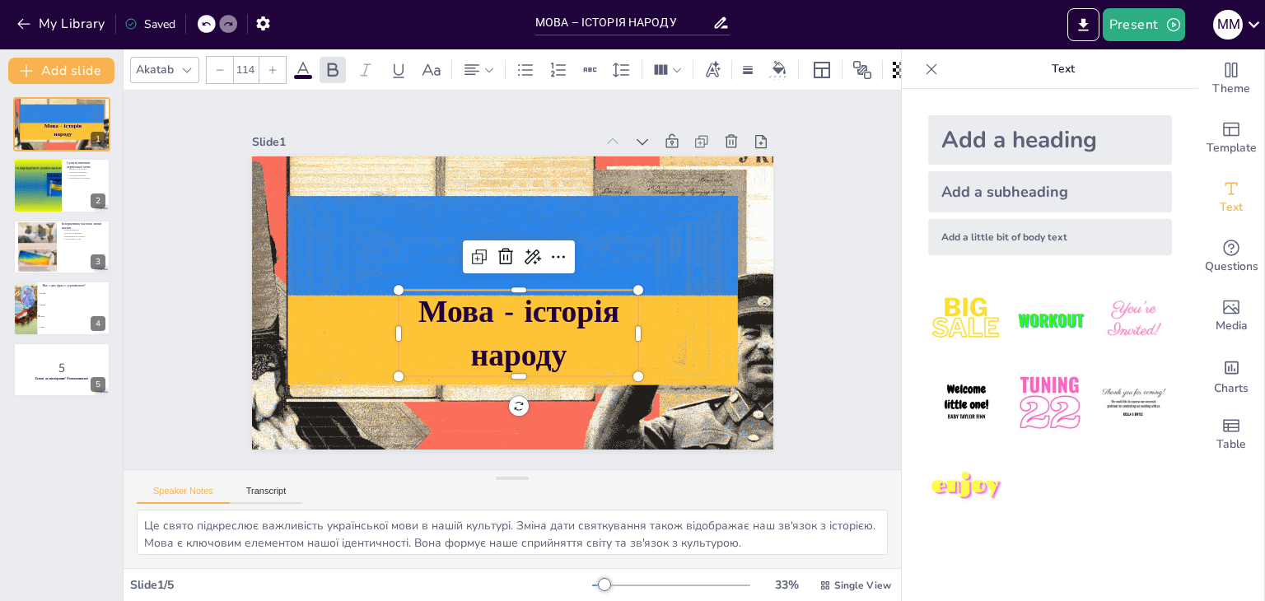
click at [532, 307] on span "Мова - історія народу" at bounding box center [517, 334] width 201 height 86
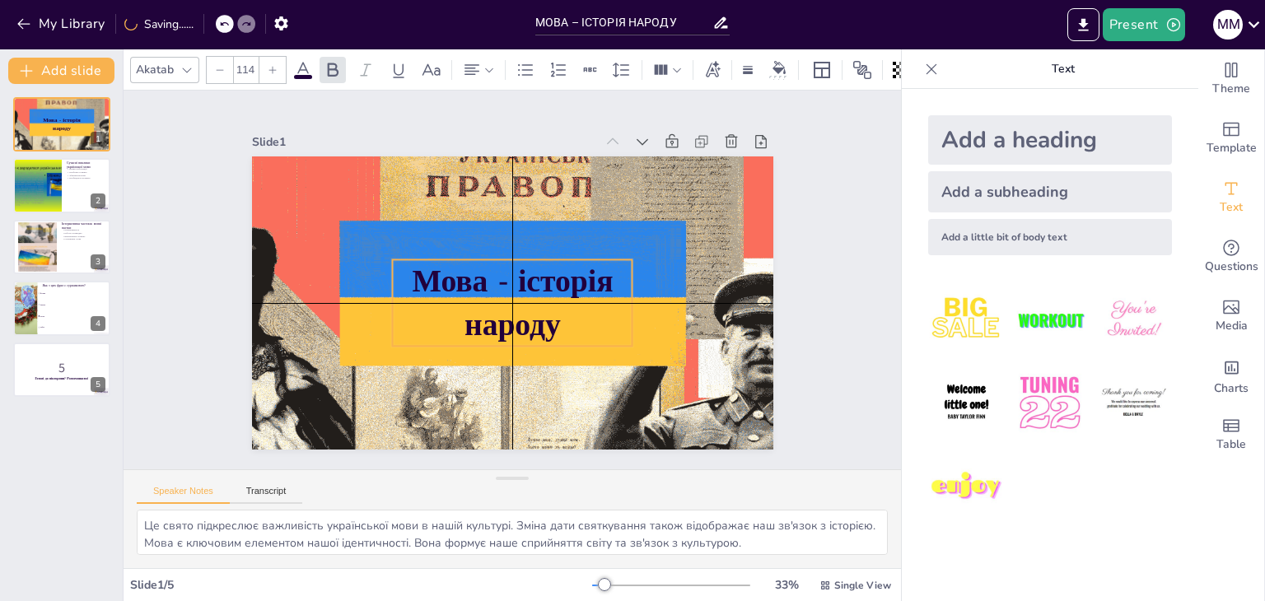
drag, startPoint x: 441, startPoint y: 330, endPoint x: 438, endPoint y: 297, distance: 33.1
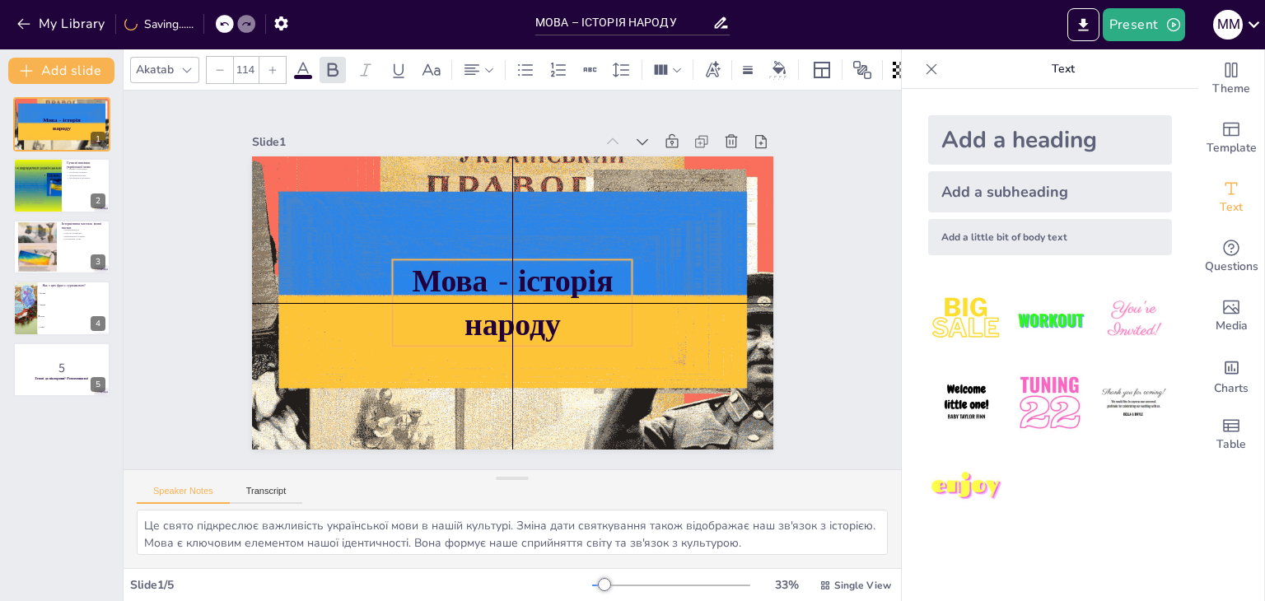
click at [438, 297] on p "Мова - історія народу" at bounding box center [512, 302] width 240 height 86
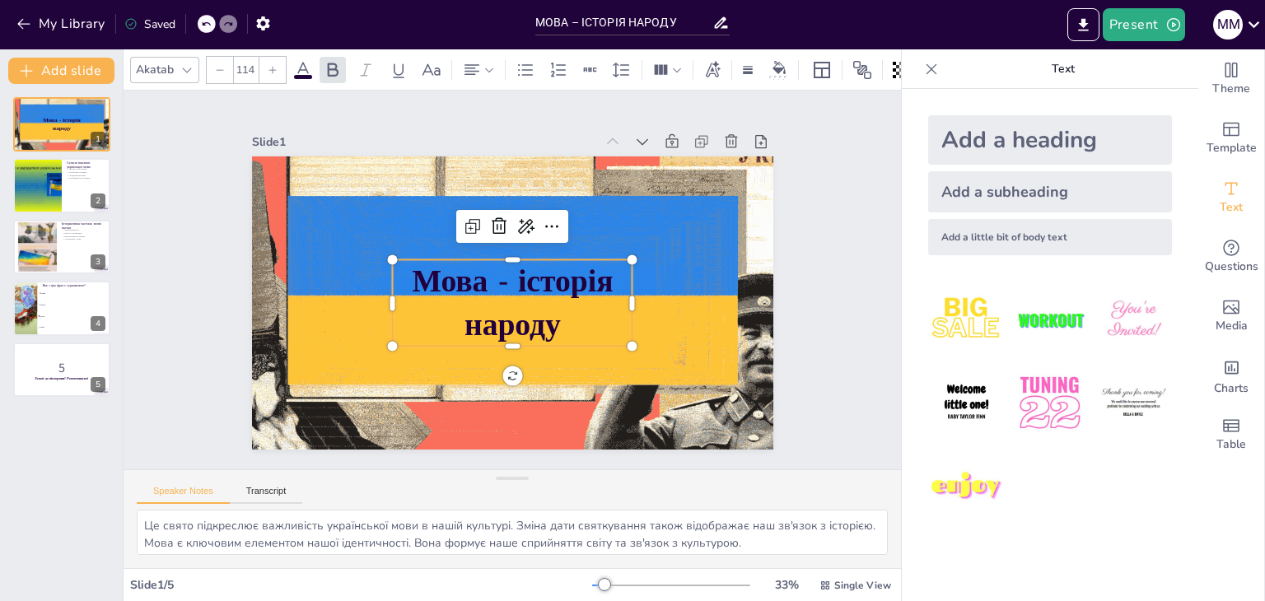
click at [48, 445] on div "Мова - історія народу 1 Сучасні виклики української мови Вплив глобалізації Про…" at bounding box center [61, 342] width 123 height 517
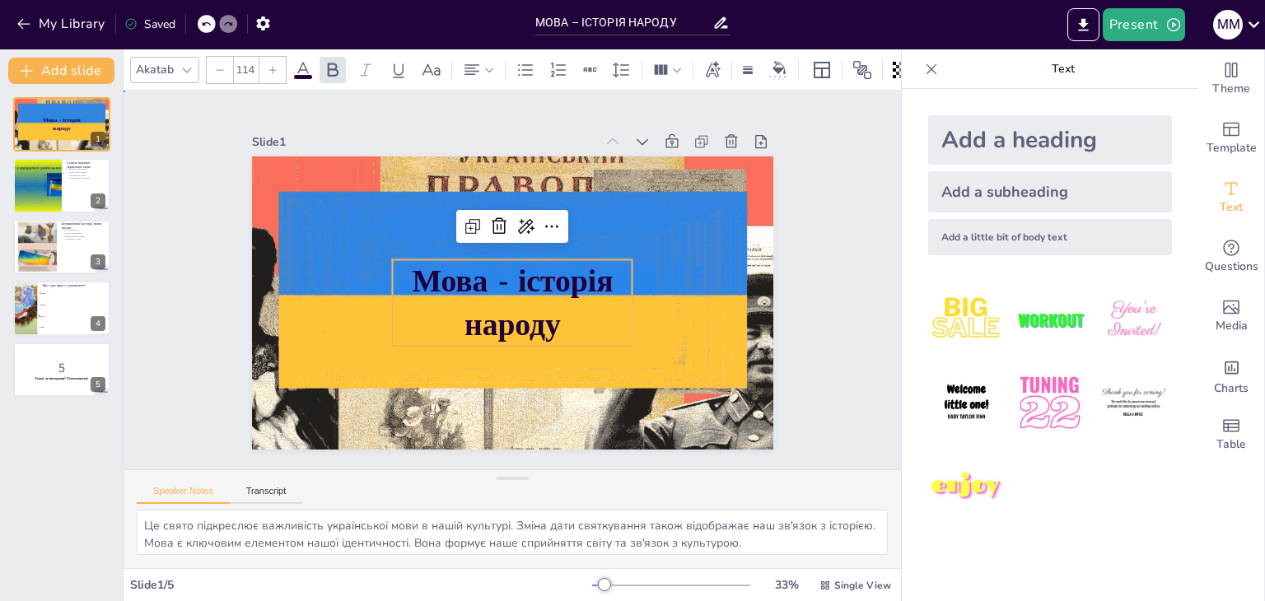
click at [144, 441] on div "Slide 1 Мова - історія народу Slide 2 Сучасні виклики української мови Вплив гл…" at bounding box center [512, 280] width 777 height 379
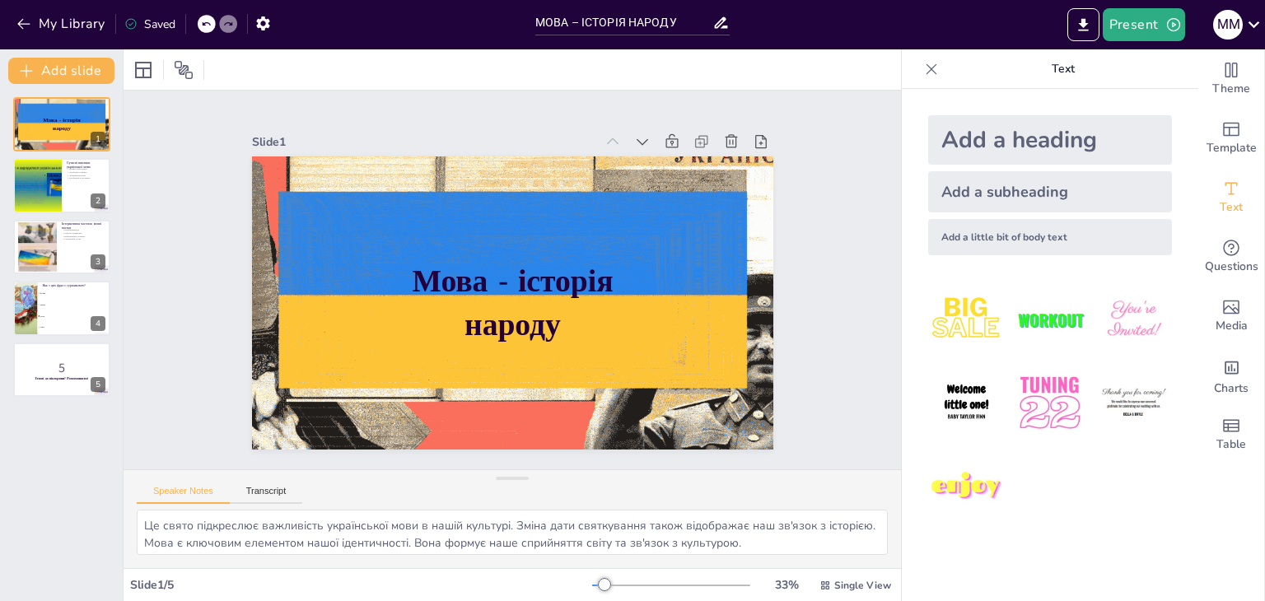
checkbox input "true"
